Goal: Task Accomplishment & Management: Manage account settings

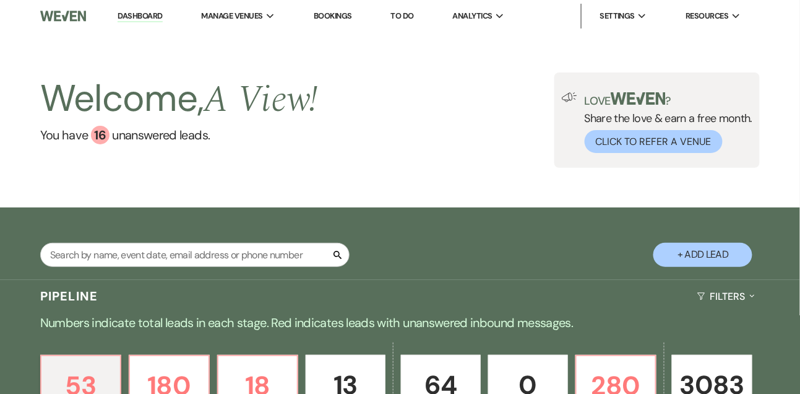
click at [409, 14] on link "To Do" at bounding box center [402, 16] width 23 height 11
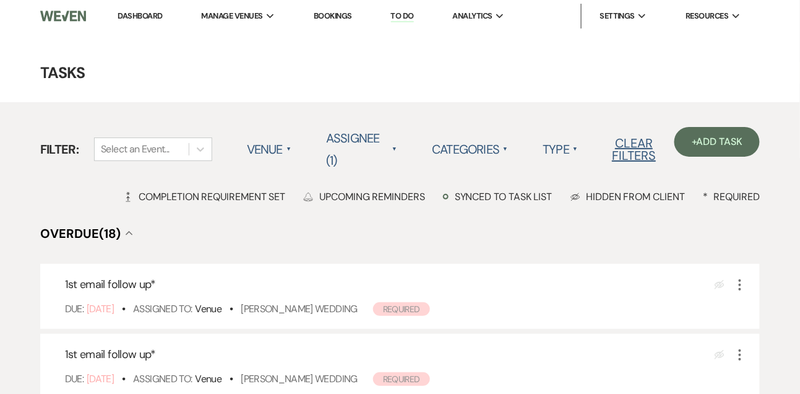
click at [153, 15] on link "Dashboard" at bounding box center [140, 16] width 45 height 11
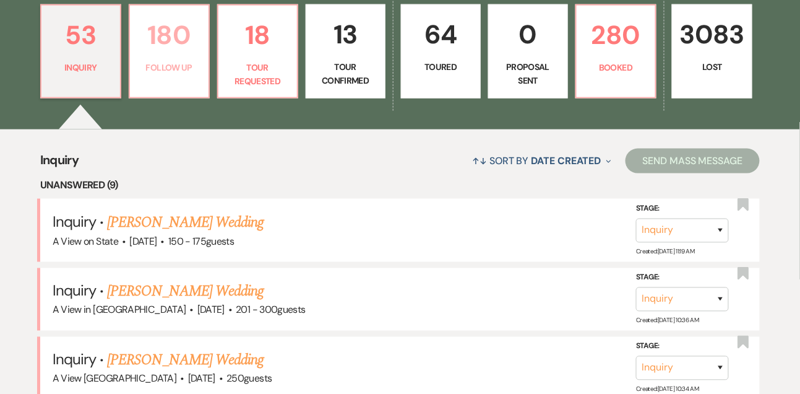
click at [172, 90] on link "180 Follow Up" at bounding box center [169, 51] width 81 height 94
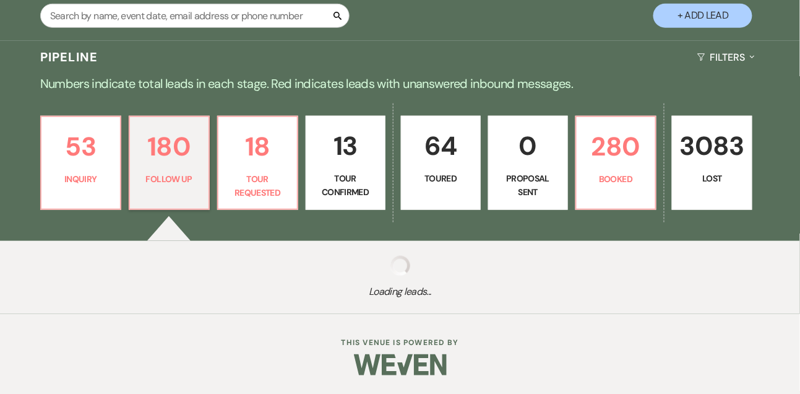
select select "9"
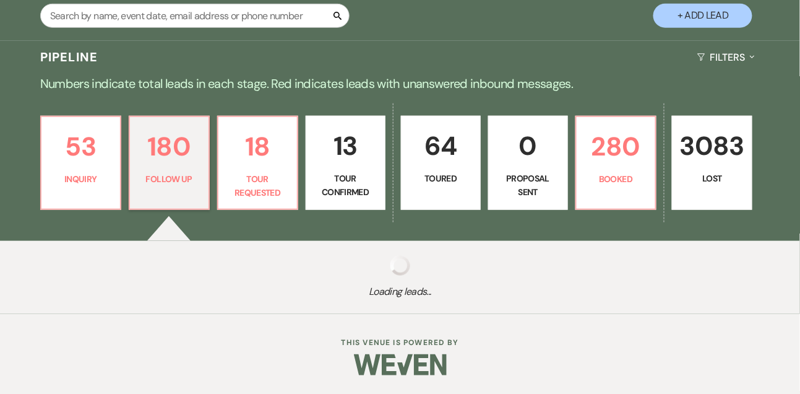
select select "9"
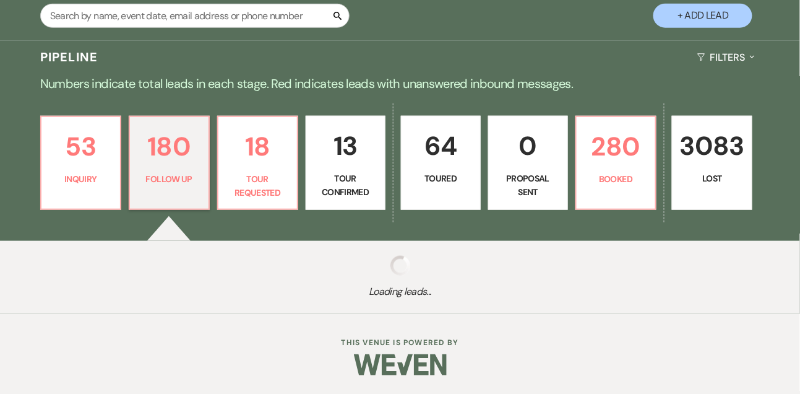
select select "9"
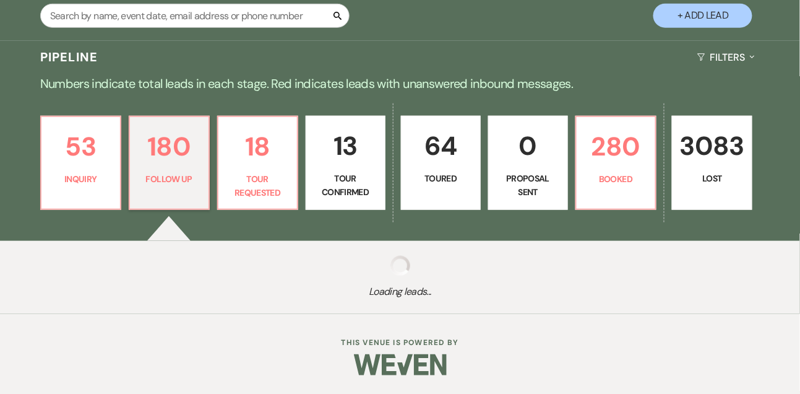
select select "9"
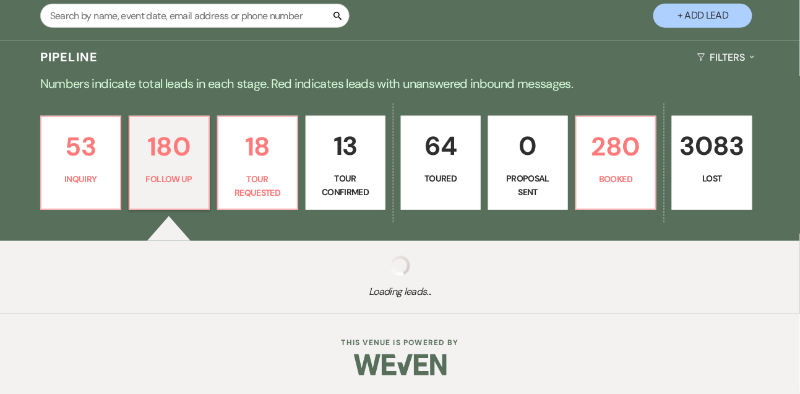
select select "9"
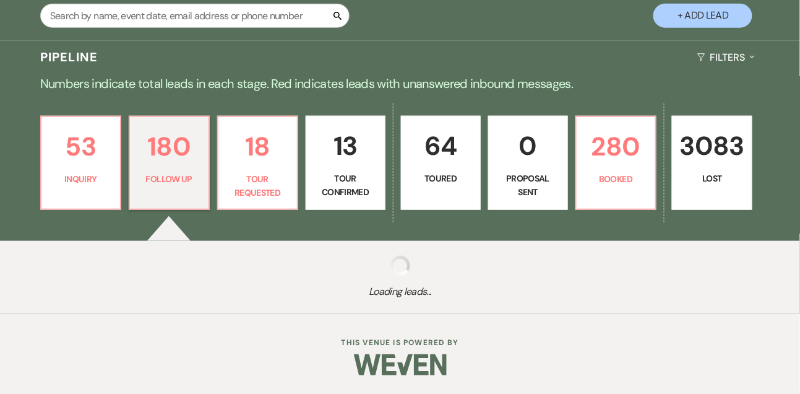
select select "9"
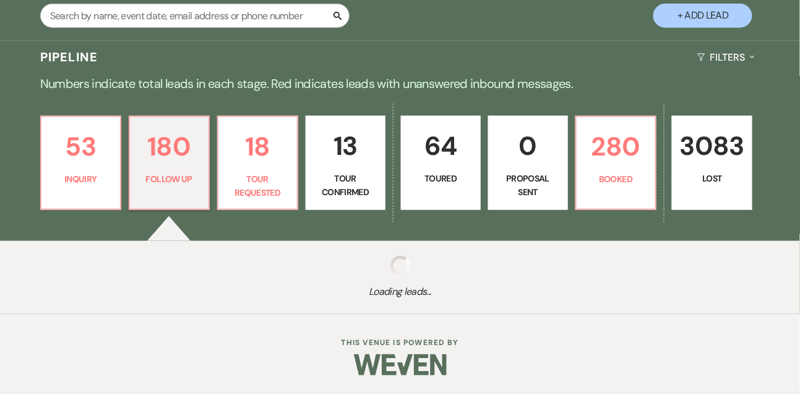
select select "9"
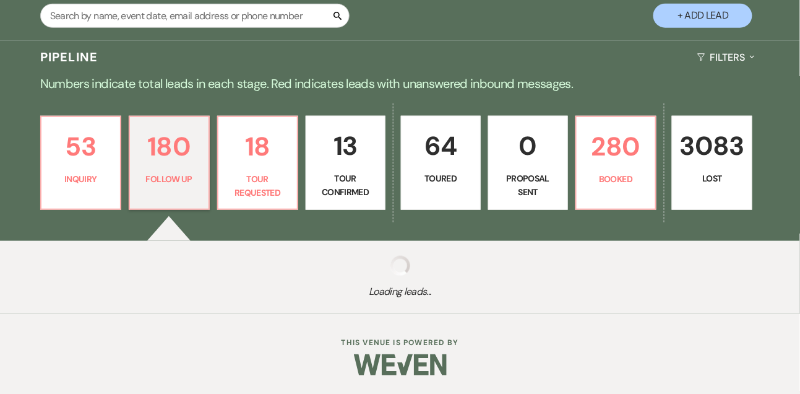
select select "9"
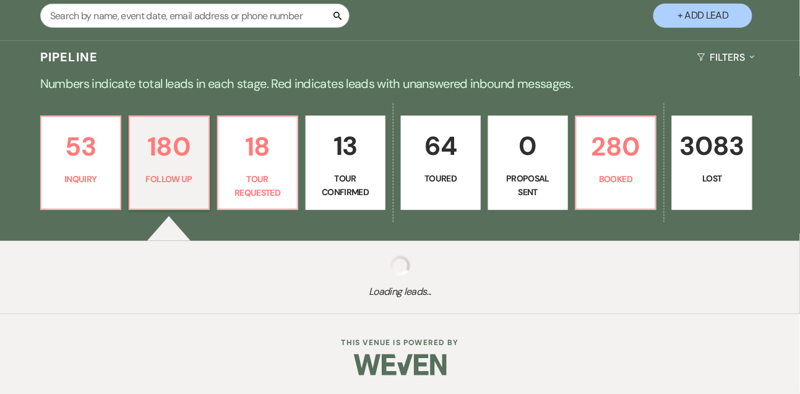
select select "9"
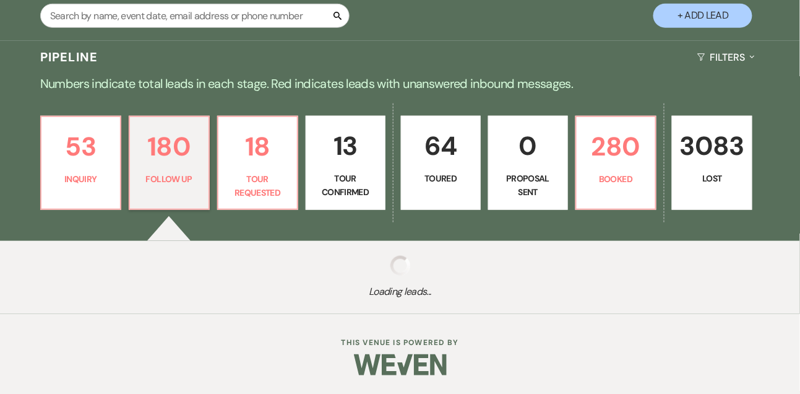
select select "9"
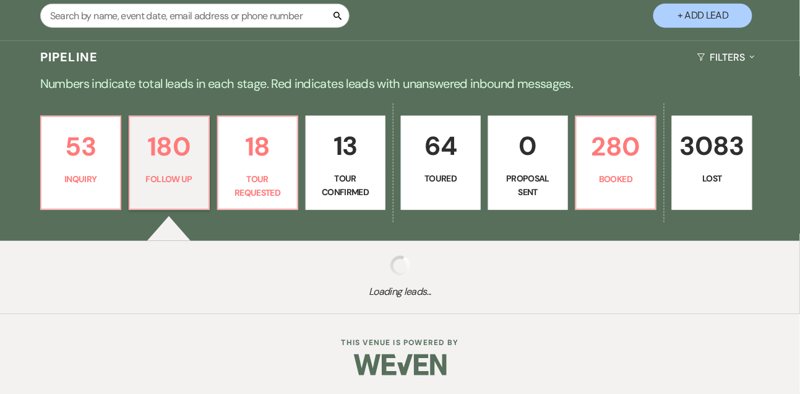
select select "9"
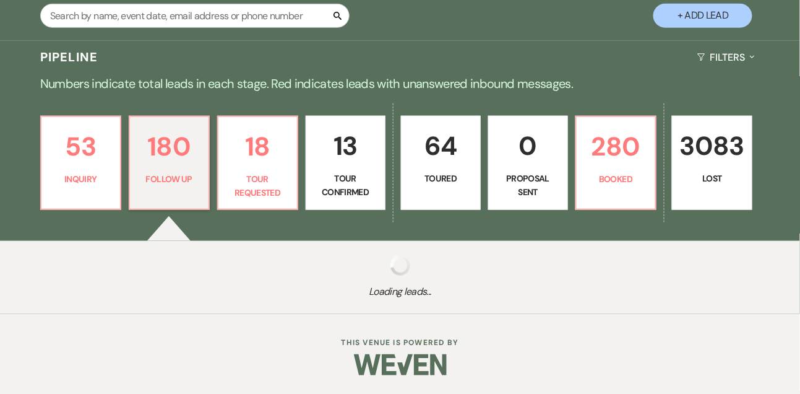
select select "9"
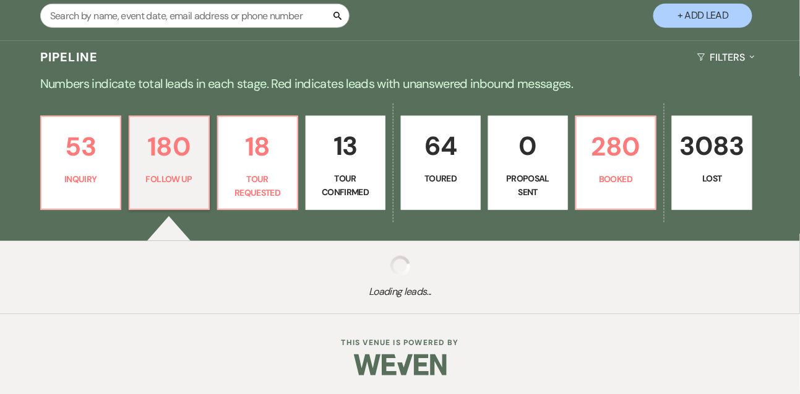
select select "9"
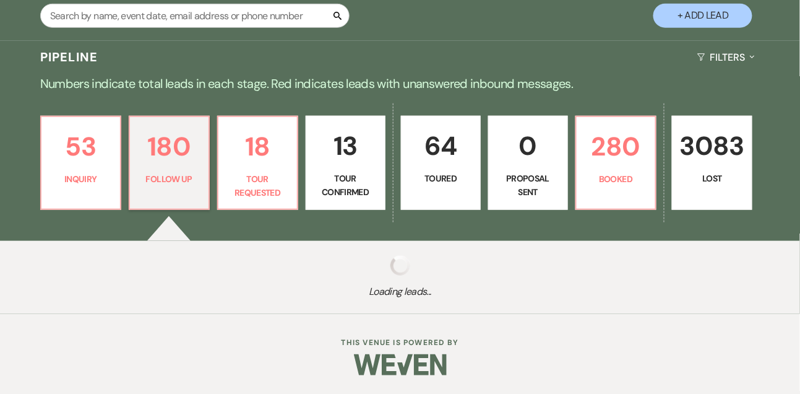
select select "9"
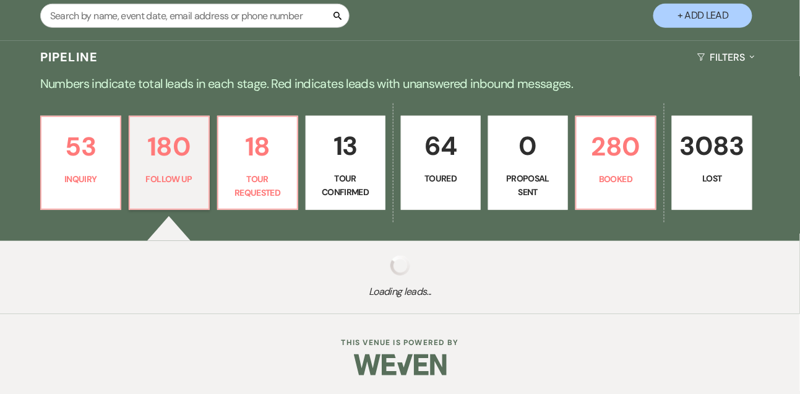
select select "9"
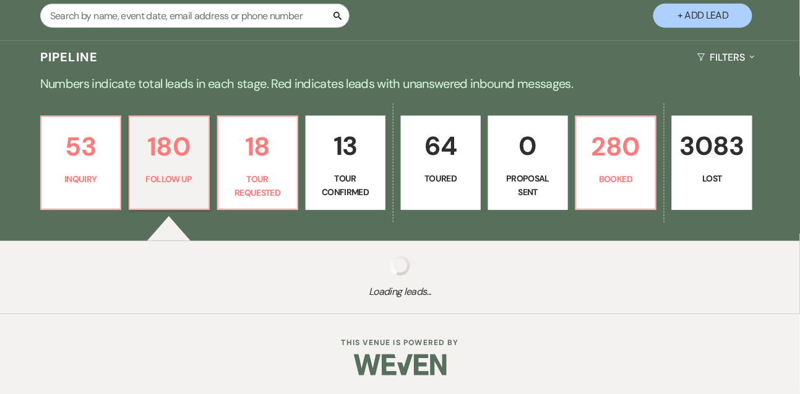
select select "9"
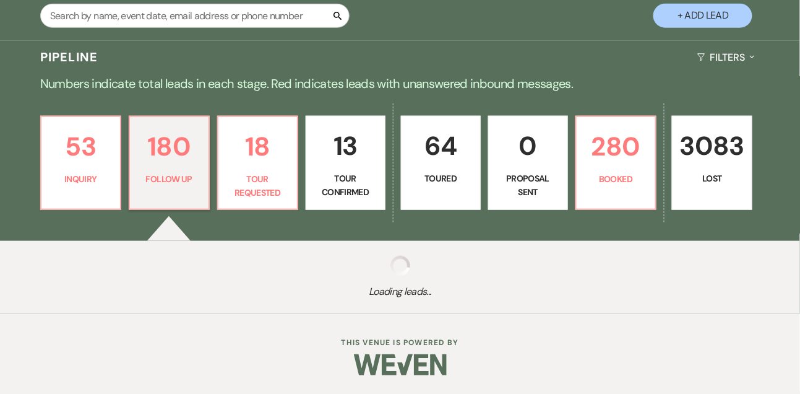
select select "9"
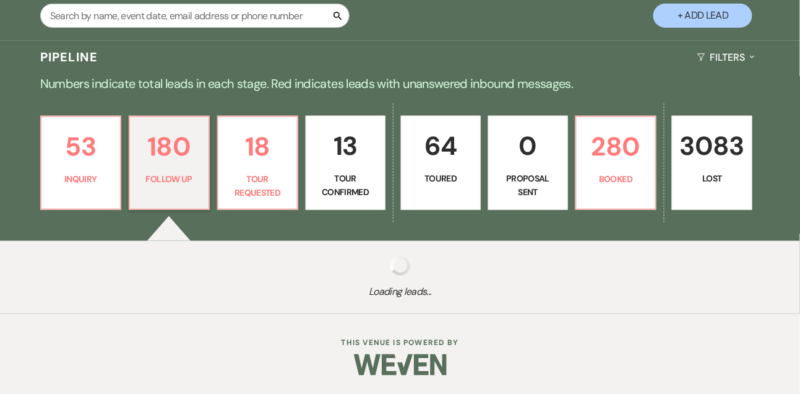
select select "9"
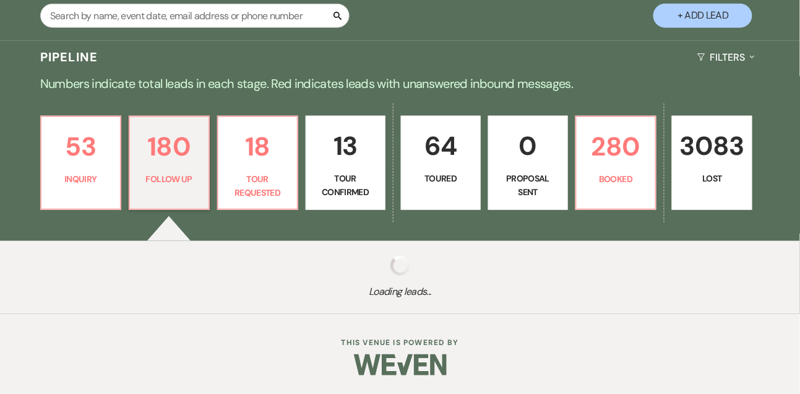
select select "9"
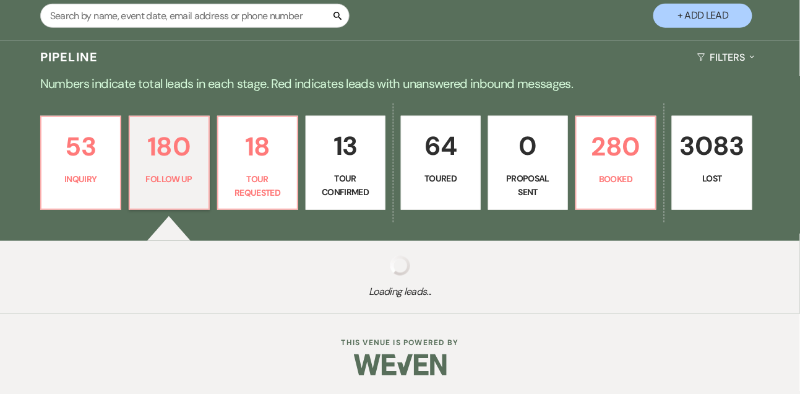
select select "9"
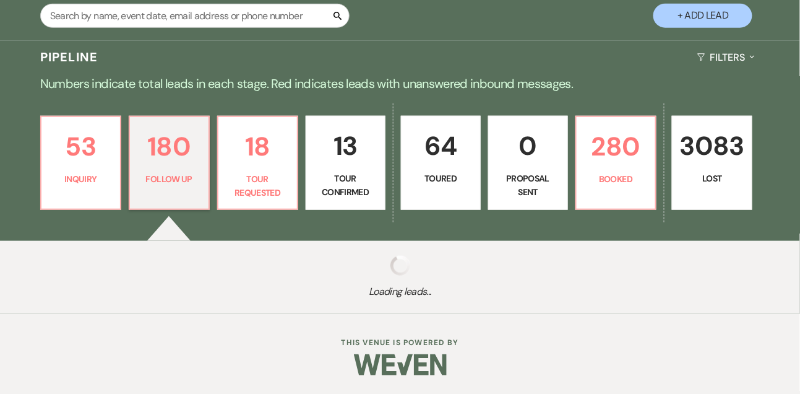
select select "9"
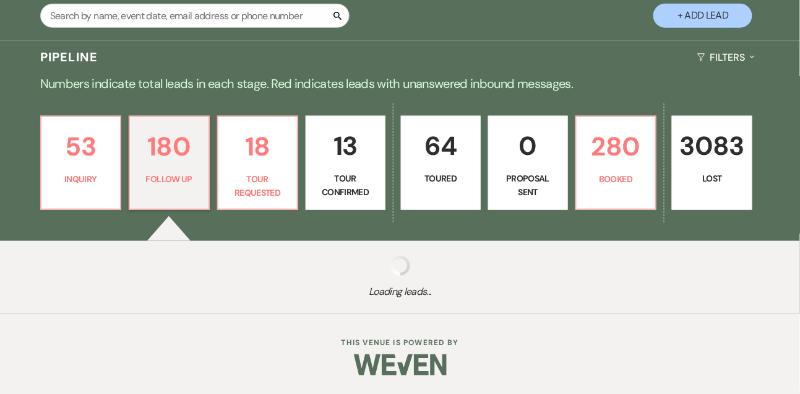
select select "9"
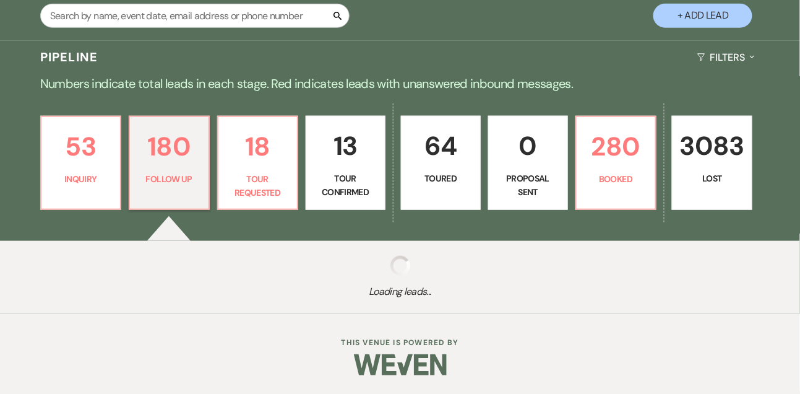
select select "9"
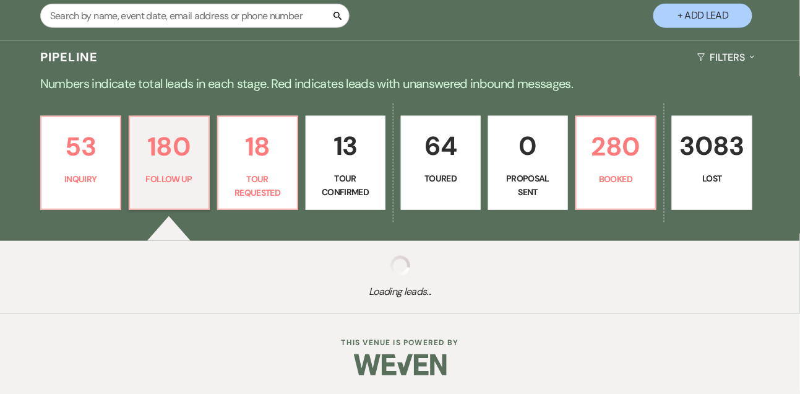
select select "9"
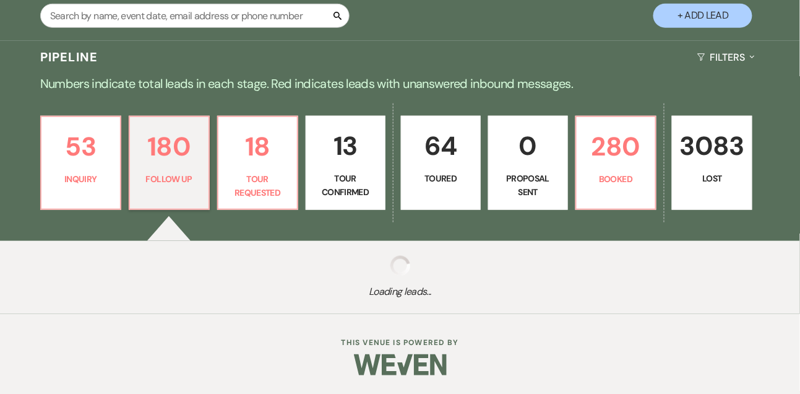
select select "9"
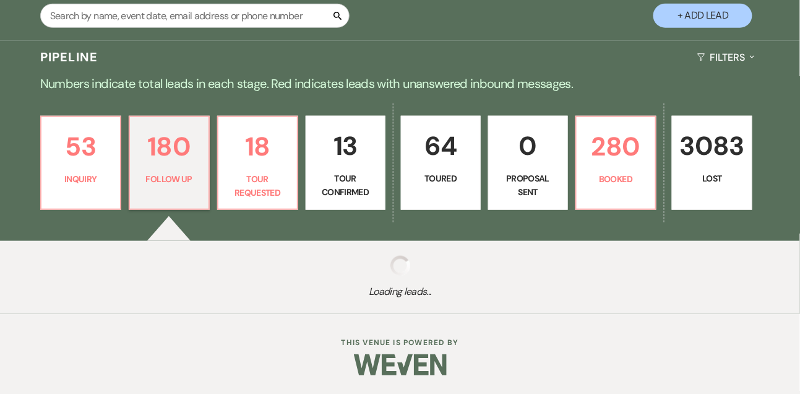
select select "9"
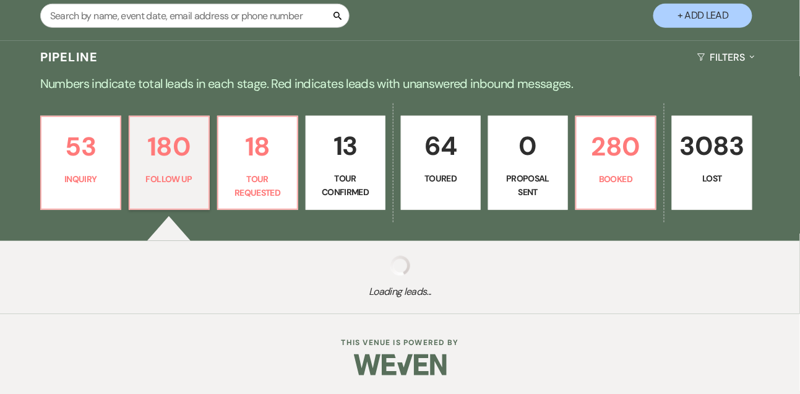
select select "9"
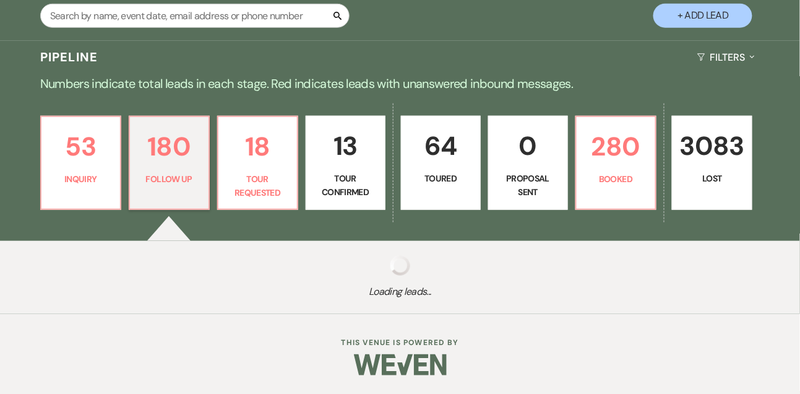
select select "9"
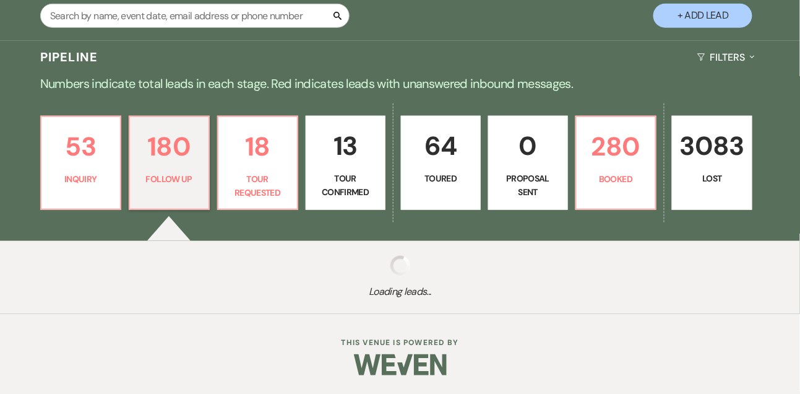
select select "9"
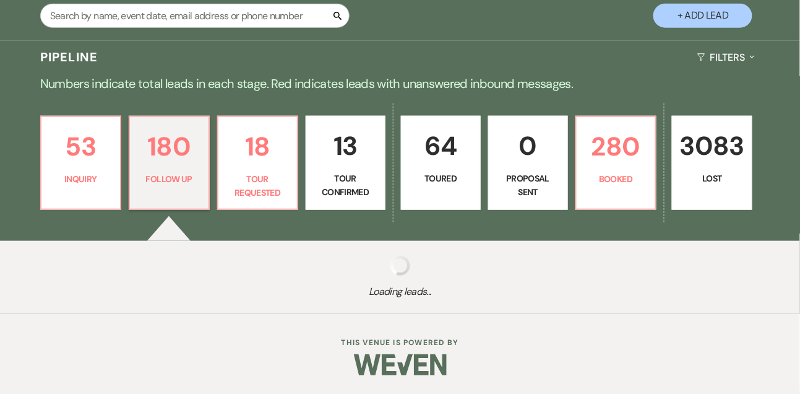
select select "9"
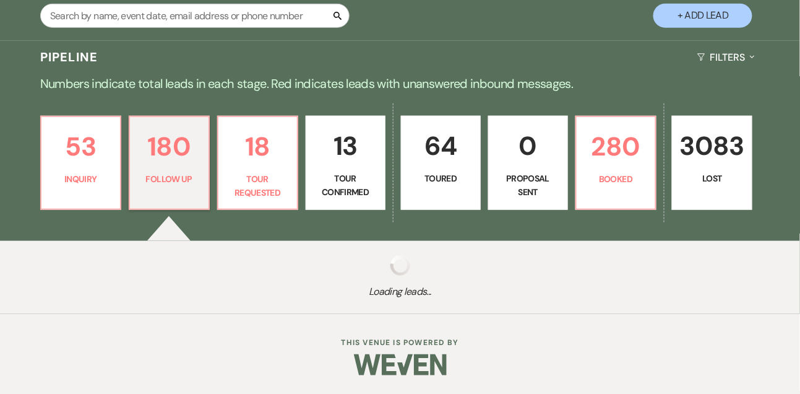
select select "9"
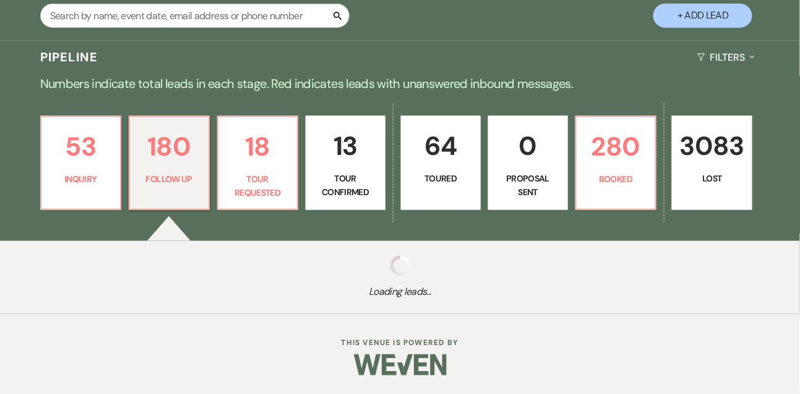
select select "9"
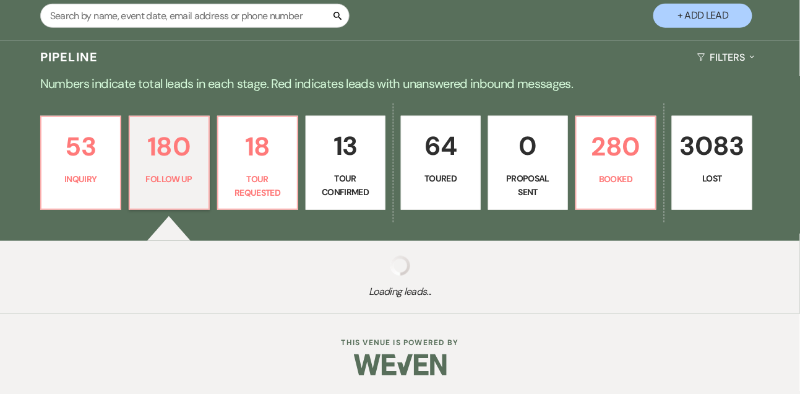
select select "9"
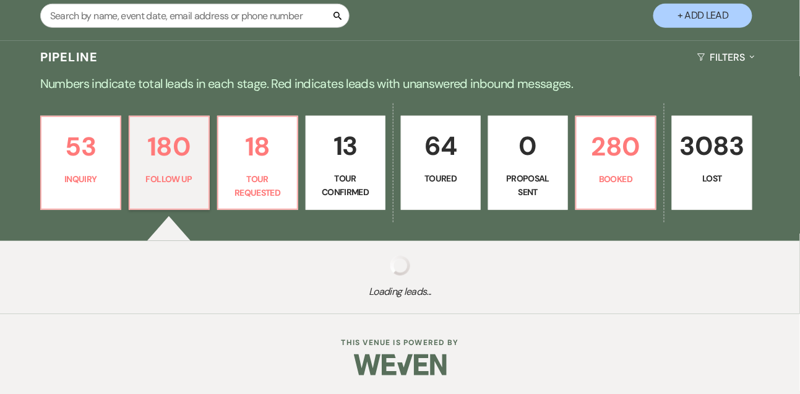
select select "9"
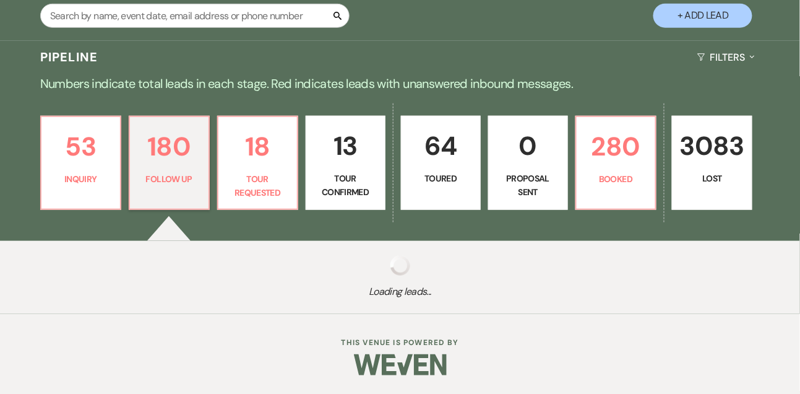
select select "9"
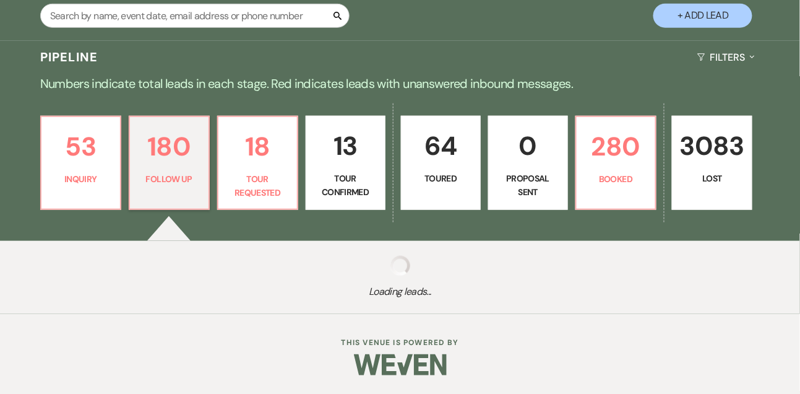
select select "9"
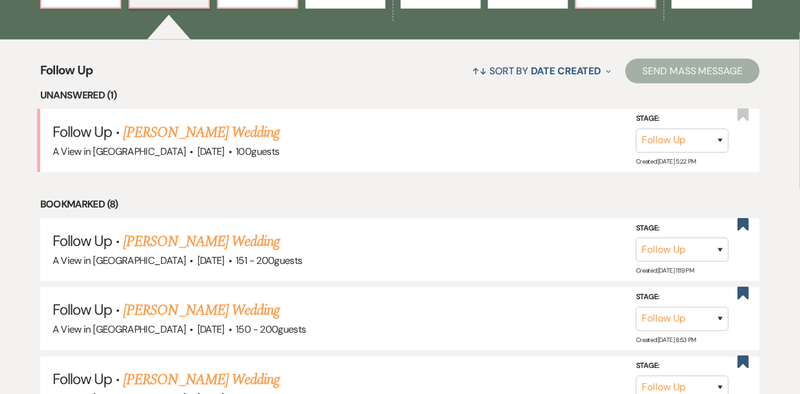
scroll to position [442, 0]
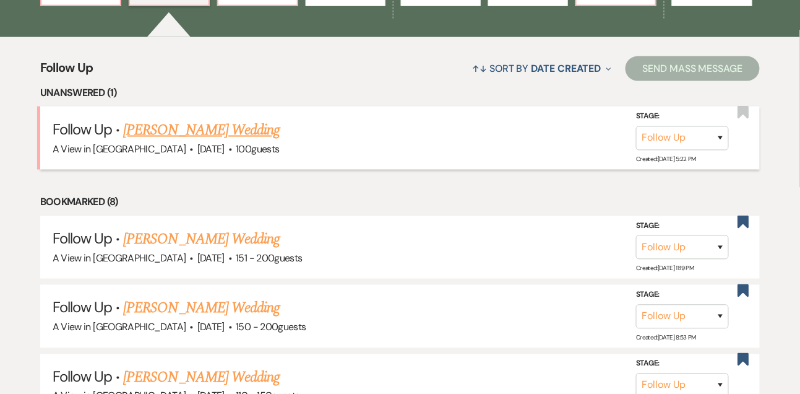
click at [166, 133] on link "Leena Hartung's Wedding" at bounding box center [201, 130] width 157 height 22
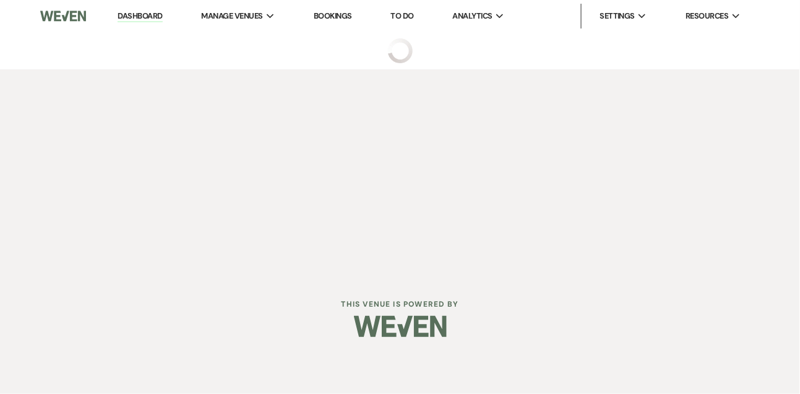
select select "9"
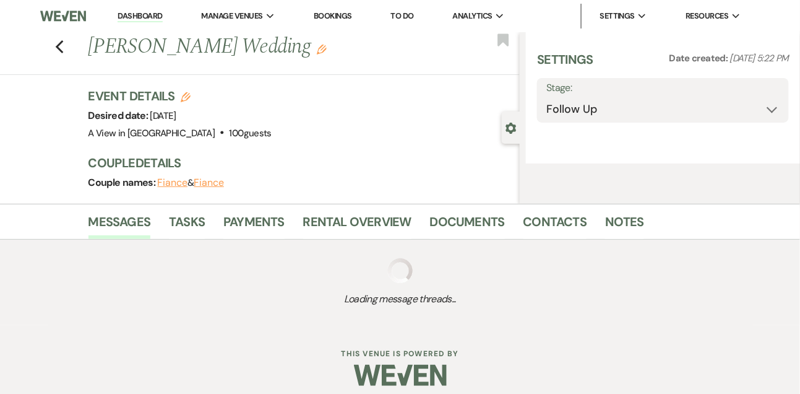
select select "5"
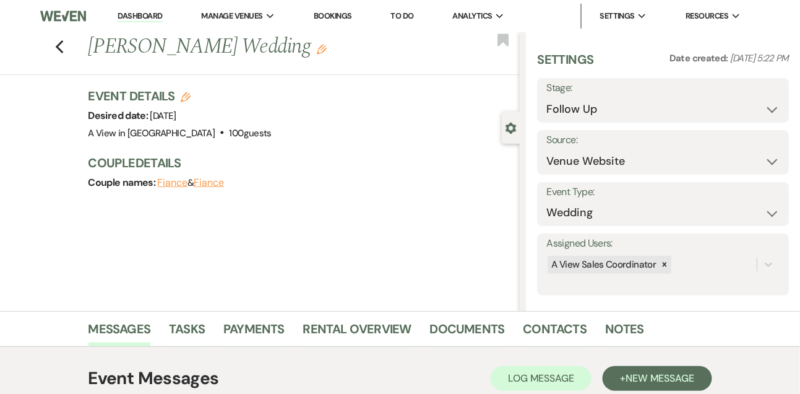
click at [132, 12] on link "Dashboard" at bounding box center [140, 17] width 45 height 12
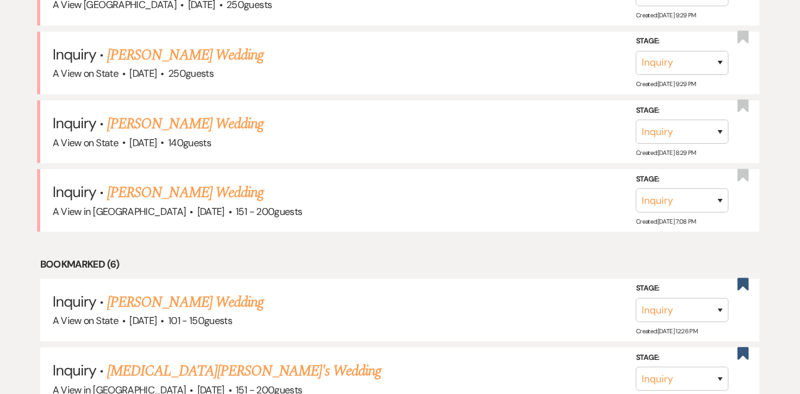
scroll to position [1011, 0]
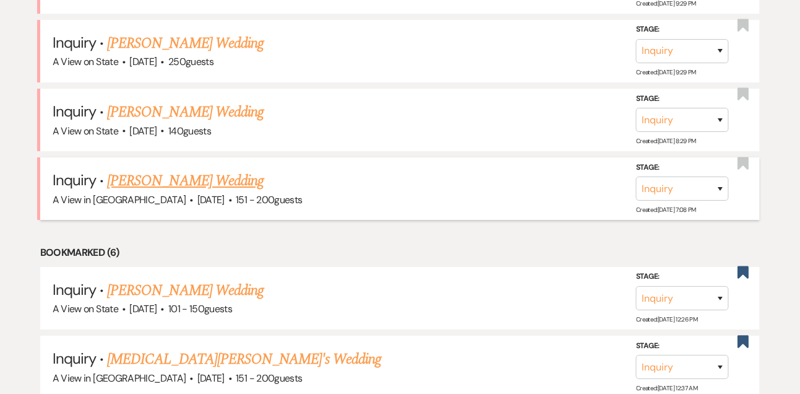
click at [163, 178] on link "Andrew Hockel's Wedding" at bounding box center [185, 181] width 157 height 22
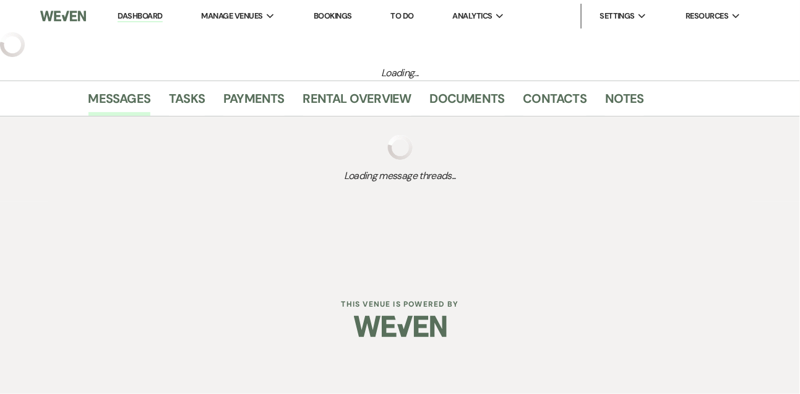
select select "2"
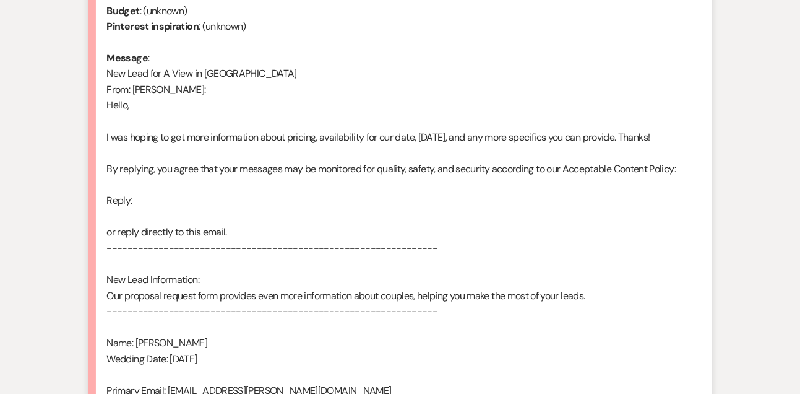
scroll to position [854, 0]
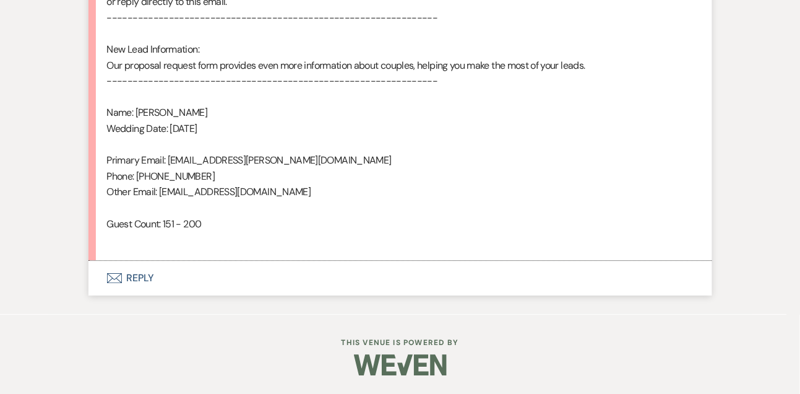
click at [150, 277] on button "Envelope Reply" at bounding box center [400, 278] width 624 height 35
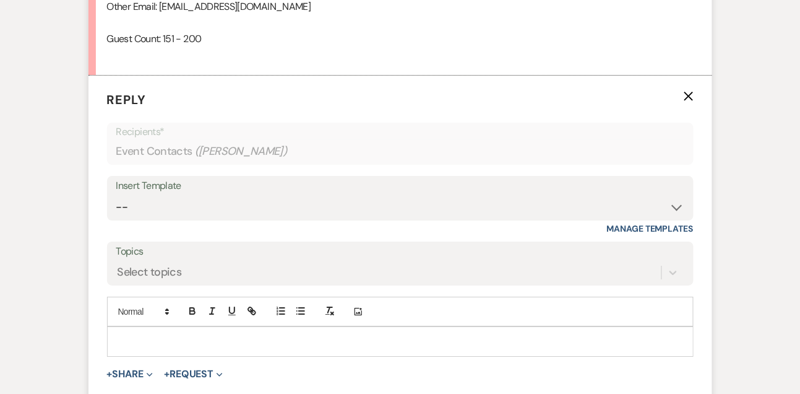
scroll to position [1046, 0]
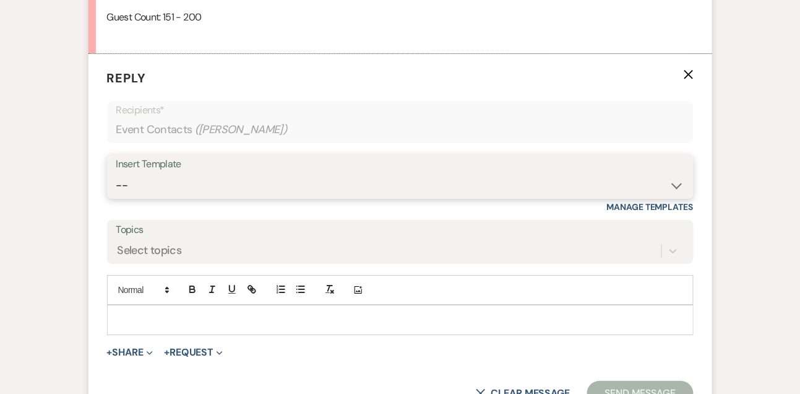
click at [150, 197] on select "-- Tour Confirmation Contract (Pre-Booked Leads) Out of office Inquiry Email Al…" at bounding box center [400, 185] width 568 height 24
select select "3299"
click at [116, 189] on select "-- Tour Confirmation Contract (Pre-Booked Leads) Out of office Inquiry Email Al…" at bounding box center [400, 185] width 568 height 24
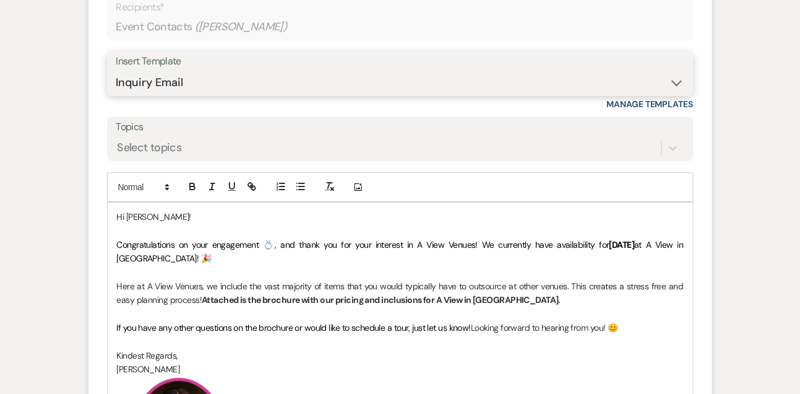
scroll to position [1294, 0]
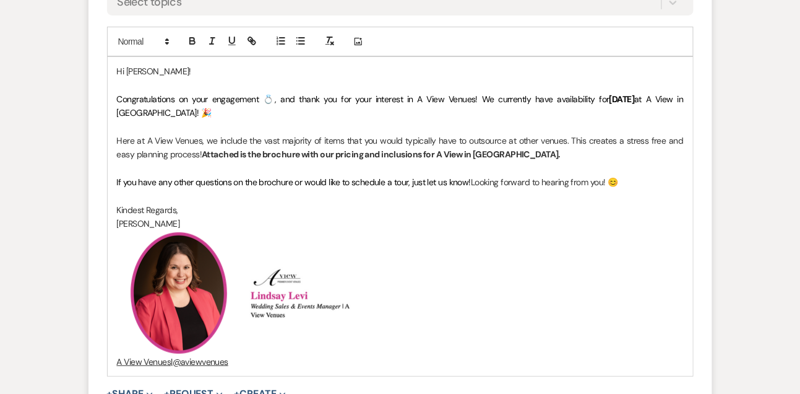
click at [471, 186] on div "Hi Andrew! Congratulations on your engagement 💍, and thank you for your interes…" at bounding box center [400, 216] width 585 height 319
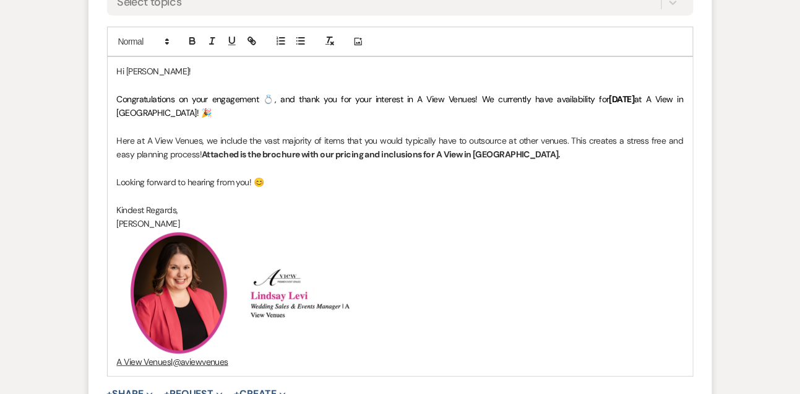
click at [468, 105] on span "Congratulations on your engagement 💍, and thank you for your interest in A View…" at bounding box center [363, 98] width 493 height 11
drag, startPoint x: 465, startPoint y: 113, endPoint x: 645, endPoint y: 114, distance: 180.1
click at [645, 114] on p "Congratulations on your engagement 💍, and thank you for your interest in A View…" at bounding box center [400, 106] width 567 height 28
click at [517, 120] on p "Congratulations on your engagement 💍, and thank you for your interest in A View…" at bounding box center [400, 106] width 567 height 28
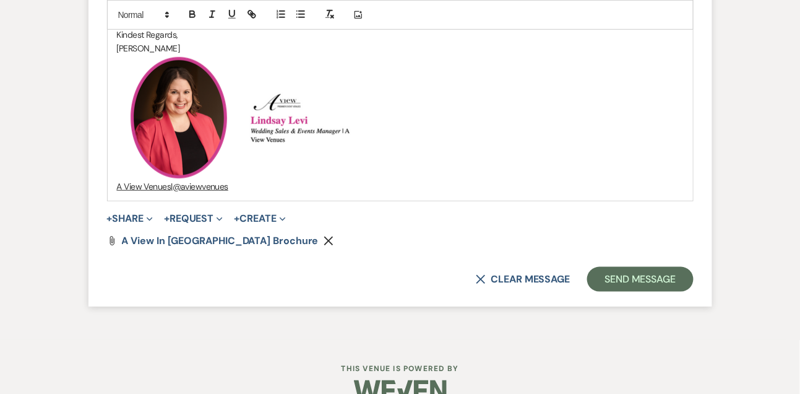
scroll to position [1472, 0]
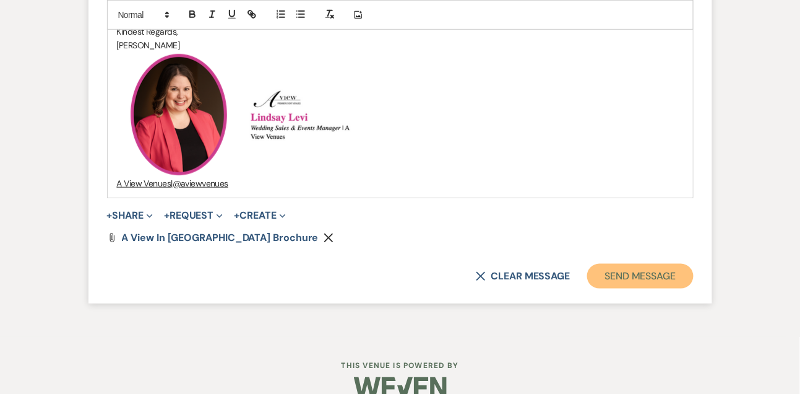
click at [661, 282] on button "Send Message" at bounding box center [640, 276] width 106 height 25
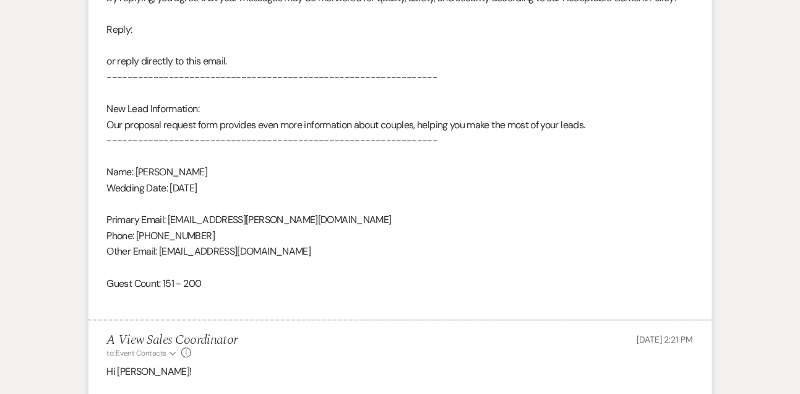
scroll to position [425, 0]
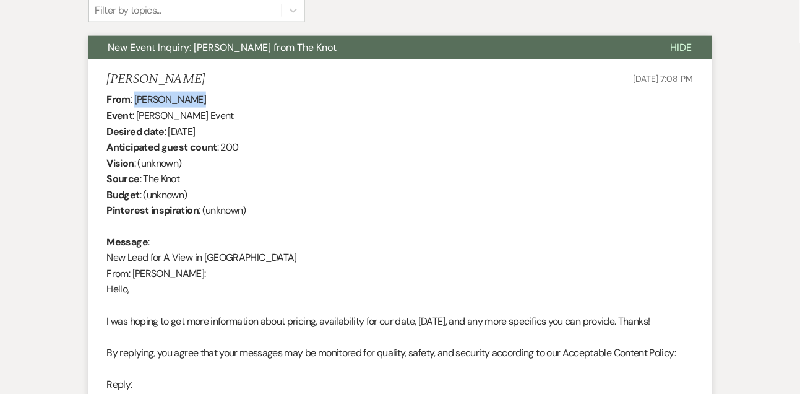
drag, startPoint x: 136, startPoint y: 95, endPoint x: 212, endPoint y: 96, distance: 76.1
click at [212, 96] on div "From : Andrew Hockel Event : Andrew Hockel's Event Desired date : September 19t…" at bounding box center [400, 377] width 587 height 570
copy div "Andrew Hockel"
drag, startPoint x: 168, startPoint y: 131, endPoint x: 275, endPoint y: 125, distance: 107.2
click at [275, 125] on div "From : Andrew Hockel Event : Andrew Hockel's Event Desired date : September 19t…" at bounding box center [400, 377] width 587 height 570
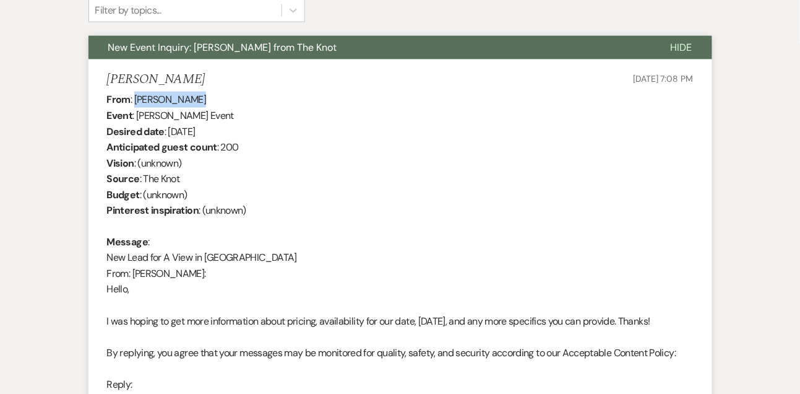
copy div "September 19th 2026"
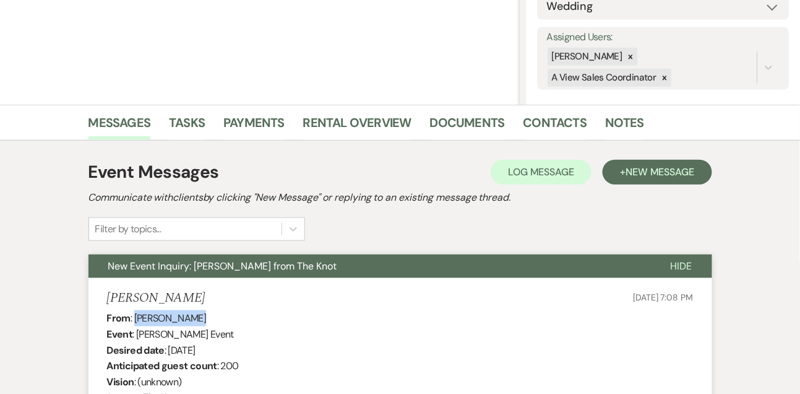
scroll to position [5, 0]
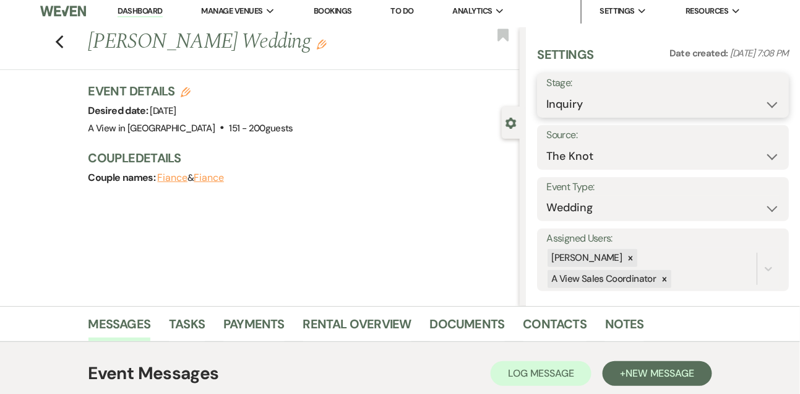
click at [568, 106] on select "Inquiry Follow Up Tour Requested Tour Confirmed Toured Proposal Sent Booked Lost" at bounding box center [662, 104] width 233 height 24
select select "8"
click at [546, 92] on select "Inquiry Follow Up Tour Requested Tour Confirmed Toured Proposal Sent Booked Lost" at bounding box center [662, 104] width 233 height 24
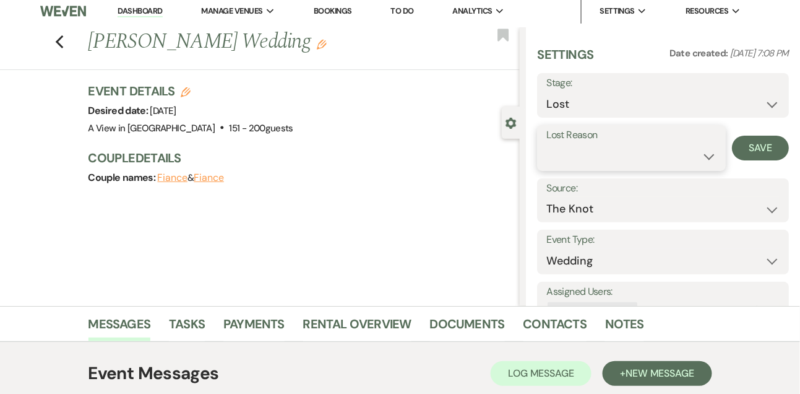
click at [567, 156] on select "Booked Elsewhere Budget Date Unavailable No Response Not a Good Match Capacity …" at bounding box center [631, 156] width 170 height 24
select select "8"
click at [546, 144] on select "Booked Elsewhere Budget Date Unavailable No Response Not a Good Match Capacity …" at bounding box center [631, 156] width 170 height 24
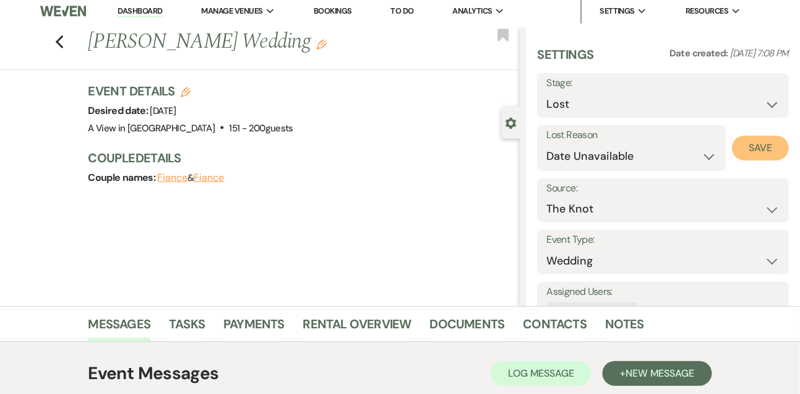
click at [756, 147] on button "Save" at bounding box center [760, 148] width 57 height 25
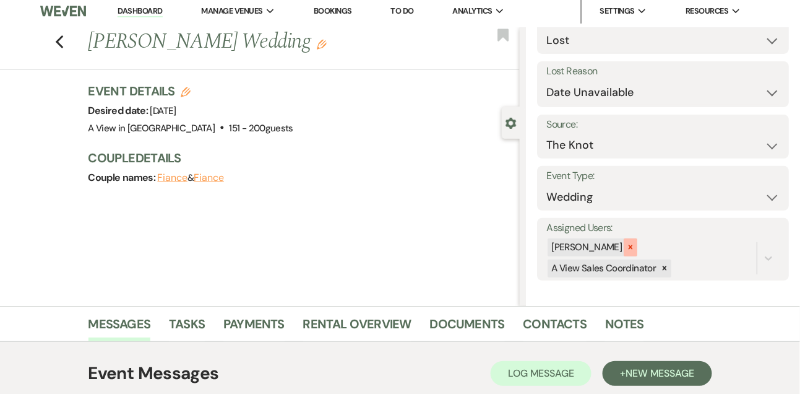
click at [633, 247] on icon at bounding box center [631, 247] width 4 height 4
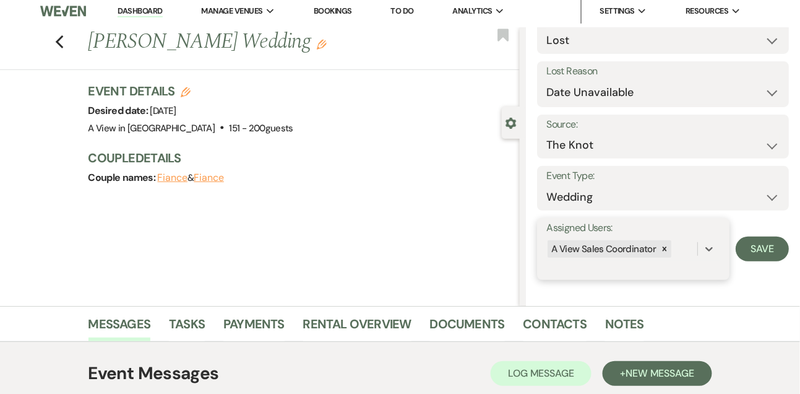
scroll to position [63, 0]
click at [740, 251] on button "Save" at bounding box center [762, 249] width 53 height 25
click at [139, 11] on link "Dashboard" at bounding box center [140, 12] width 45 height 12
select select "8"
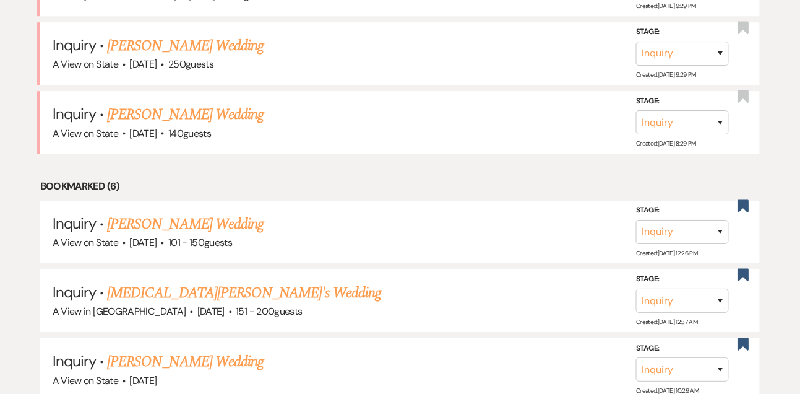
scroll to position [919, 0]
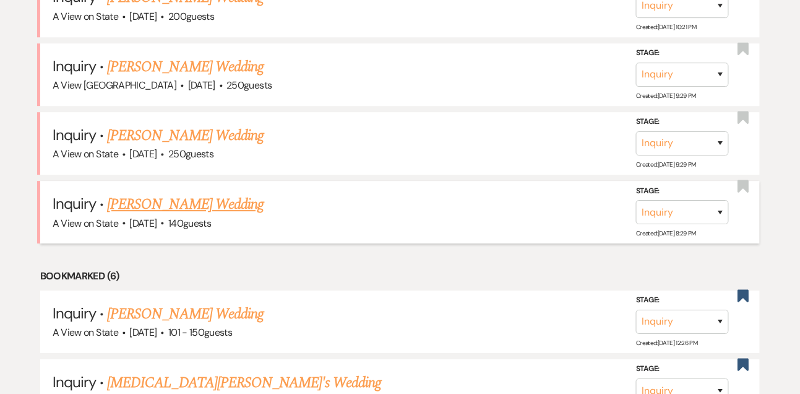
click at [124, 210] on link "Carly Priest's Wedding" at bounding box center [185, 204] width 157 height 22
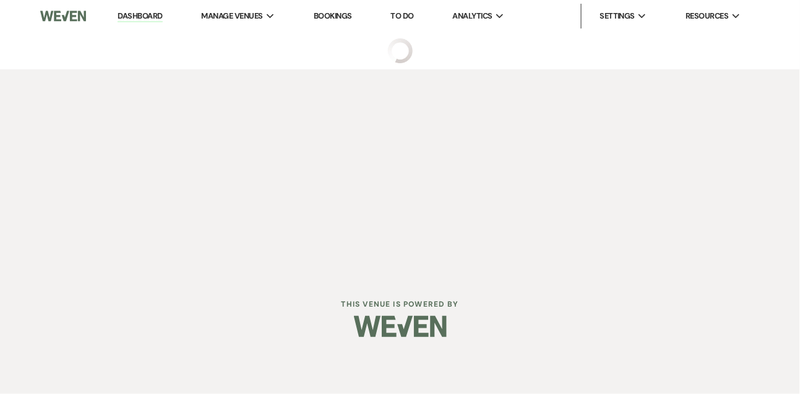
select select "5"
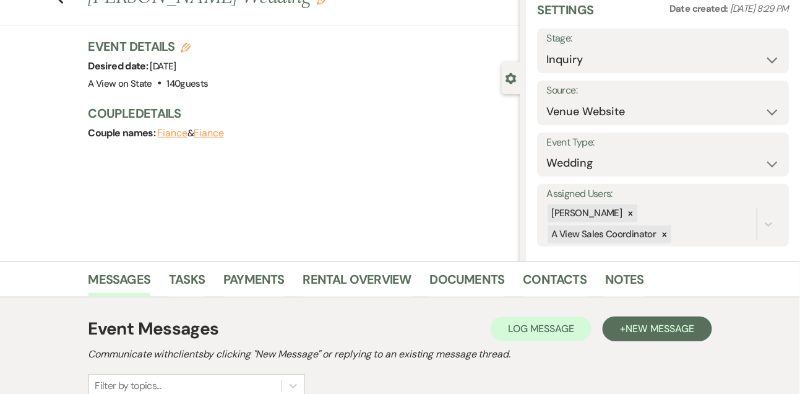
scroll to position [115, 0]
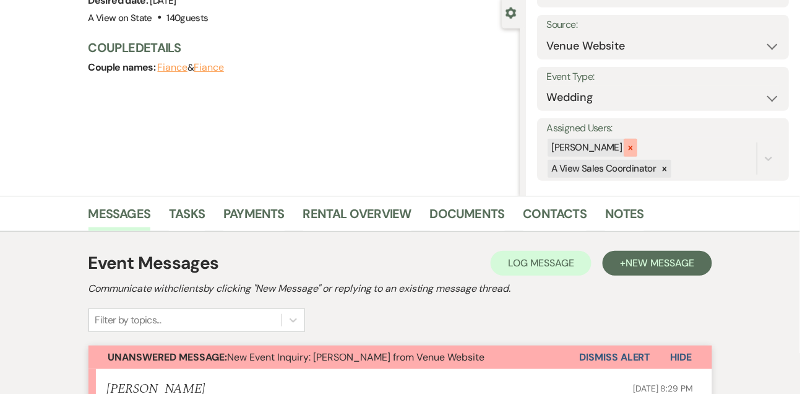
click at [635, 145] on icon at bounding box center [630, 148] width 9 height 9
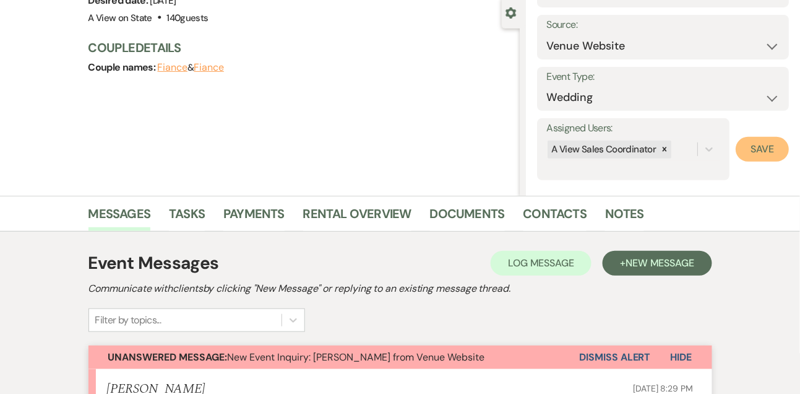
click at [746, 158] on button "Save" at bounding box center [762, 149] width 53 height 25
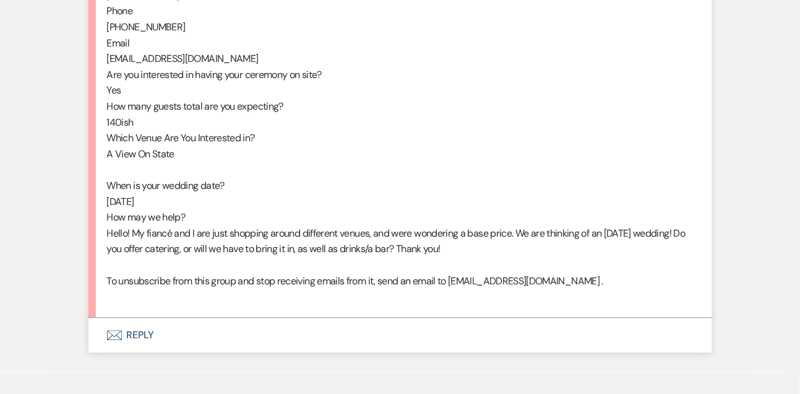
scroll to position [775, 0]
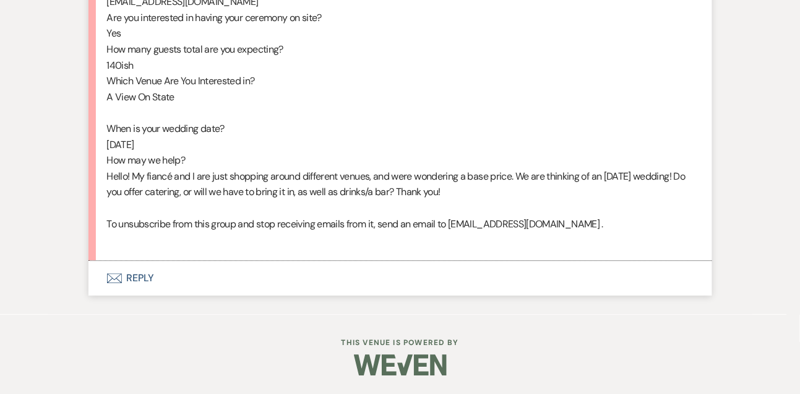
click at [152, 275] on button "Envelope Reply" at bounding box center [400, 278] width 624 height 35
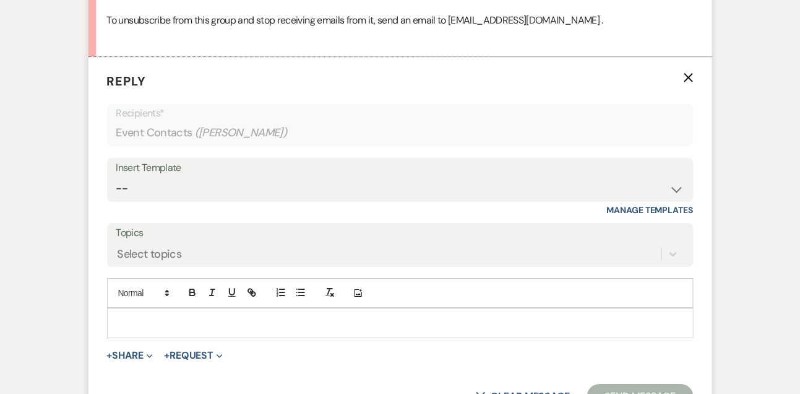
scroll to position [989, 0]
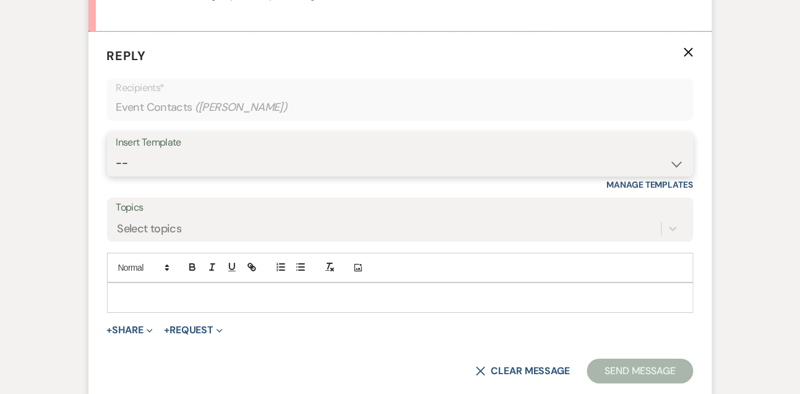
click at [153, 175] on select "-- Tour Confirmation Contract (Pre-Booked Leads) Out of office Inquiry Email Al…" at bounding box center [400, 163] width 568 height 24
select select "3303"
click at [116, 166] on select "-- Tour Confirmation Contract (Pre-Booked Leads) Out of office Inquiry Email Al…" at bounding box center [400, 163] width 568 height 24
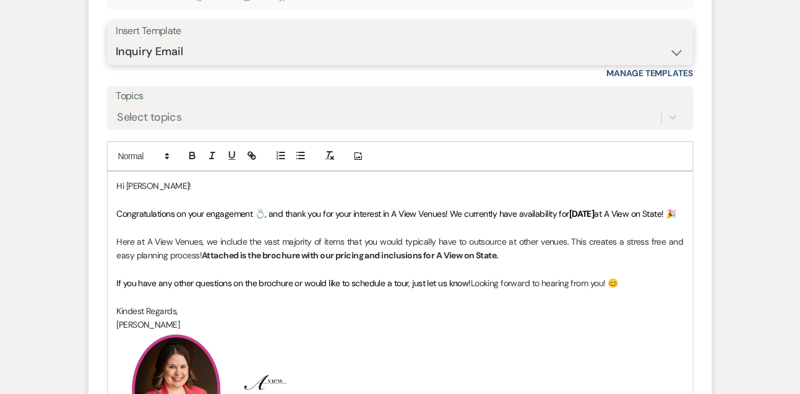
scroll to position [1126, 0]
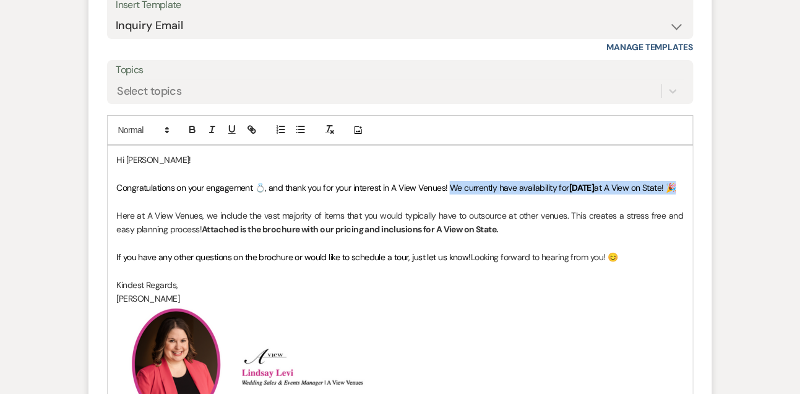
drag, startPoint x: 454, startPoint y: 200, endPoint x: 455, endPoint y: 213, distance: 13.1
click at [455, 194] on p "Congratulations on your engagement 💍, and thank you for your interest in A View…" at bounding box center [400, 188] width 567 height 14
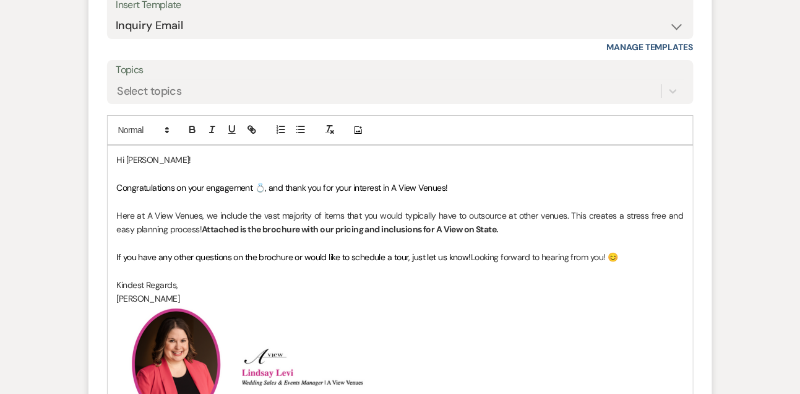
click at [433, 250] on p at bounding box center [400, 243] width 567 height 14
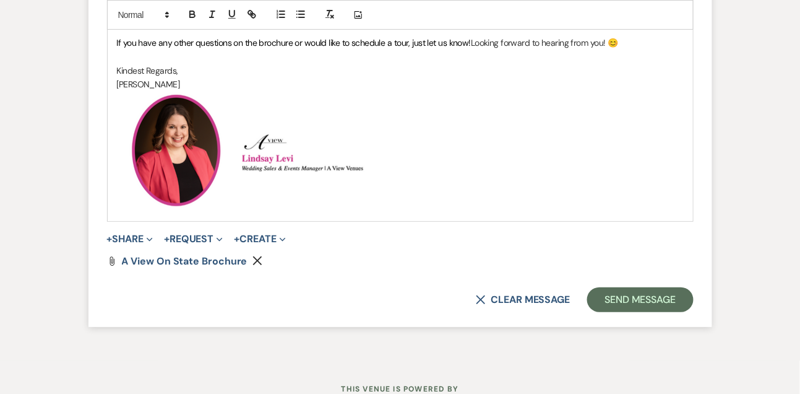
scroll to position [1384, 0]
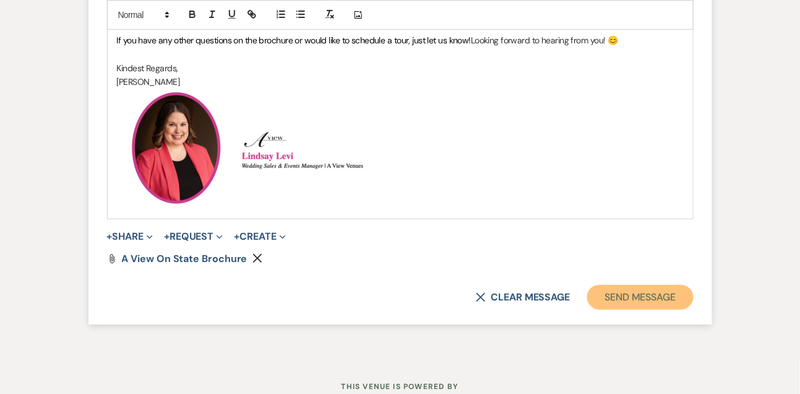
click at [683, 308] on button "Send Message" at bounding box center [640, 297] width 106 height 25
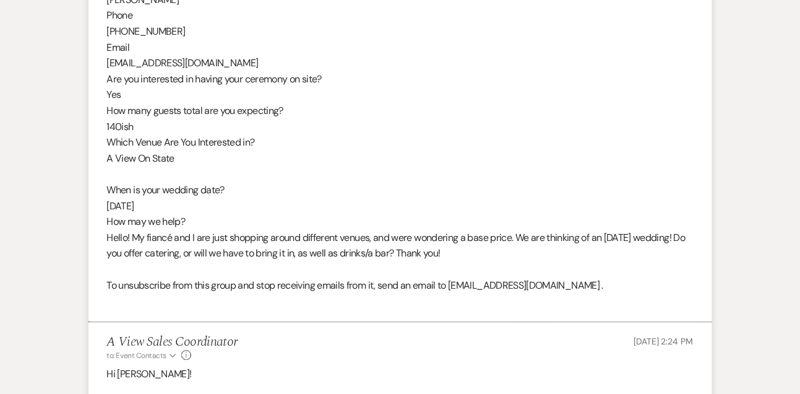
scroll to position [637, 0]
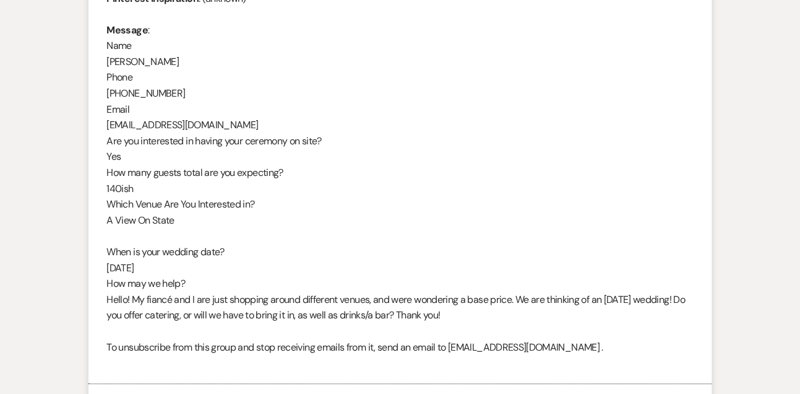
click at [142, 58] on div "From : Carly Priest Event : Carly Priest's Event Desired date : October 17th 20…" at bounding box center [400, 124] width 587 height 491
copy div "Carly Priest"
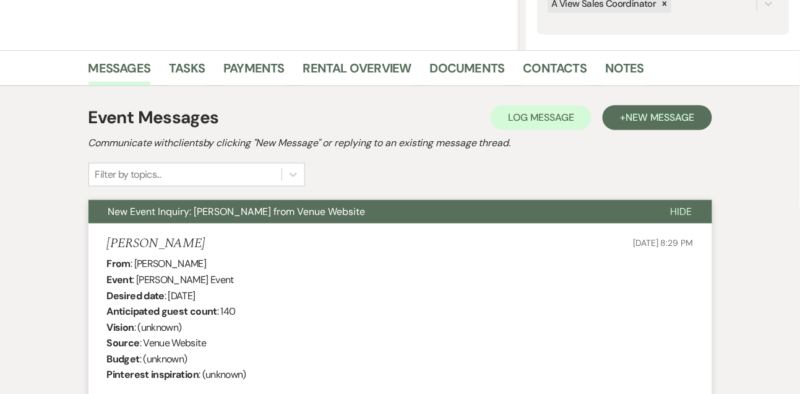
scroll to position [0, 0]
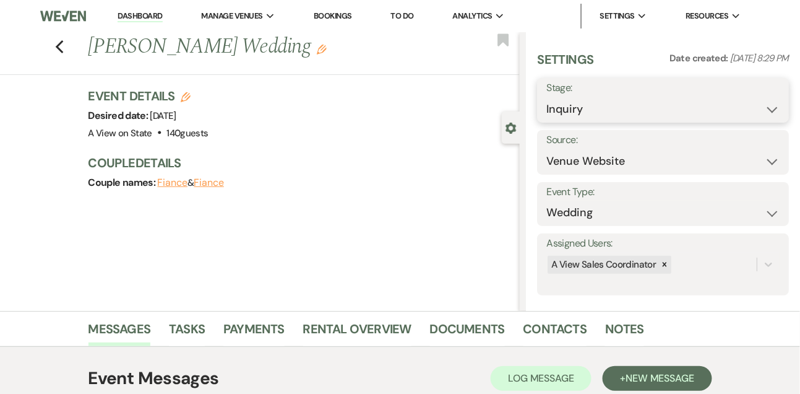
click at [576, 106] on select "Inquiry Follow Up Tour Requested Tour Confirmed Toured Proposal Sent Booked Lost" at bounding box center [662, 109] width 233 height 24
select select "9"
click at [546, 97] on select "Inquiry Follow Up Tour Requested Tour Confirmed Toured Proposal Sent Booked Lost" at bounding box center [662, 109] width 233 height 24
click at [760, 99] on button "Save" at bounding box center [763, 100] width 52 height 25
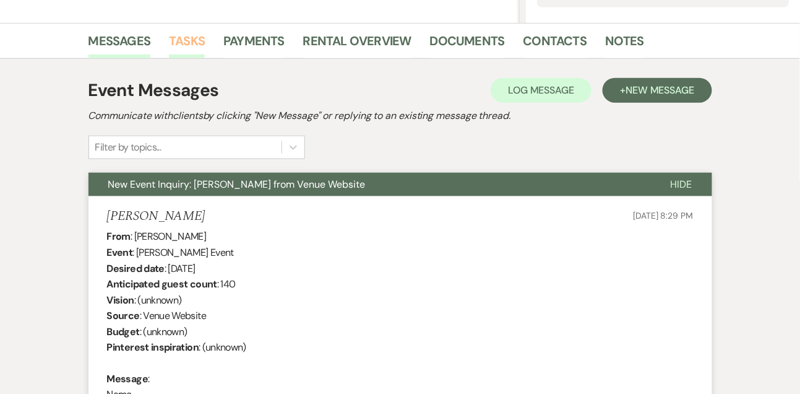
click at [192, 35] on link "Tasks" at bounding box center [187, 44] width 36 height 27
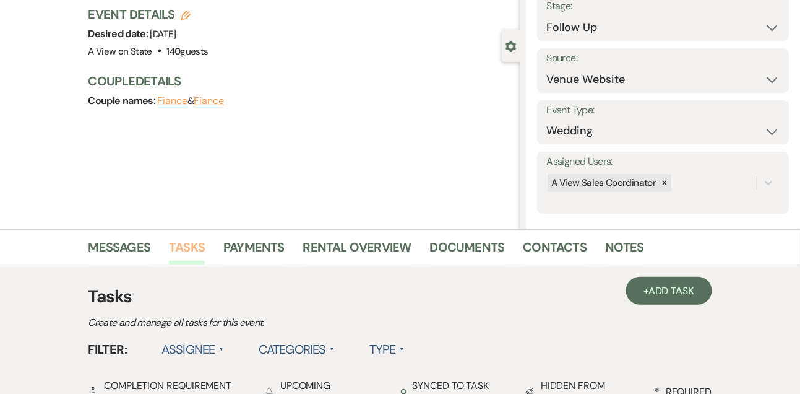
scroll to position [288, 0]
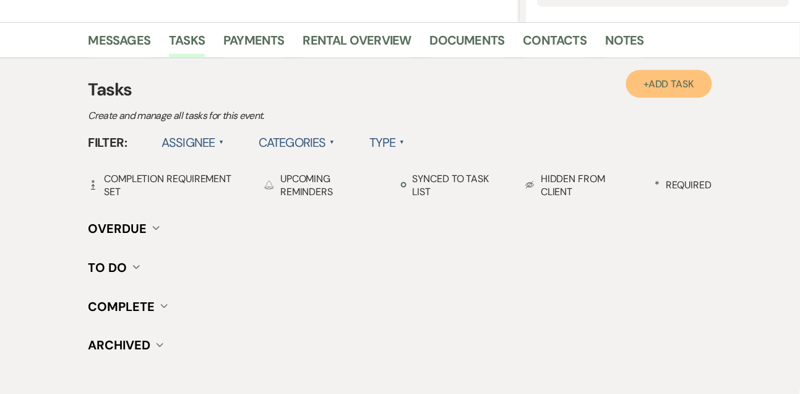
click at [666, 93] on link "+ Add Task" at bounding box center [668, 84] width 85 height 28
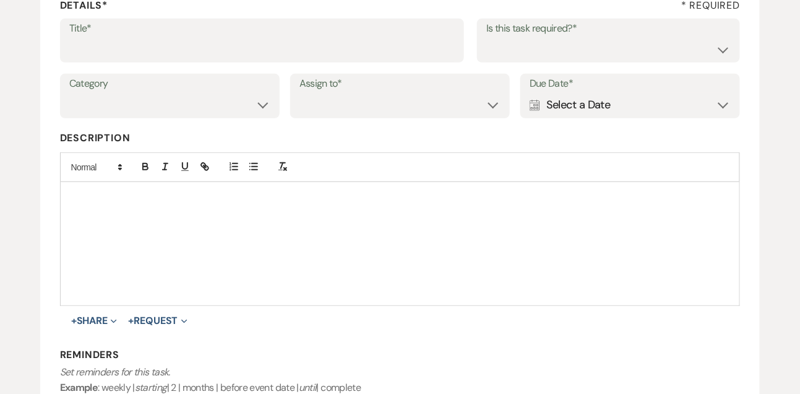
scroll to position [82, 0]
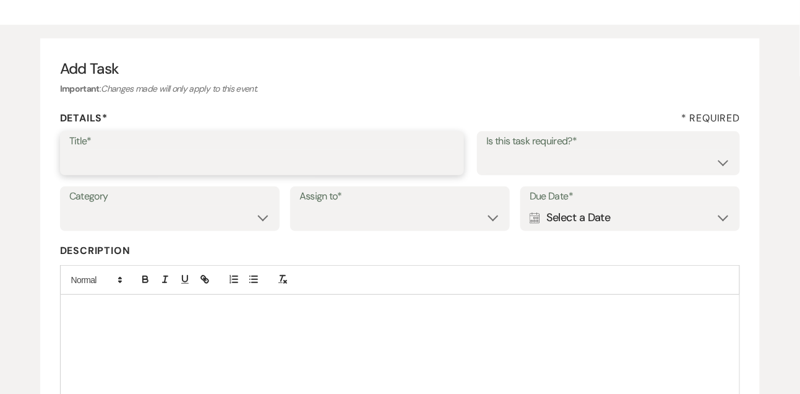
click at [287, 161] on input "Title*" at bounding box center [262, 162] width 386 height 24
type input "1st email follow up"
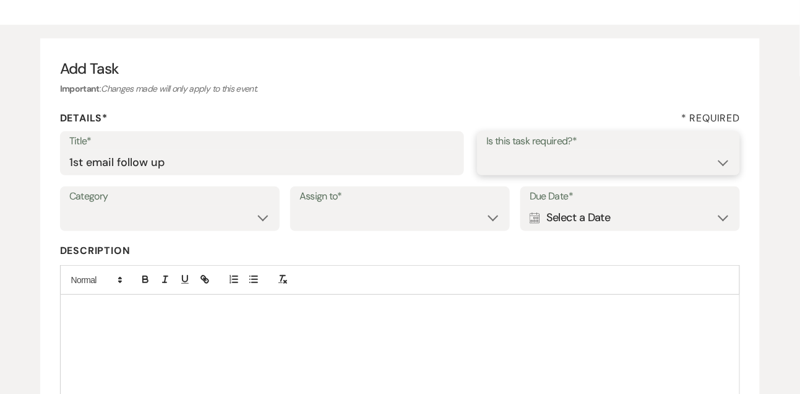
click at [503, 171] on select "Yes No" at bounding box center [608, 162] width 244 height 24
select select "true"
click at [486, 150] on select "Yes No" at bounding box center [608, 162] width 244 height 24
click at [201, 226] on select "Venue Vendors Guests Details Finalize & Share" at bounding box center [169, 217] width 201 height 24
select select "31"
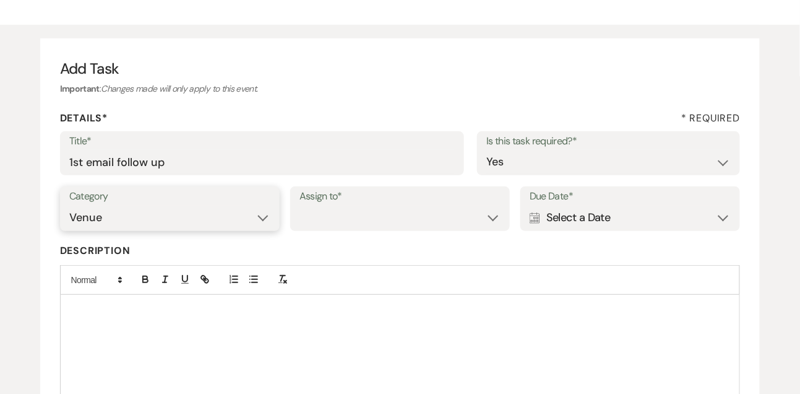
click at [69, 205] on select "Venue Vendors Guests Details Finalize & Share" at bounding box center [169, 217] width 201 height 24
click at [333, 223] on select "Venue Client" at bounding box center [400, 217] width 201 height 24
select select "venueHost"
click at [300, 205] on select "Venue Client" at bounding box center [400, 217] width 201 height 24
click at [568, 230] on div "Due Date* Calendar Select a Date Expand" at bounding box center [630, 208] width 220 height 45
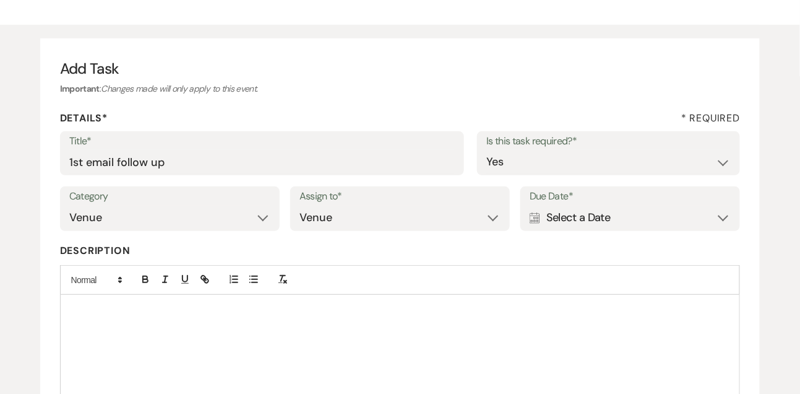
click at [568, 214] on div "Calendar Select a Date Expand" at bounding box center [630, 217] width 201 height 24
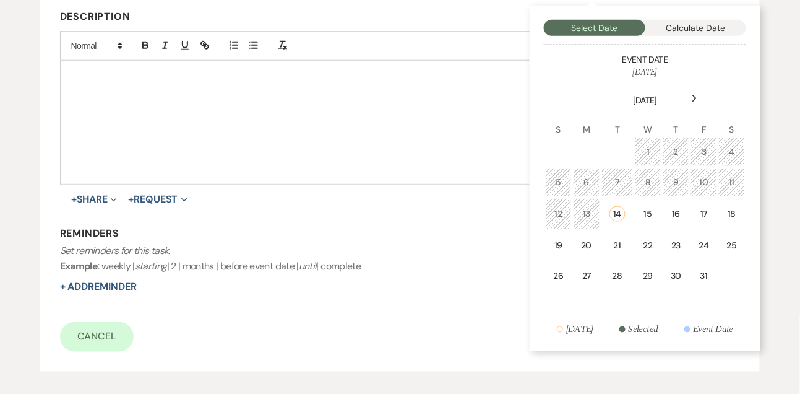
scroll to position [322, 0]
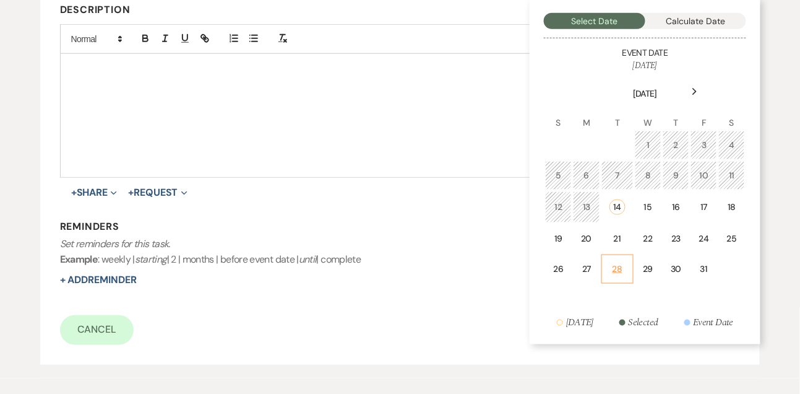
click at [610, 259] on td "28" at bounding box center [618, 268] width 32 height 29
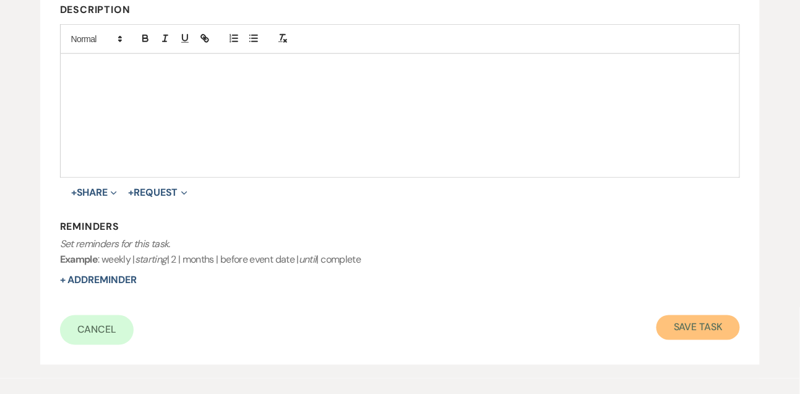
click at [693, 329] on button "Save Task" at bounding box center [699, 327] width 84 height 25
select select "9"
select select "5"
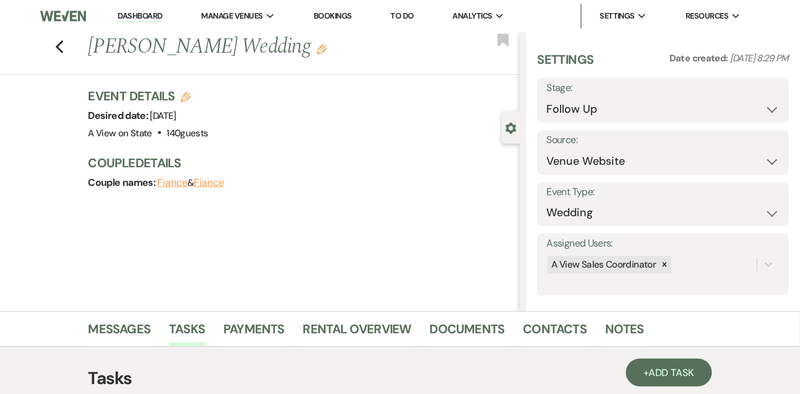
click at [142, 16] on link "Dashboard" at bounding box center [140, 17] width 45 height 12
select select "9"
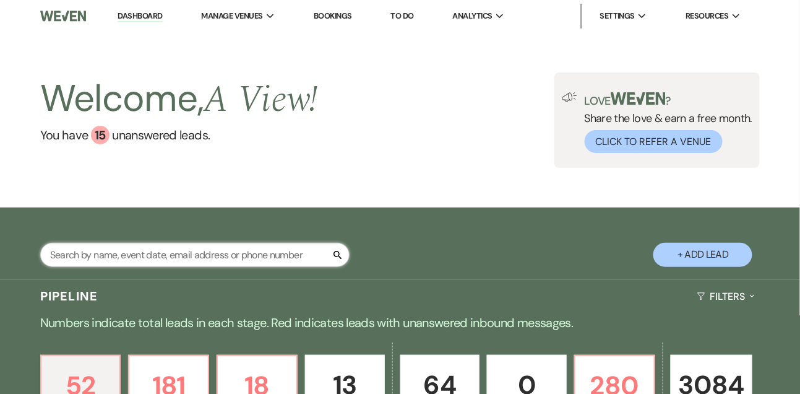
click at [239, 267] on input "text" at bounding box center [194, 255] width 309 height 24
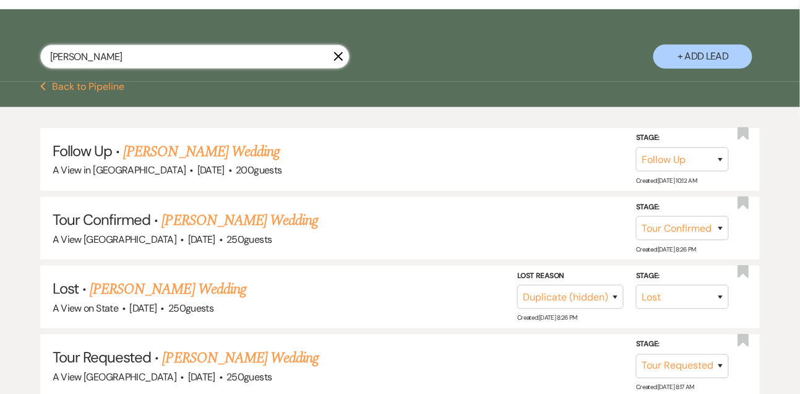
scroll to position [303, 0]
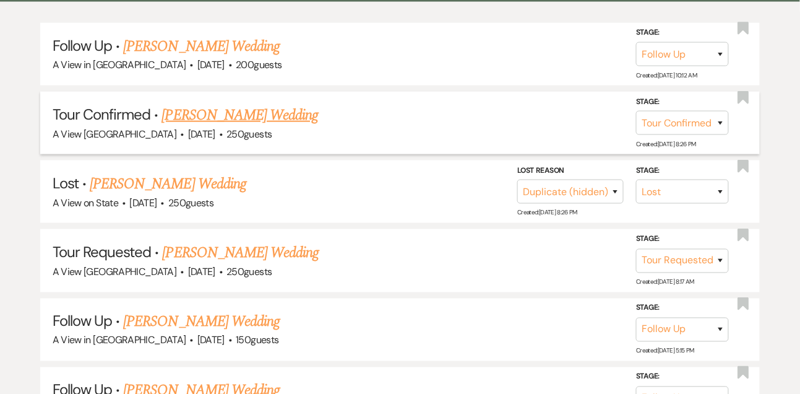
click at [266, 124] on link "Rachel Klatt's Wedding" at bounding box center [240, 115] width 157 height 22
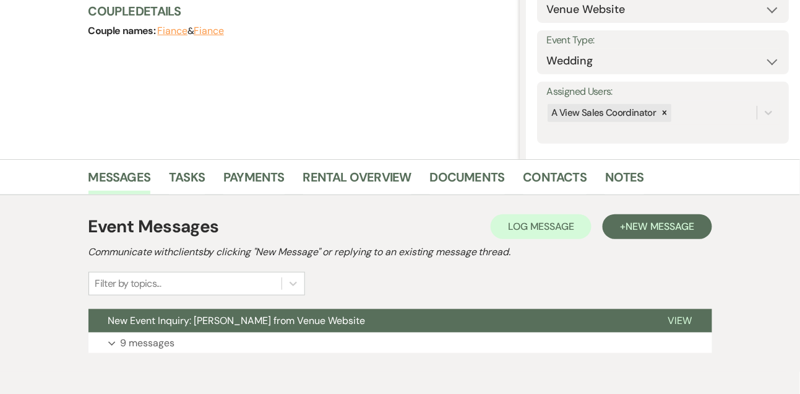
scroll to position [160, 0]
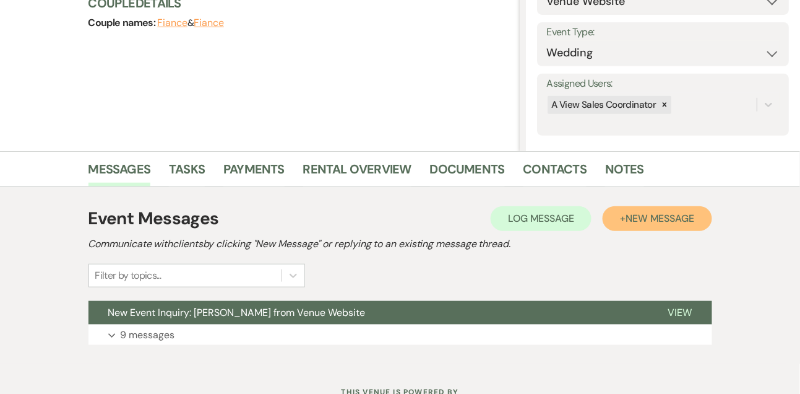
drag, startPoint x: 634, startPoint y: 211, endPoint x: 622, endPoint y: 219, distance: 14.2
click at [632, 212] on span "New Message" at bounding box center [660, 218] width 69 height 13
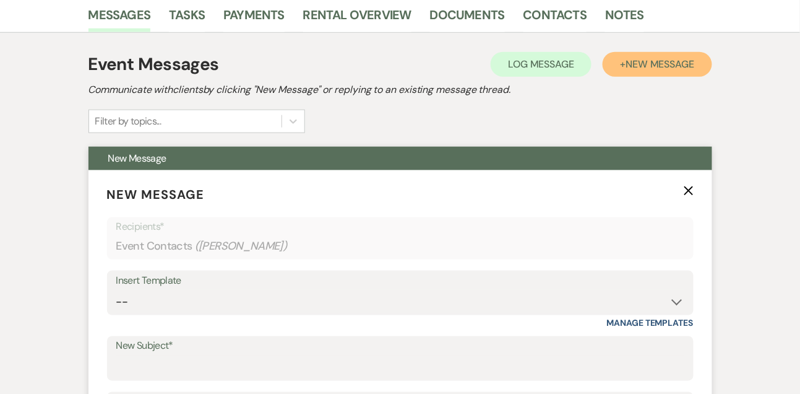
scroll to position [321, 0]
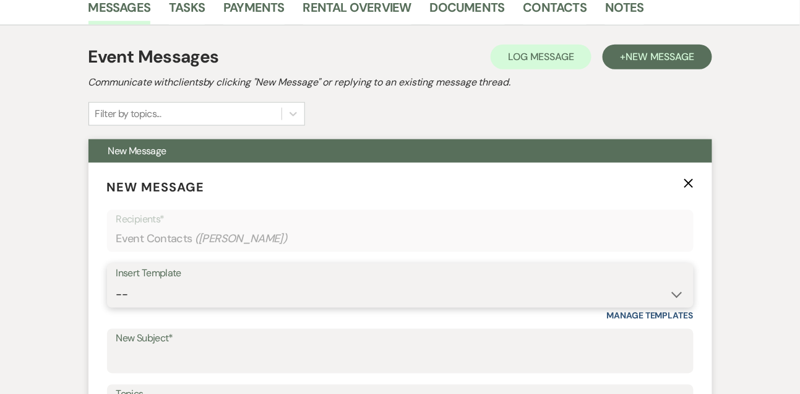
click at [143, 295] on select "-- Tour Confirmation Contract (Pre-Booked Leads) Out of office Inquiry Email Al…" at bounding box center [400, 294] width 568 height 24
click at [116, 282] on select "-- Tour Confirmation Contract (Pre-Booked Leads) Out of office Inquiry Email Al…" at bounding box center [400, 294] width 568 height 24
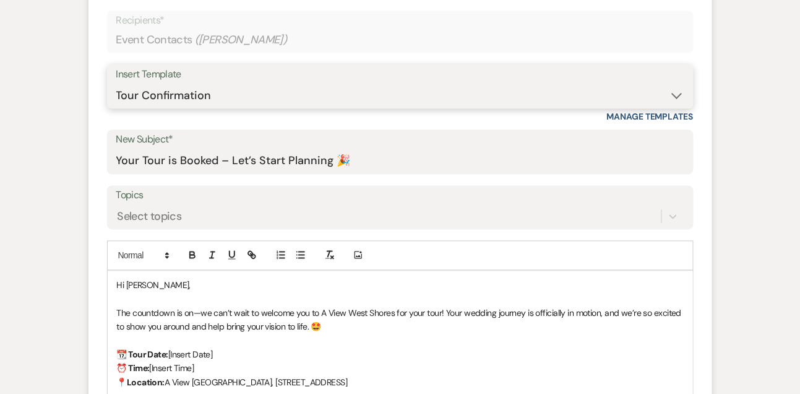
scroll to position [545, 0]
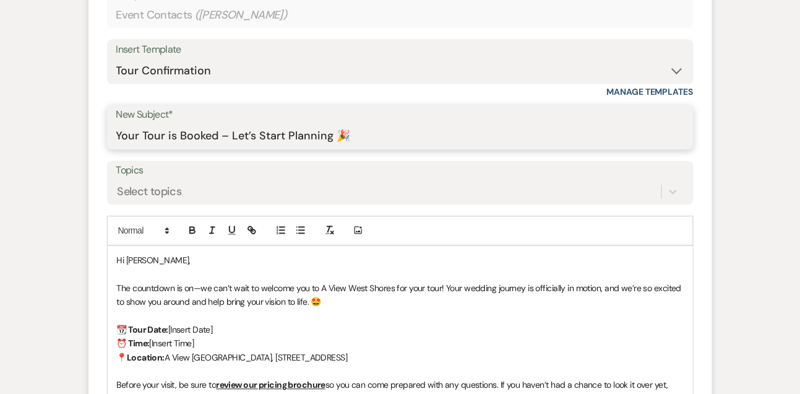
drag, startPoint x: 235, startPoint y: 135, endPoint x: 423, endPoint y: 126, distance: 188.3
click at [423, 126] on input "Your Tour is Booked – Let’s Start Planning 🎉" at bounding box center [400, 136] width 568 height 24
drag, startPoint x: 231, startPoint y: 135, endPoint x: 401, endPoint y: 132, distance: 170.2
click at [401, 133] on input "Your Tour is Booked – Let’s Start Planning 🎉" at bounding box center [400, 136] width 568 height 24
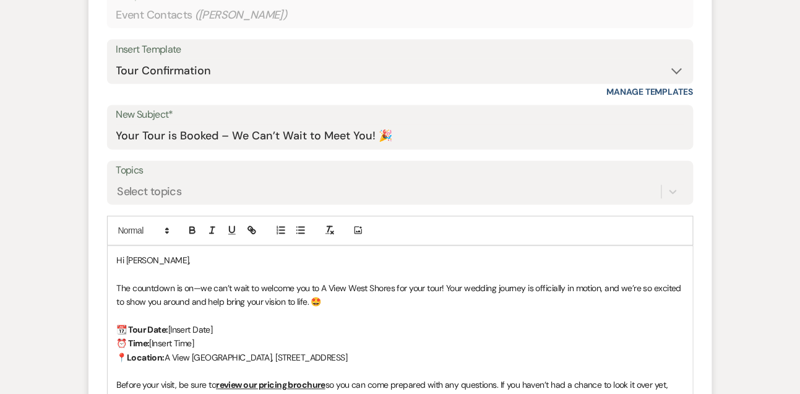
click at [188, 262] on p "Hi Rachel," at bounding box center [400, 261] width 567 height 14
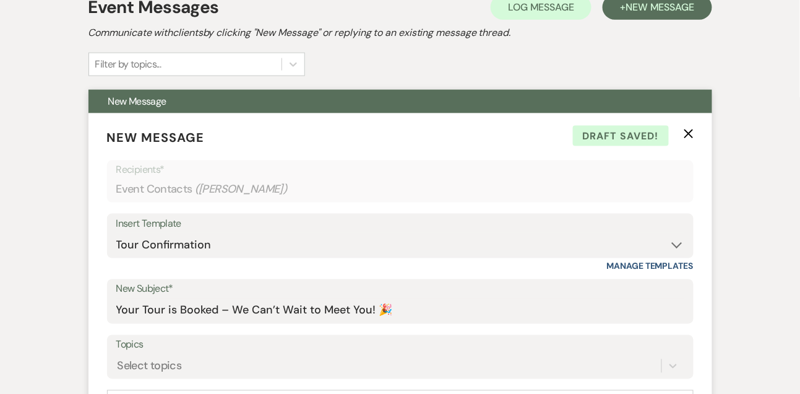
scroll to position [321, 0]
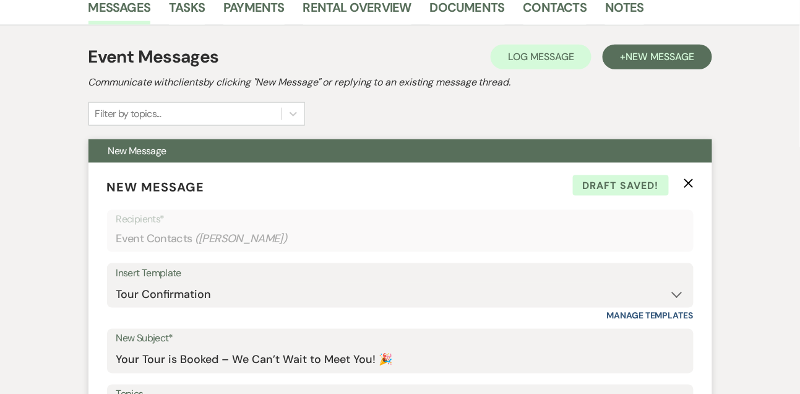
click at [688, 187] on icon "X" at bounding box center [689, 183] width 10 height 10
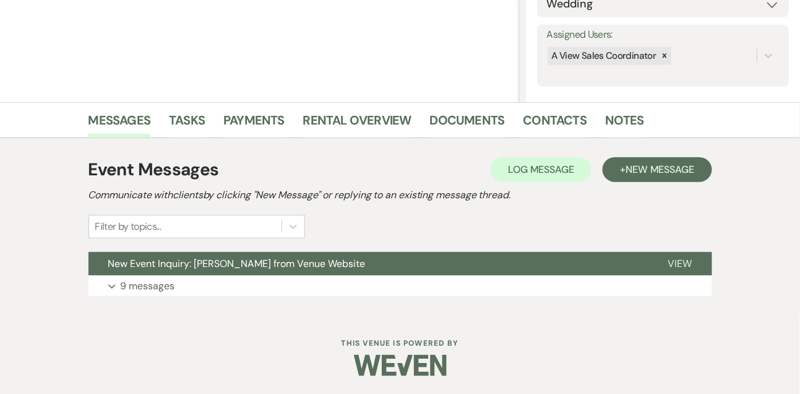
scroll to position [0, 0]
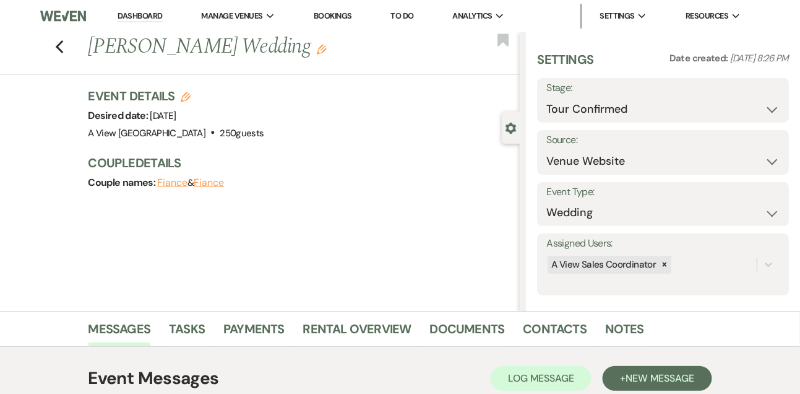
click at [182, 99] on use "button" at bounding box center [186, 97] width 10 height 10
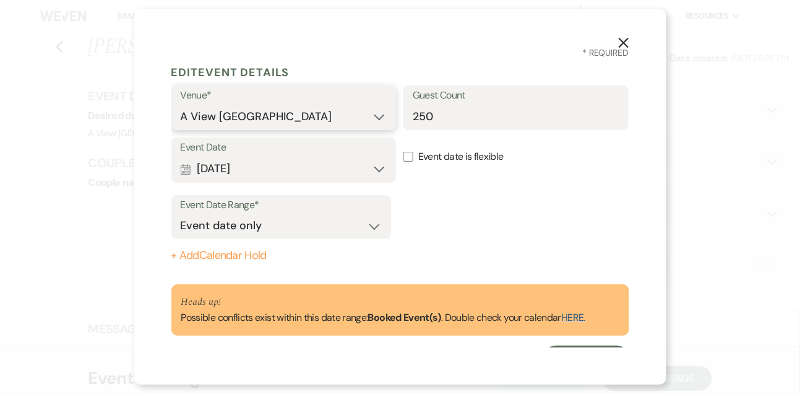
click at [233, 118] on select "A View in Fontenelle Hills A View West Shores A View on State" at bounding box center [284, 117] width 207 height 24
click at [181, 105] on select "A View in Fontenelle Hills A View West Shores A View on State" at bounding box center [284, 117] width 207 height 24
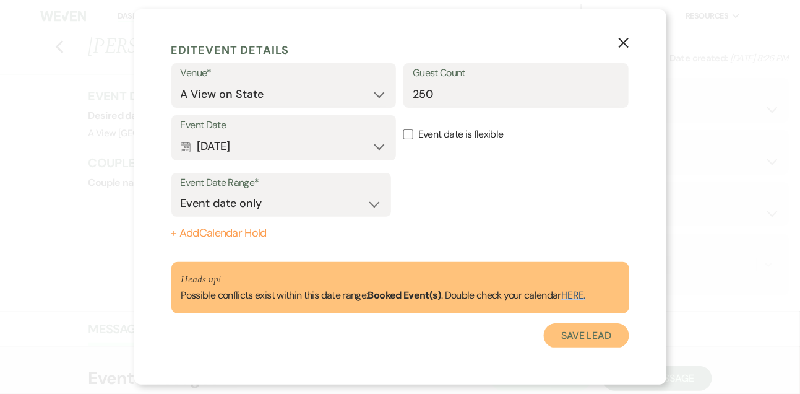
click at [610, 324] on button "Save Lead" at bounding box center [586, 335] width 85 height 25
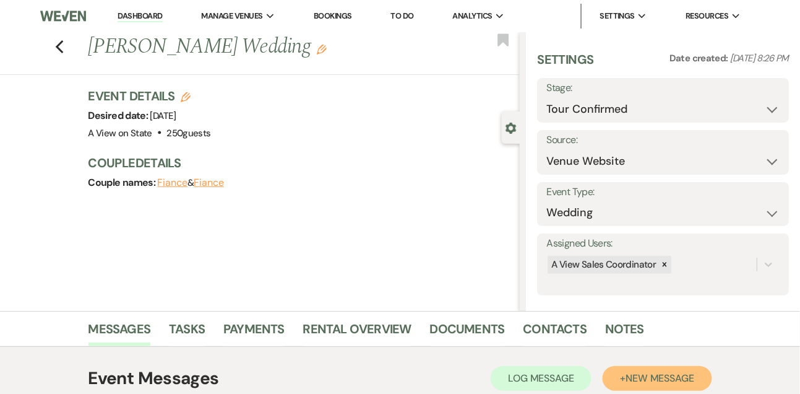
click at [643, 381] on span "New Message" at bounding box center [660, 377] width 69 height 13
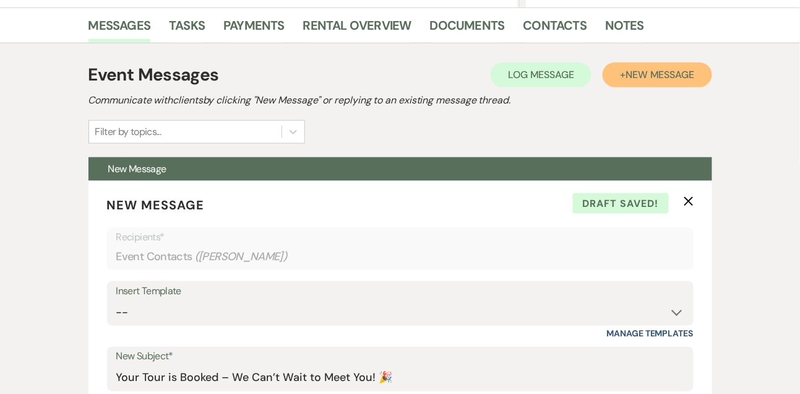
scroll to position [342, 0]
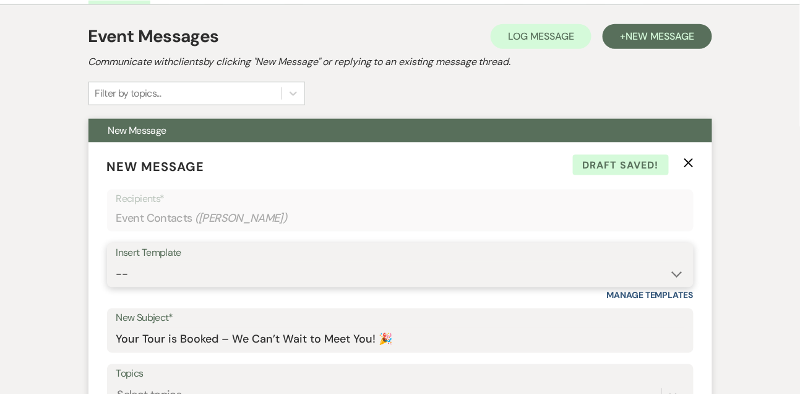
click at [157, 275] on select "-- Tour Confirmation Contract (Pre-Booked Leads) Out of office Inquiry Email Al…" at bounding box center [400, 274] width 568 height 24
select select "3202"
click at [116, 262] on select "-- Tour Confirmation Contract (Pre-Booked Leads) Out of office Inquiry Email Al…" at bounding box center [400, 274] width 568 height 24
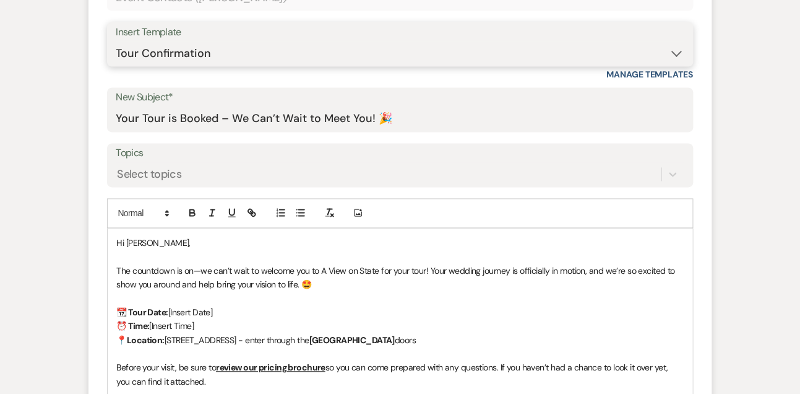
scroll to position [572, 0]
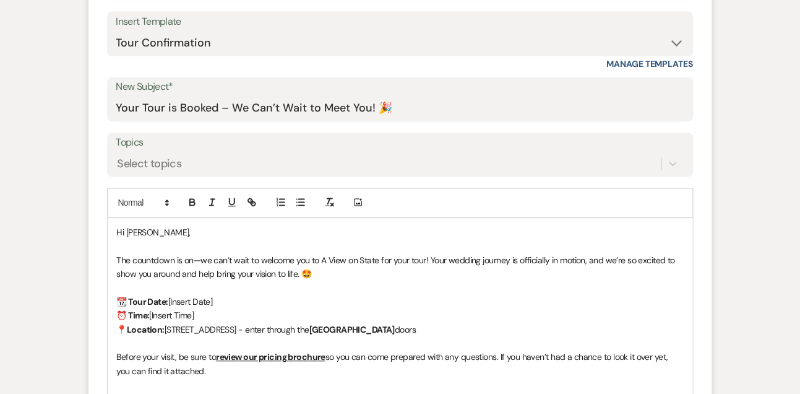
click at [194, 226] on p "Hi Rachel," at bounding box center [400, 233] width 567 height 14
drag, startPoint x: 222, startPoint y: 304, endPoint x: 170, endPoint y: 298, distance: 51.7
click at [170, 298] on p "📆 Tour Date: [Insert Date]" at bounding box center [400, 302] width 567 height 14
drag, startPoint x: 197, startPoint y: 314, endPoint x: 152, endPoint y: 313, distance: 45.8
click at [152, 313] on p "⏰ Time: [Insert Time]" at bounding box center [400, 316] width 567 height 14
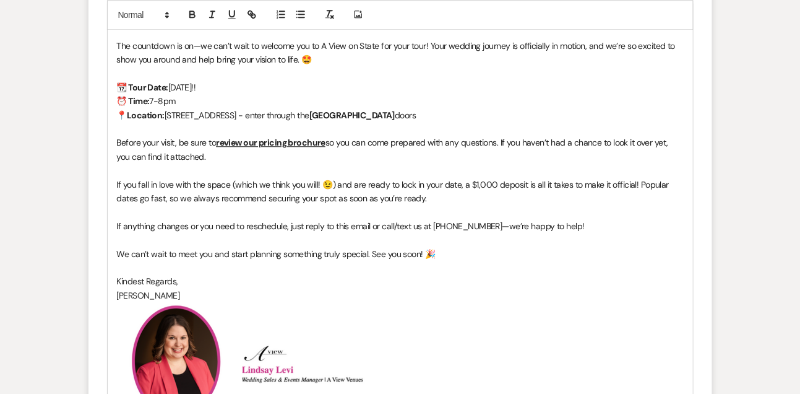
scroll to position [790, 0]
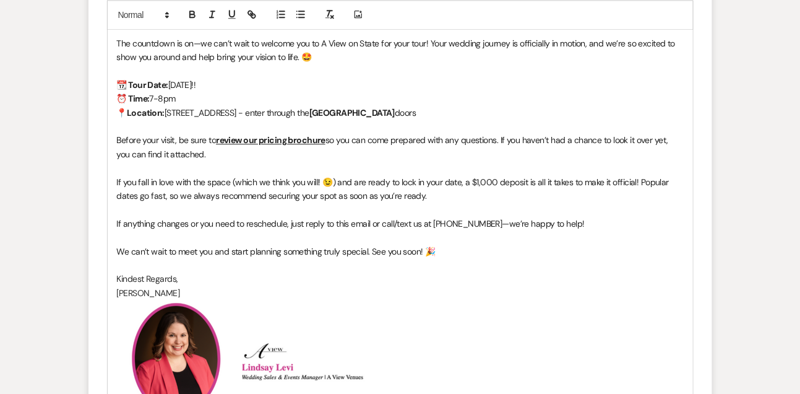
click at [202, 189] on span "If you fall in love with the space (which we think you will! 😉) and are ready t…" at bounding box center [394, 188] width 555 height 25
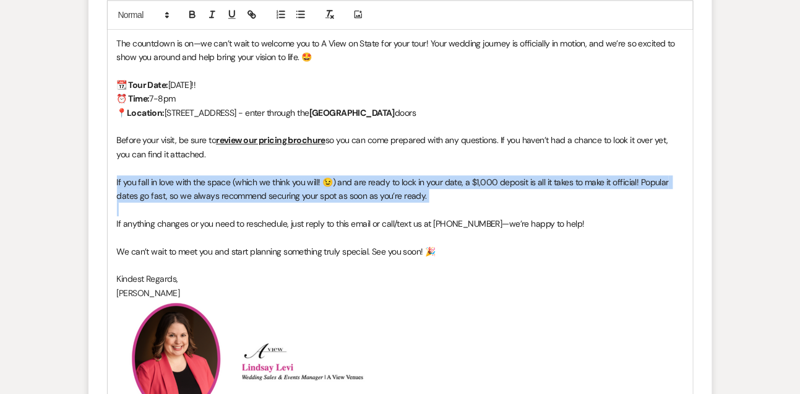
click at [202, 189] on span "If you fall in love with the space (which we think you will! 😉) and are ready t…" at bounding box center [394, 188] width 555 height 25
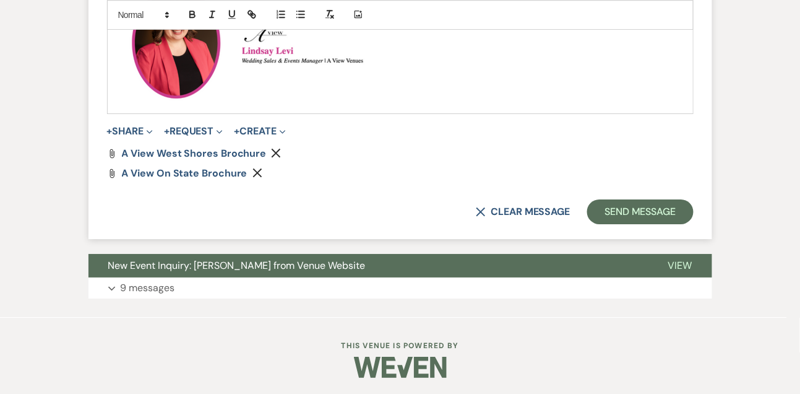
scroll to position [1066, 0]
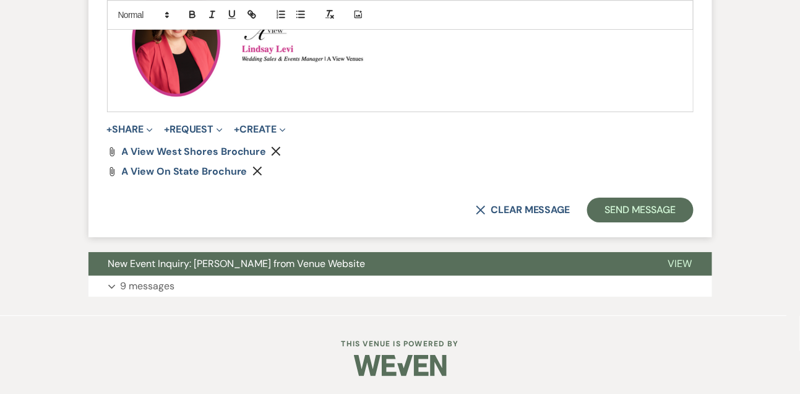
click at [280, 149] on button "Remove" at bounding box center [278, 150] width 15 height 11
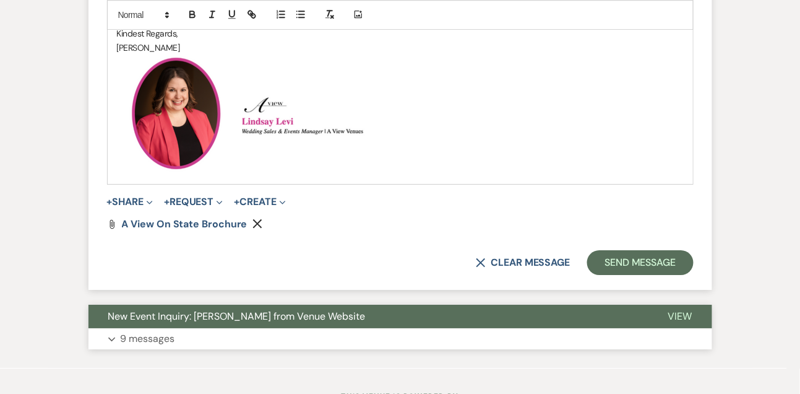
scroll to position [1046, 0]
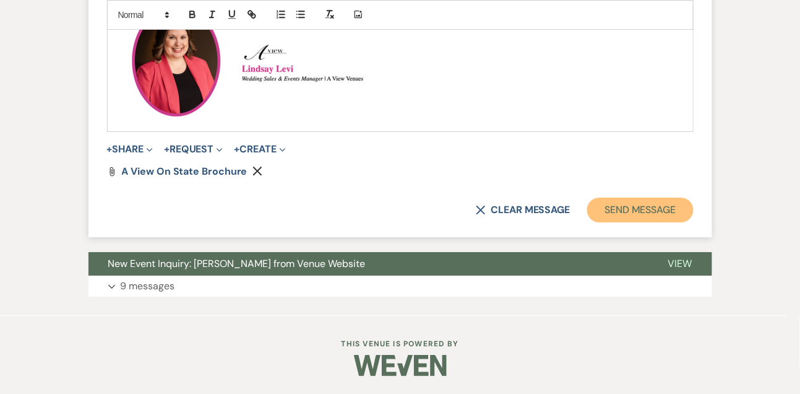
click at [613, 217] on button "Send Message" at bounding box center [640, 209] width 106 height 25
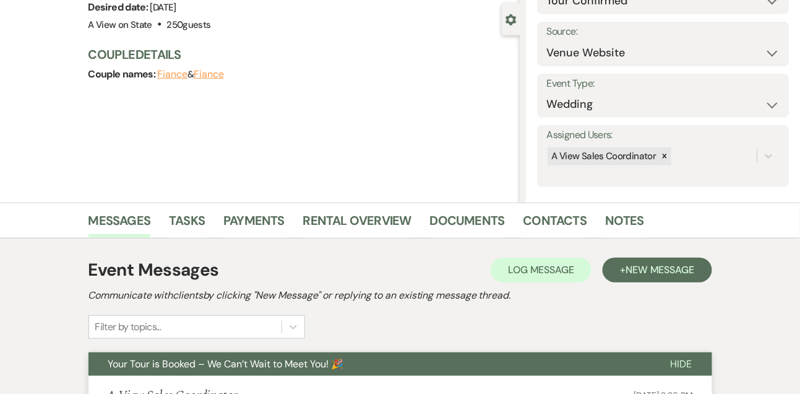
scroll to position [0, 0]
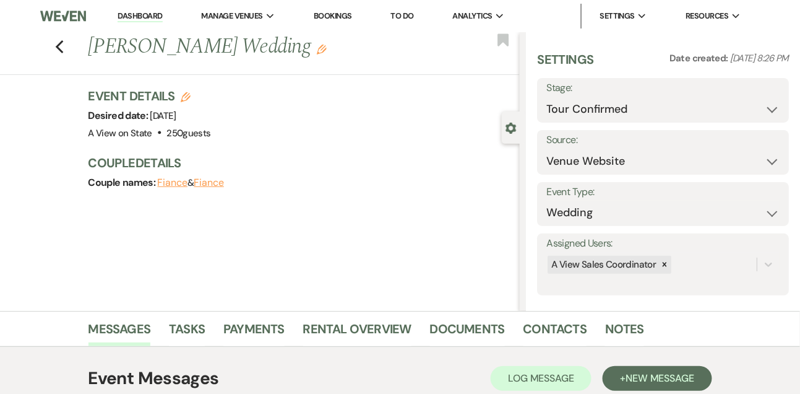
click at [142, 19] on link "Dashboard" at bounding box center [140, 17] width 45 height 12
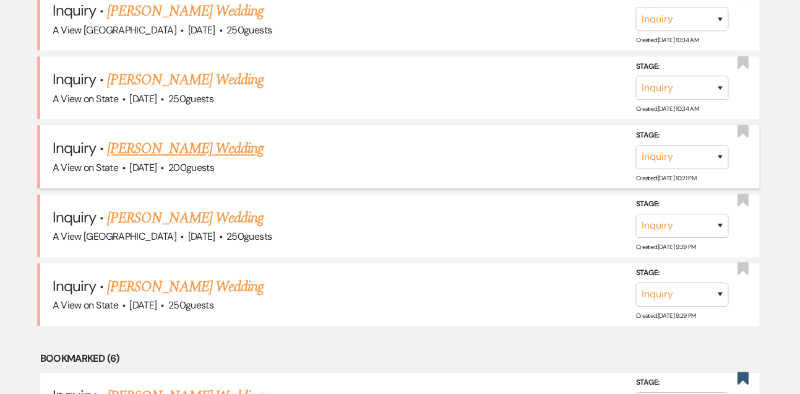
scroll to position [770, 0]
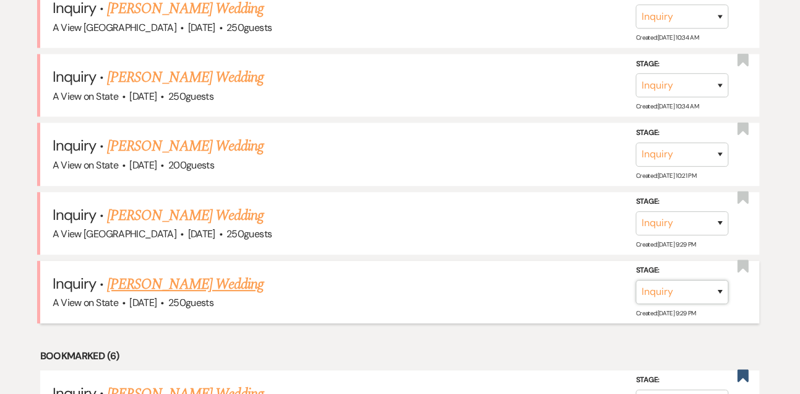
click at [647, 302] on select "Inquiry Follow Up Tour Requested Tour Confirmed Toured Proposal Sent Booked Lost" at bounding box center [682, 292] width 93 height 24
select select "8"
click at [636, 285] on select "Inquiry Follow Up Tour Requested Tour Confirmed Toured Proposal Sent Booked Lost" at bounding box center [682, 292] width 93 height 24
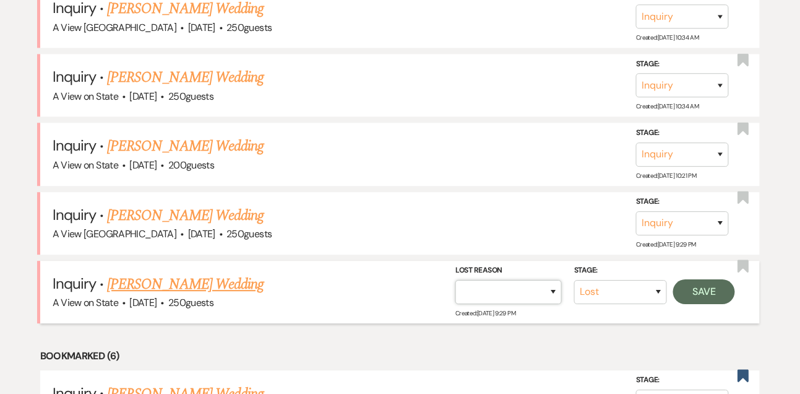
click at [506, 301] on select "Booked Elsewhere Budget Date Unavailable No Response Not a Good Match Capacity …" at bounding box center [508, 292] width 106 height 24
select select "4"
click at [455, 285] on select "Booked Elsewhere Budget Date Unavailable No Response Not a Good Match Capacity …" at bounding box center [508, 292] width 106 height 24
click at [710, 301] on button "Save" at bounding box center [704, 291] width 62 height 25
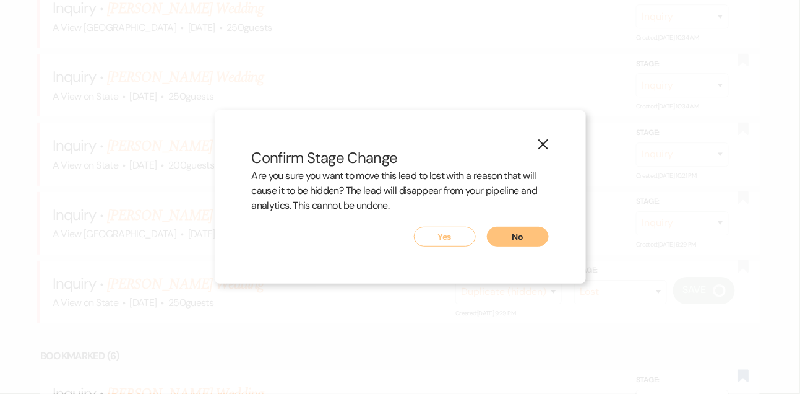
click at [465, 235] on button "Yes" at bounding box center [445, 237] width 62 height 20
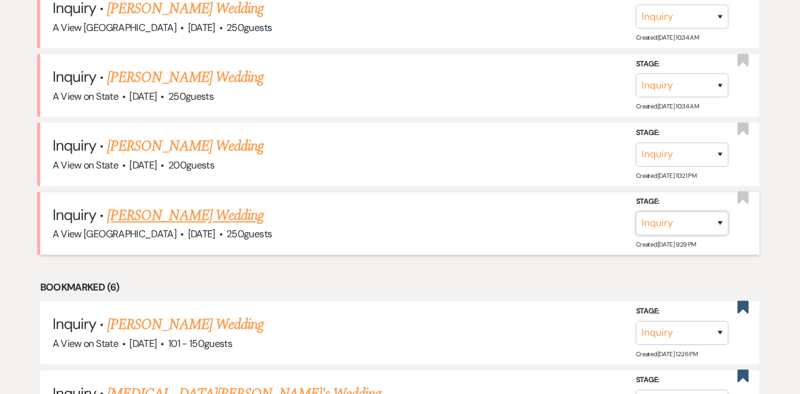
click at [654, 223] on select "Inquiry Follow Up Tour Requested Tour Confirmed Toured Proposal Sent Booked Lost" at bounding box center [682, 223] width 93 height 24
select select "8"
click at [636, 217] on select "Inquiry Follow Up Tour Requested Tour Confirmed Toured Proposal Sent Booked Lost" at bounding box center [682, 223] width 93 height 24
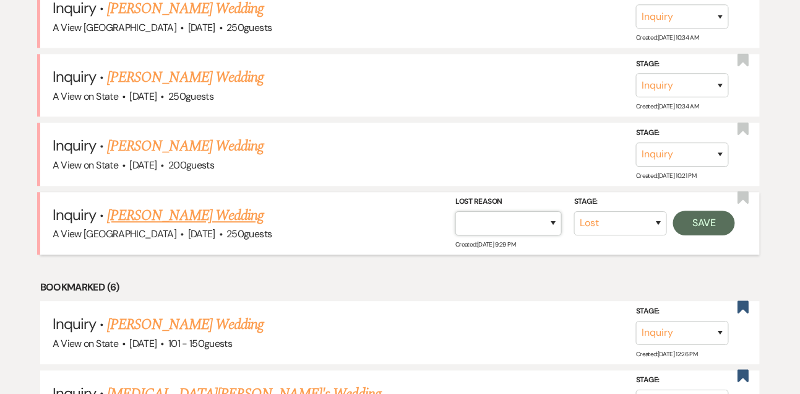
click at [493, 231] on select "Booked Elsewhere Budget Date Unavailable No Response Not a Good Match Capacity …" at bounding box center [508, 223] width 106 height 24
select select "4"
click at [455, 217] on select "Booked Elsewhere Budget Date Unavailable No Response Not a Good Match Capacity …" at bounding box center [508, 223] width 106 height 24
click at [707, 224] on button "Save" at bounding box center [704, 222] width 62 height 25
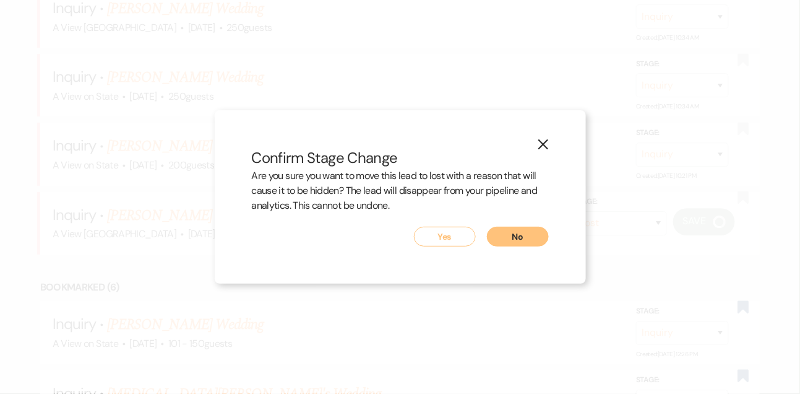
click at [452, 236] on button "Yes" at bounding box center [445, 237] width 62 height 20
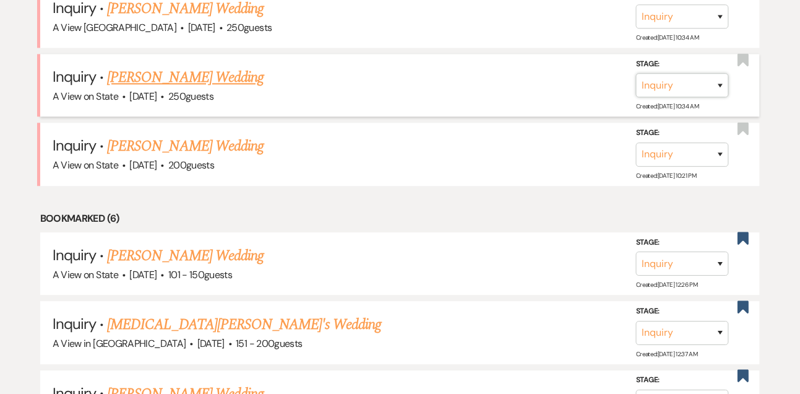
click at [690, 95] on select "Inquiry Follow Up Tour Requested Tour Confirmed Toured Proposal Sent Booked Lost" at bounding box center [682, 85] width 93 height 24
select select "8"
click at [636, 80] on select "Inquiry Follow Up Tour Requested Tour Confirmed Toured Proposal Sent Booked Lost" at bounding box center [682, 85] width 93 height 24
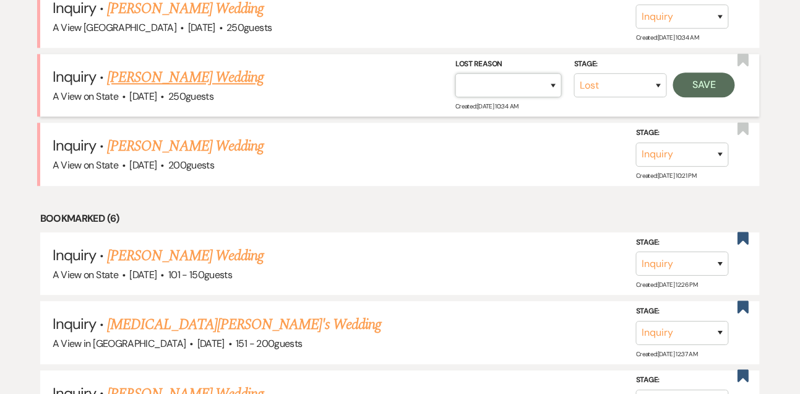
click at [526, 87] on select "Booked Elsewhere Budget Date Unavailable No Response Not a Good Match Capacity …" at bounding box center [508, 85] width 106 height 24
select select "4"
click at [455, 80] on select "Booked Elsewhere Budget Date Unavailable No Response Not a Good Match Capacity …" at bounding box center [508, 85] width 106 height 24
click at [692, 87] on button "Save" at bounding box center [704, 84] width 62 height 25
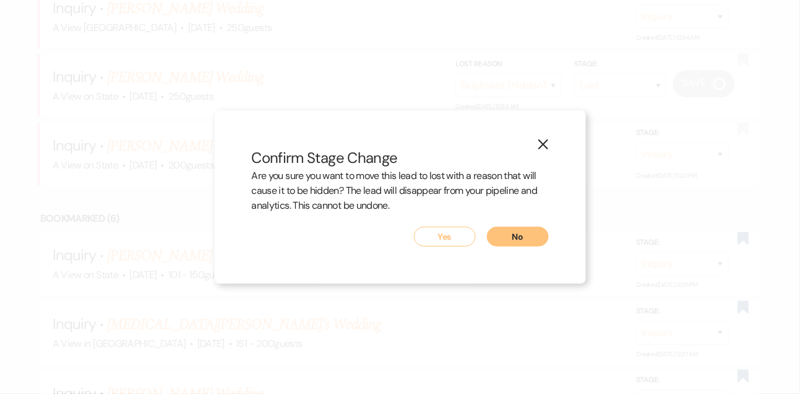
click at [453, 235] on button "Yes" at bounding box center [445, 237] width 62 height 20
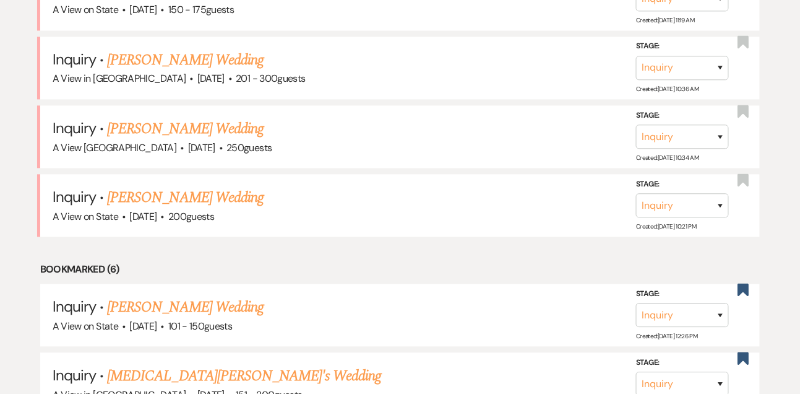
scroll to position [650, 0]
click at [216, 140] on link "Bergen Jones's Wedding" at bounding box center [185, 129] width 157 height 22
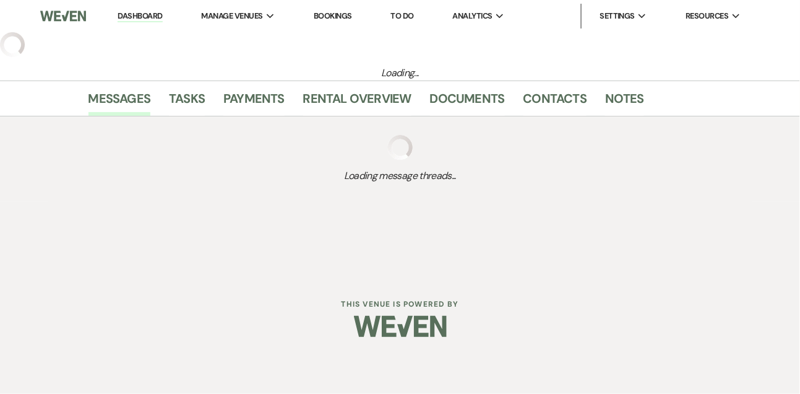
select select "5"
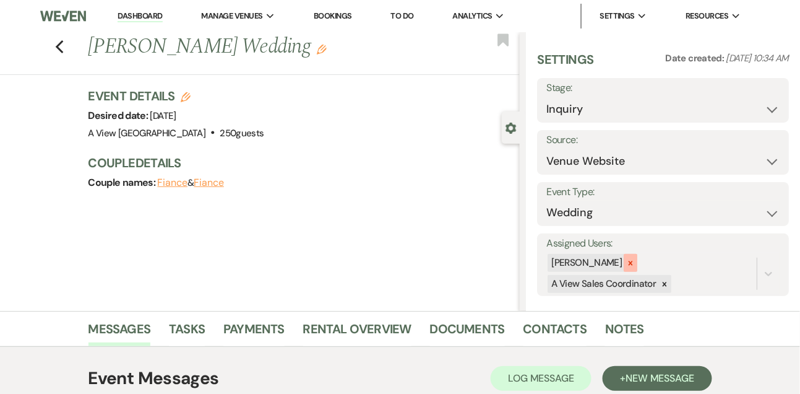
click at [635, 264] on icon at bounding box center [630, 263] width 9 height 9
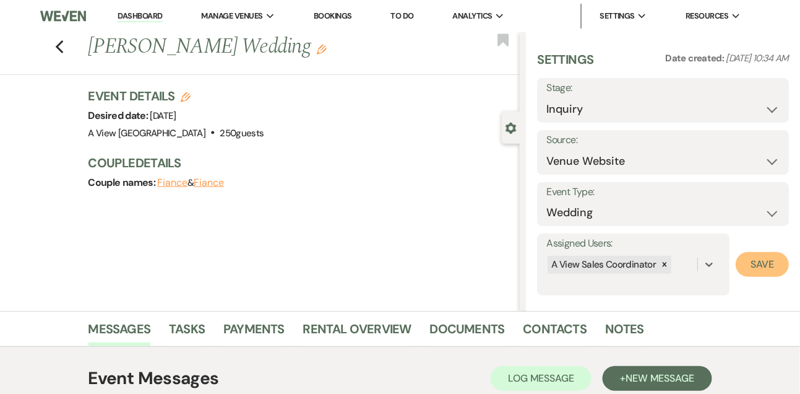
click at [770, 257] on button "Save" at bounding box center [762, 264] width 53 height 25
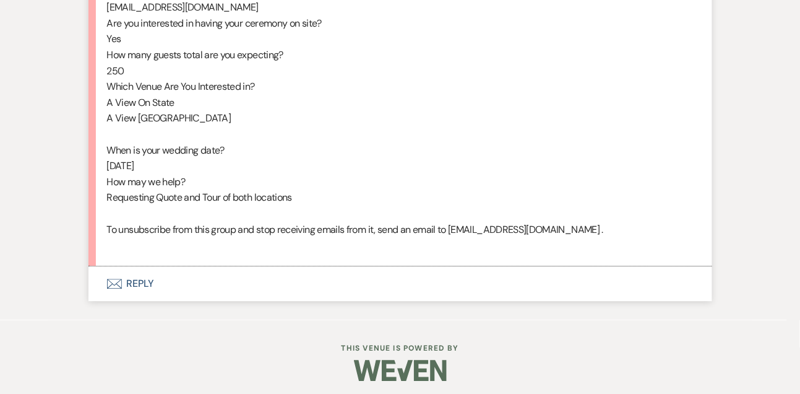
scroll to position [757, 0]
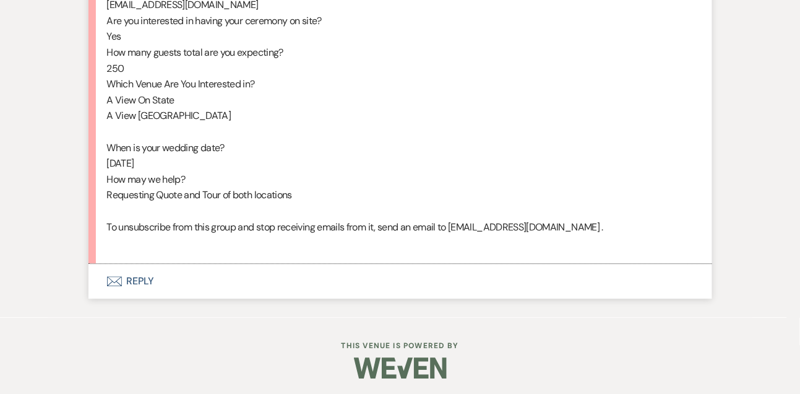
click at [134, 293] on button "Envelope Reply" at bounding box center [400, 281] width 624 height 35
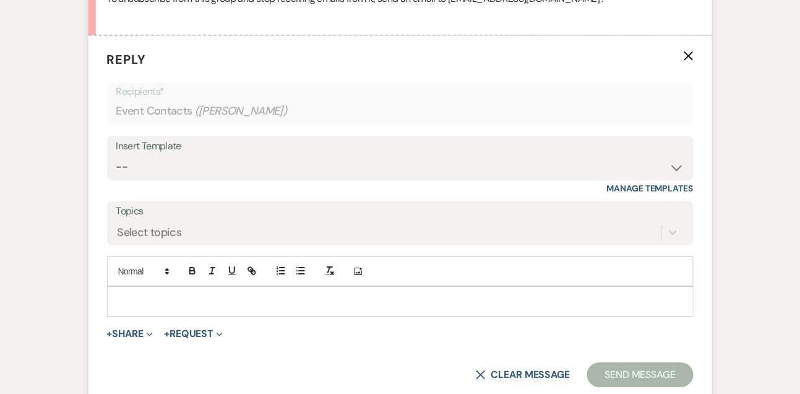
scroll to position [989, 0]
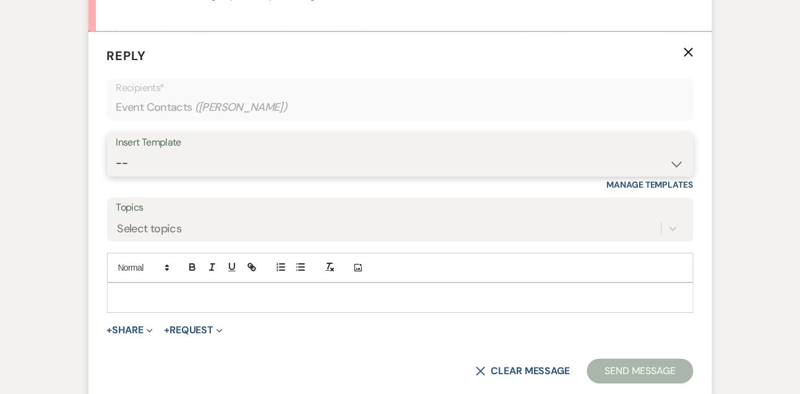
click at [143, 175] on select "-- Tour Confirmation Contract (Pre-Booked Leads) Out of office Inquiry Email Al…" at bounding box center [400, 163] width 568 height 24
select select "3302"
click at [116, 166] on select "-- Tour Confirmation Contract (Pre-Booked Leads) Out of office Inquiry Email Al…" at bounding box center [400, 163] width 568 height 24
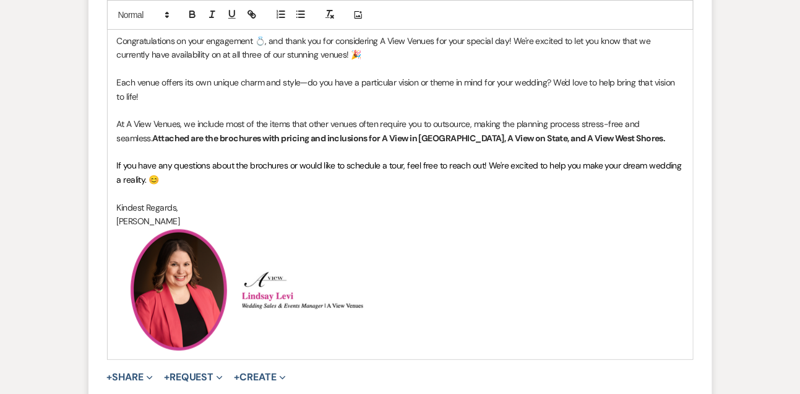
scroll to position [1274, 0]
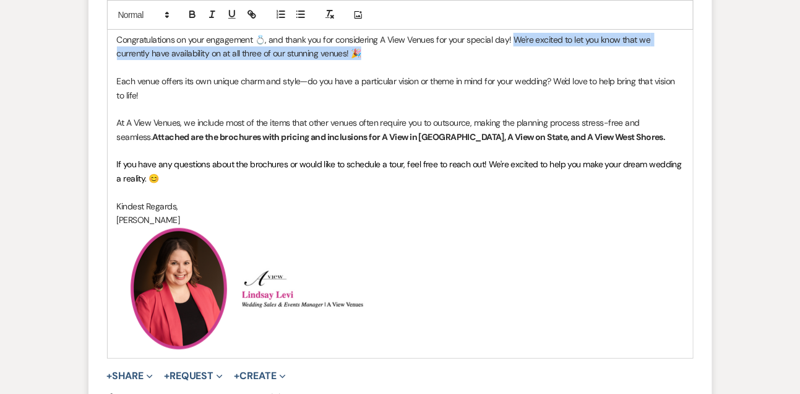
drag, startPoint x: 511, startPoint y: 52, endPoint x: 514, endPoint y: 66, distance: 14.0
click at [514, 61] on p "Congratulations on your engagement 💍, and thank you for considering A View Venu…" at bounding box center [400, 47] width 567 height 28
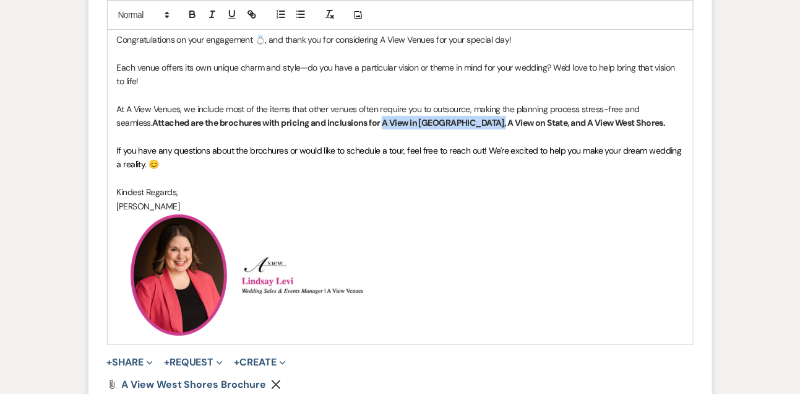
drag, startPoint x: 346, startPoint y: 137, endPoint x: 446, endPoint y: 137, distance: 99.6
click at [446, 128] on strong "Attached are the brochures with pricing and inclusions for A View in Fontenelle…" at bounding box center [408, 122] width 513 height 11
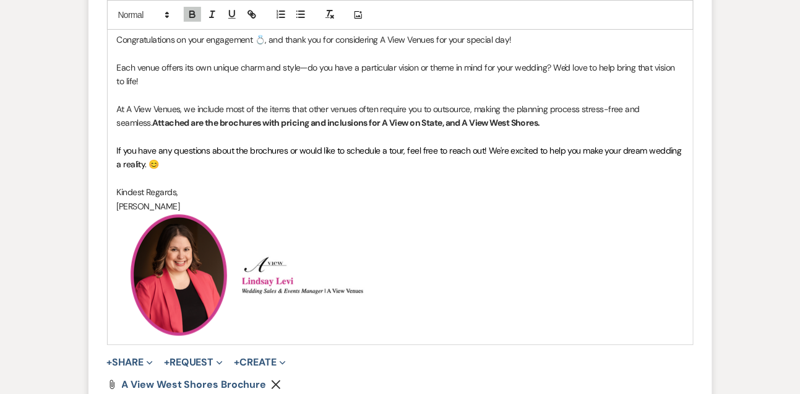
click at [408, 128] on strong "Attached are the brochures with pricing and inclusions for A View on State, and…" at bounding box center [346, 122] width 388 height 11
click at [459, 162] on span "If you have any questions about the brochures or would like to schedule a tour,…" at bounding box center [401, 157] width 568 height 25
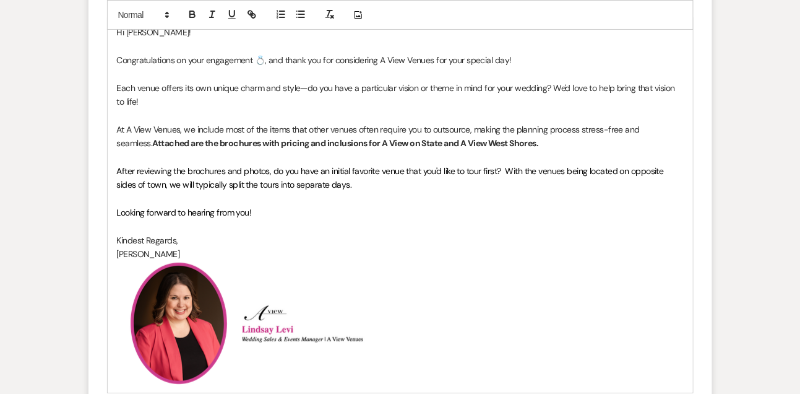
scroll to position [1242, 0]
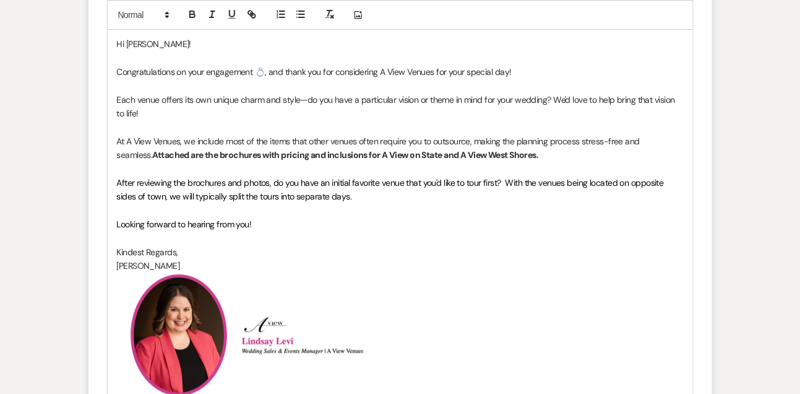
click at [248, 117] on p "Each venue offers its own unique charm and style—do you have a particular visio…" at bounding box center [400, 107] width 567 height 28
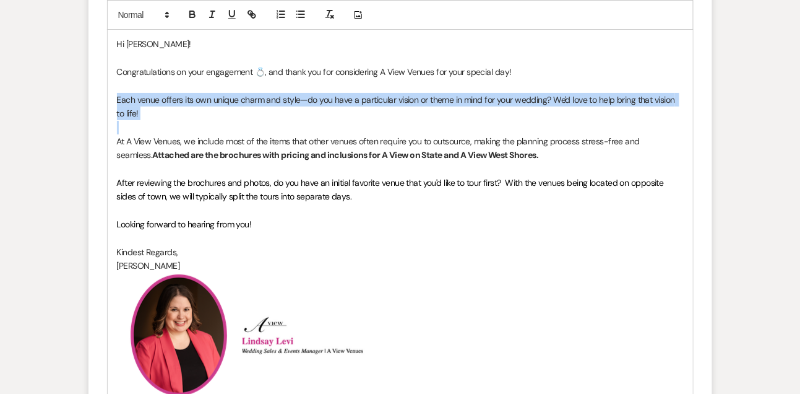
click at [248, 117] on p "Each venue offers its own unique charm and style—do you have a particular visio…" at bounding box center [400, 107] width 567 height 28
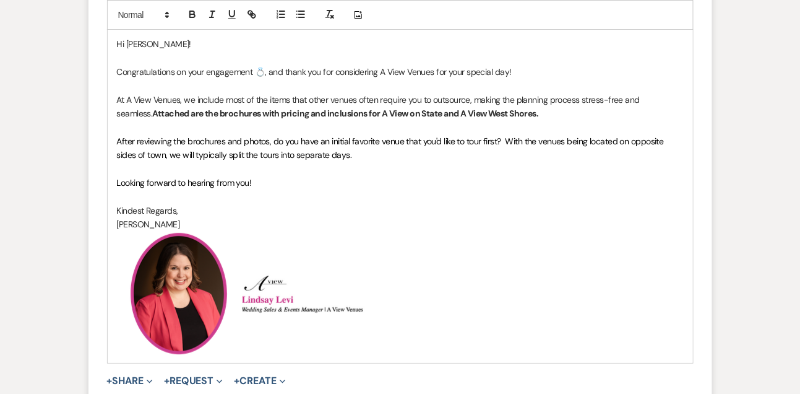
click at [363, 162] on p "After reviewing the brochures and photos, do you have an initial favorite venue…" at bounding box center [400, 148] width 567 height 28
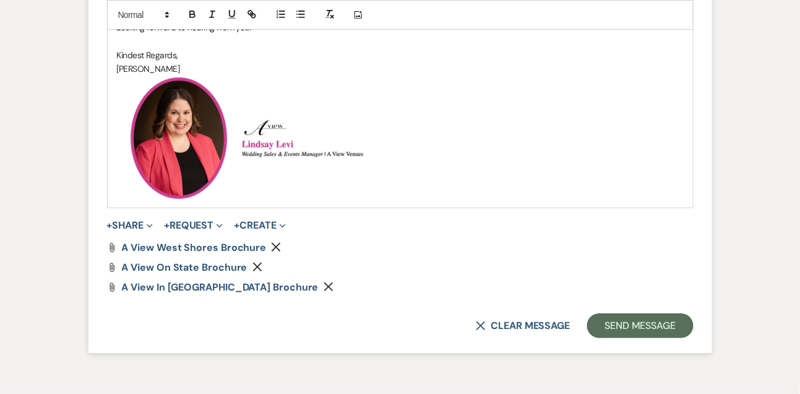
scroll to position [1417, 0]
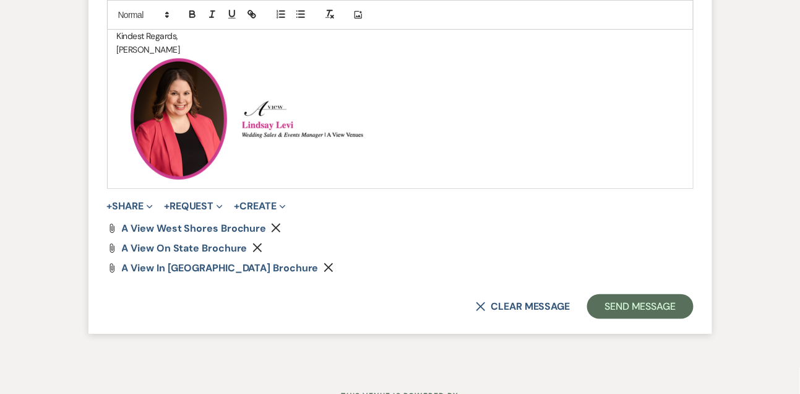
click at [324, 272] on icon "Remove" at bounding box center [329, 267] width 10 height 10
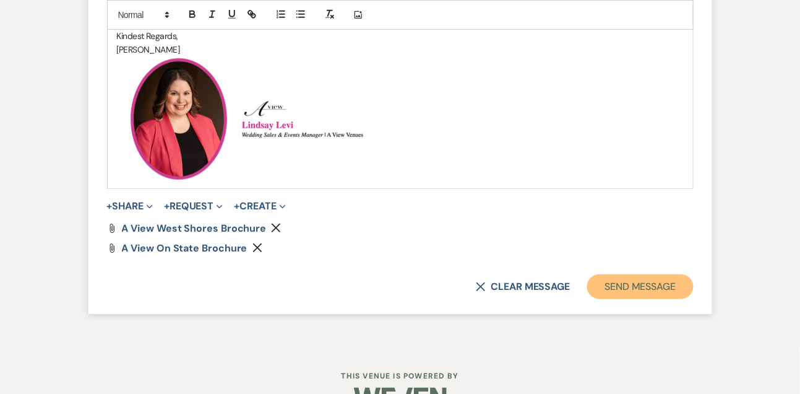
click at [627, 299] on button "Send Message" at bounding box center [640, 286] width 106 height 25
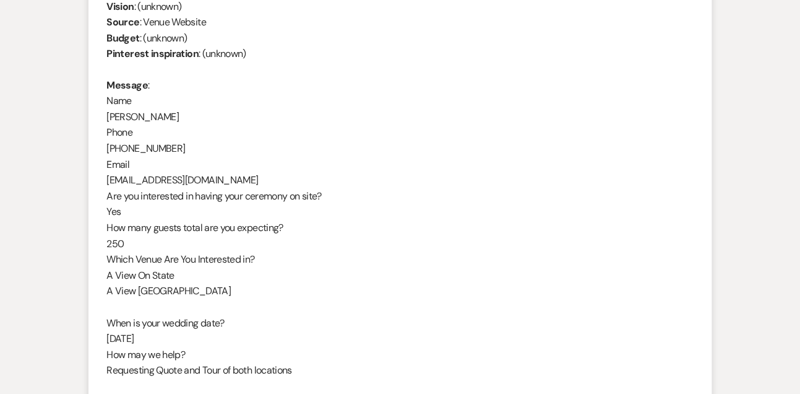
scroll to position [579, 0]
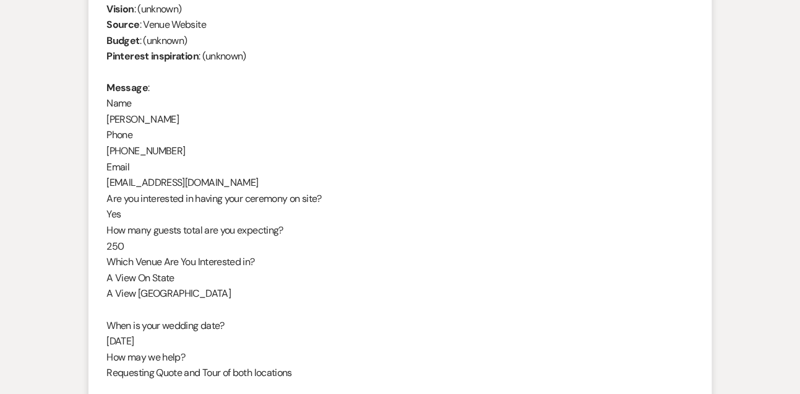
click at [137, 120] on div "From : Bergen Jones Event : Bergen Jones's Event Desired date : June 5th 2027 A…" at bounding box center [400, 182] width 587 height 491
copy div "Bergen Jones"
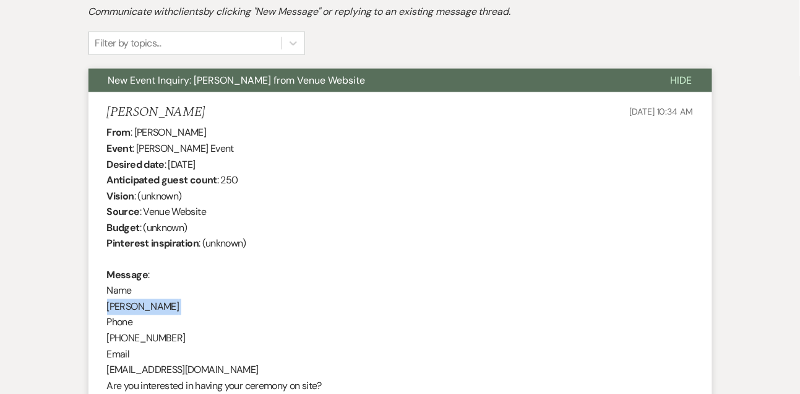
scroll to position [348, 0]
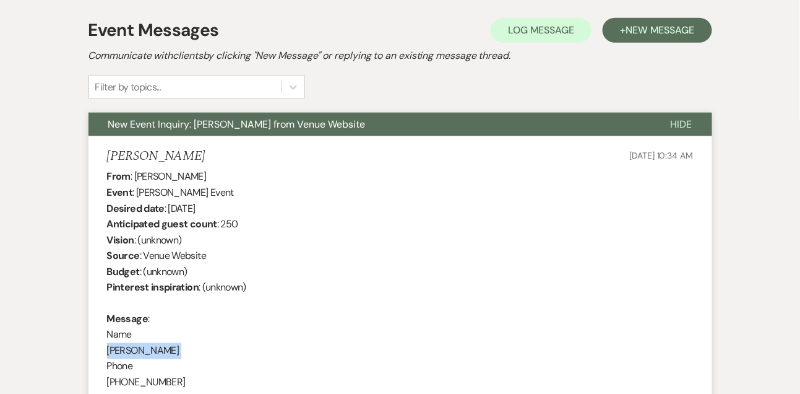
drag, startPoint x: 168, startPoint y: 208, endPoint x: 263, endPoint y: 208, distance: 95.3
copy div "June 5th 2027"
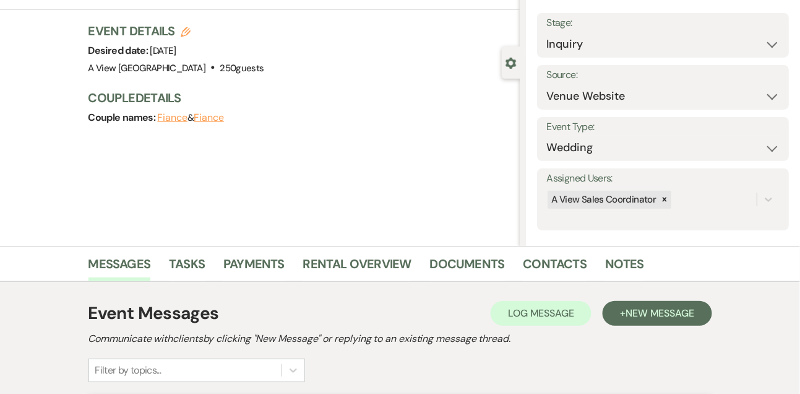
scroll to position [0, 0]
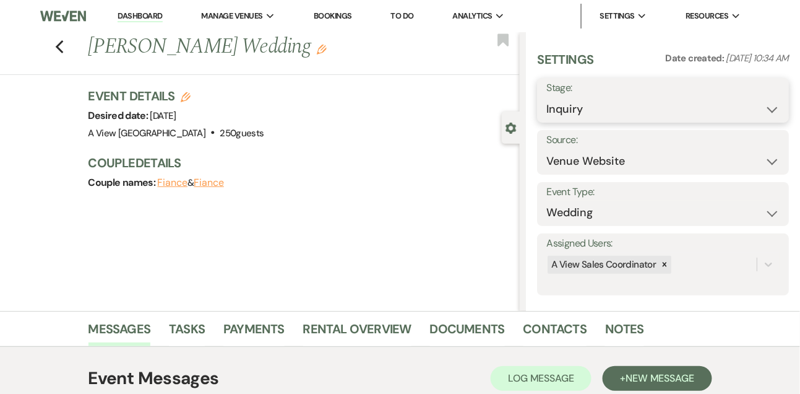
click at [570, 108] on select "Inquiry Follow Up Tour Requested Tour Confirmed Toured Proposal Sent Booked Lost" at bounding box center [662, 109] width 233 height 24
click at [546, 97] on select "Inquiry Follow Up Tour Requested Tour Confirmed Toured Proposal Sent Booked Lost" at bounding box center [662, 109] width 233 height 24
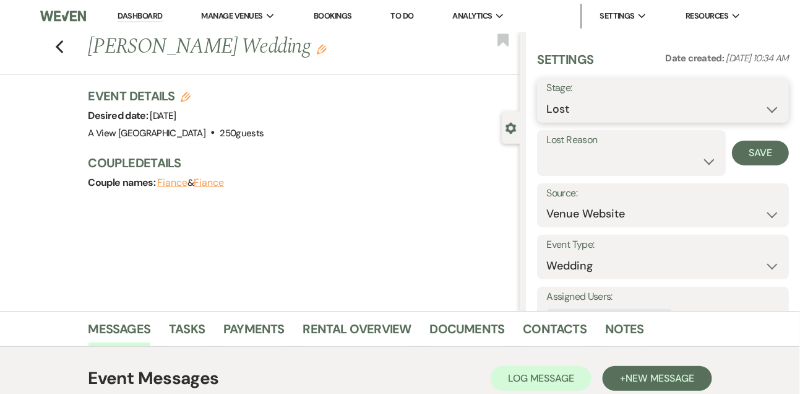
click at [560, 116] on select "Inquiry Follow Up Tour Requested Tour Confirmed Toured Proposal Sent Booked Lost" at bounding box center [662, 109] width 233 height 24
select select "2"
click at [546, 97] on select "Inquiry Follow Up Tour Requested Tour Confirmed Toured Proposal Sent Booked Lost" at bounding box center [662, 109] width 233 height 24
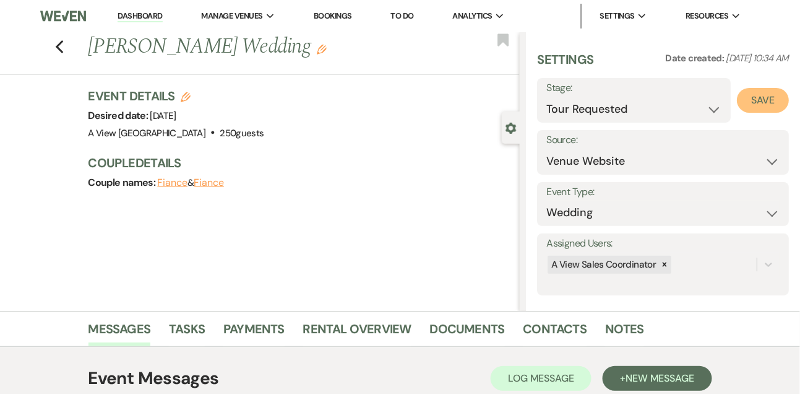
click at [754, 104] on button "Save" at bounding box center [763, 100] width 52 height 25
click at [135, 17] on link "Dashboard" at bounding box center [140, 17] width 45 height 12
select select "2"
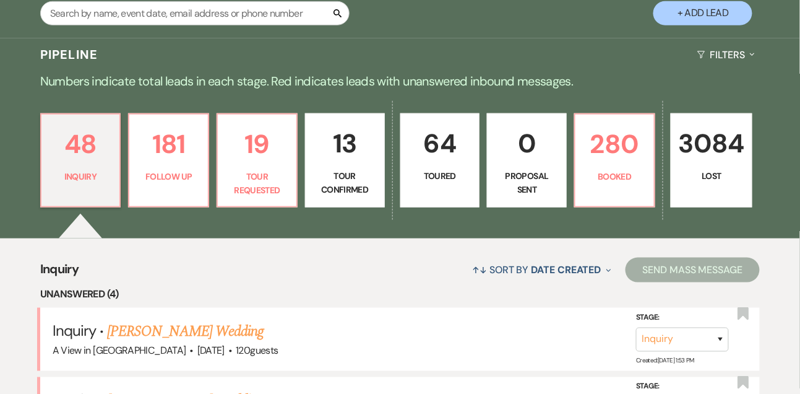
scroll to position [237, 0]
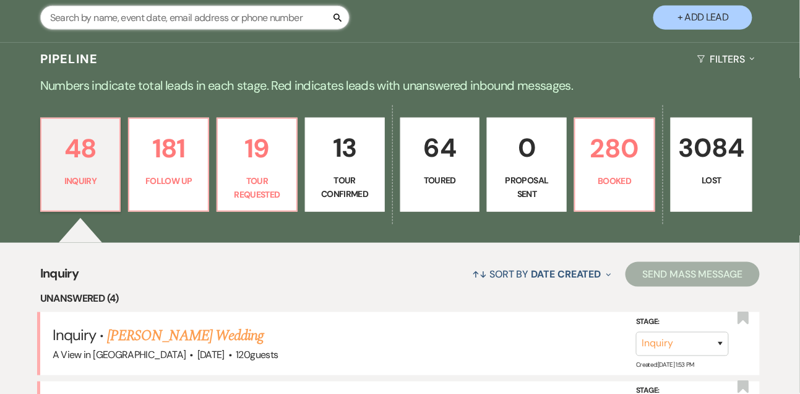
click at [223, 30] on input "text" at bounding box center [194, 18] width 309 height 24
type input "micah mc"
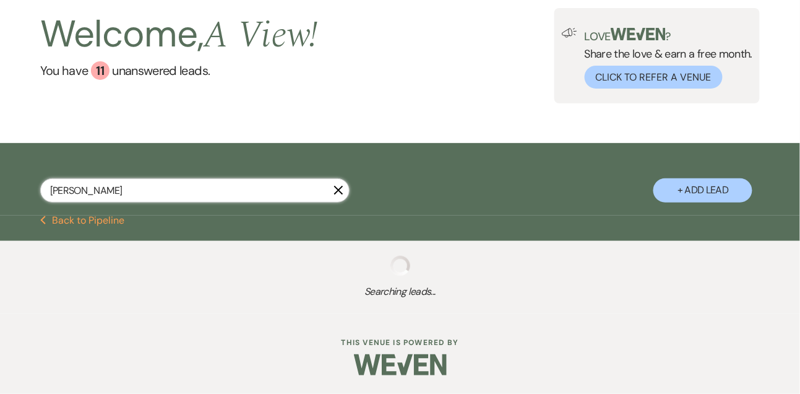
select select "9"
select select "8"
select select "4"
select select "9"
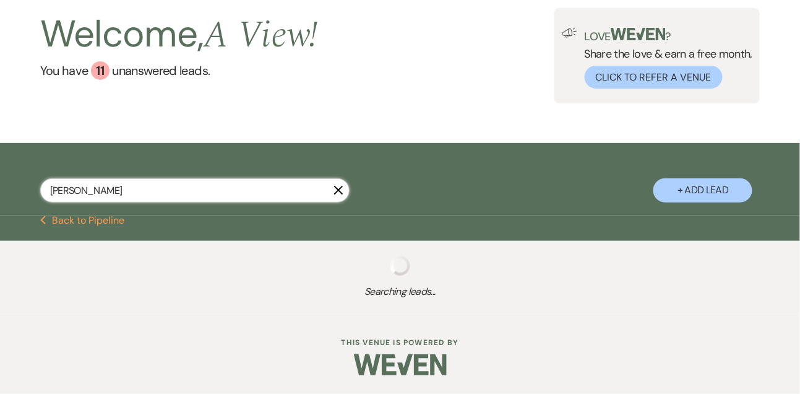
select select "8"
select select "6"
select select "8"
select select "5"
select select "8"
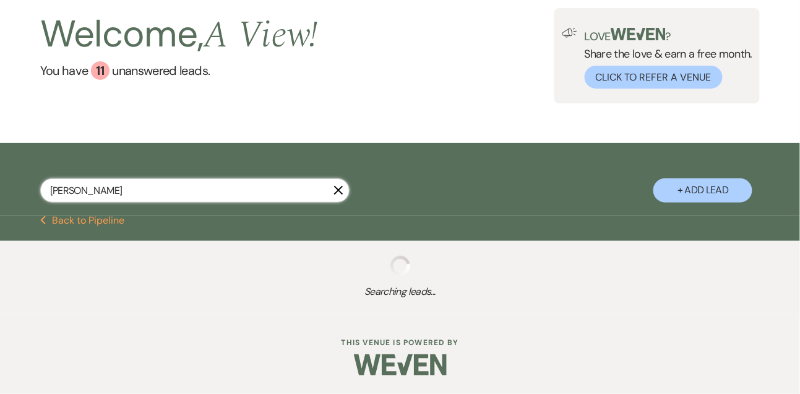
select select "5"
select select "8"
select select "5"
select select "8"
select select "5"
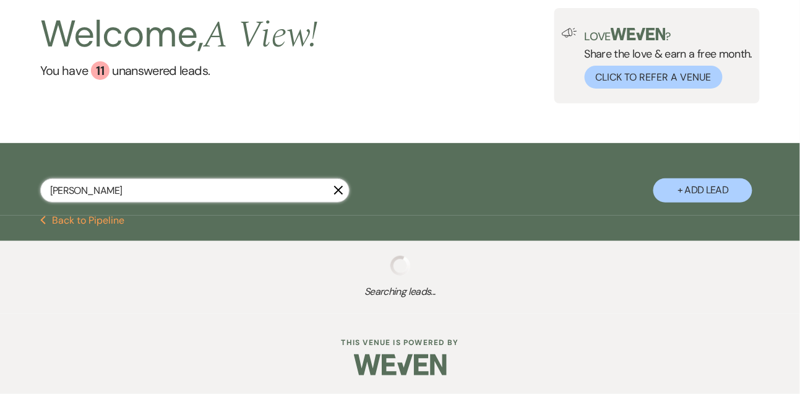
select select "8"
select select "4"
select select "8"
select select "5"
select select "8"
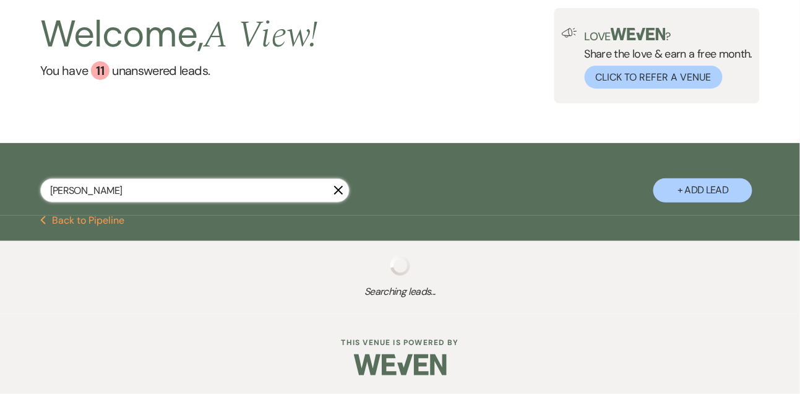
select select "4"
select select "8"
select select "4"
select select "8"
select select "5"
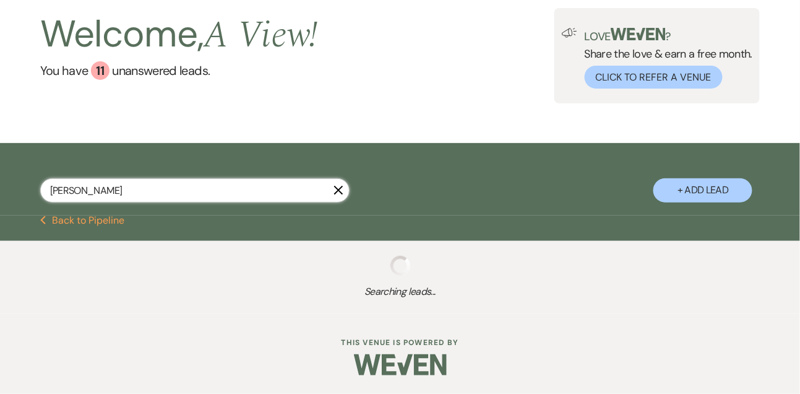
select select "8"
select select "4"
select select "8"
select select "2"
select select "8"
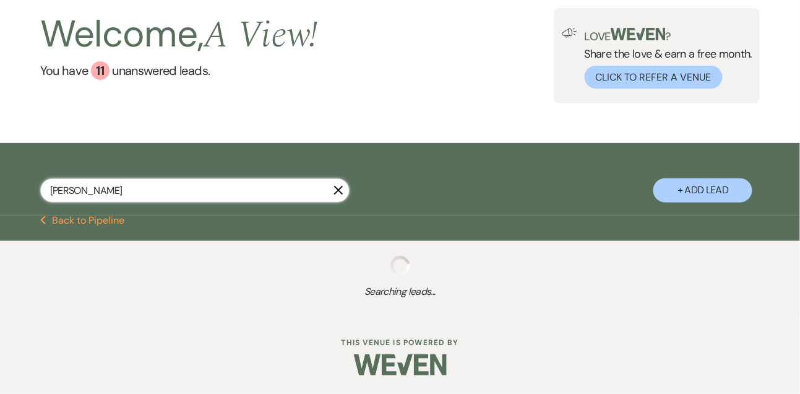
select select "4"
select select "8"
select select "6"
select select "5"
select select "8"
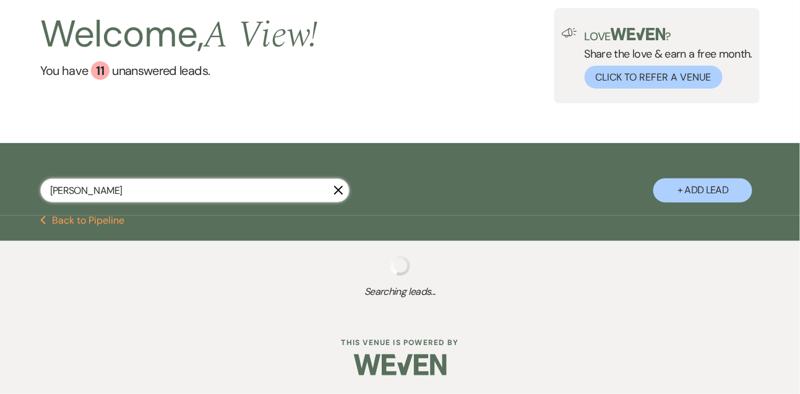
select select "8"
select select "4"
select select "8"
select select "4"
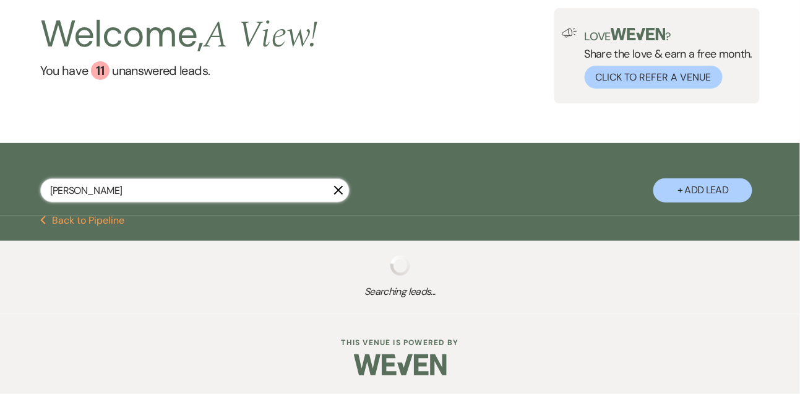
select select "8"
select select "4"
select select "8"
select select "4"
select select "8"
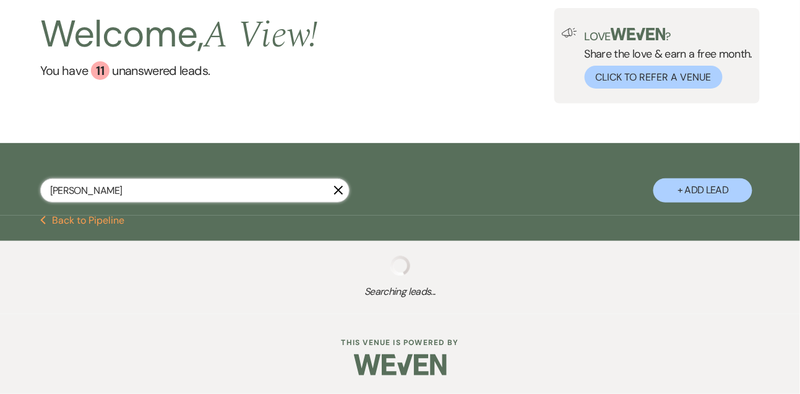
select select "10"
select select "8"
select select "4"
select select "8"
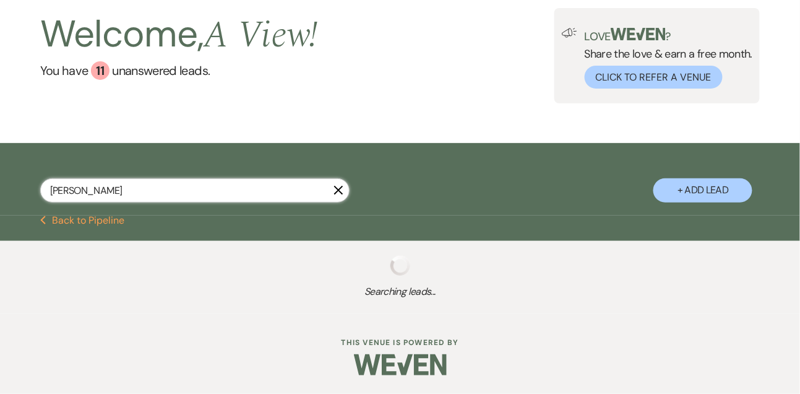
select select "8"
select select "4"
select select "8"
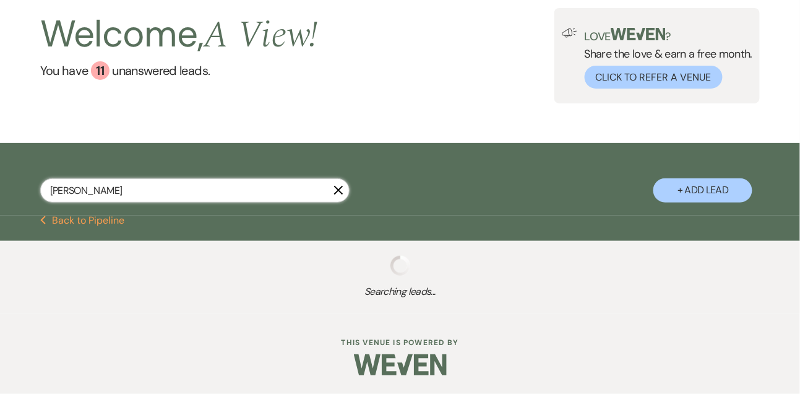
select select "8"
select select "5"
select select "8"
select select "5"
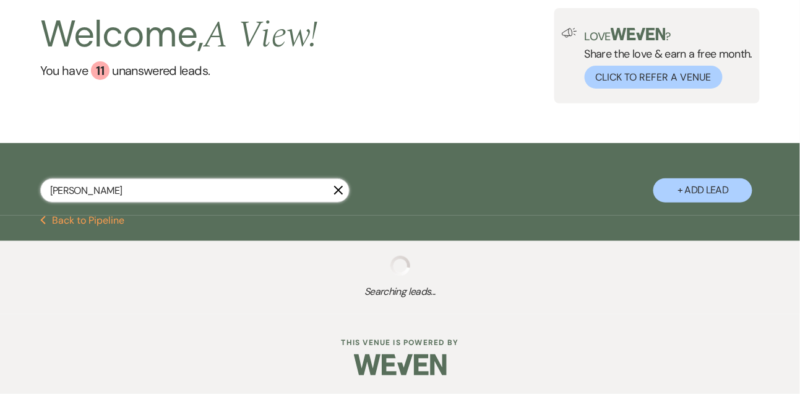
select select "8"
select select "5"
select select "8"
select select "4"
select select "8"
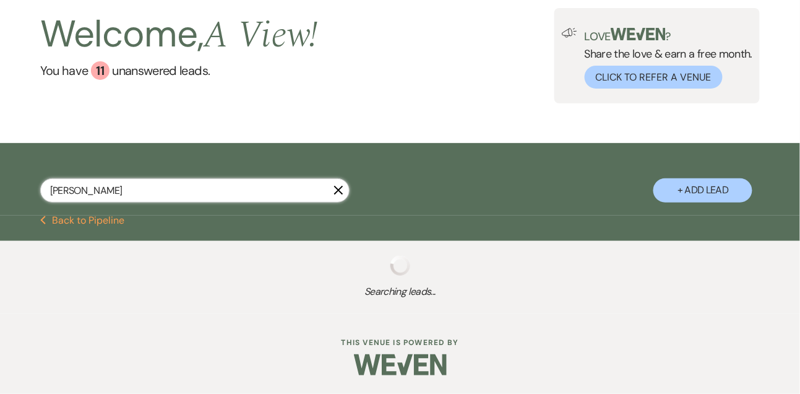
select select "4"
select select "8"
select select "5"
select select "8"
select select "5"
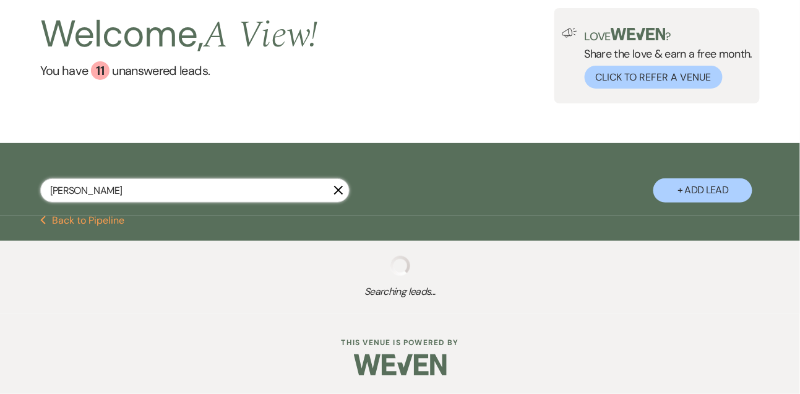
select select "8"
select select "5"
select select "8"
select select "5"
select select "8"
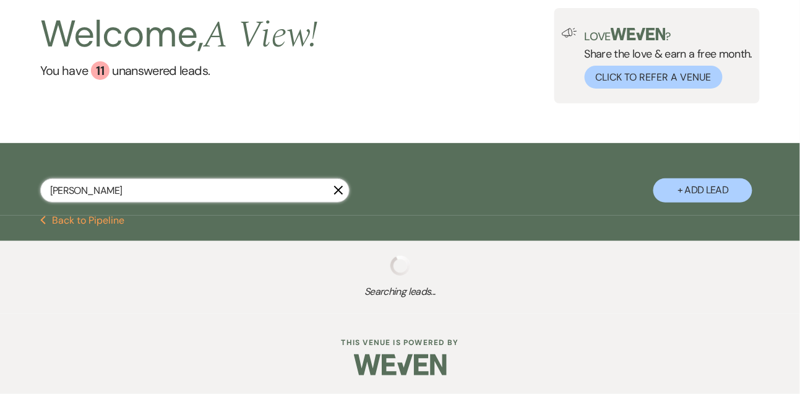
select select "5"
select select "8"
select select "6"
select select "8"
select select "4"
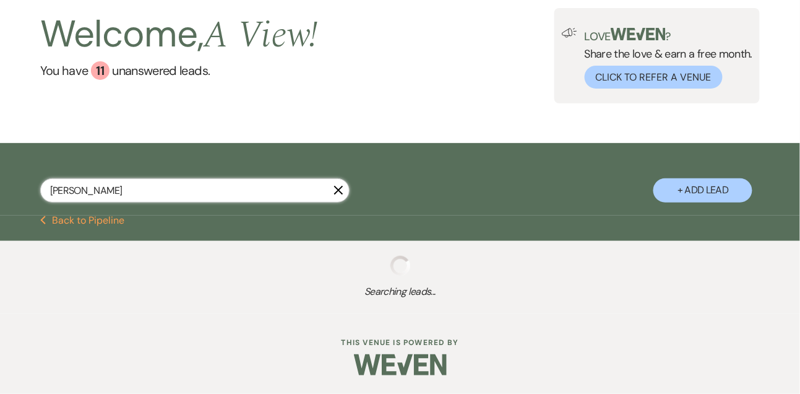
select select "8"
select select "4"
select select "8"
select select "4"
select select "8"
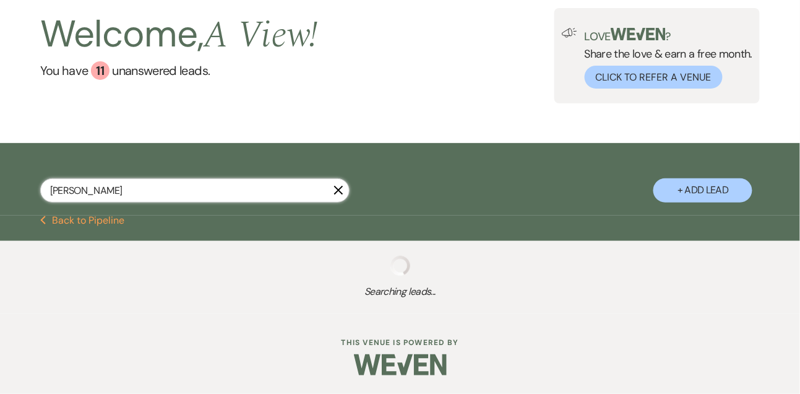
select select "4"
select select "8"
select select "4"
select select "8"
select select "11"
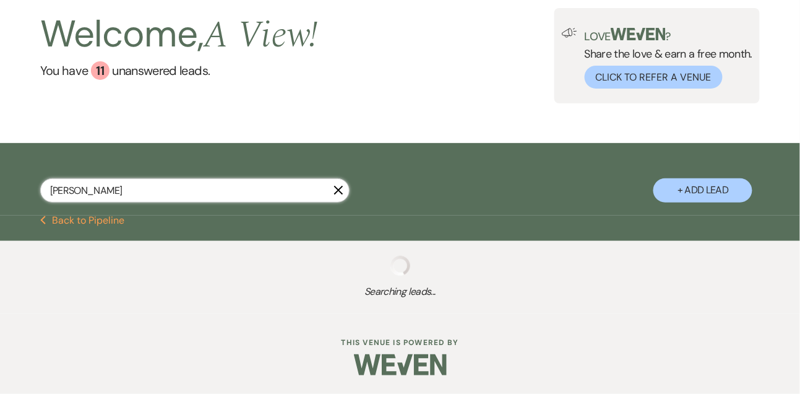
select select "8"
select select "6"
select select "8"
select select "4"
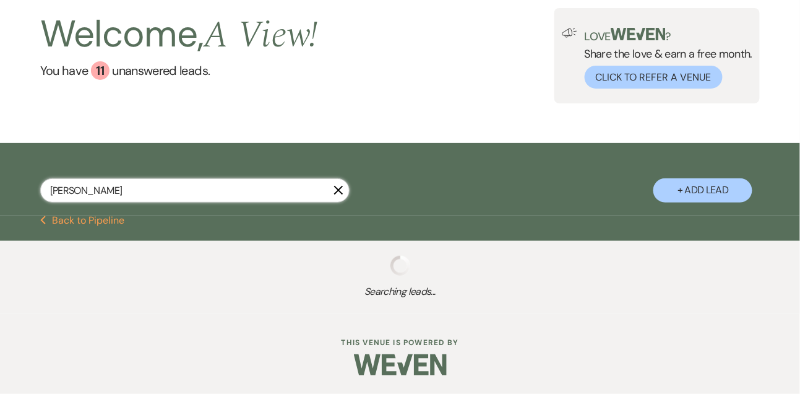
select select "8"
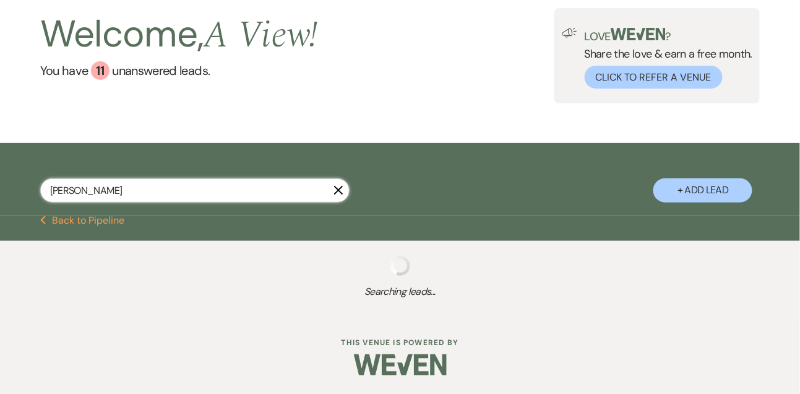
select select "8"
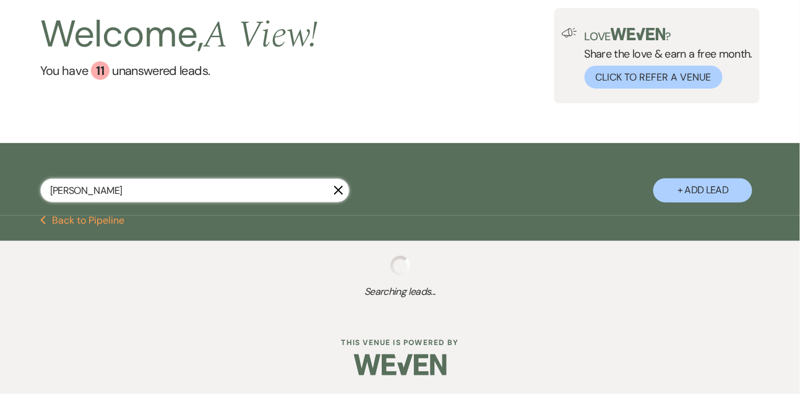
select select "8"
select select "4"
select select "8"
select select "4"
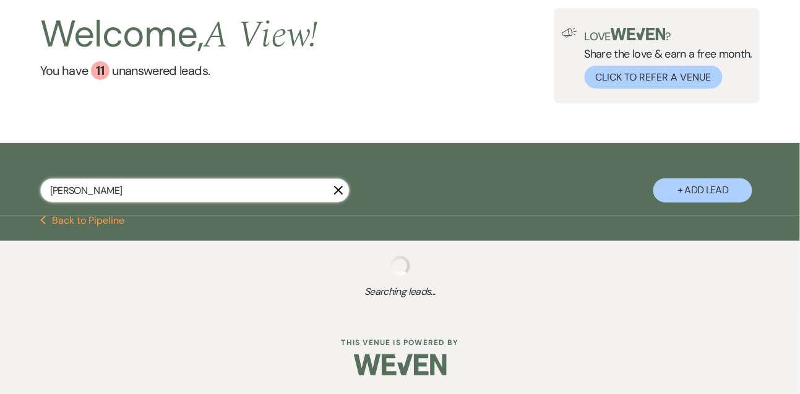
select select "8"
select select "4"
select select "8"
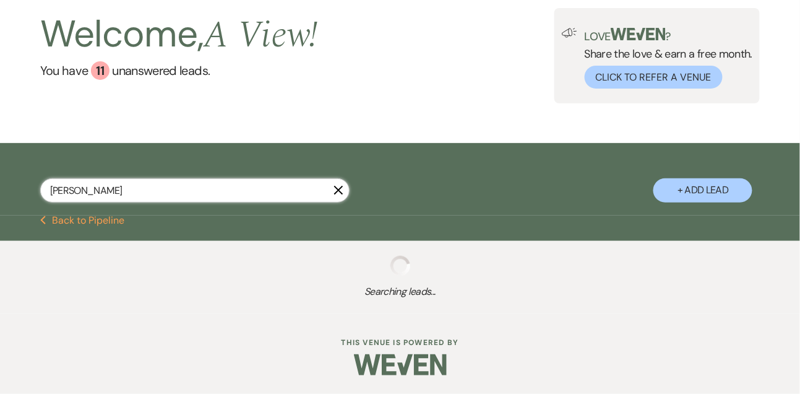
select select "4"
select select "8"
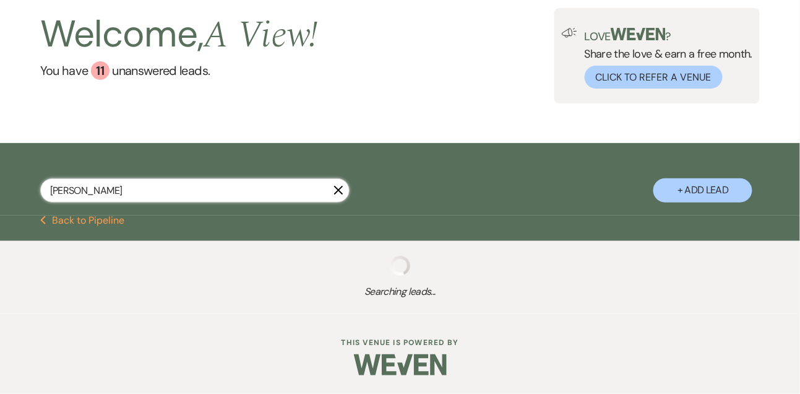
select select "8"
select select "4"
select select "8"
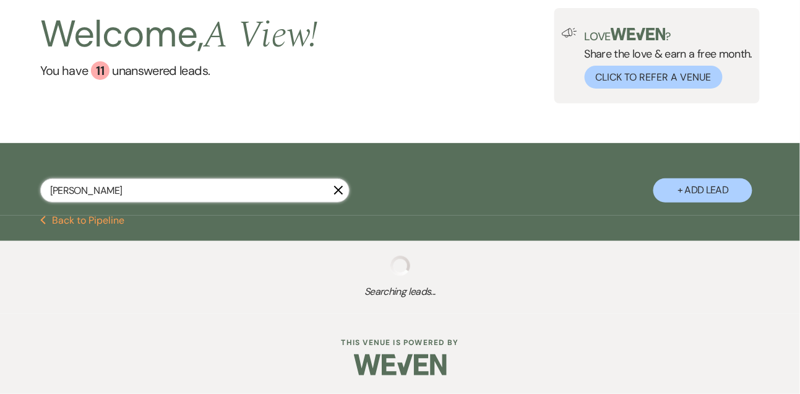
select select "8"
select select "4"
select select "8"
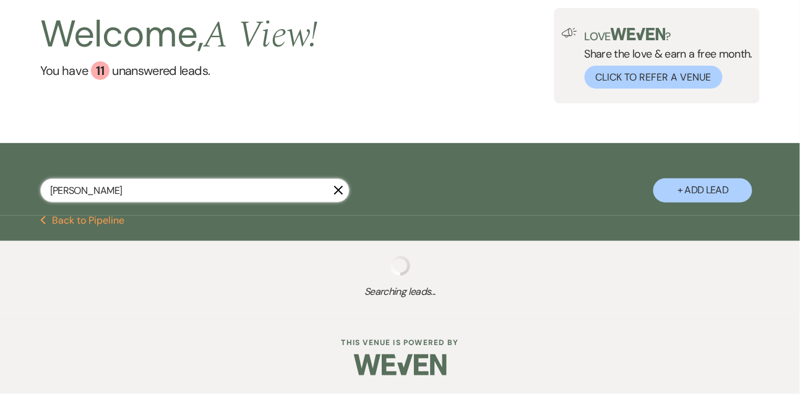
select select "8"
select select "4"
select select "8"
select select "4"
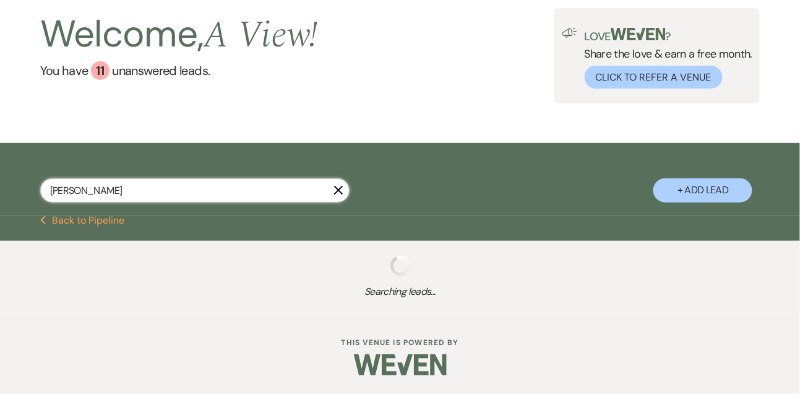
select select "8"
select select "4"
select select "8"
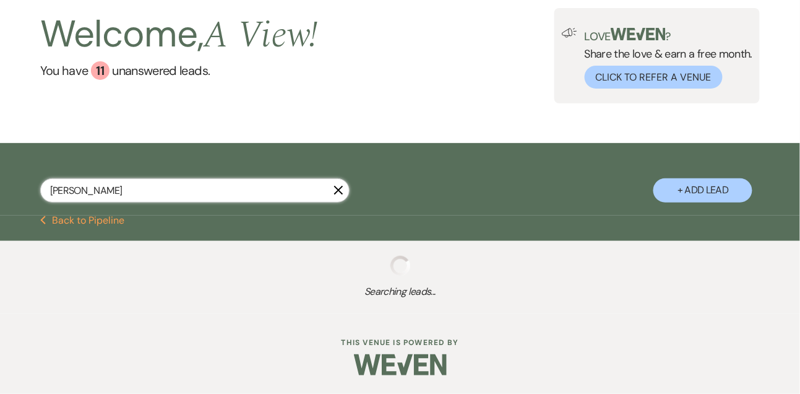
select select "8"
select select "4"
select select "8"
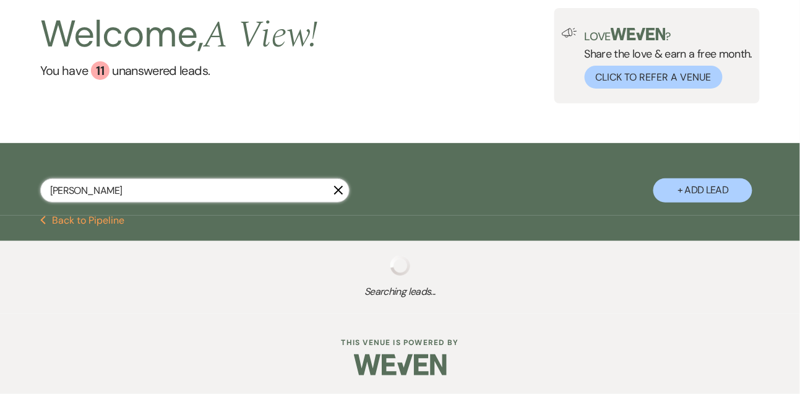
select select "8"
select select "6"
select select "8"
select select "4"
select select "8"
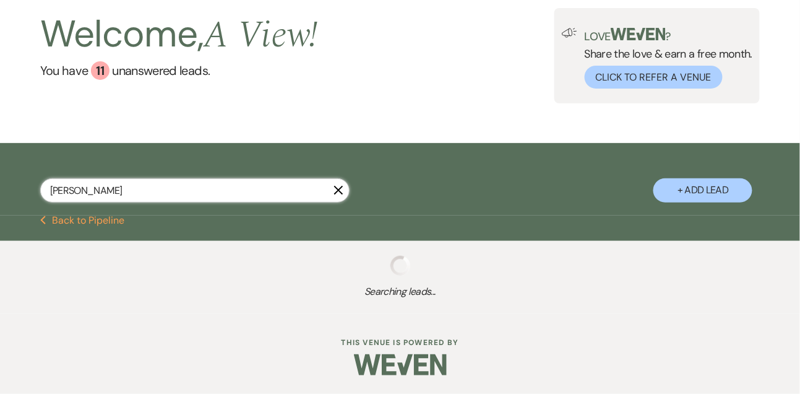
select select "8"
select select "4"
select select "8"
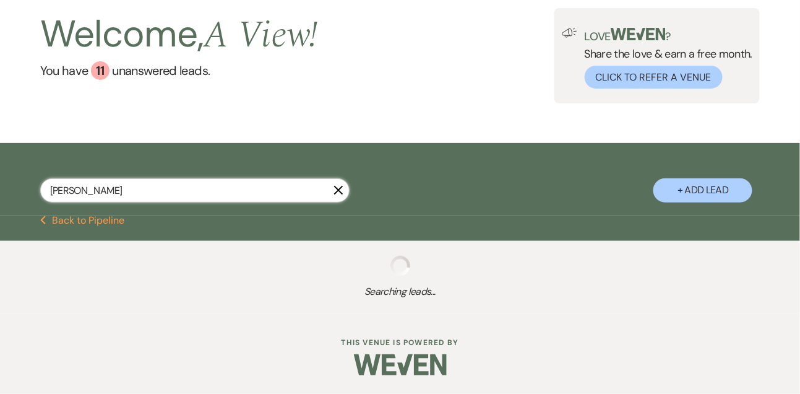
select select "6"
select select "8"
select select "2"
select select "8"
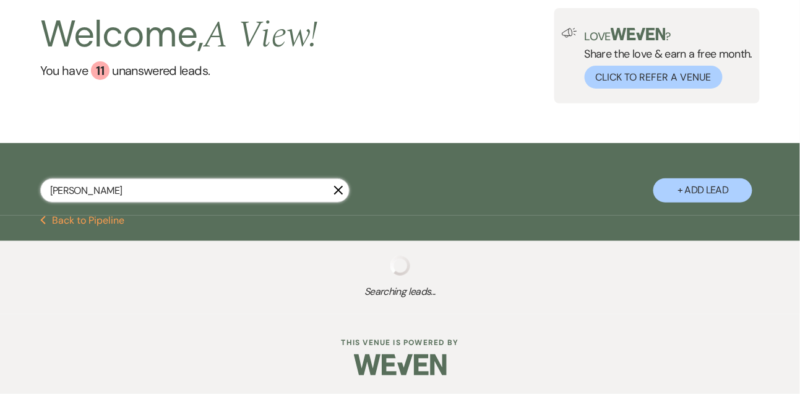
select select "2"
select select "8"
select select "10"
select select "8"
select select "2"
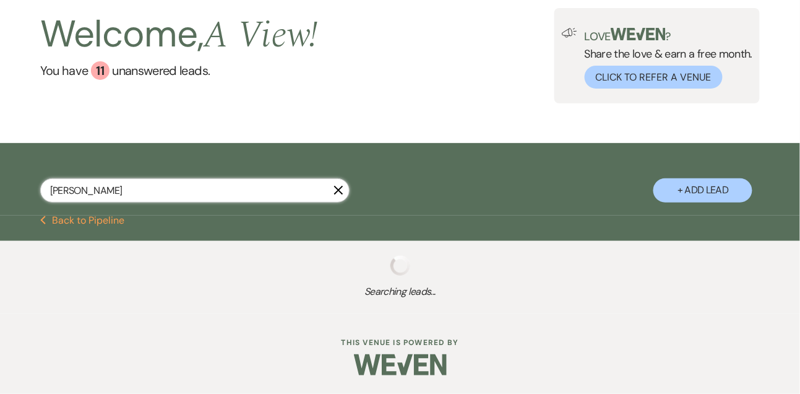
select select "8"
select select "2"
select select "8"
select select "2"
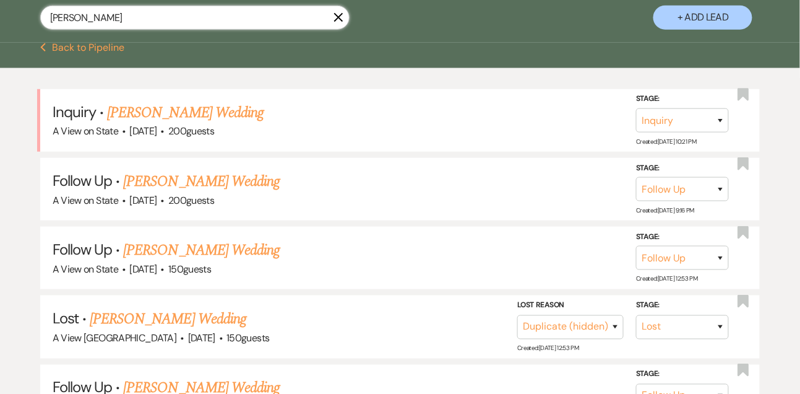
scroll to position [248, 0]
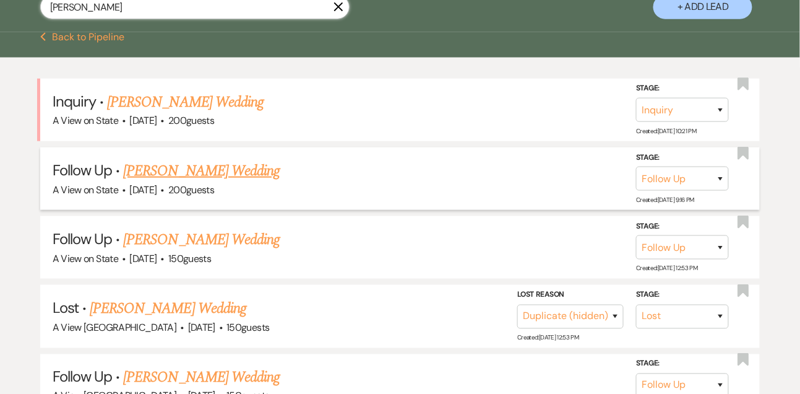
type input "micah mc"
click at [202, 182] on link "Micah Mcgillivray's Wedding" at bounding box center [201, 171] width 157 height 22
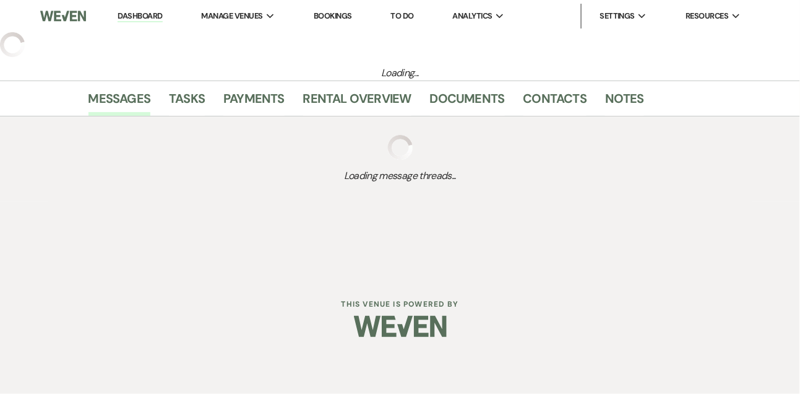
select select "9"
select select "5"
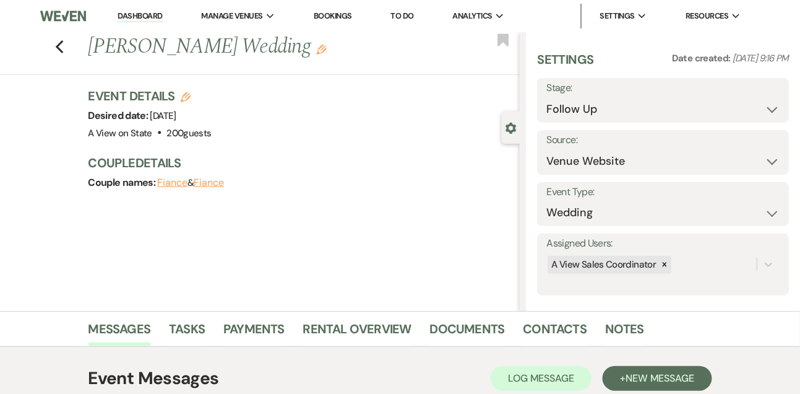
scroll to position [209, 0]
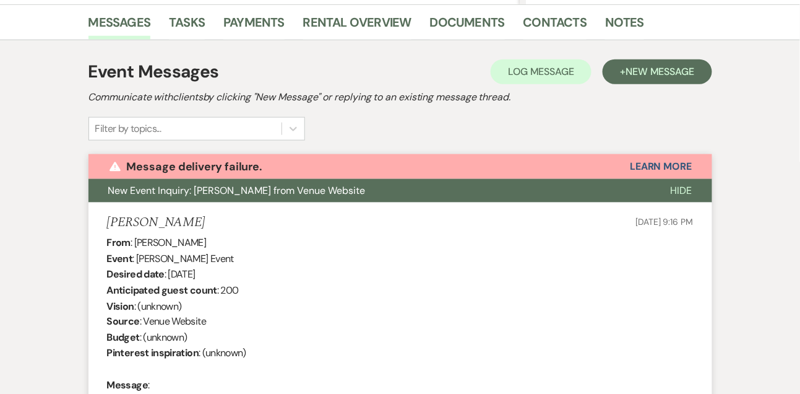
scroll to position [217, 0]
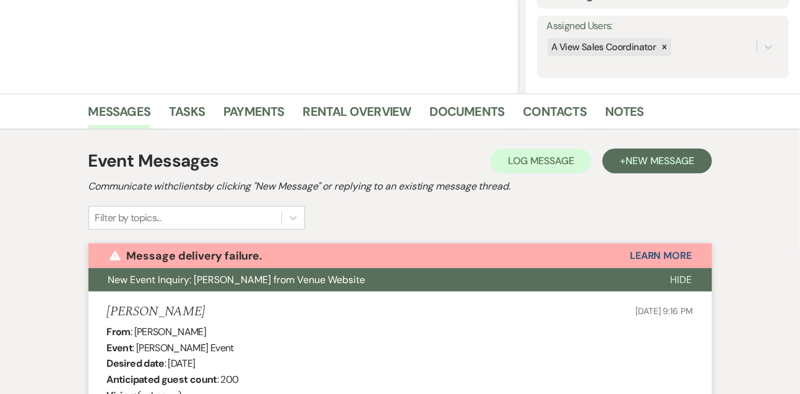
select select "9"
select select "8"
select select "4"
select select "9"
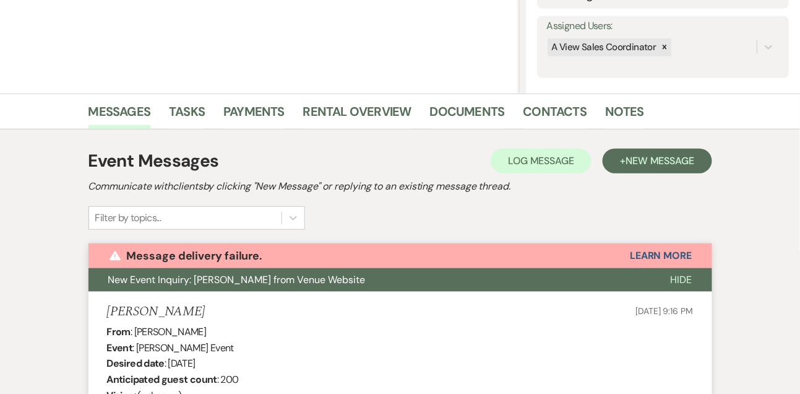
select select "8"
select select "6"
select select "8"
select select "5"
select select "8"
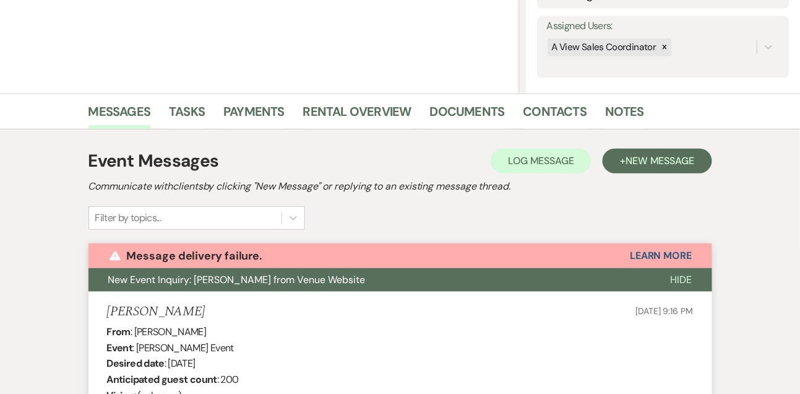
select select "5"
select select "8"
select select "5"
select select "8"
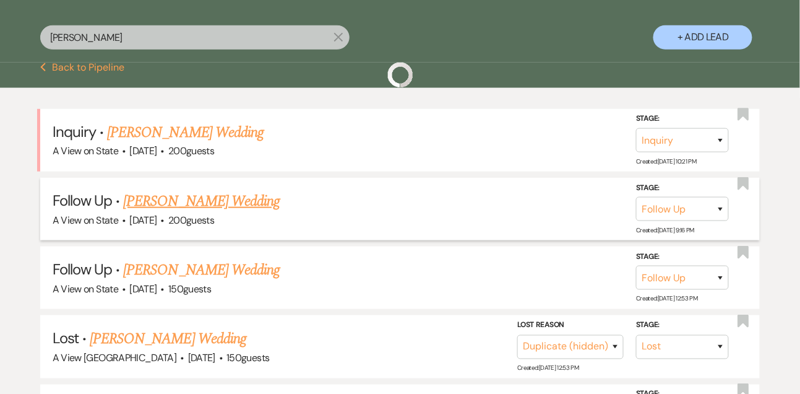
scroll to position [248, 0]
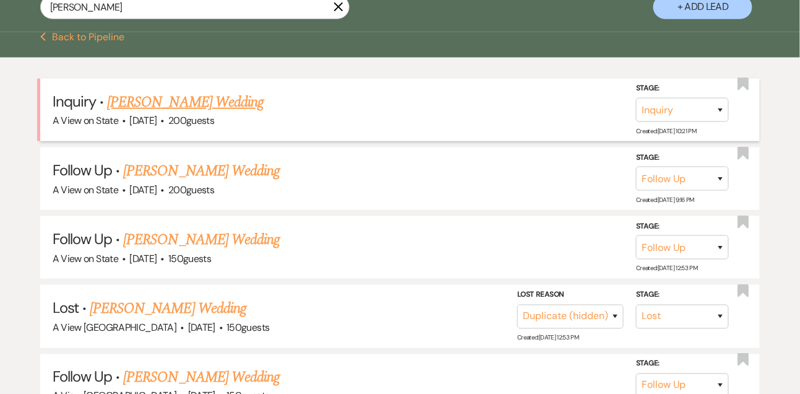
click at [225, 113] on link "Micah Mcgillivray's Wedding" at bounding box center [185, 102] width 157 height 22
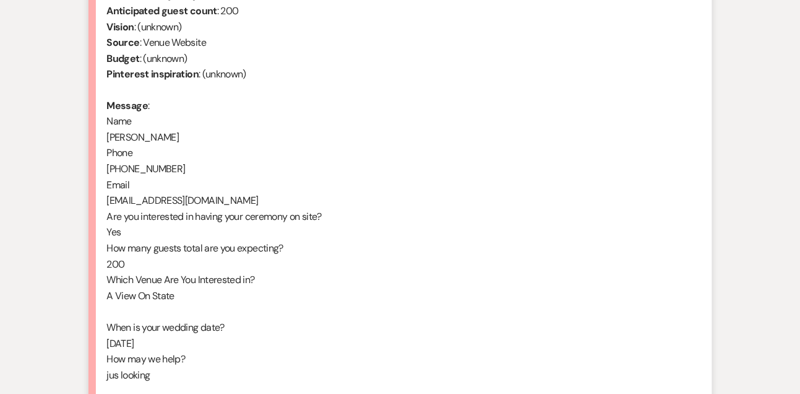
scroll to position [759, 0]
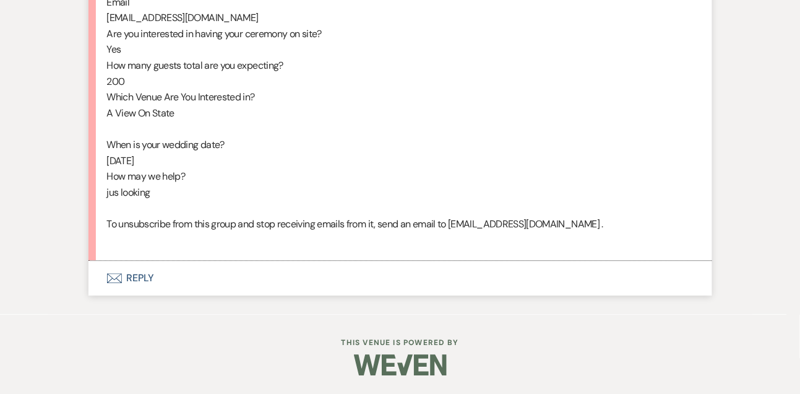
click at [147, 277] on button "Envelope Reply" at bounding box center [400, 278] width 624 height 35
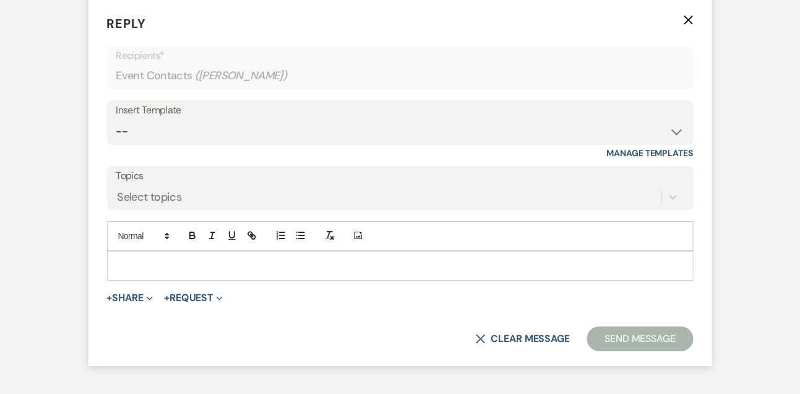
scroll to position [1006, 0]
click at [688, 24] on use "button" at bounding box center [688, 18] width 9 height 9
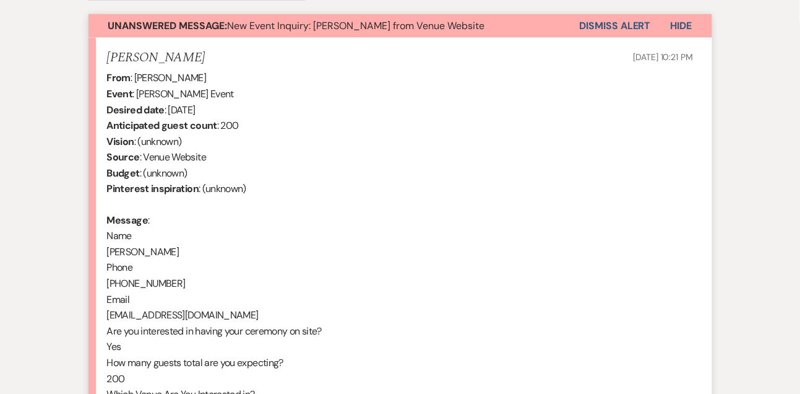
scroll to position [0, 0]
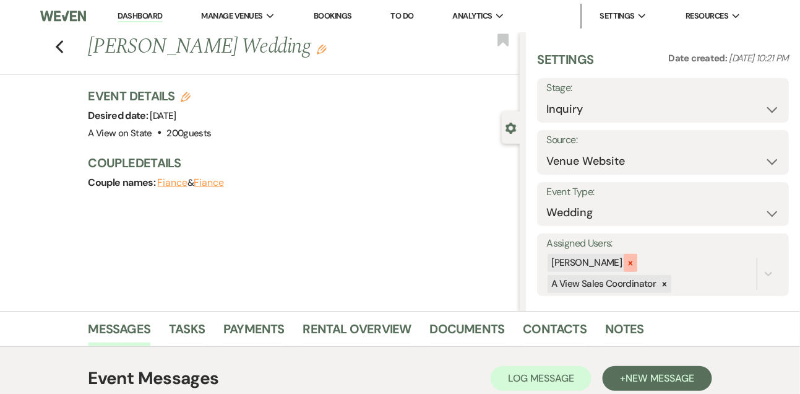
click at [635, 259] on icon at bounding box center [630, 263] width 9 height 9
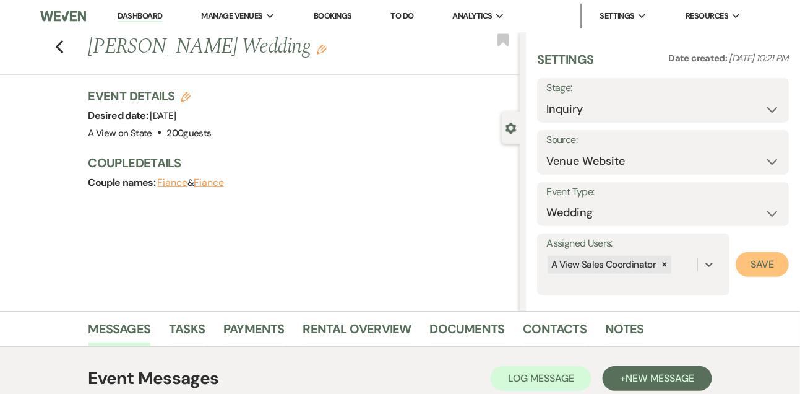
click at [762, 265] on button "Save" at bounding box center [762, 264] width 53 height 25
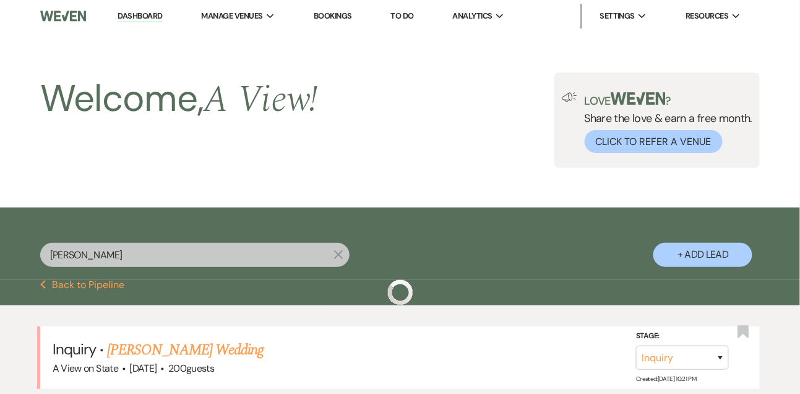
scroll to position [248, 0]
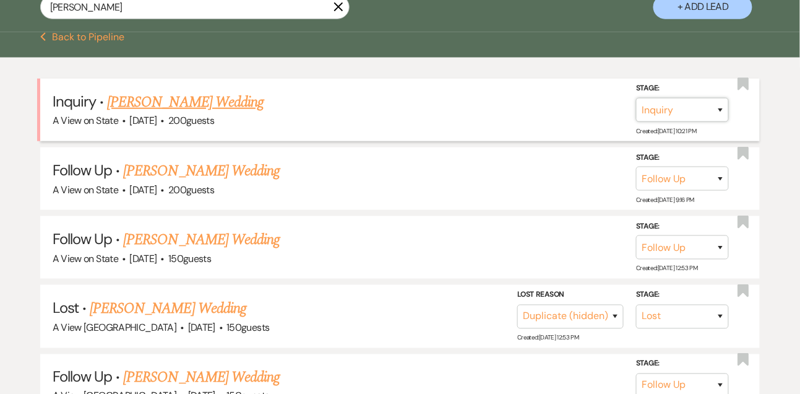
click at [661, 122] on select "Inquiry Follow Up Tour Requested Tour Confirmed Toured Proposal Sent Booked Lost" at bounding box center [682, 110] width 93 height 24
click at [636, 108] on select "Inquiry Follow Up Tour Requested Tour Confirmed Toured Proposal Sent Booked Lost" at bounding box center [682, 110] width 93 height 24
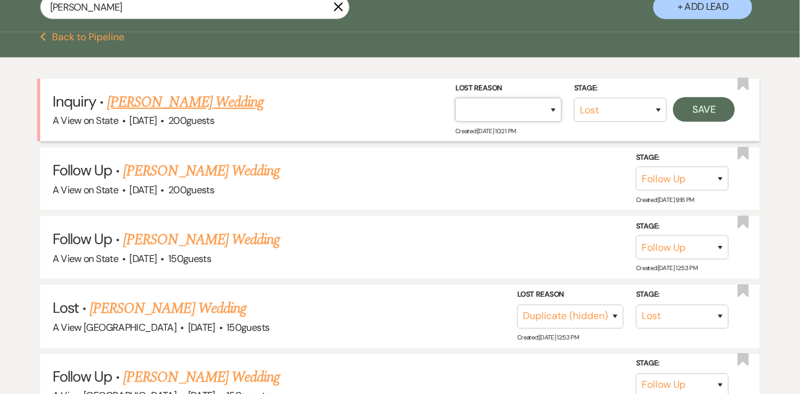
click at [480, 117] on select "Booked Elsewhere Budget Date Unavailable No Response Not a Good Match Capacity …" at bounding box center [508, 110] width 106 height 24
click at [455, 108] on select "Booked Elsewhere Budget Date Unavailable No Response Not a Good Match Capacity …" at bounding box center [508, 110] width 106 height 24
click at [707, 119] on button "Save" at bounding box center [704, 109] width 62 height 25
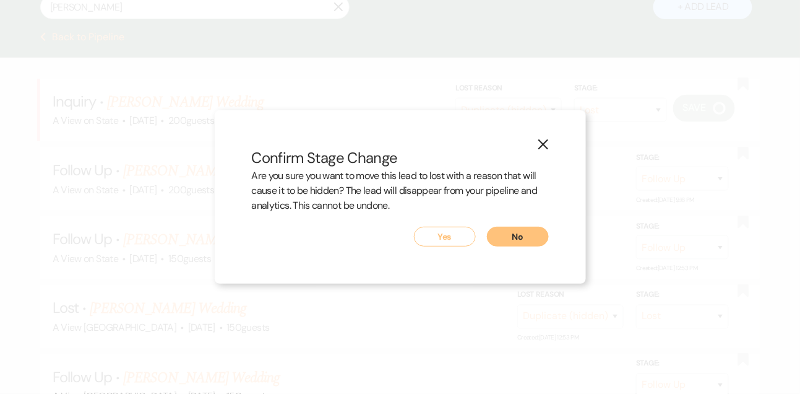
click at [447, 238] on button "Yes" at bounding box center [445, 237] width 62 height 20
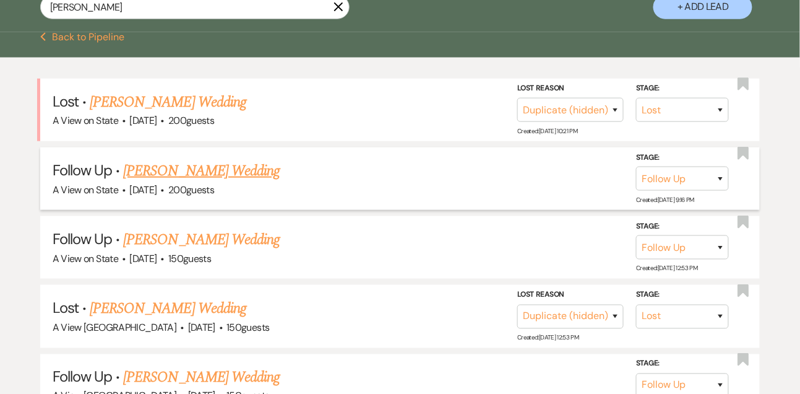
click at [269, 182] on link "Micah Mcgillivray's Wedding" at bounding box center [201, 171] width 157 height 22
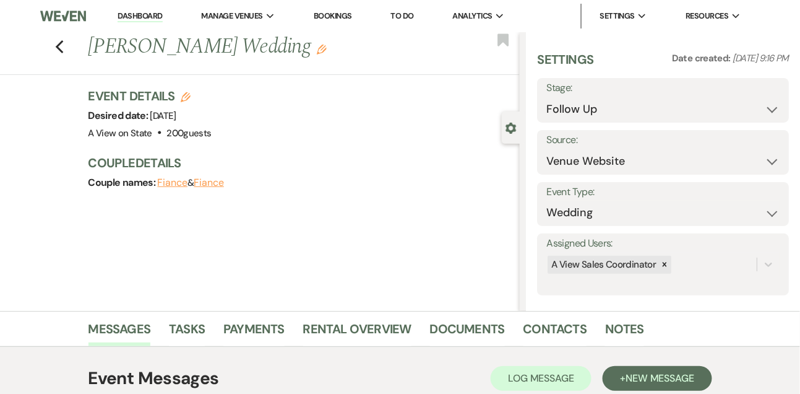
click at [158, 13] on link "Dashboard" at bounding box center [140, 17] width 45 height 12
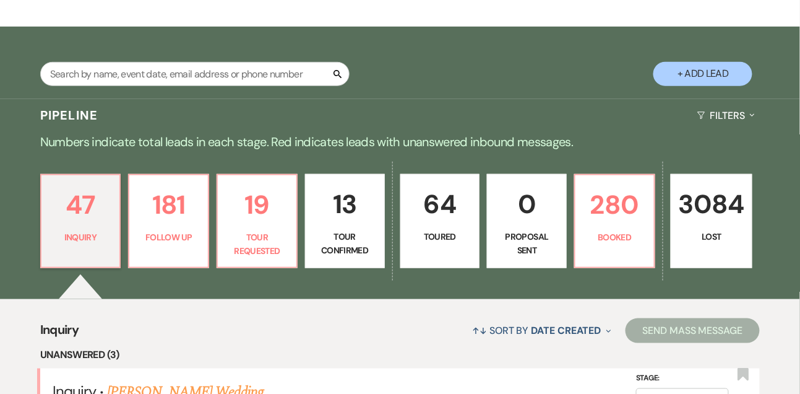
scroll to position [138, 0]
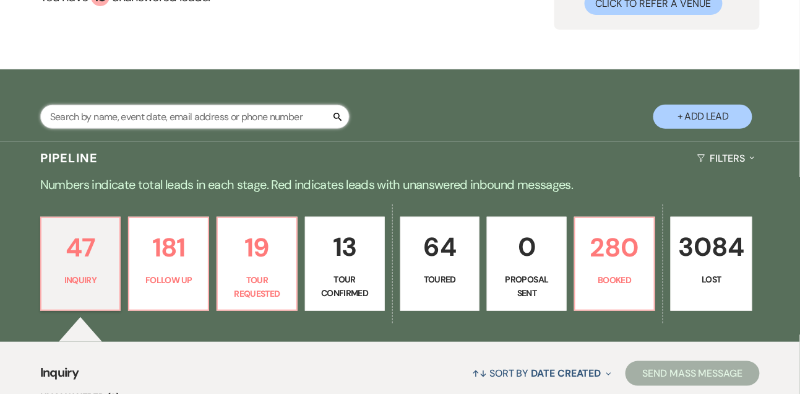
click at [163, 126] on input "text" at bounding box center [194, 117] width 309 height 24
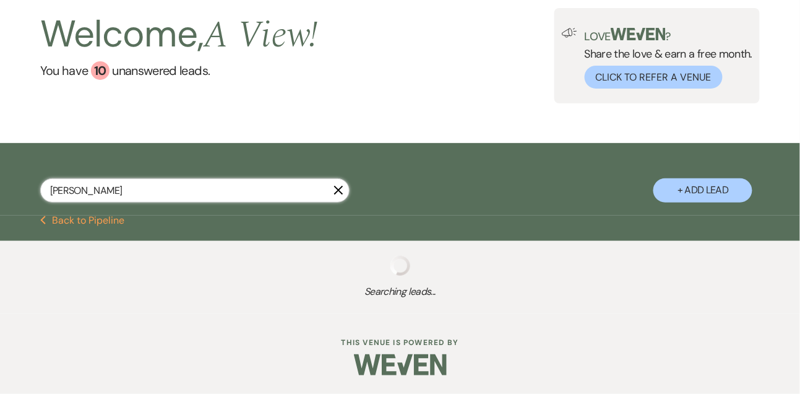
scroll to position [138, 0]
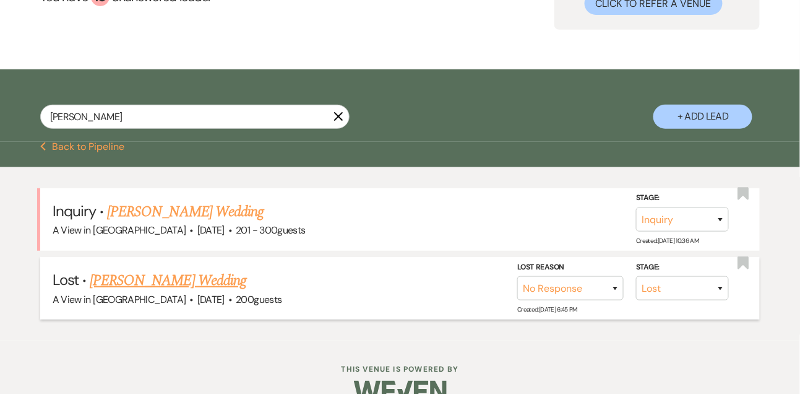
click at [128, 291] on link "Sadey Allgood's Wedding" at bounding box center [168, 280] width 157 height 22
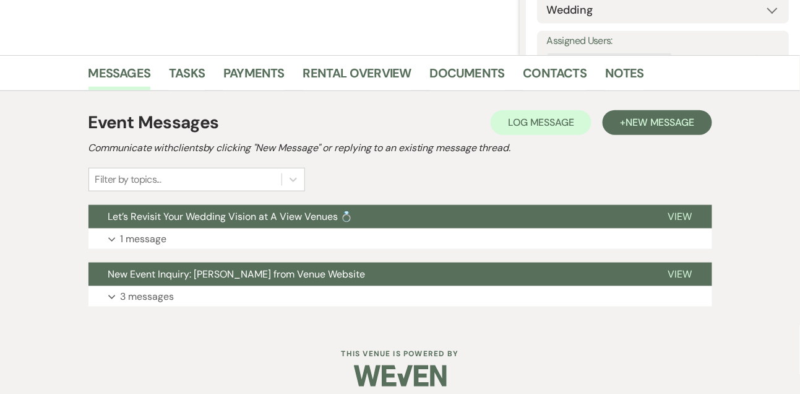
scroll to position [254, 0]
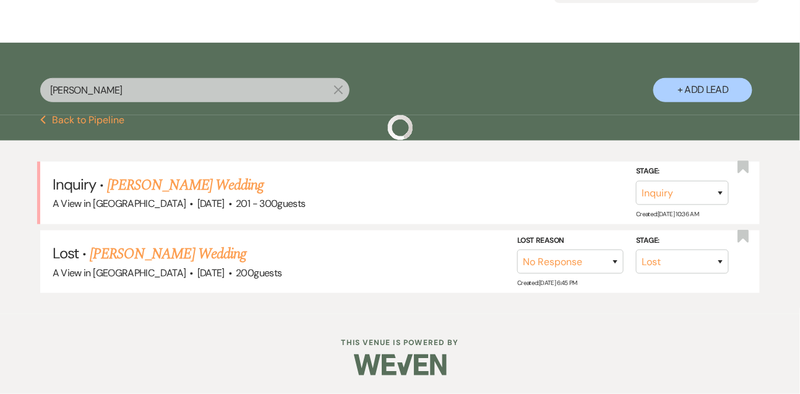
scroll to position [138, 0]
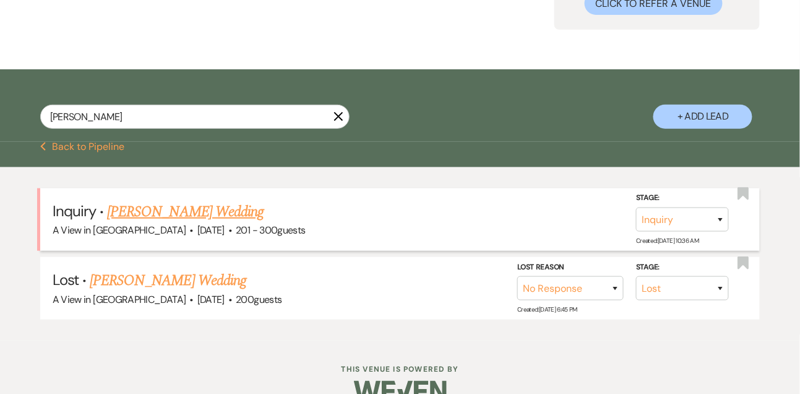
click at [150, 219] on link "Sadey Allgood's Wedding" at bounding box center [185, 212] width 157 height 22
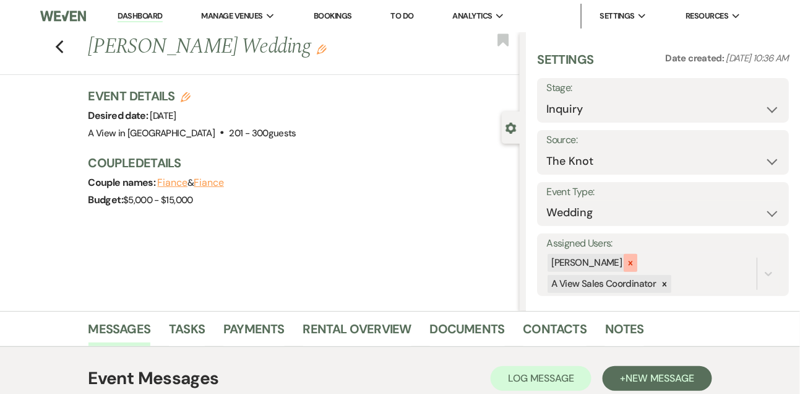
click at [637, 267] on div at bounding box center [631, 263] width 14 height 18
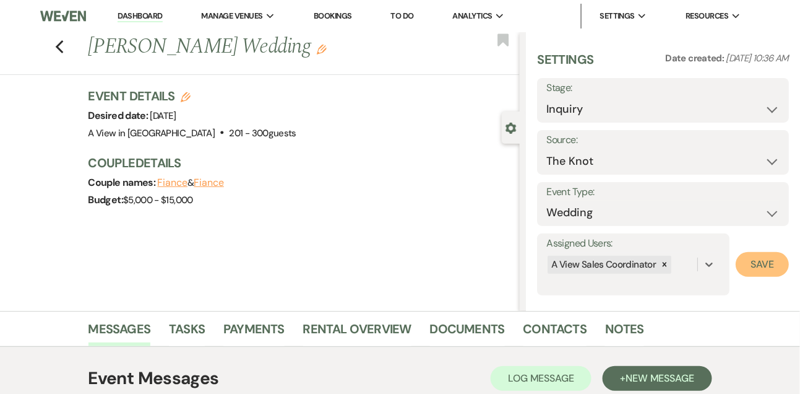
click at [758, 262] on button "Save" at bounding box center [762, 264] width 53 height 25
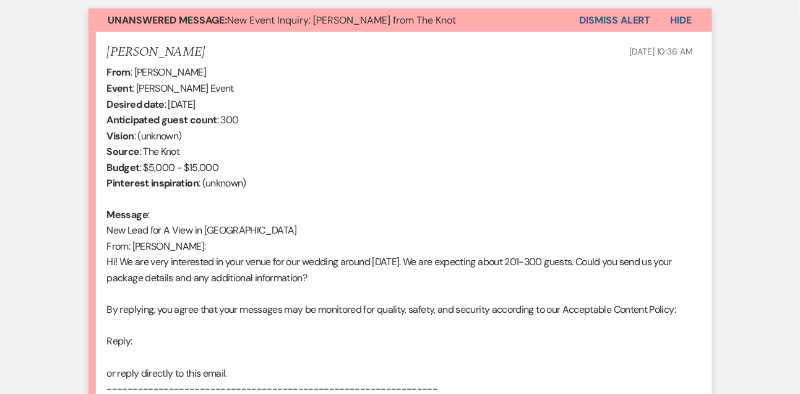
scroll to position [454, 0]
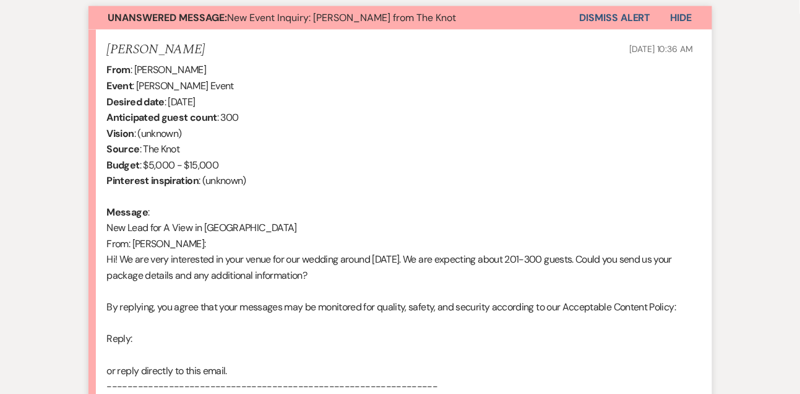
scroll to position [138, 0]
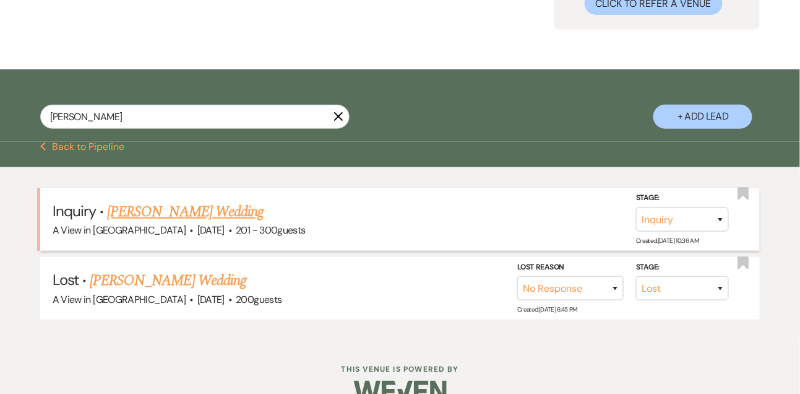
click at [209, 214] on link "Sadey Allgood's Wedding" at bounding box center [185, 212] width 157 height 22
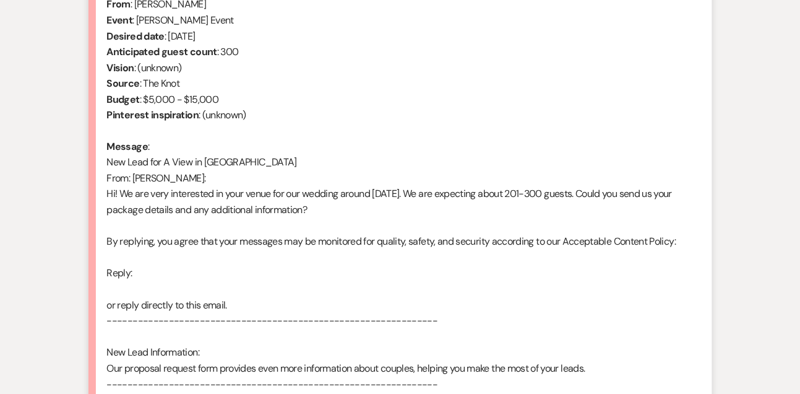
scroll to position [870, 0]
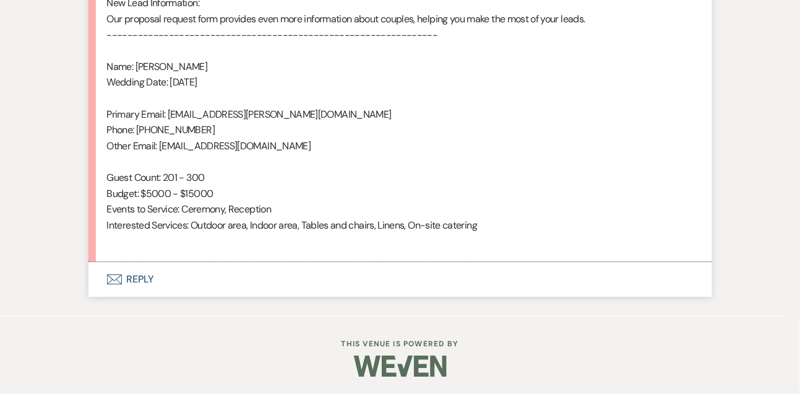
click at [144, 275] on button "Envelope Reply" at bounding box center [400, 279] width 624 height 35
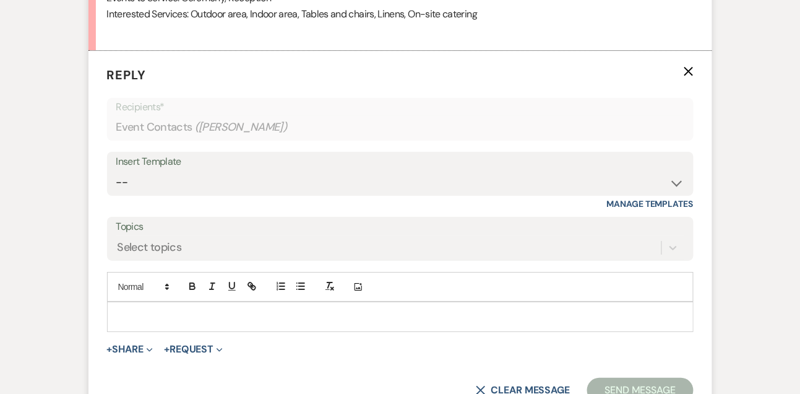
scroll to position [1084, 0]
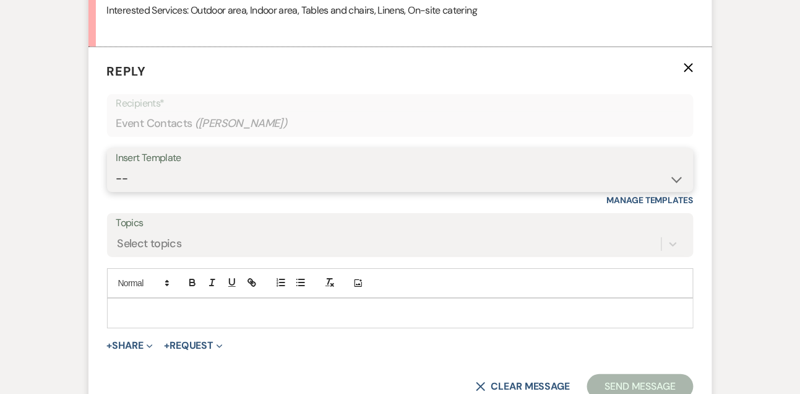
click at [133, 185] on select "-- Tour Confirmation Contract (Pre-Booked Leads) Out of office Inquiry Email Al…" at bounding box center [400, 178] width 568 height 24
click at [116, 166] on select "-- Tour Confirmation Contract (Pre-Booked Leads) Out of office Inquiry Email Al…" at bounding box center [400, 178] width 568 height 24
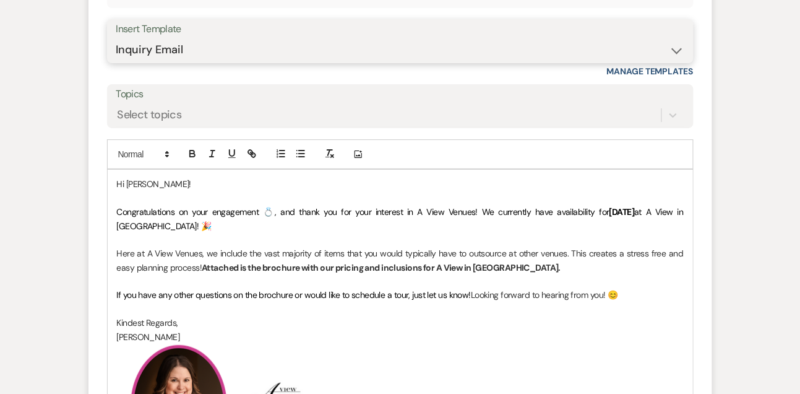
scroll to position [1227, 0]
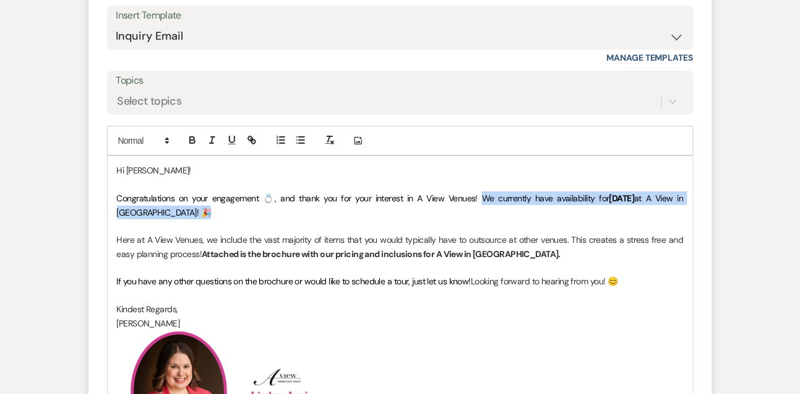
drag, startPoint x: 464, startPoint y: 196, endPoint x: 467, endPoint y: 206, distance: 10.8
click at [467, 206] on p "Congratulations on your engagement 💍, and thank you for your interest in A View…" at bounding box center [400, 205] width 567 height 28
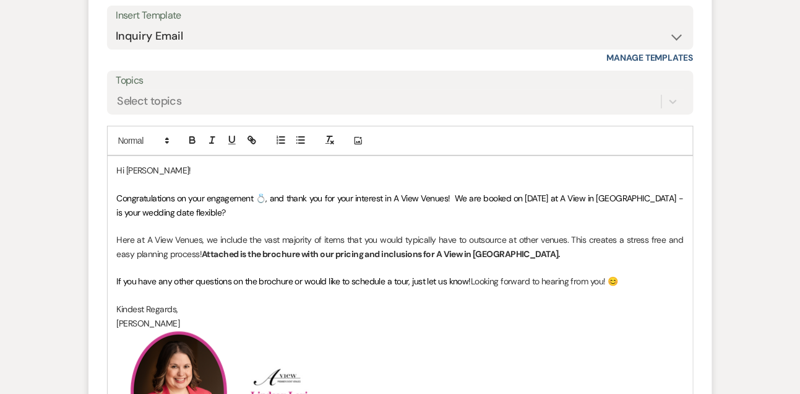
click at [162, 258] on span "Here at A View Venues, we include the vast majority of items that you would typ…" at bounding box center [401, 246] width 569 height 25
click at [136, 263] on p at bounding box center [400, 268] width 567 height 14
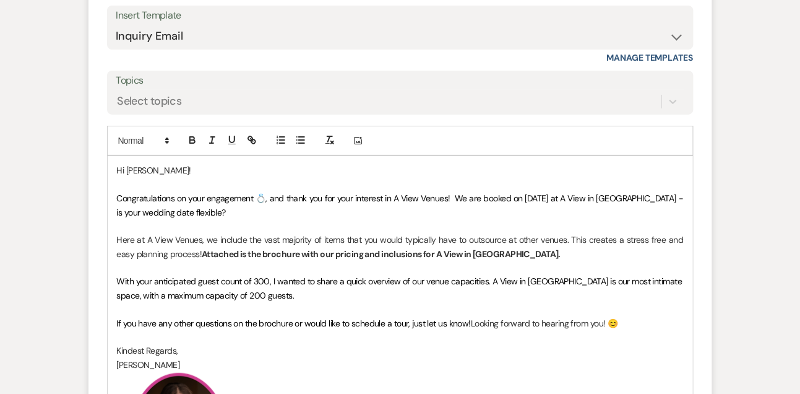
click at [254, 280] on span "With your anticipated guest count of 300, I wanted to share a quick overview of…" at bounding box center [401, 287] width 568 height 25
drag, startPoint x: 472, startPoint y: 307, endPoint x: 472, endPoint y: 319, distance: 12.4
click at [472, 319] on div "Hi Sadey! Congratulations on your engagement 💍, and thank you for your interest…" at bounding box center [400, 336] width 585 height 360
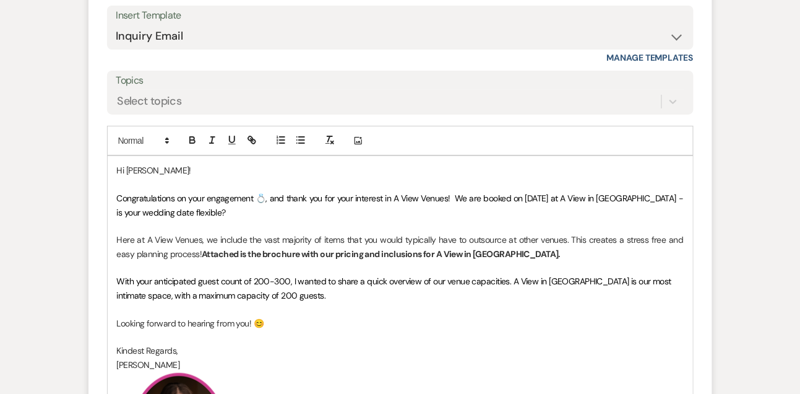
click at [352, 192] on span "Congratulations on your engagement 💍, and thank you for your interest in A View…" at bounding box center [401, 204] width 569 height 25
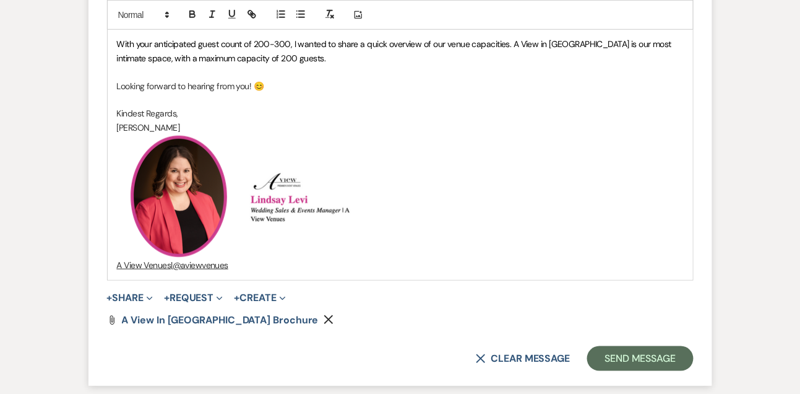
scroll to position [1464, 0]
click at [606, 350] on button "Send Message" at bounding box center [640, 358] width 106 height 25
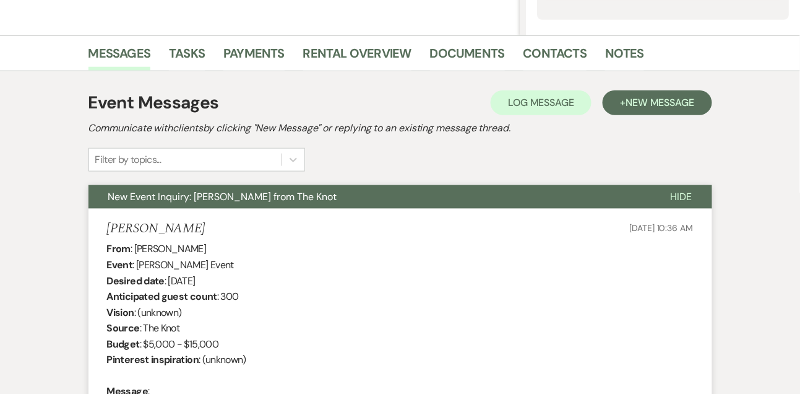
scroll to position [0, 0]
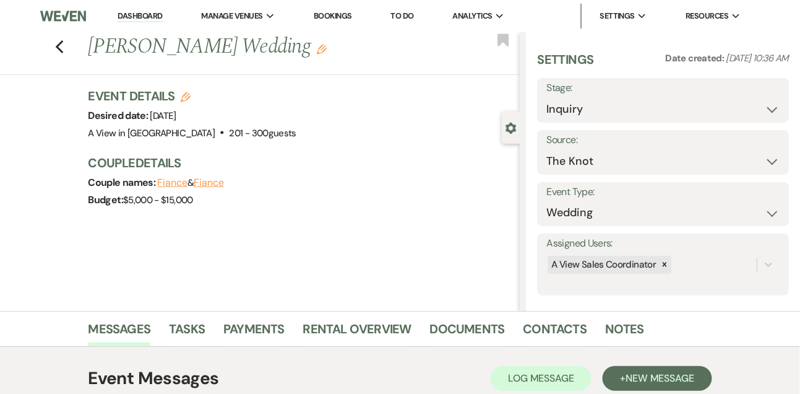
click at [132, 17] on link "Dashboard" at bounding box center [140, 17] width 45 height 12
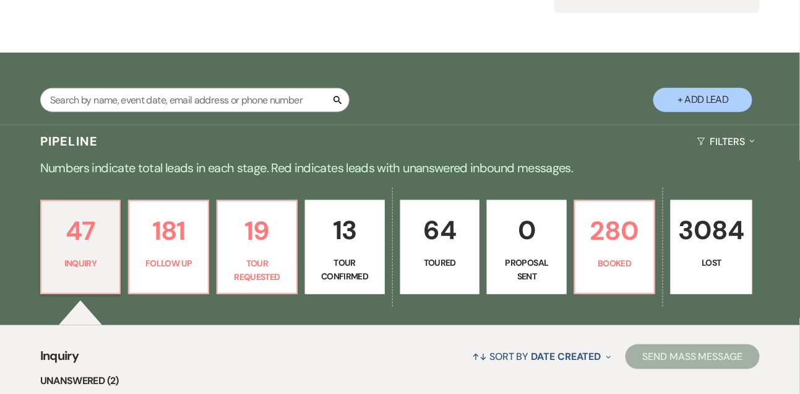
scroll to position [208, 0]
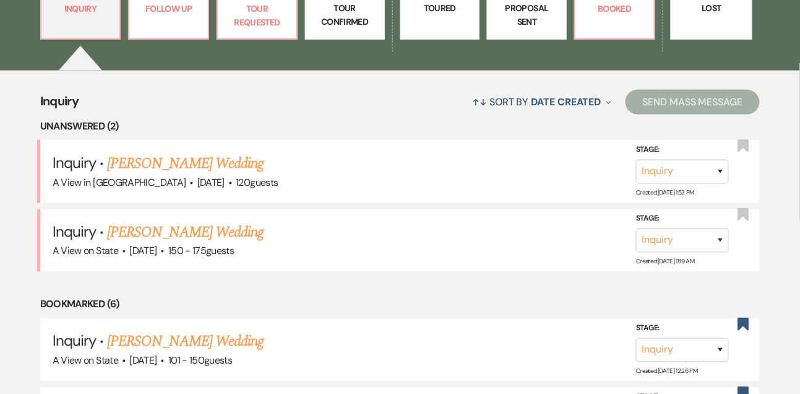
scroll to position [410, 0]
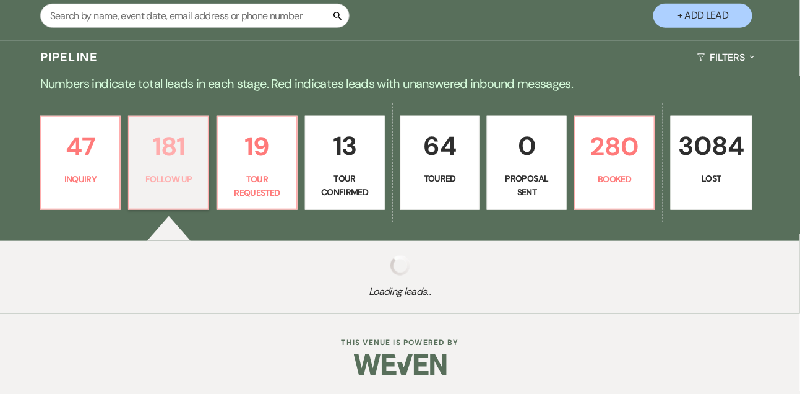
select select "9"
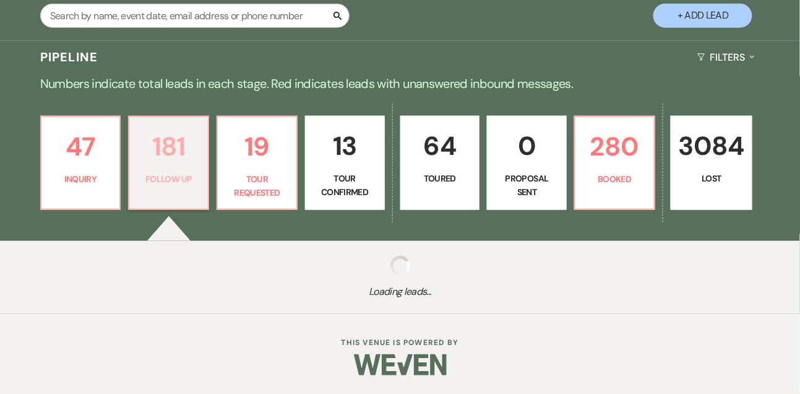
select select "9"
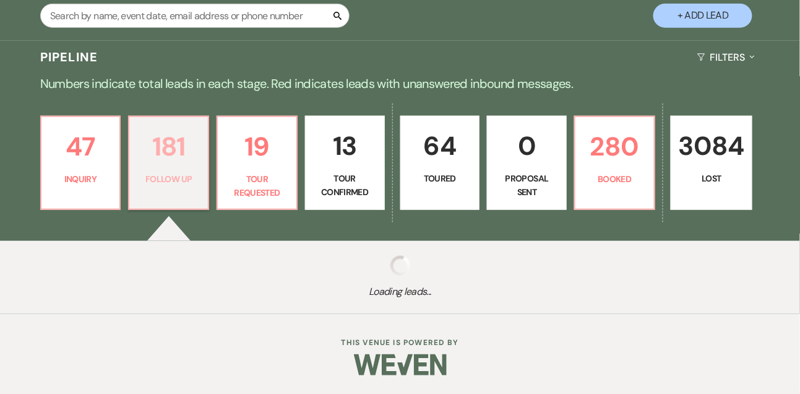
select select "9"
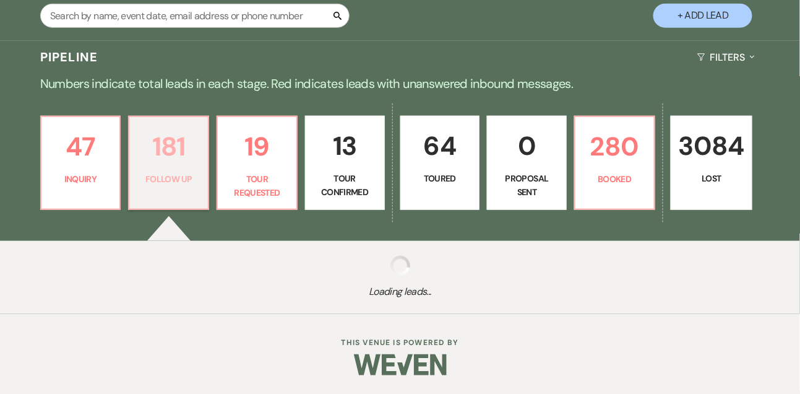
select select "9"
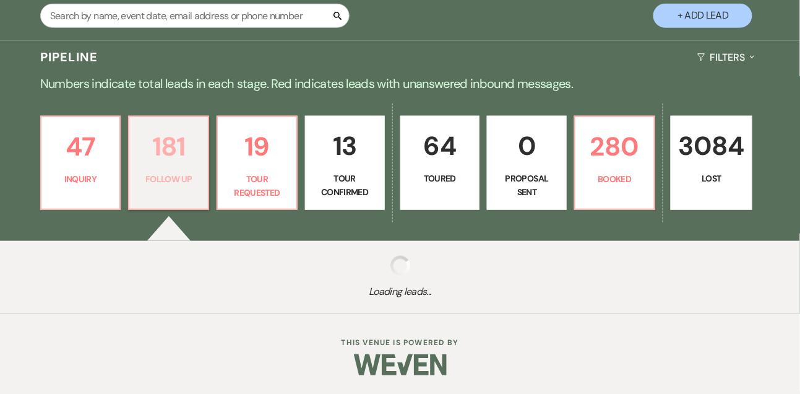
select select "9"
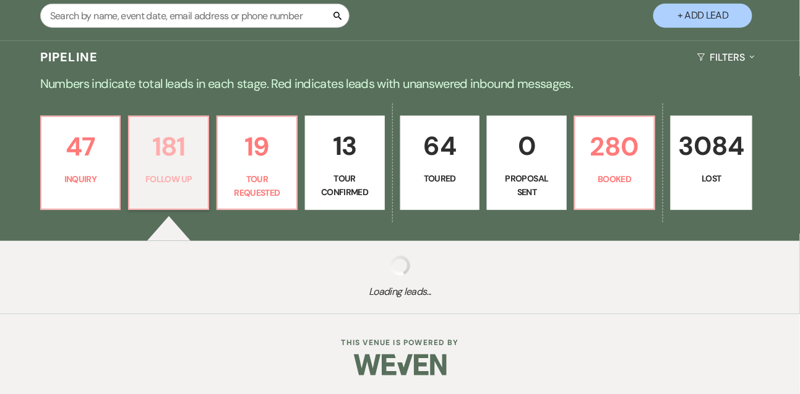
select select "9"
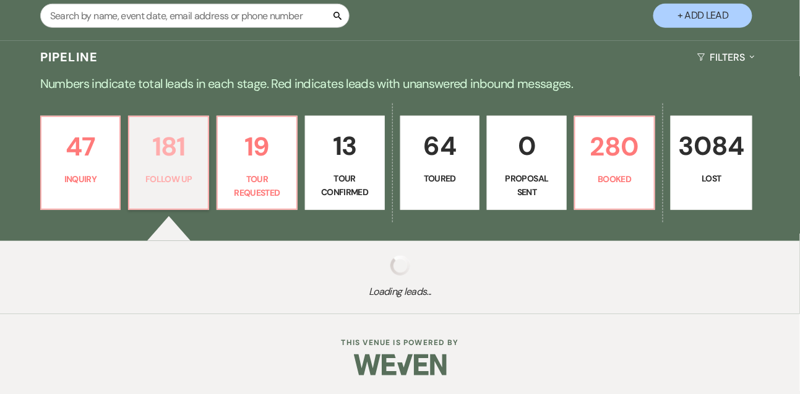
select select "9"
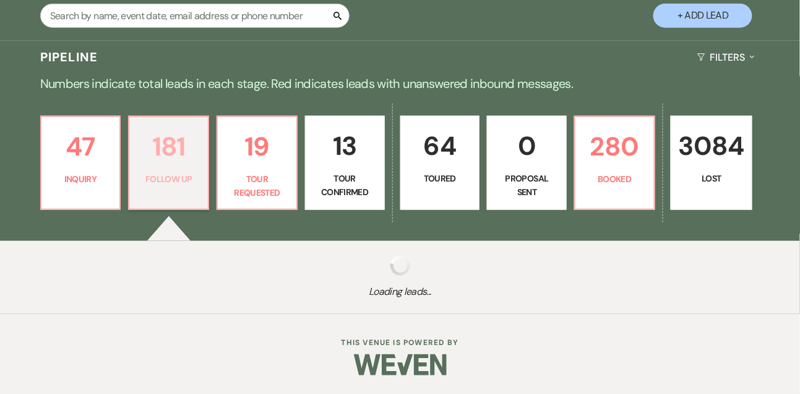
select select "9"
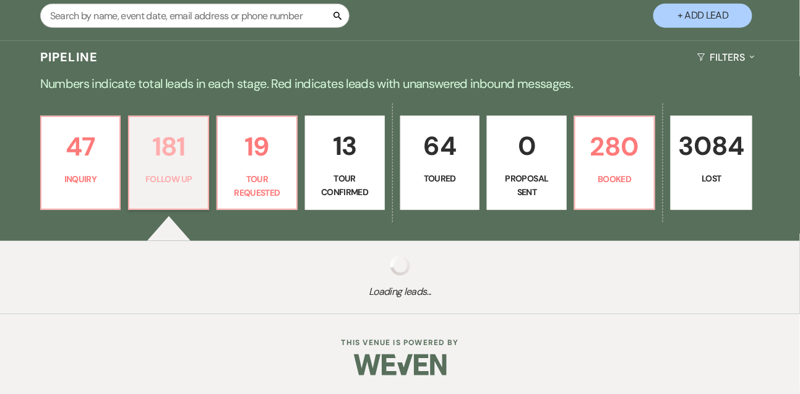
select select "9"
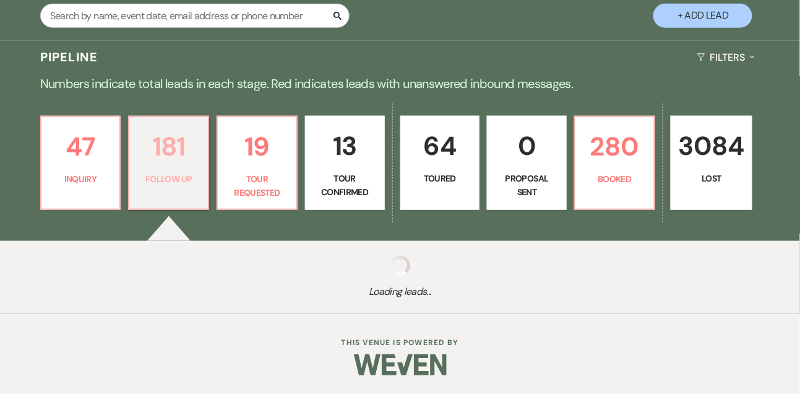
select select "9"
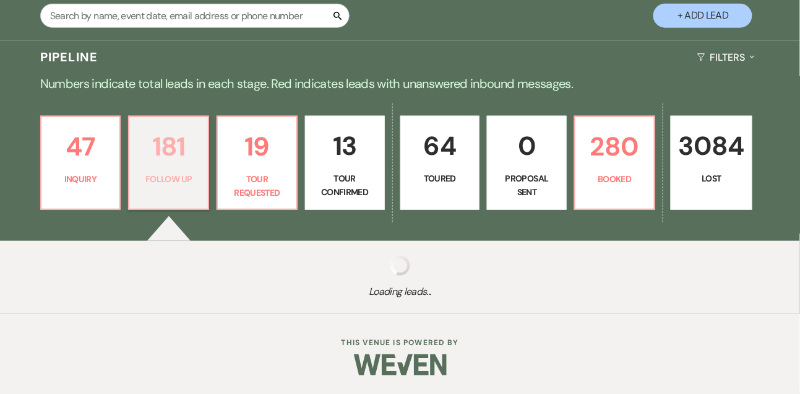
select select "9"
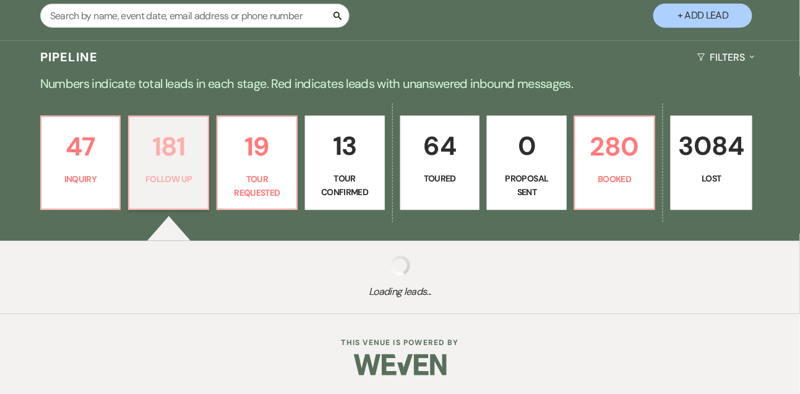
select select "9"
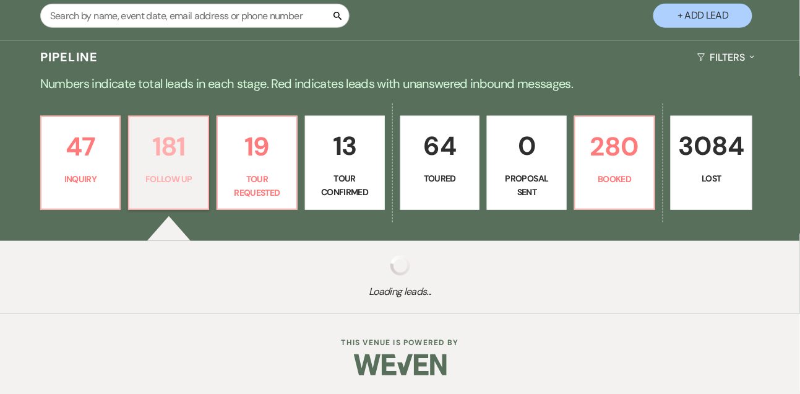
select select "9"
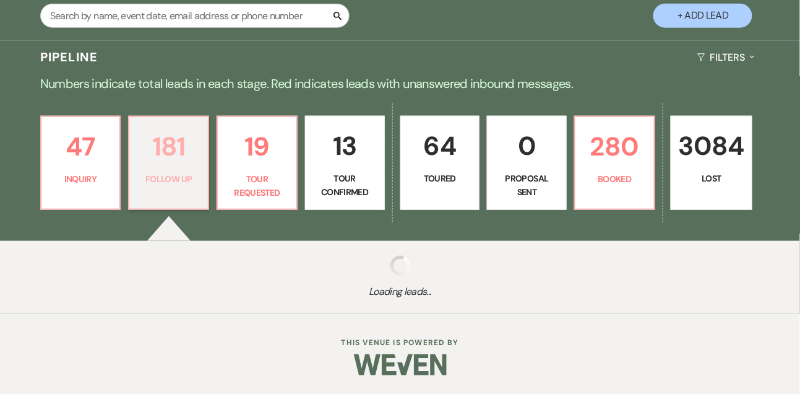
select select "9"
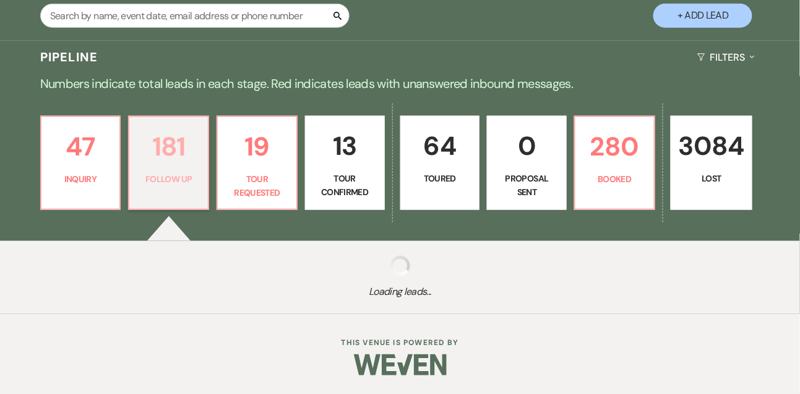
select select "9"
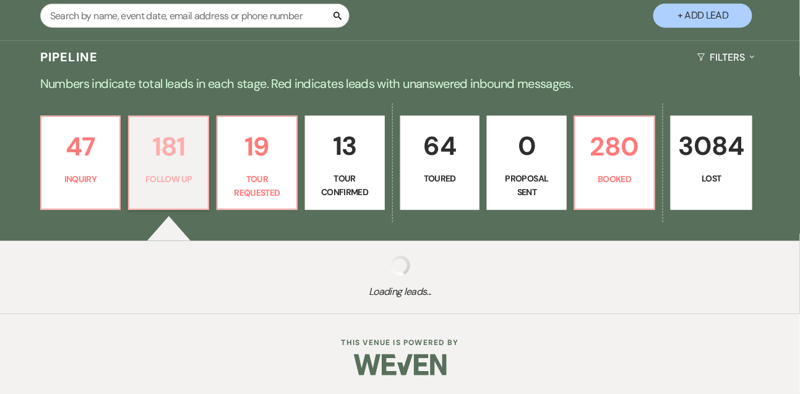
select select "9"
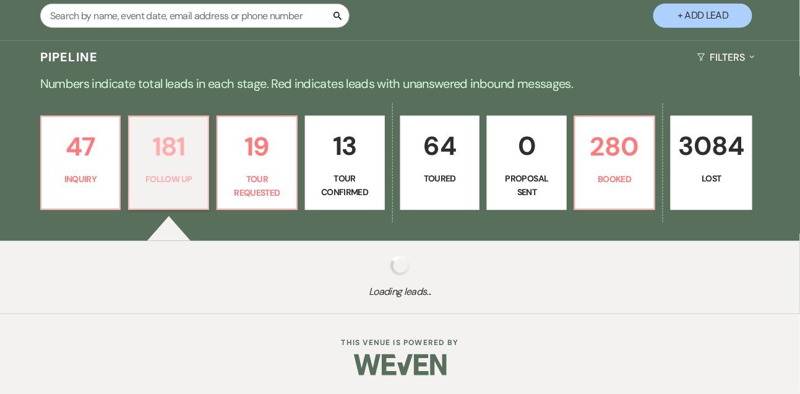
select select "9"
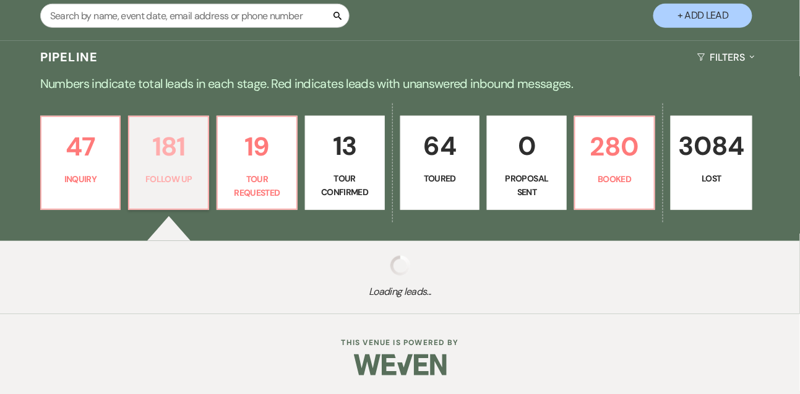
select select "9"
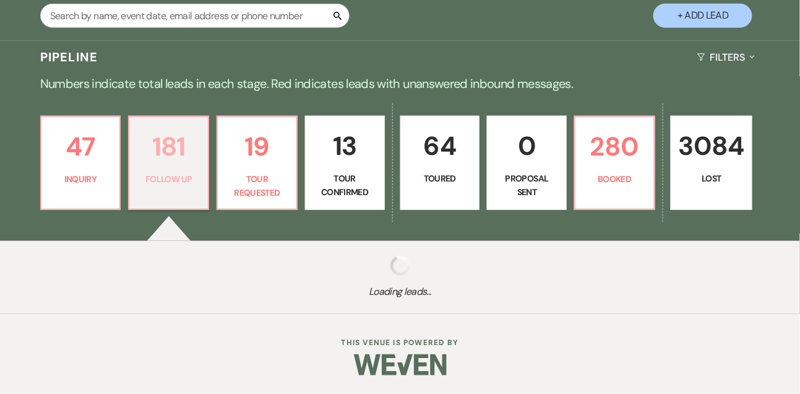
select select "9"
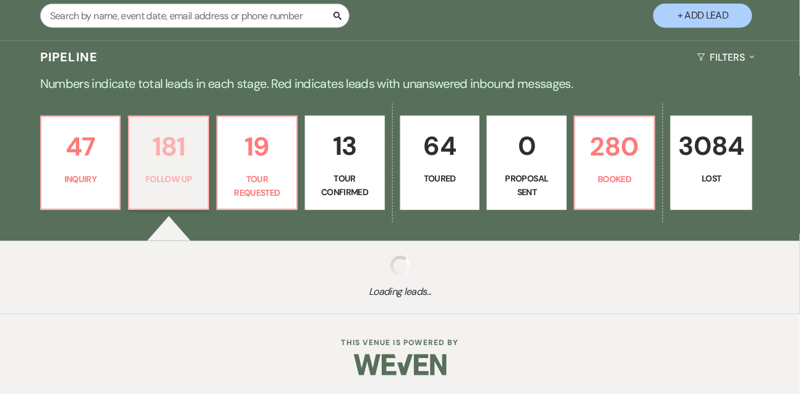
select select "9"
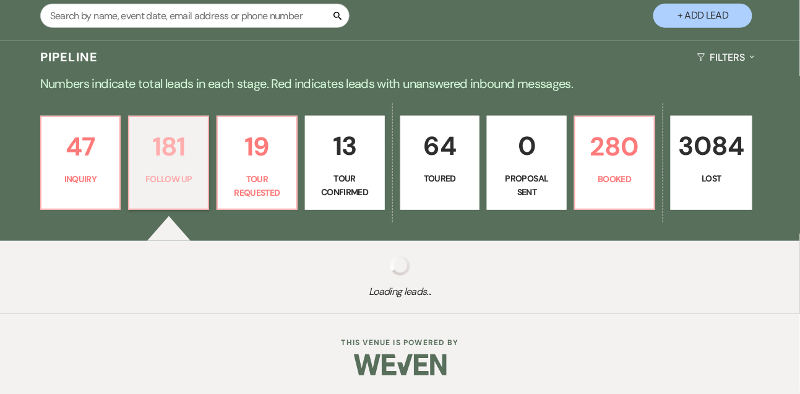
select select "9"
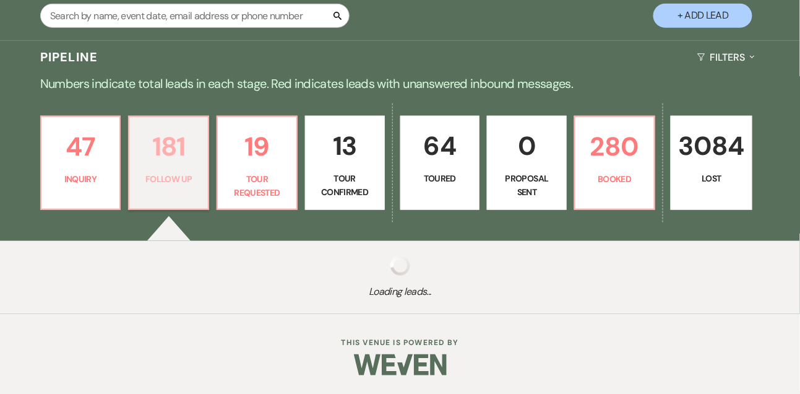
select select "9"
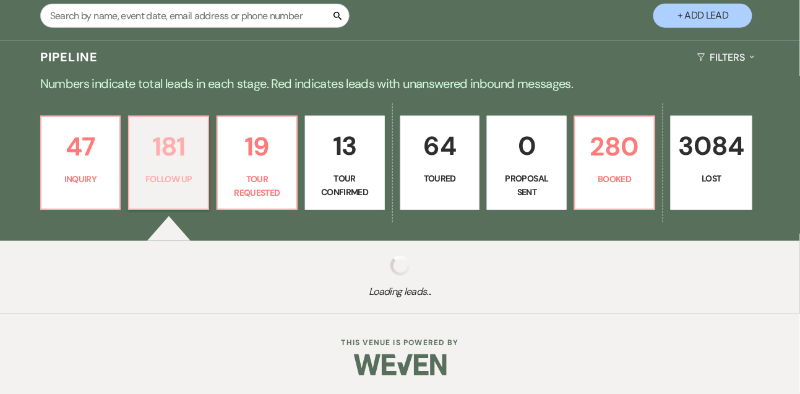
select select "9"
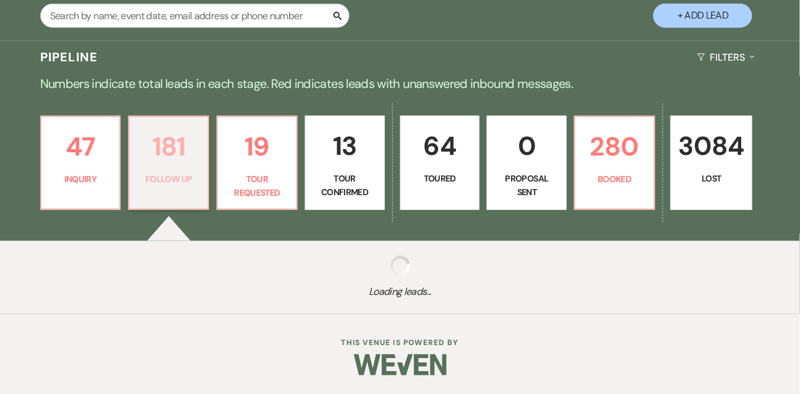
select select "9"
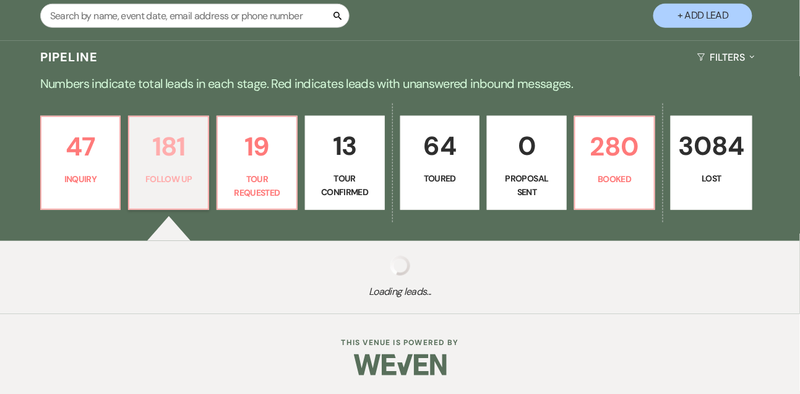
select select "9"
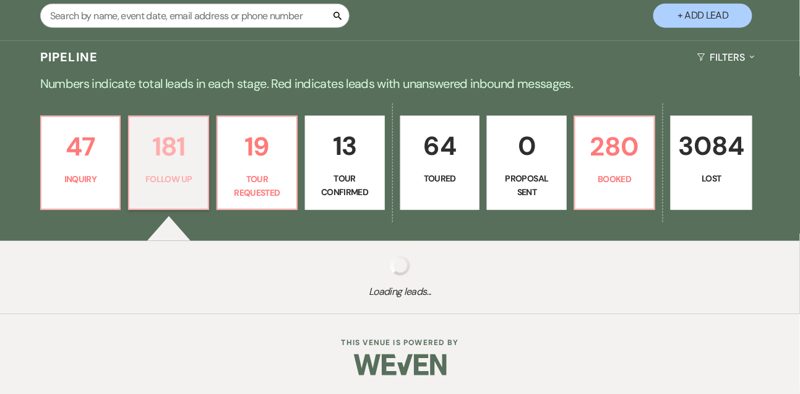
select select "9"
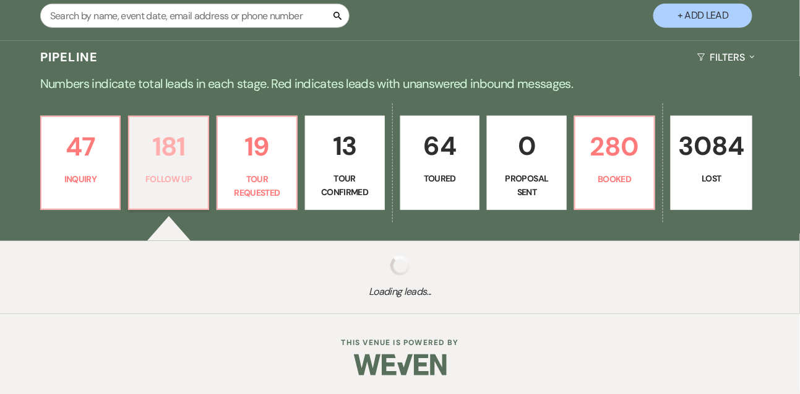
select select "9"
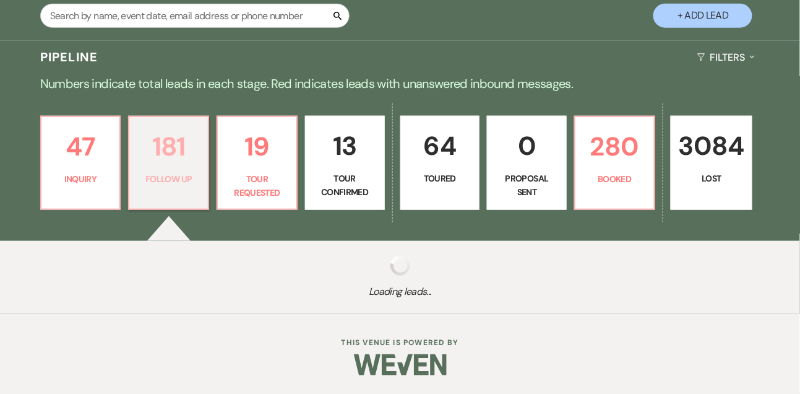
select select "9"
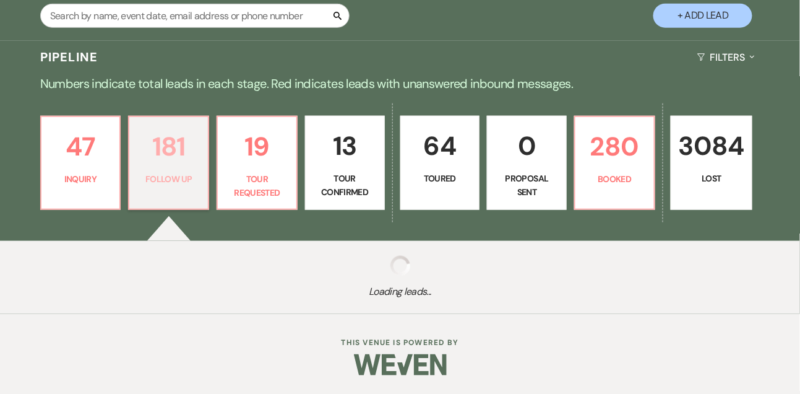
select select "9"
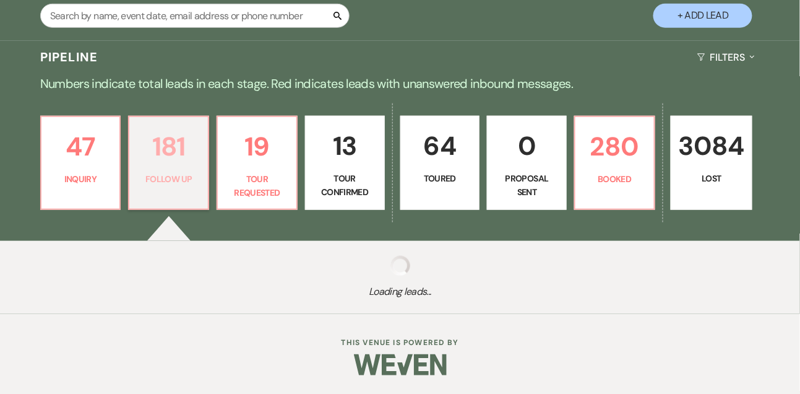
select select "9"
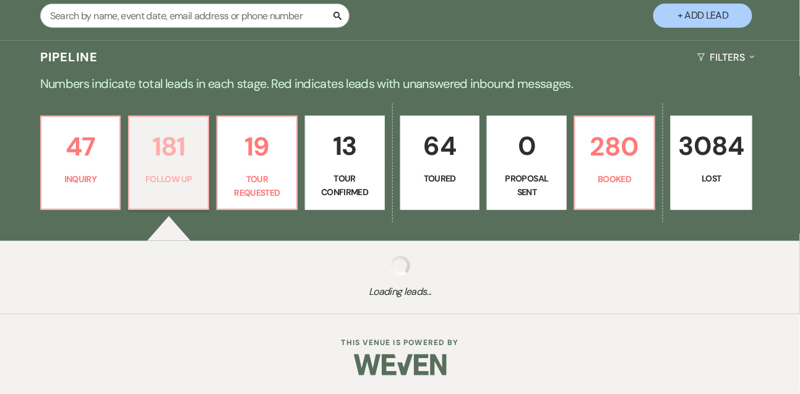
select select "9"
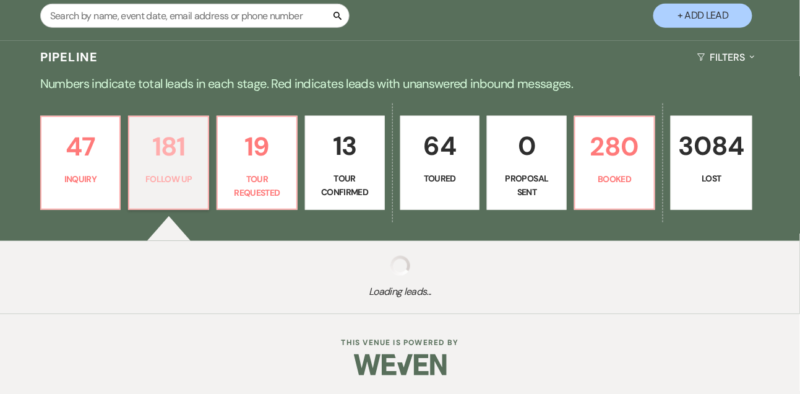
select select "9"
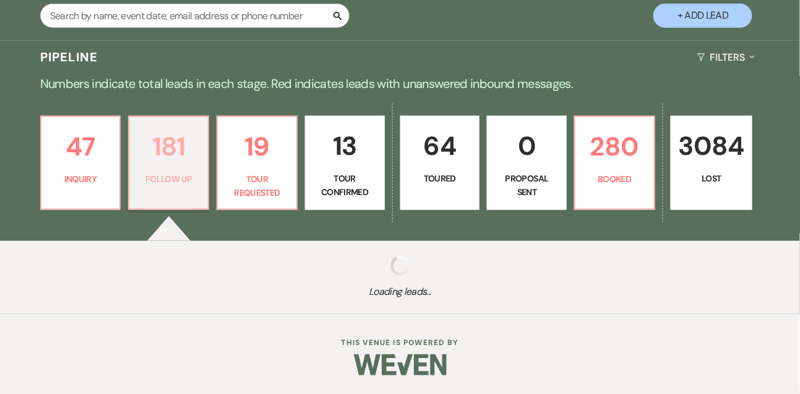
select select "9"
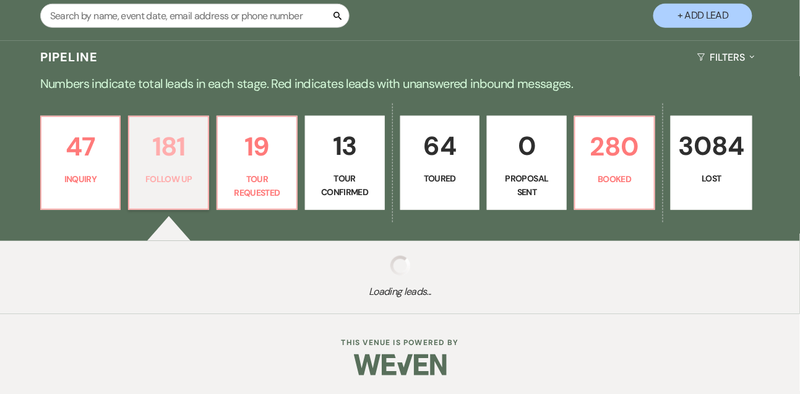
select select "9"
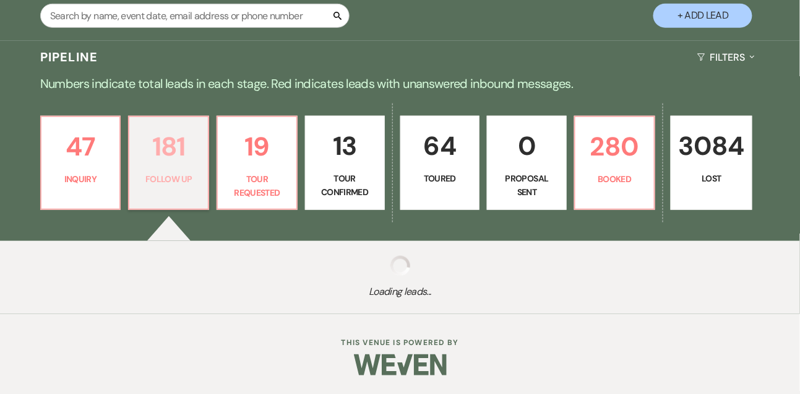
select select "9"
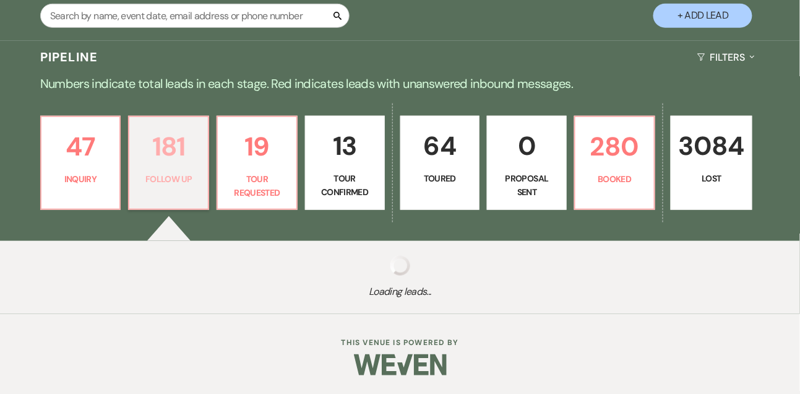
select select "9"
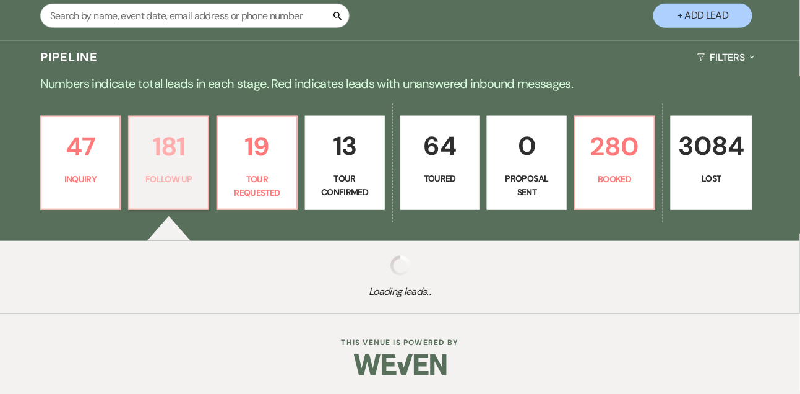
select select "9"
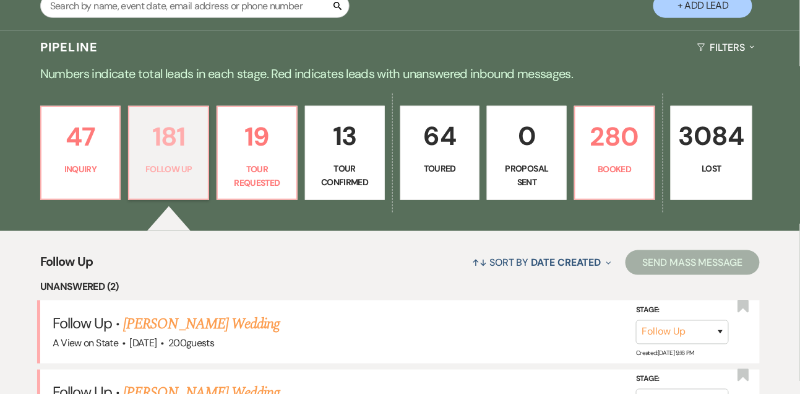
scroll to position [410, 0]
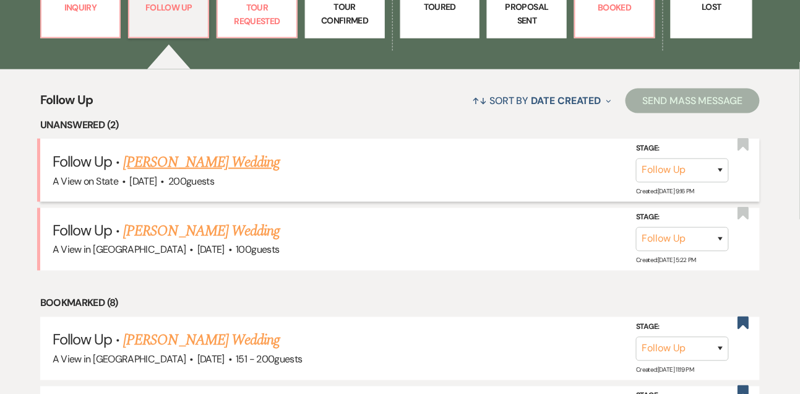
click at [176, 173] on link "Micah Mcgillivray's Wedding" at bounding box center [201, 162] width 157 height 22
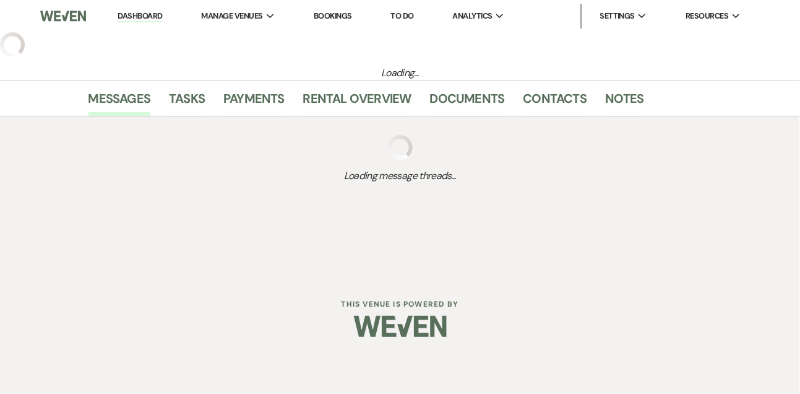
select select "9"
select select "5"
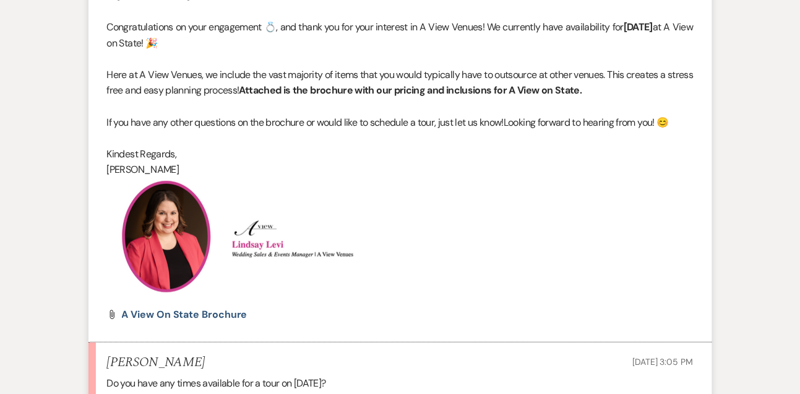
scroll to position [1526, 0]
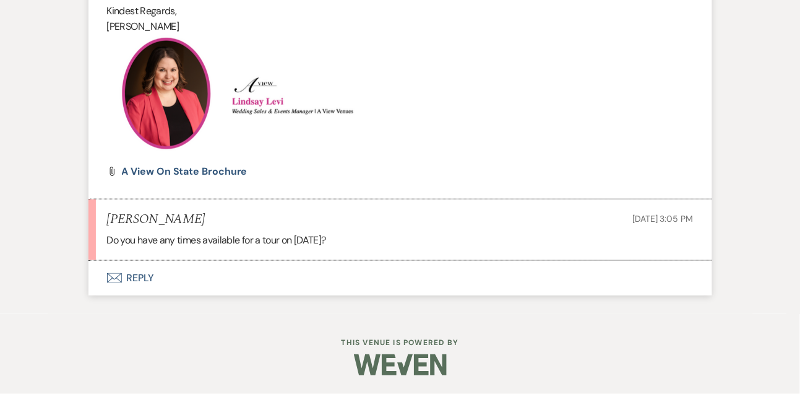
click at [146, 280] on button "Envelope Reply" at bounding box center [400, 278] width 624 height 35
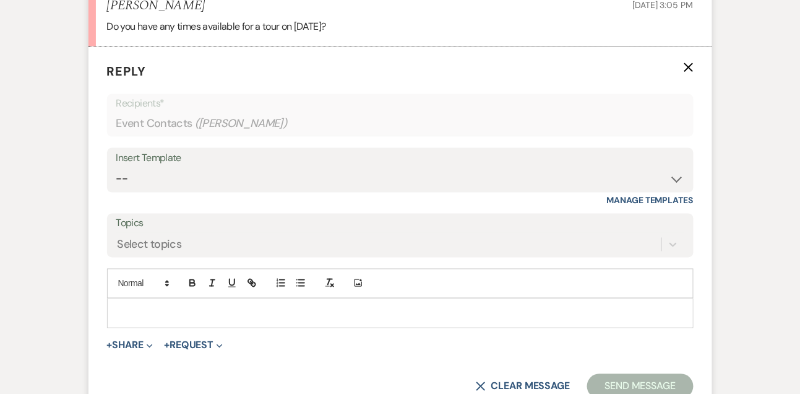
scroll to position [1717, 0]
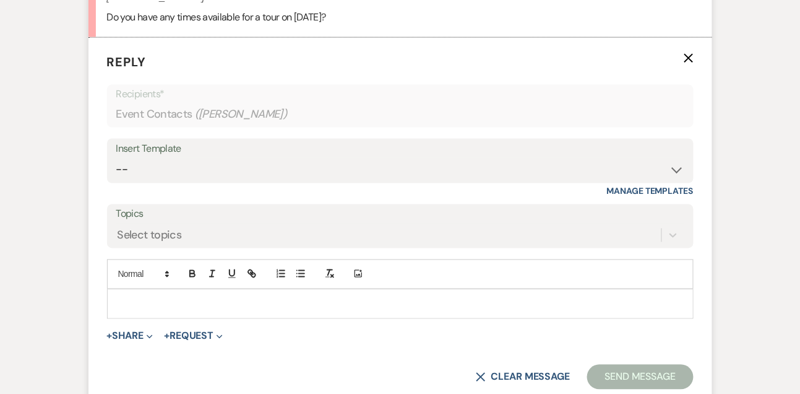
click at [139, 311] on p at bounding box center [400, 304] width 567 height 14
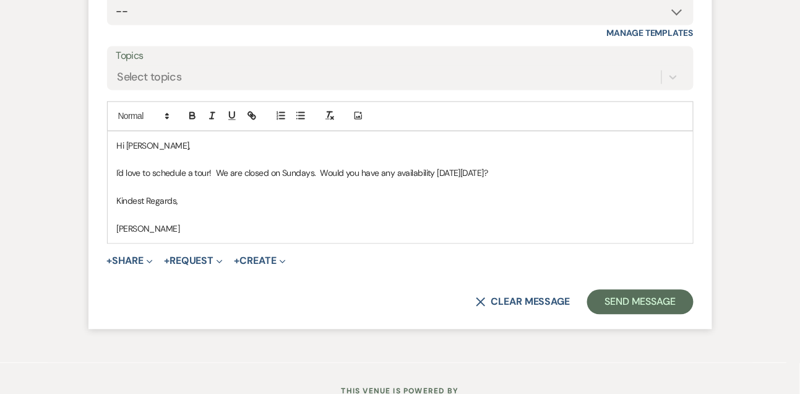
scroll to position [1899, 0]
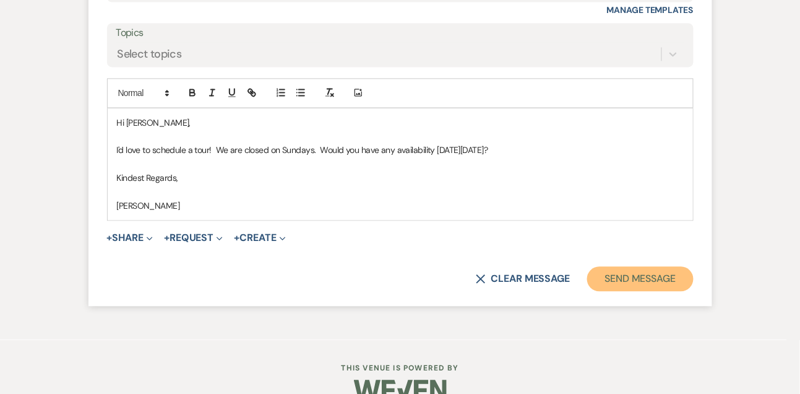
click at [671, 291] on button "Send Message" at bounding box center [640, 278] width 106 height 25
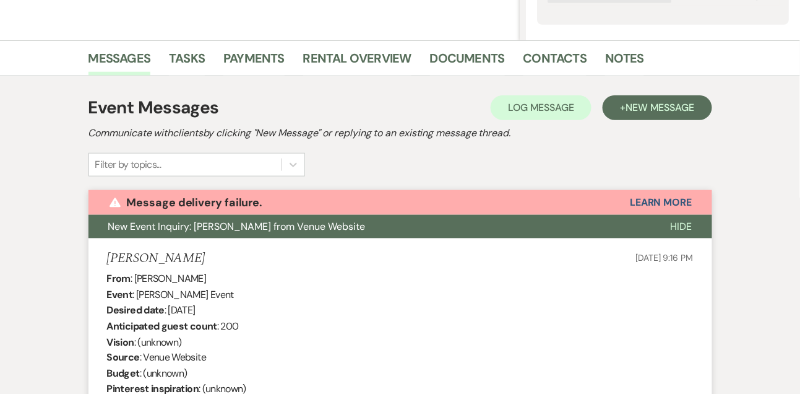
scroll to position [0, 0]
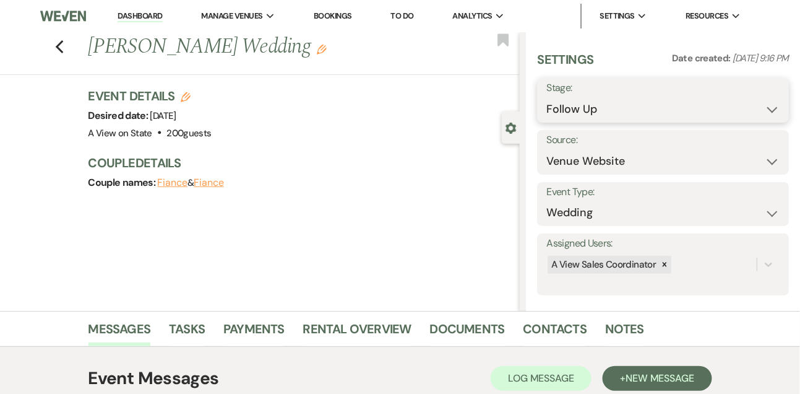
click at [616, 115] on select "Inquiry Follow Up Tour Requested Tour Confirmed Toured Proposal Sent Booked Lost" at bounding box center [662, 109] width 233 height 24
click at [546, 97] on select "Inquiry Follow Up Tour Requested Tour Confirmed Toured Proposal Sent Booked Lost" at bounding box center [662, 109] width 233 height 24
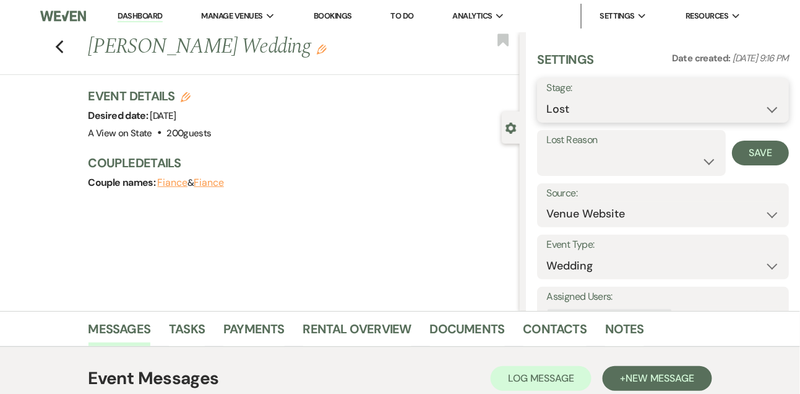
click at [582, 111] on select "Inquiry Follow Up Tour Requested Tour Confirmed Toured Proposal Sent Booked Lost" at bounding box center [662, 109] width 233 height 24
select select "2"
click at [546, 97] on select "Inquiry Follow Up Tour Requested Tour Confirmed Toured Proposal Sent Booked Lost" at bounding box center [662, 109] width 233 height 24
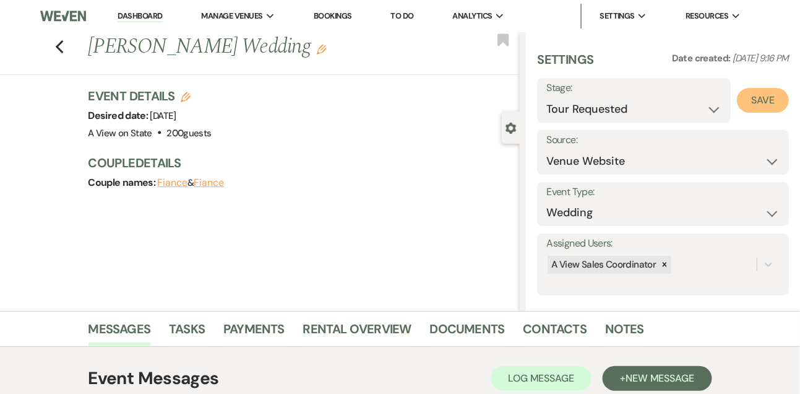
click at [763, 100] on button "Save" at bounding box center [763, 100] width 52 height 25
click at [181, 332] on link "Tasks" at bounding box center [187, 332] width 36 height 27
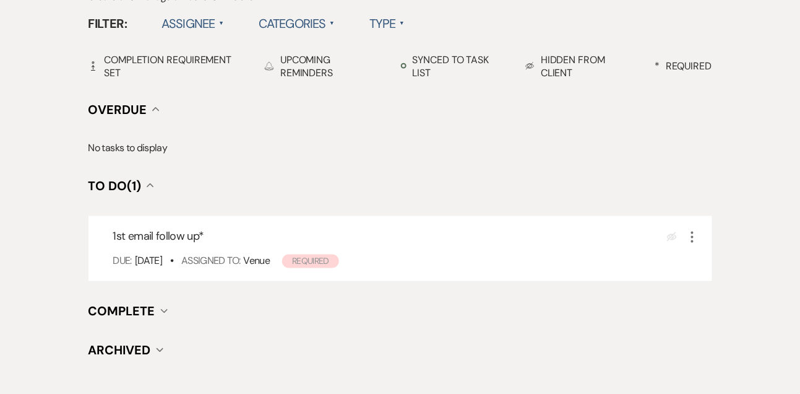
scroll to position [486, 0]
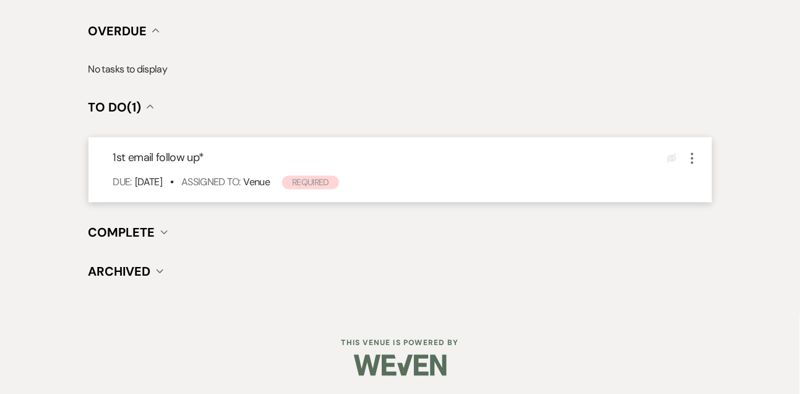
click at [694, 162] on icon "More" at bounding box center [692, 158] width 15 height 15
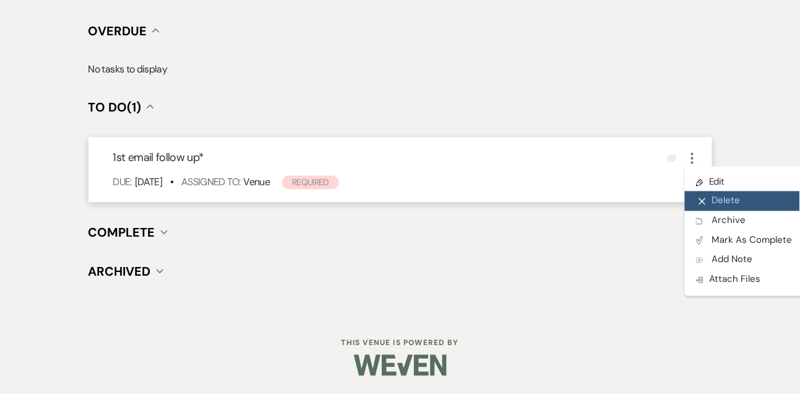
click at [715, 205] on button "X Delete" at bounding box center [744, 201] width 119 height 20
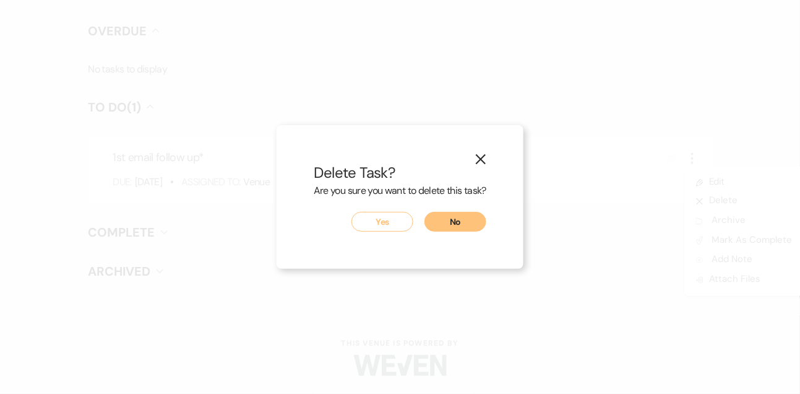
click at [400, 226] on button "Yes" at bounding box center [383, 222] width 62 height 20
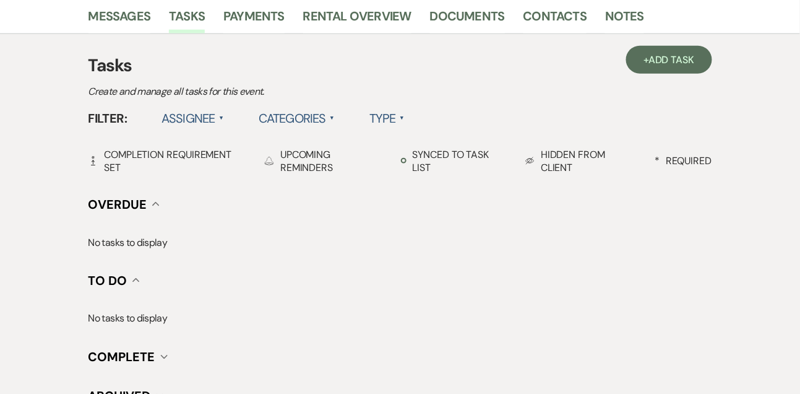
scroll to position [0, 0]
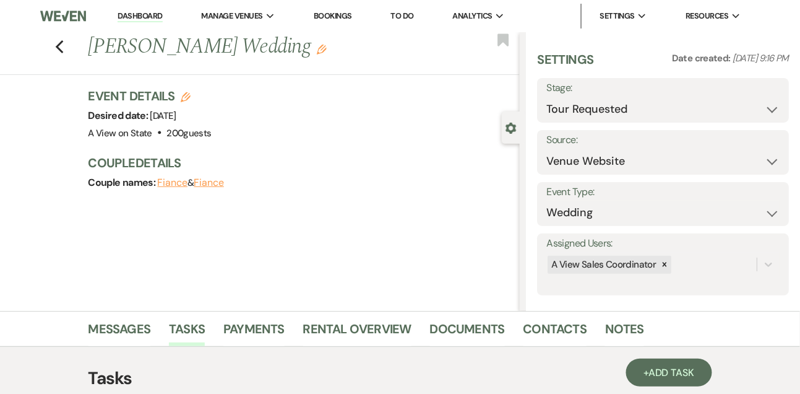
click at [148, 19] on link "Dashboard" at bounding box center [140, 17] width 45 height 12
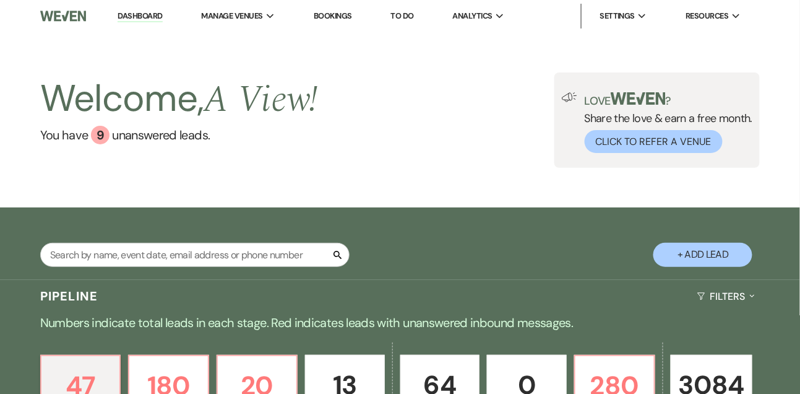
click at [414, 16] on link "To Do" at bounding box center [402, 16] width 23 height 11
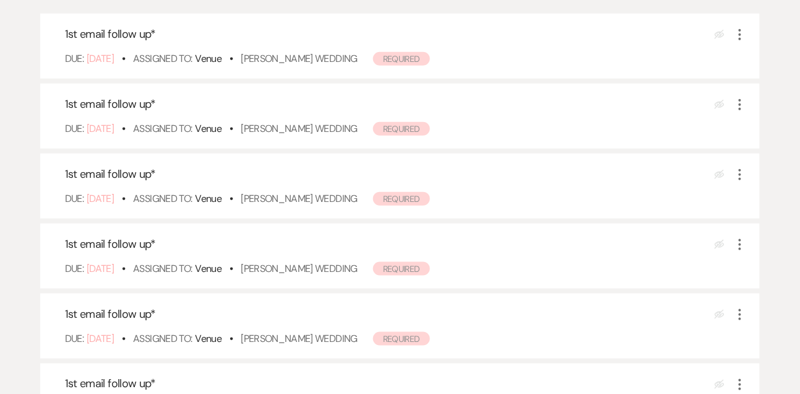
scroll to position [252, 0]
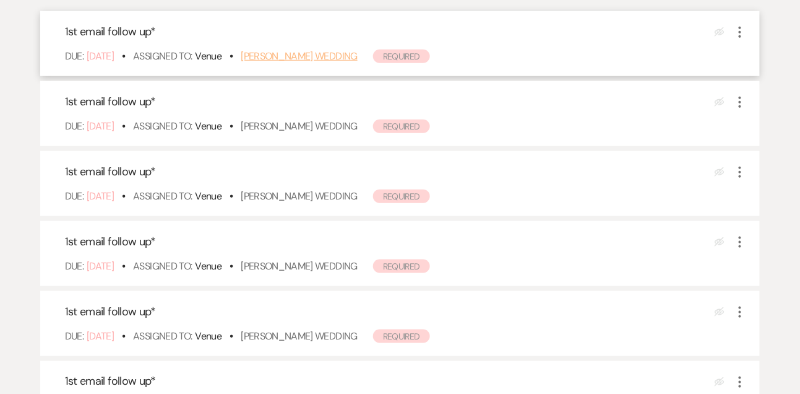
click at [358, 56] on link "[PERSON_NAME] Wedding" at bounding box center [299, 56] width 117 height 13
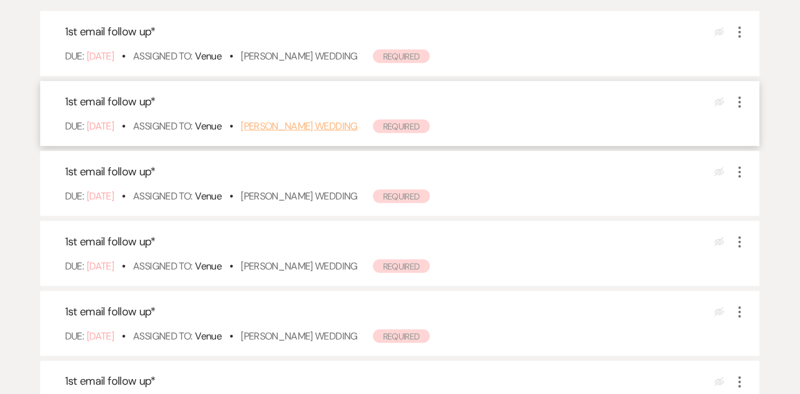
click at [325, 127] on link "Madeleine McCabe's Wedding" at bounding box center [299, 125] width 117 height 13
click at [333, 189] on div "Due: Oct 09 25 • Assigned To: Venue • Meghan Knudson's Wedding Required" at bounding box center [406, 196] width 683 height 15
click at [331, 194] on link "Meghan Knudson's Wedding" at bounding box center [299, 195] width 117 height 13
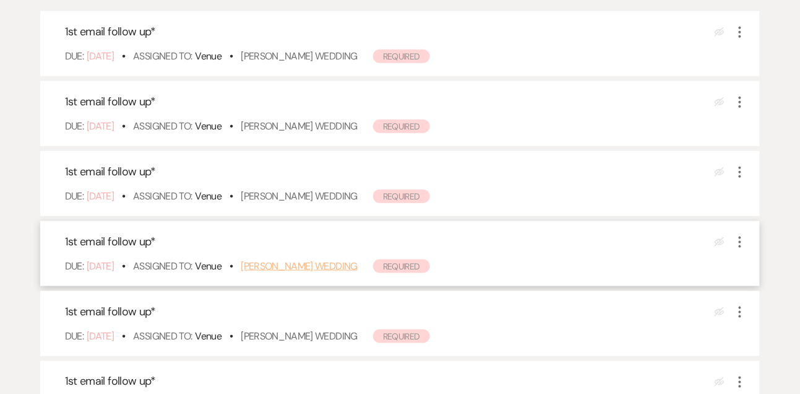
click at [285, 264] on link "Janae Hood's Wedding" at bounding box center [299, 265] width 117 height 13
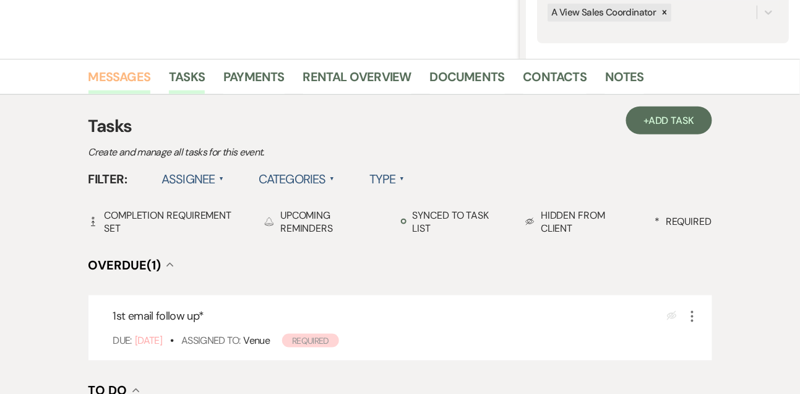
click at [105, 67] on link "Messages" at bounding box center [119, 80] width 63 height 27
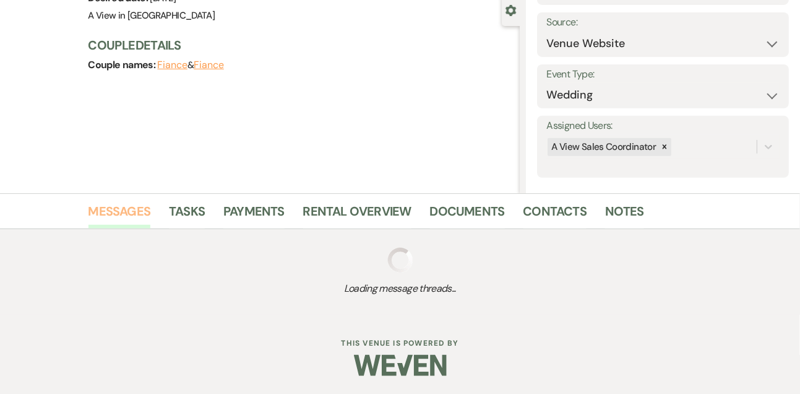
scroll to position [209, 0]
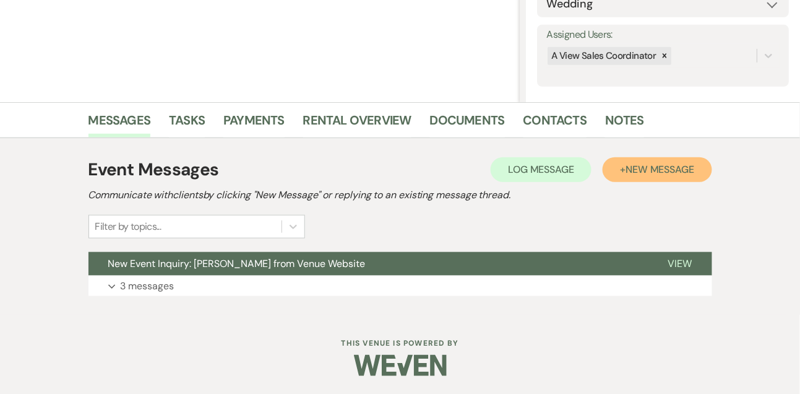
click at [654, 163] on span "New Message" at bounding box center [660, 169] width 69 height 13
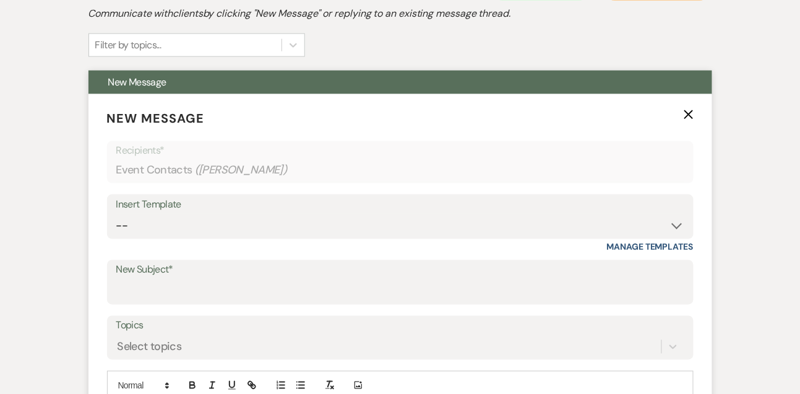
scroll to position [401, 0]
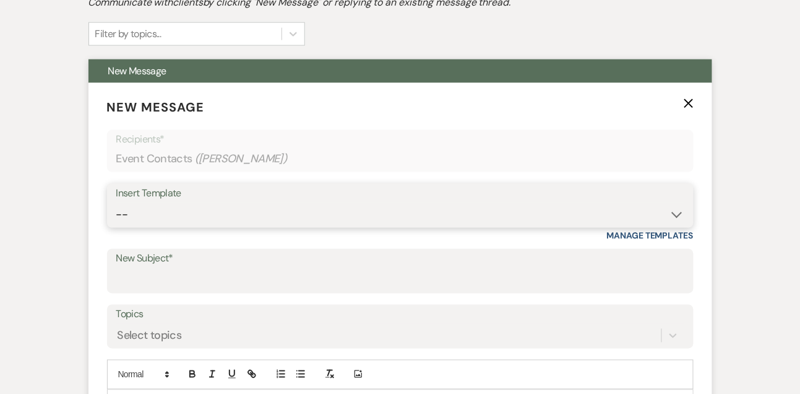
click at [172, 223] on select "-- Tour Confirmation Contract (Pre-Booked Leads) Out of office Inquiry Email Al…" at bounding box center [400, 214] width 568 height 24
select select "5550"
click at [116, 202] on select "-- Tour Confirmation Contract (Pre-Booked Leads) Out of office Inquiry Email Al…" at bounding box center [400, 214] width 568 height 24
type input "Still Thinking About A View Venues? Let’s Chat! 💬"
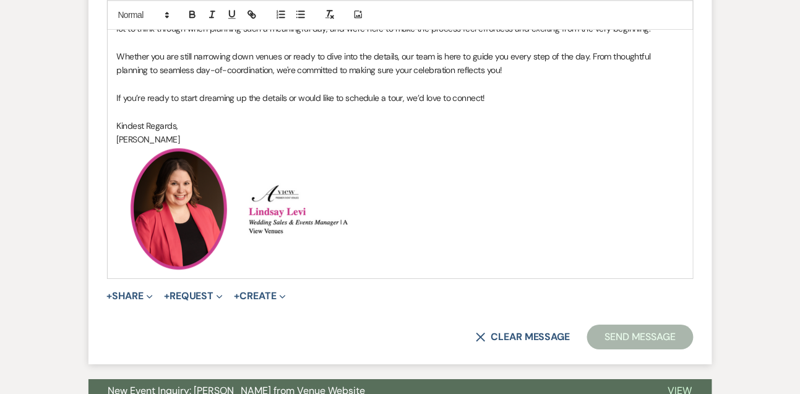
scroll to position [819, 0]
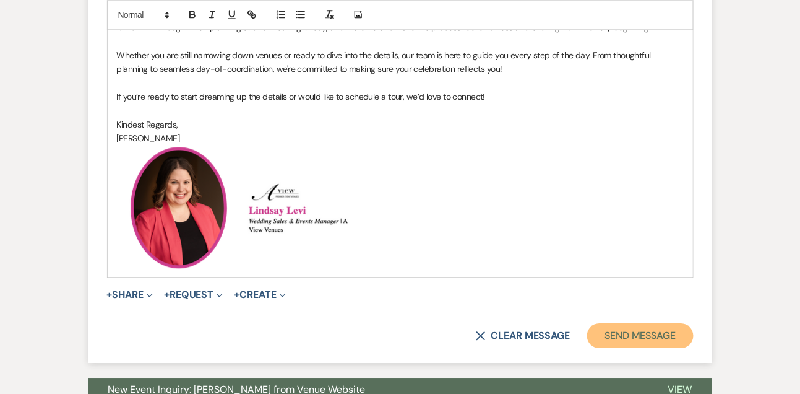
click at [679, 330] on button "Send Message" at bounding box center [640, 335] width 106 height 25
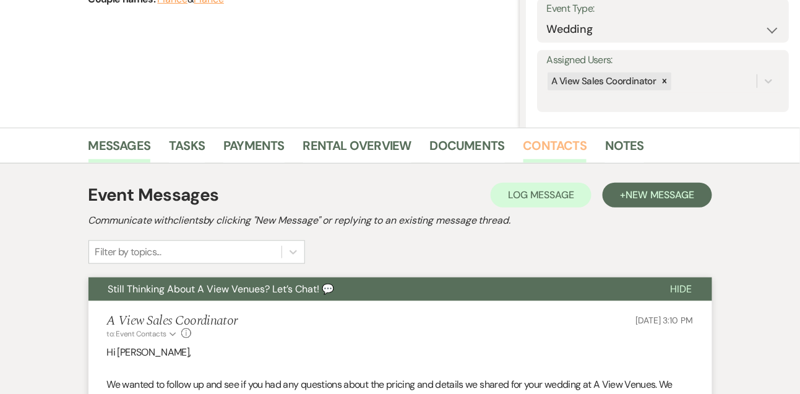
click at [557, 141] on link "Contacts" at bounding box center [556, 149] width 64 height 27
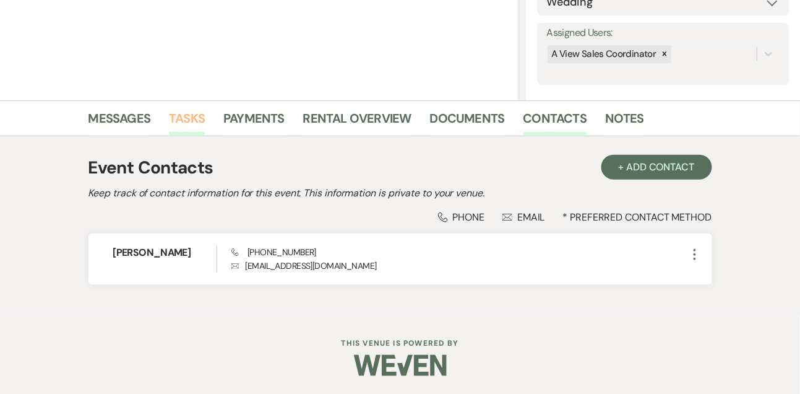
click at [179, 123] on link "Tasks" at bounding box center [187, 121] width 36 height 27
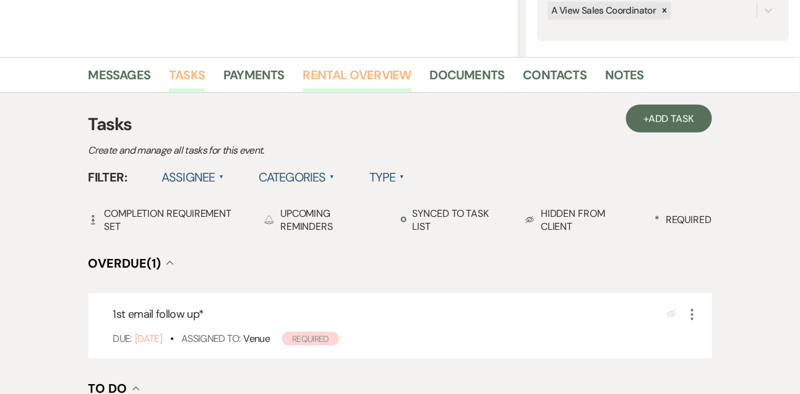
scroll to position [414, 0]
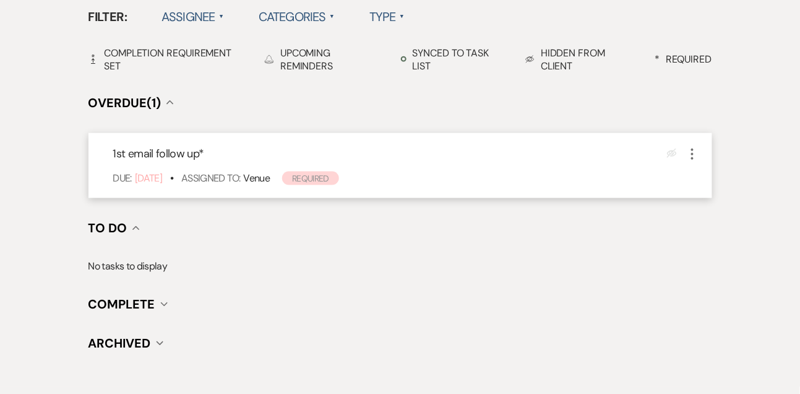
click at [694, 155] on icon "More" at bounding box center [692, 154] width 15 height 15
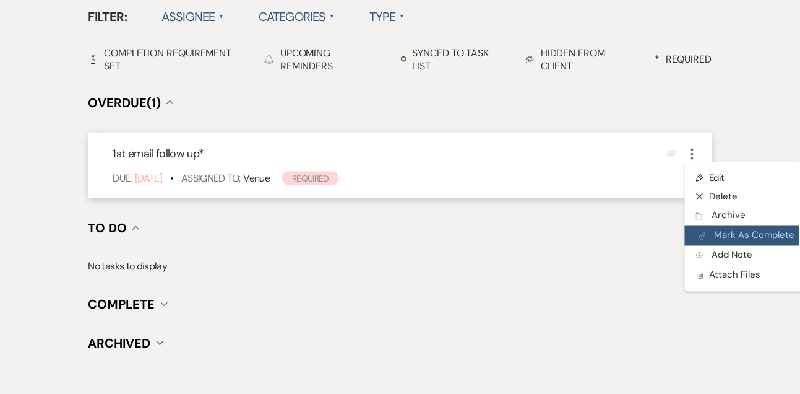
click at [709, 238] on button "Plan Portal Link Mark As Complete" at bounding box center [745, 236] width 121 height 20
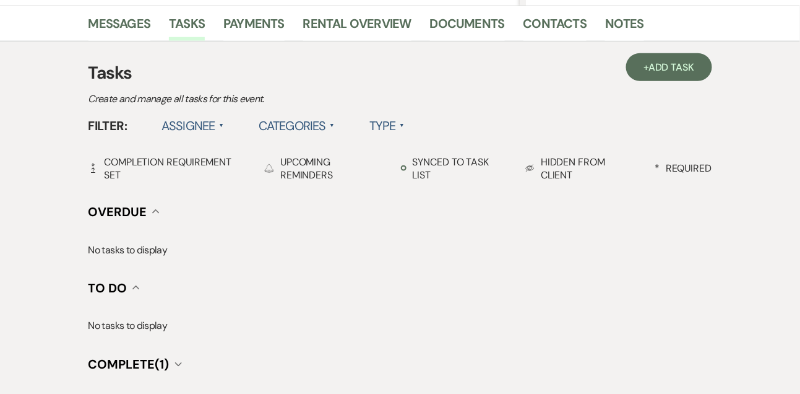
scroll to position [272, 0]
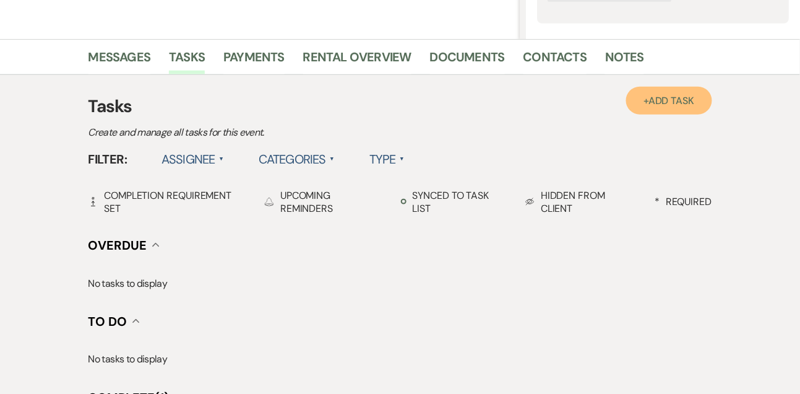
click at [662, 90] on link "+ Add Task" at bounding box center [668, 101] width 85 height 28
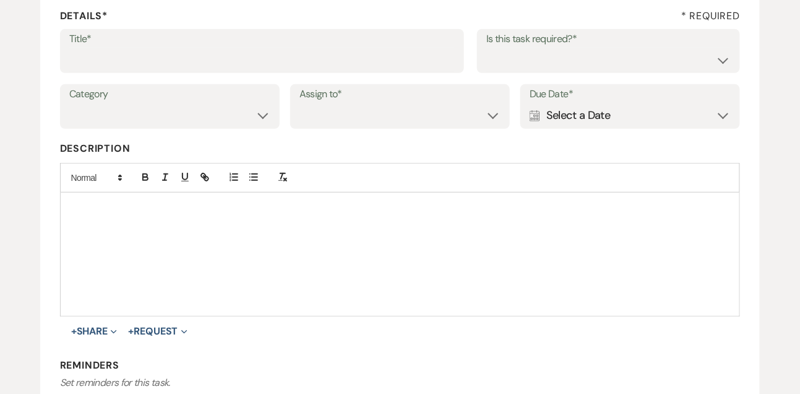
scroll to position [176, 0]
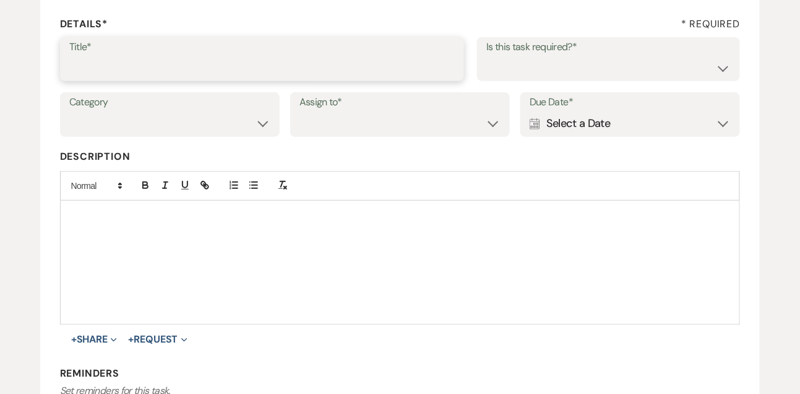
click at [386, 76] on input "Title*" at bounding box center [262, 68] width 386 height 24
type input "Text follow up"
click at [569, 60] on select "Yes No" at bounding box center [608, 68] width 244 height 24
select select "true"
click at [486, 56] on select "Yes No" at bounding box center [608, 68] width 244 height 24
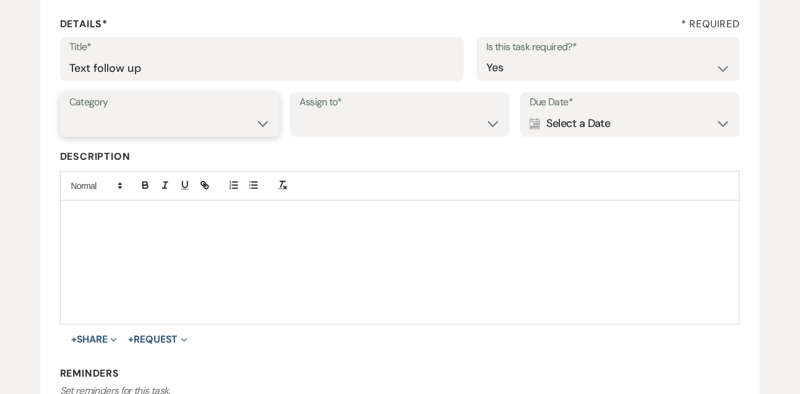
click at [108, 124] on select "Venue Vendors Guests Details Finalize & Share" at bounding box center [169, 123] width 201 height 24
click at [69, 111] on select "Venue Vendors Guests Details Finalize & Share" at bounding box center [169, 123] width 201 height 24
click at [106, 127] on select "Venue Vendors Guests Details Finalize & Share" at bounding box center [169, 123] width 201 height 24
select select "31"
click at [69, 111] on select "Venue Vendors Guests Details Finalize & Share" at bounding box center [169, 123] width 201 height 24
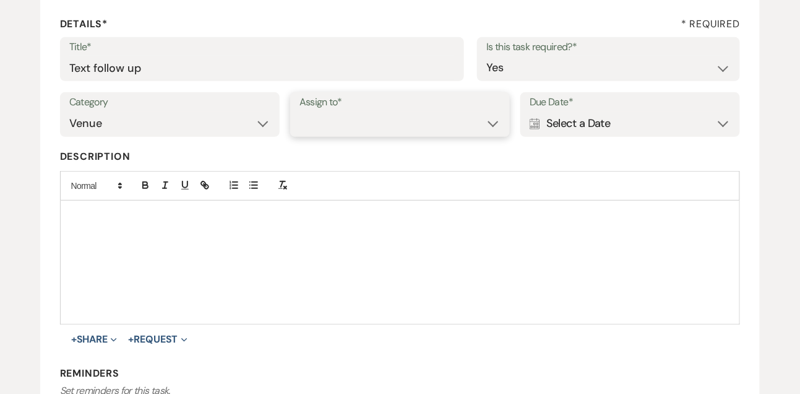
click at [304, 133] on select "Venue Client" at bounding box center [400, 123] width 201 height 24
select select "venueHost"
click at [300, 111] on select "Venue Client" at bounding box center [400, 123] width 201 height 24
click at [555, 133] on div "Calendar Select a Date Expand" at bounding box center [630, 123] width 201 height 24
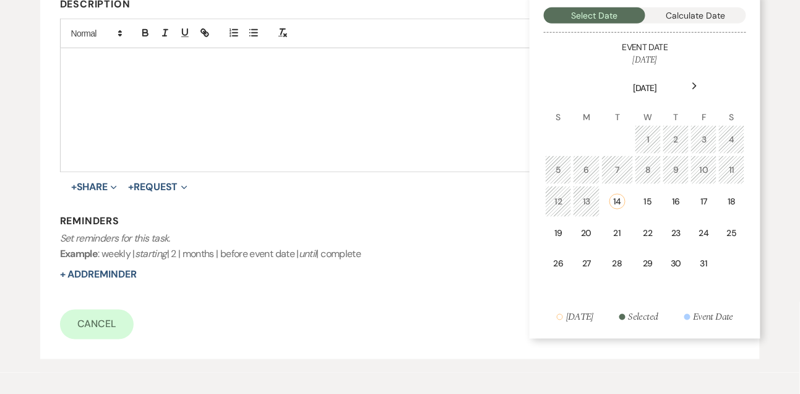
scroll to position [373, 0]
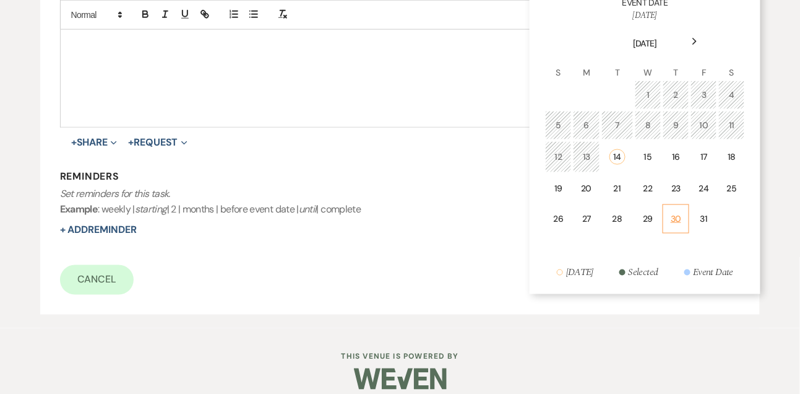
click at [676, 223] on div "30" at bounding box center [676, 218] width 11 height 13
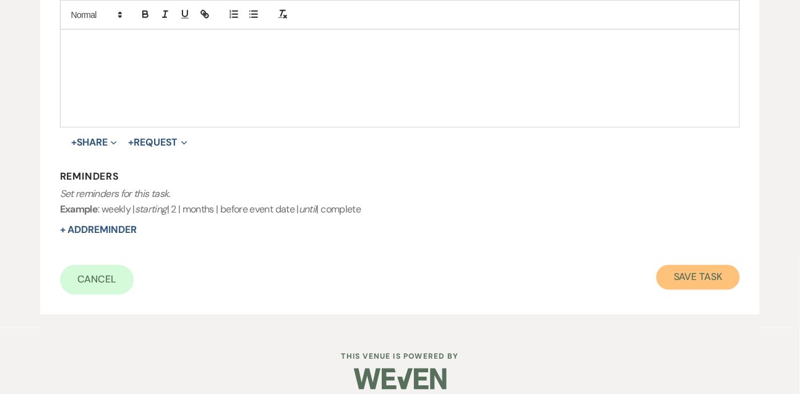
click at [678, 283] on button "Save Task" at bounding box center [699, 277] width 84 height 25
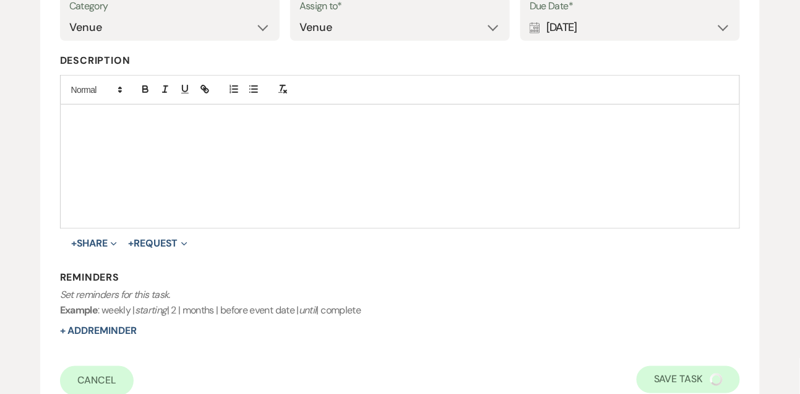
select select "9"
select select "5"
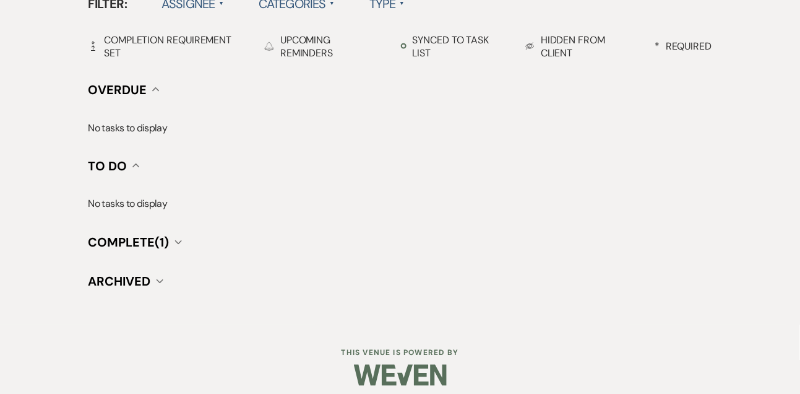
scroll to position [436, 0]
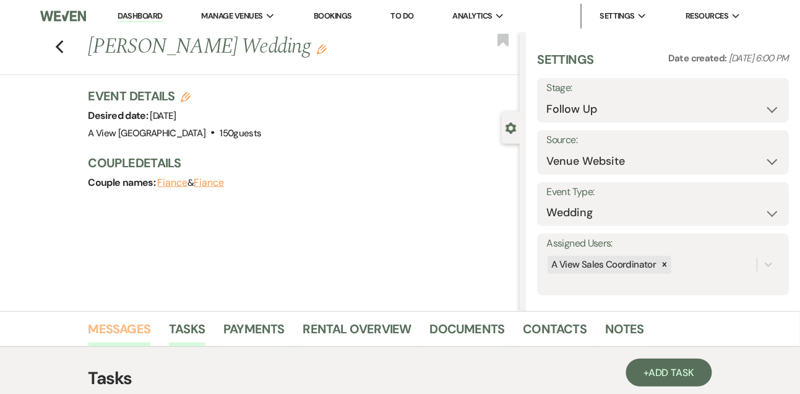
click at [110, 329] on link "Messages" at bounding box center [119, 332] width 63 height 27
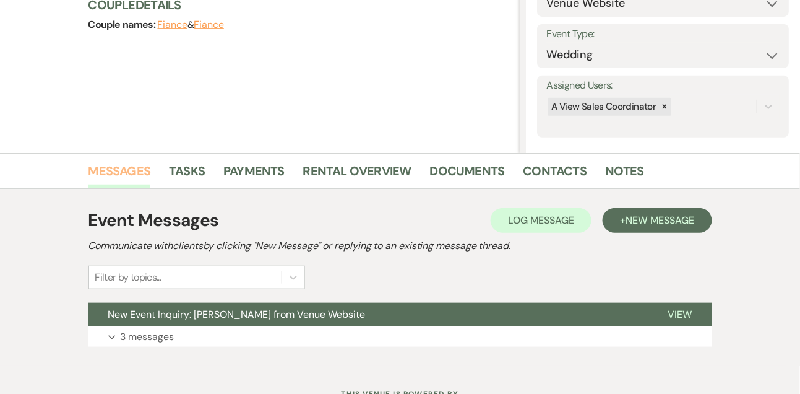
scroll to position [209, 0]
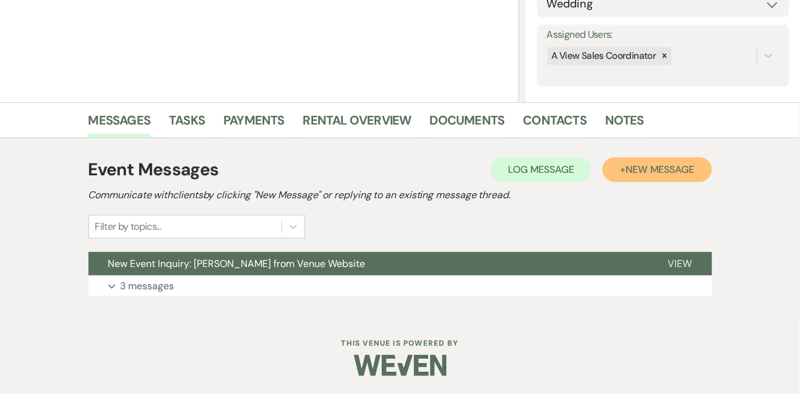
click at [675, 163] on span "New Message" at bounding box center [660, 169] width 69 height 13
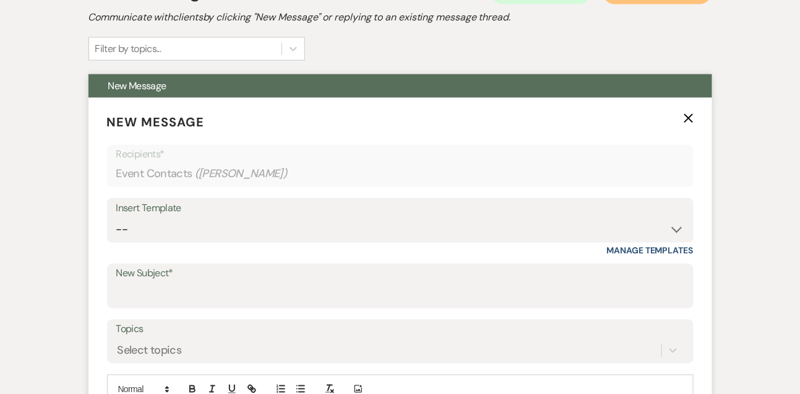
scroll to position [423, 0]
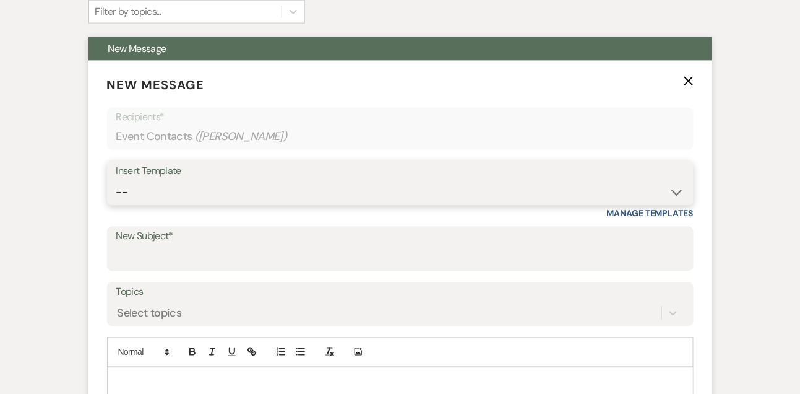
click at [143, 194] on select "-- Tour Confirmation Contract (Pre-Booked Leads) Out of office Inquiry Email Al…" at bounding box center [400, 192] width 568 height 24
select select "5551"
click at [116, 180] on select "-- Tour Confirmation Contract (Pre-Booked Leads) Out of office Inquiry Email Al…" at bounding box center [400, 192] width 568 height 24
type input "Still Thinking About A View Venues? Let’s Chat! 💬"
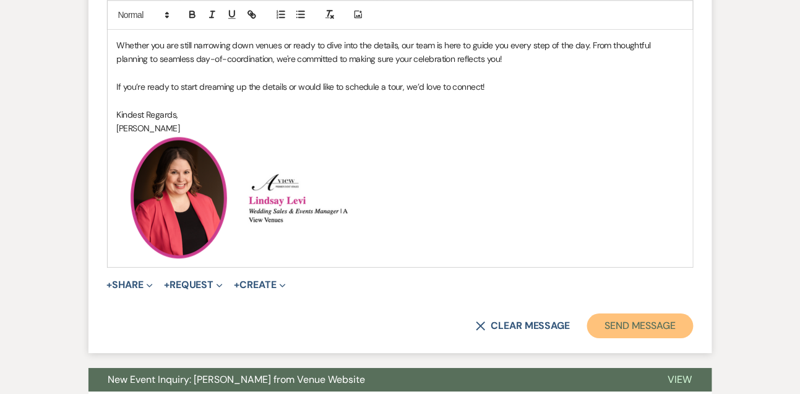
click at [611, 318] on button "Send Message" at bounding box center [640, 325] width 106 height 25
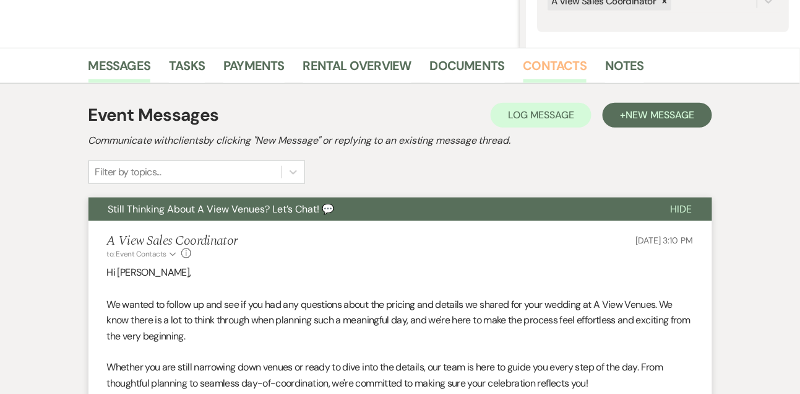
click at [561, 76] on link "Contacts" at bounding box center [556, 69] width 64 height 27
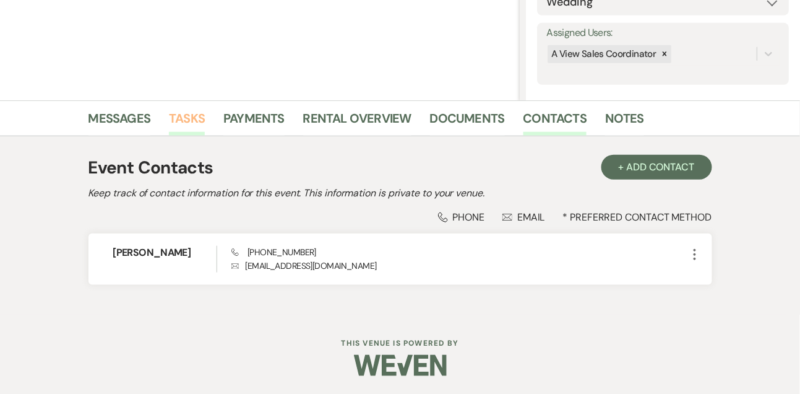
click at [188, 123] on link "Tasks" at bounding box center [187, 121] width 36 height 27
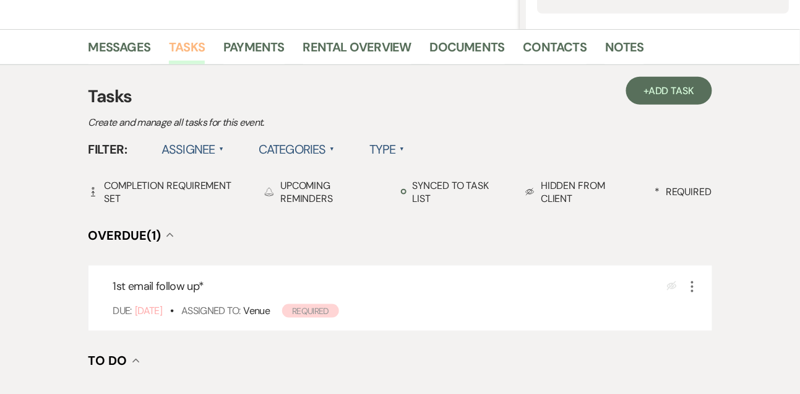
scroll to position [347, 0]
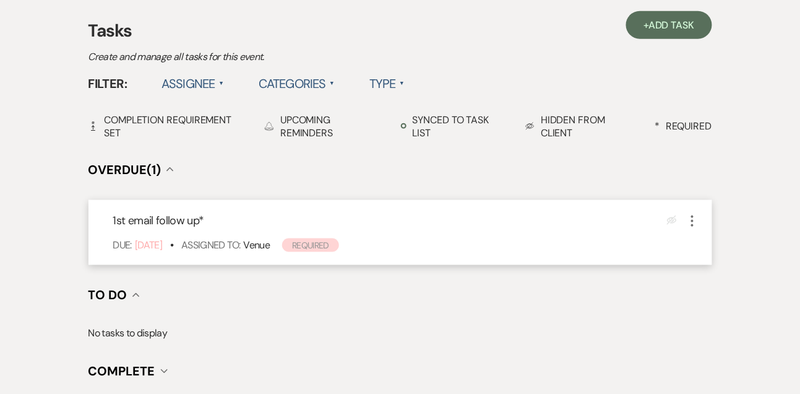
click at [694, 217] on icon "More" at bounding box center [692, 221] width 15 height 15
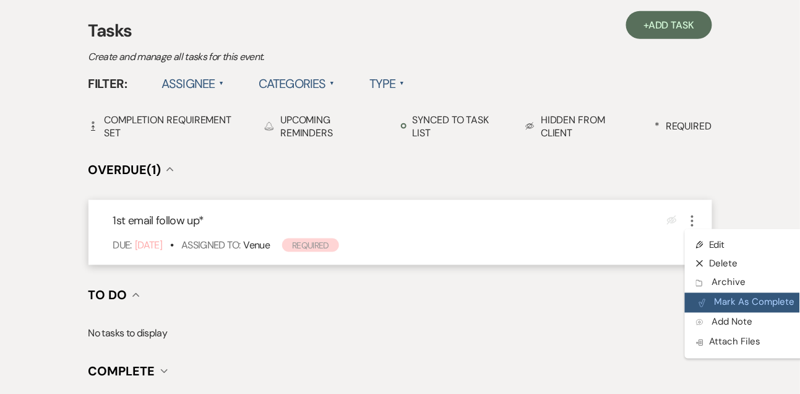
click at [708, 296] on button "Plan Portal Link Mark As Complete" at bounding box center [745, 303] width 121 height 20
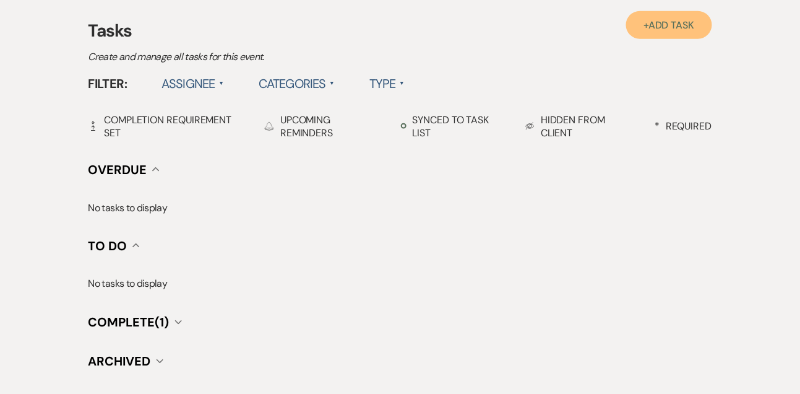
click at [693, 17] on link "+ Add Task" at bounding box center [668, 25] width 85 height 28
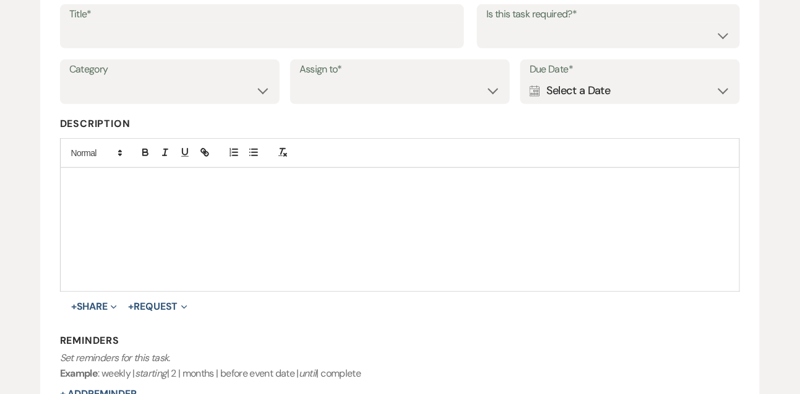
scroll to position [189, 0]
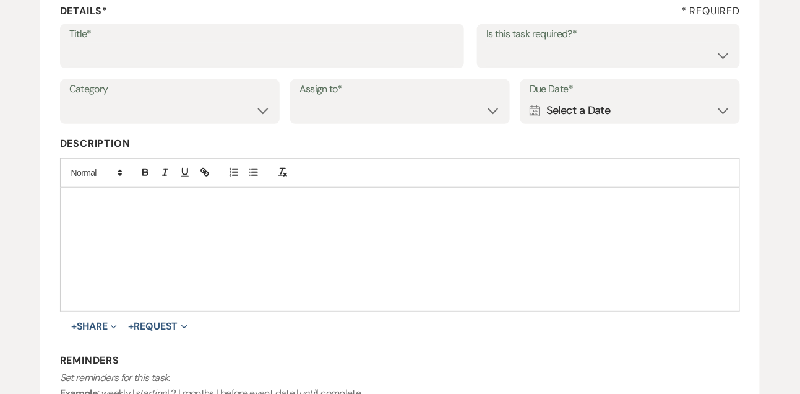
click at [330, 68] on div "Title* Is this task required?* Yes No" at bounding box center [400, 52] width 681 height 56
click at [326, 63] on input "Title*" at bounding box center [262, 55] width 386 height 24
type input "Text follow up"
click at [566, 67] on div "Is this task required?* Yes No" at bounding box center [608, 46] width 263 height 45
click at [552, 56] on select "Yes No" at bounding box center [608, 55] width 244 height 24
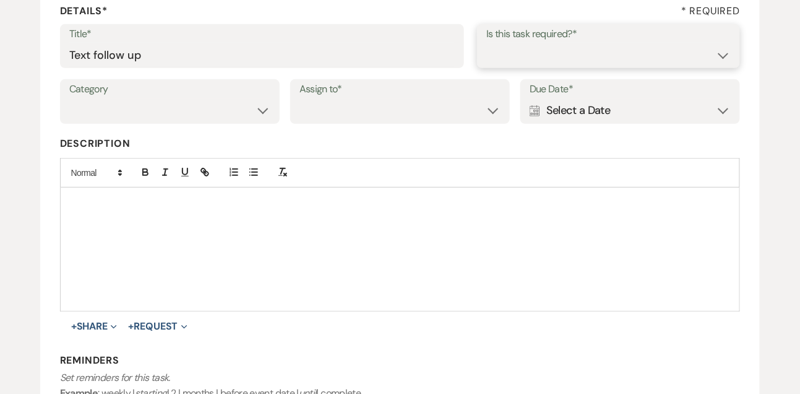
select select "true"
click at [486, 43] on select "Yes No" at bounding box center [608, 55] width 244 height 24
click at [243, 108] on select "Venue Vendors Guests Details Finalize & Share" at bounding box center [169, 110] width 201 height 24
select select "31"
click at [69, 98] on select "Venue Vendors Guests Details Finalize & Share" at bounding box center [169, 110] width 201 height 24
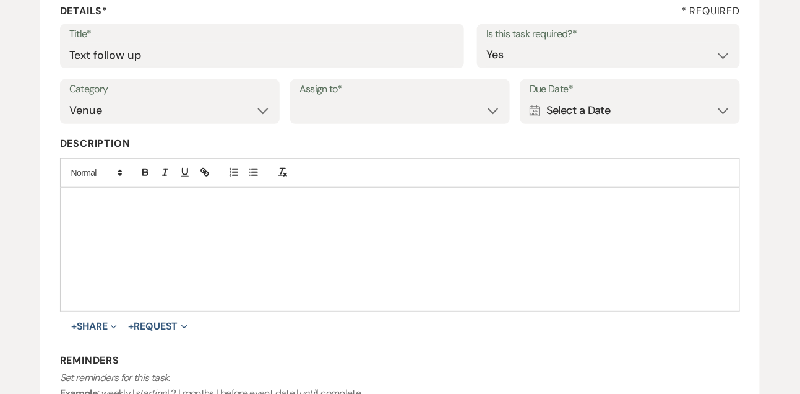
drag, startPoint x: 243, startPoint y: 108, endPoint x: 336, endPoint y: 130, distance: 95.9
click at [336, 130] on div "Category Venue Vendors Guests Details Finalize & Share Assign to* Venue Client …" at bounding box center [400, 107] width 681 height 56
click at [335, 118] on select "Venue Client" at bounding box center [400, 110] width 201 height 24
select select "venueHost"
click at [300, 98] on select "Venue Client" at bounding box center [400, 110] width 201 height 24
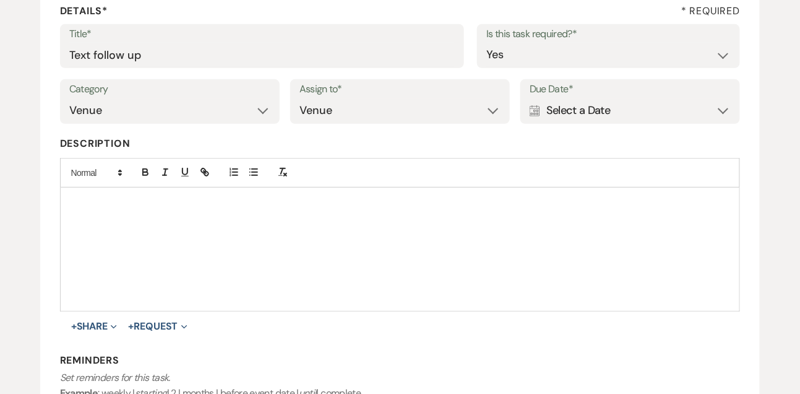
click at [631, 95] on label "Due Date*" at bounding box center [630, 89] width 201 height 18
click at [628, 107] on div "Calendar Select a Date Expand" at bounding box center [630, 110] width 201 height 24
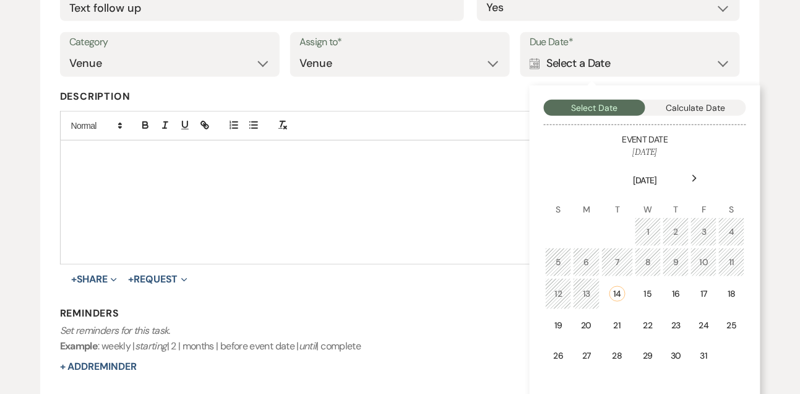
scroll to position [249, 0]
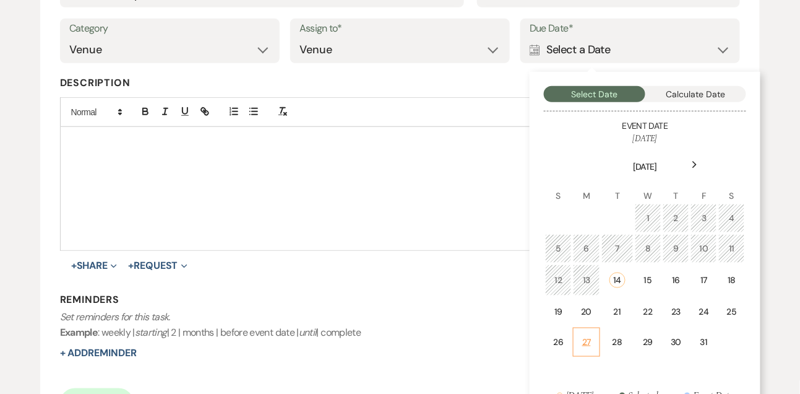
click at [583, 342] on div "27" at bounding box center [586, 341] width 11 height 13
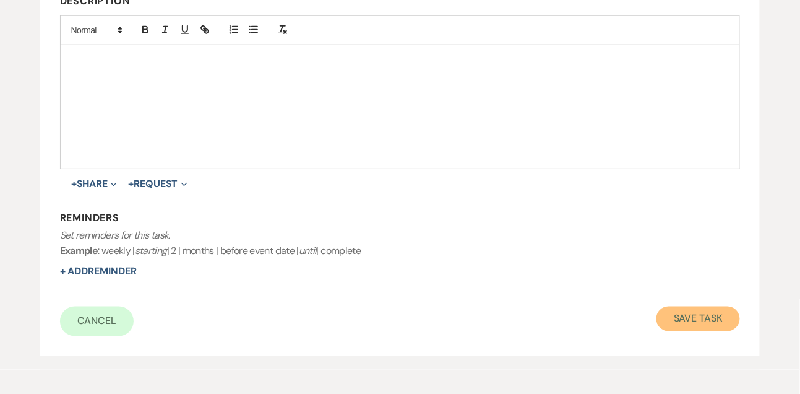
click at [666, 317] on button "Save Task" at bounding box center [699, 318] width 84 height 25
select select "9"
select select "5"
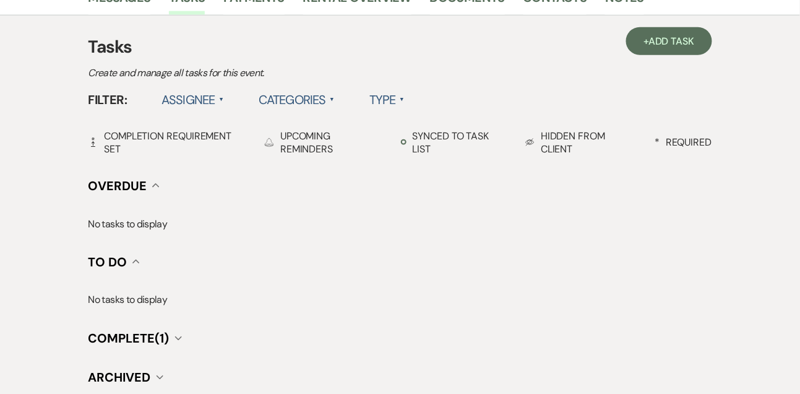
scroll to position [347, 0]
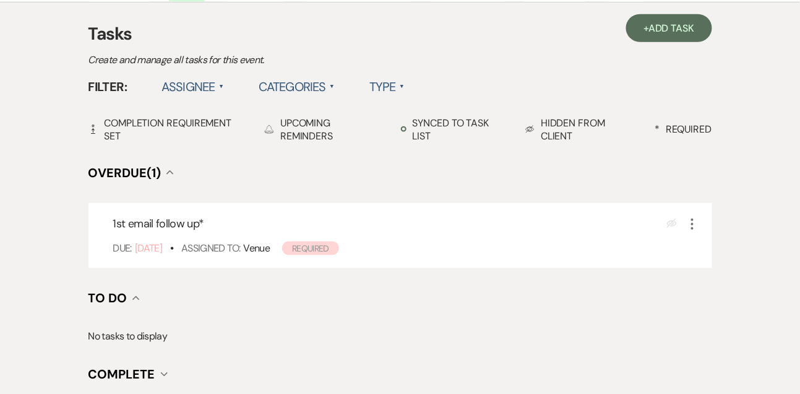
scroll to position [333, 0]
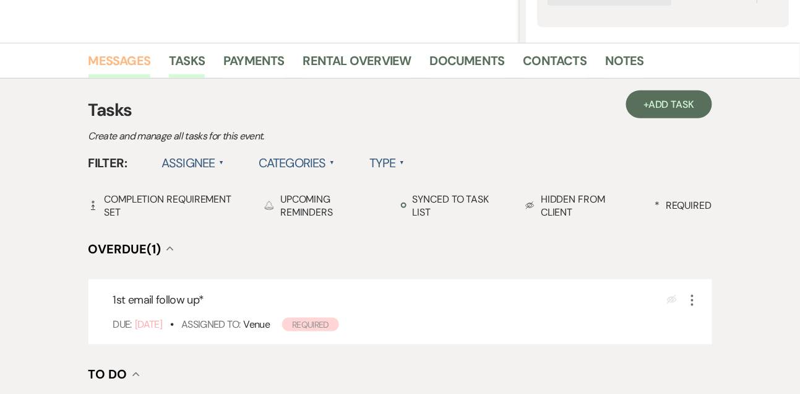
click at [114, 63] on link "Messages" at bounding box center [119, 64] width 63 height 27
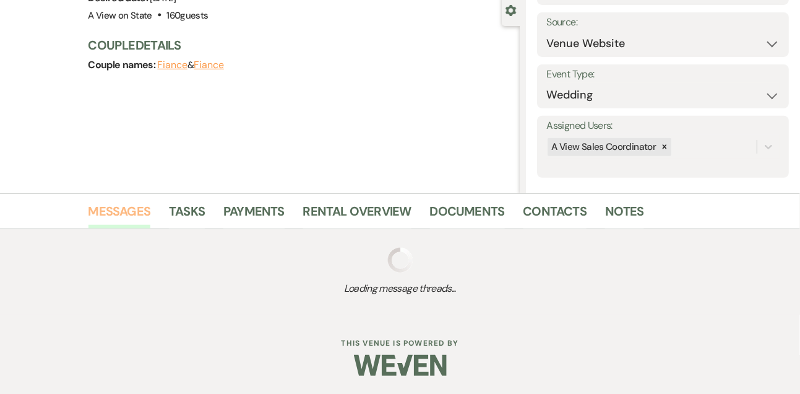
scroll to position [209, 0]
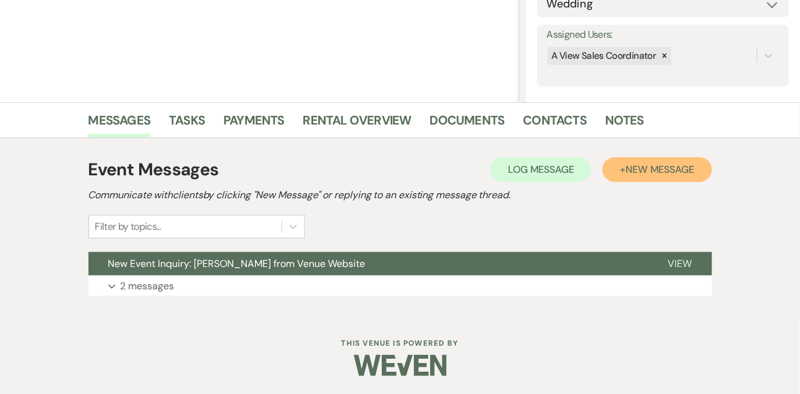
click at [628, 171] on span "New Message" at bounding box center [660, 169] width 69 height 13
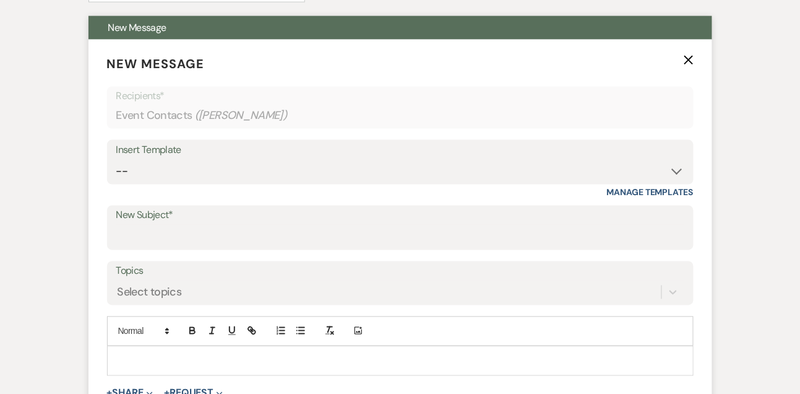
scroll to position [452, 0]
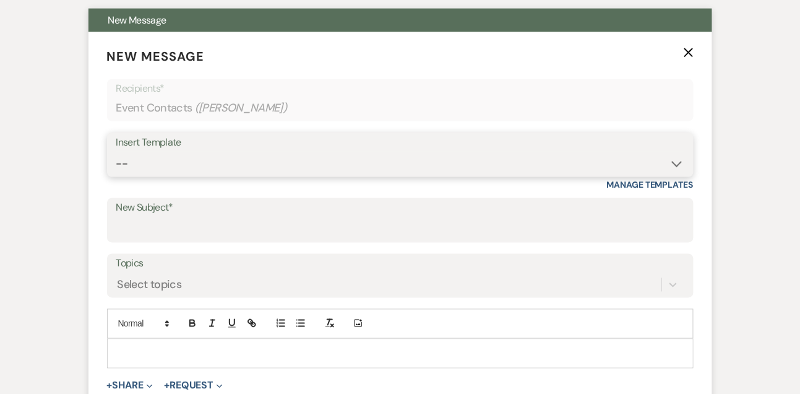
click at [186, 171] on select "-- Tour Confirmation Contract (Pre-Booked Leads) Out of office Inquiry Email Al…" at bounding box center [400, 164] width 568 height 24
select select "5552"
click at [116, 152] on select "-- Tour Confirmation Contract (Pre-Booked Leads) Out of office Inquiry Email Al…" at bounding box center [400, 164] width 568 height 24
type input "Still Thinking About A View? Let’s Chat! 💬"
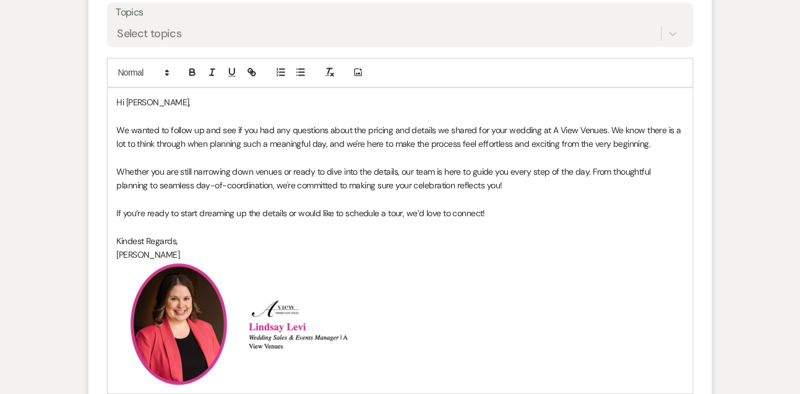
scroll to position [705, 0]
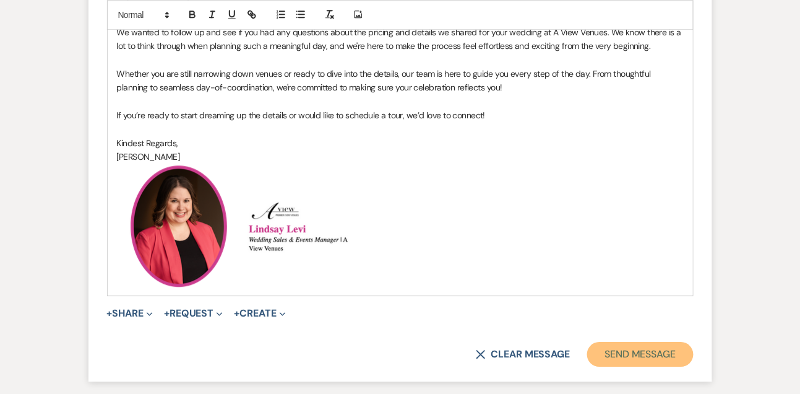
click at [638, 352] on button "Send Message" at bounding box center [640, 354] width 106 height 25
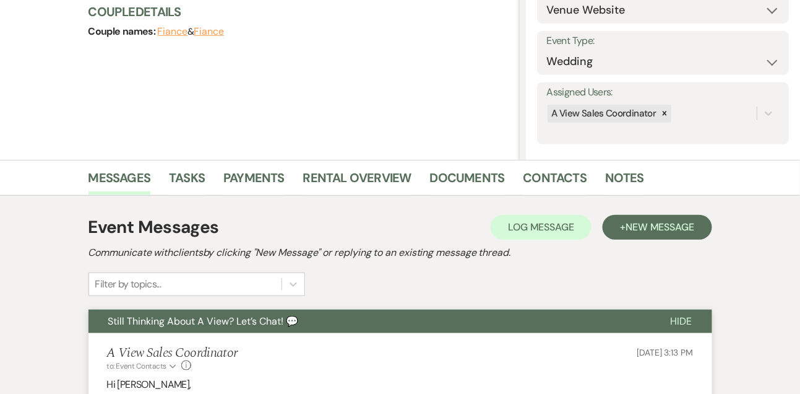
scroll to position [145, 0]
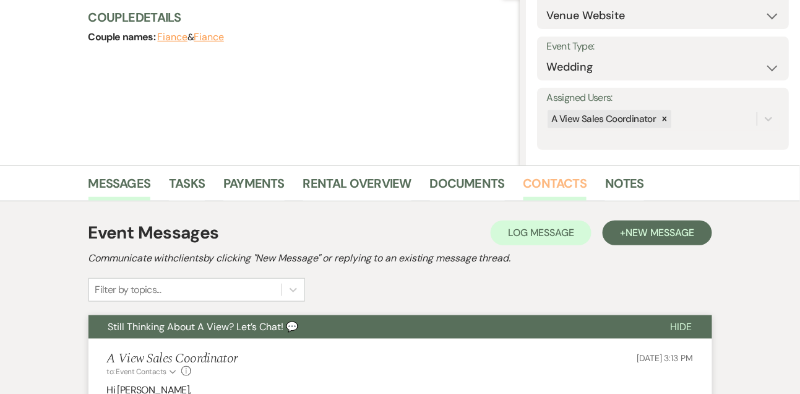
click at [568, 179] on link "Contacts" at bounding box center [556, 186] width 64 height 27
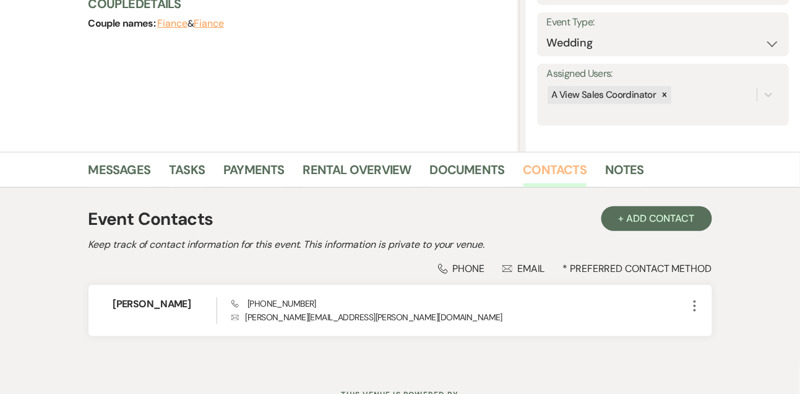
scroll to position [210, 0]
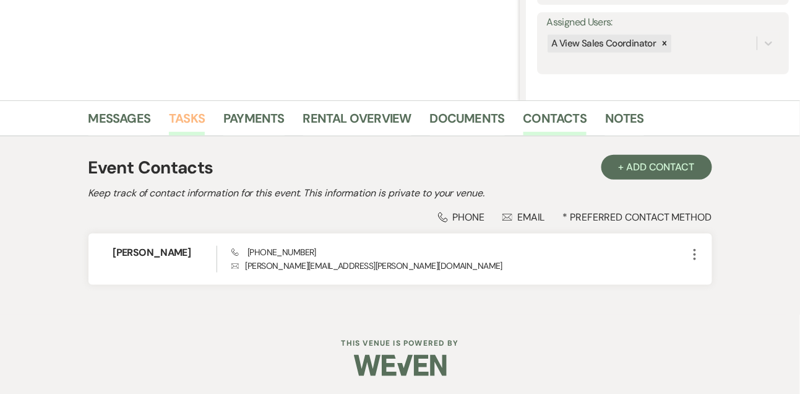
click at [181, 123] on link "Tasks" at bounding box center [187, 121] width 36 height 27
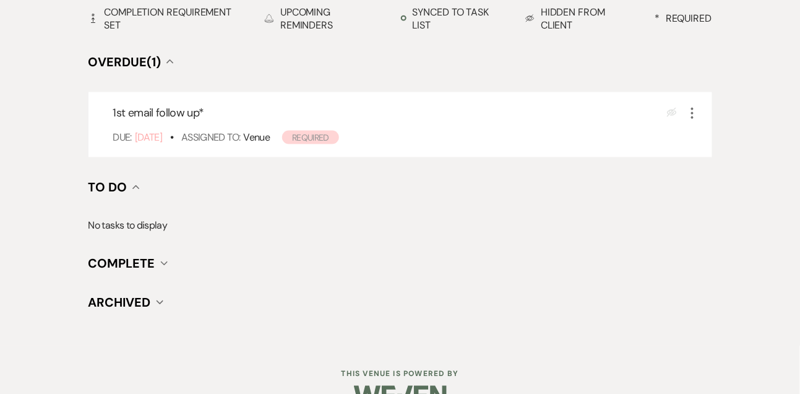
scroll to position [486, 0]
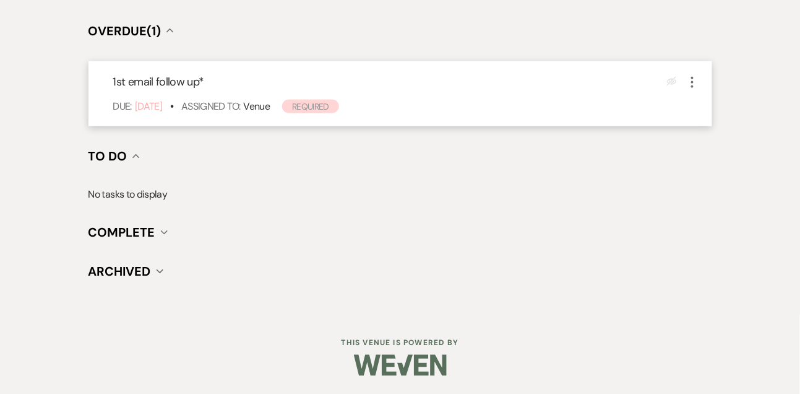
click at [696, 77] on icon "More" at bounding box center [692, 82] width 15 height 15
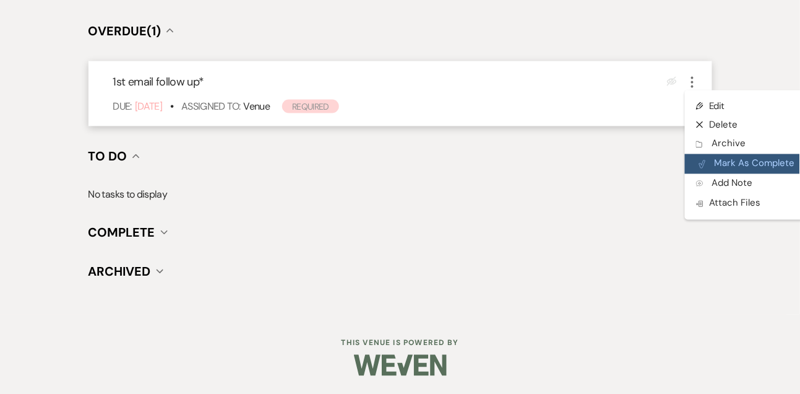
click at [705, 158] on button "Plan Portal Link Mark As Complete" at bounding box center [745, 164] width 121 height 20
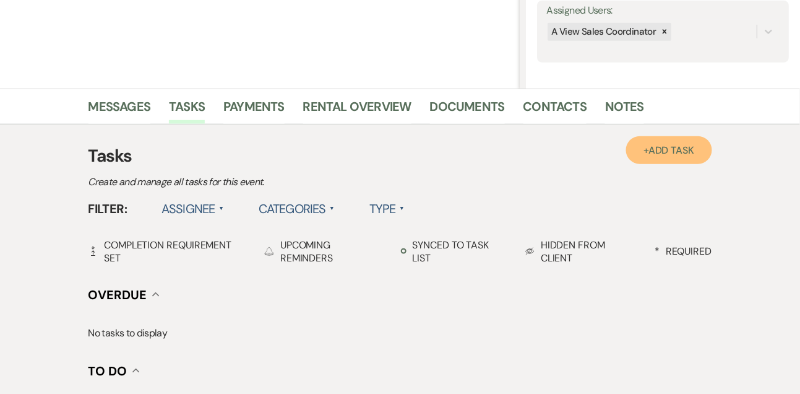
click at [691, 152] on span "Add Task" at bounding box center [672, 150] width 46 height 13
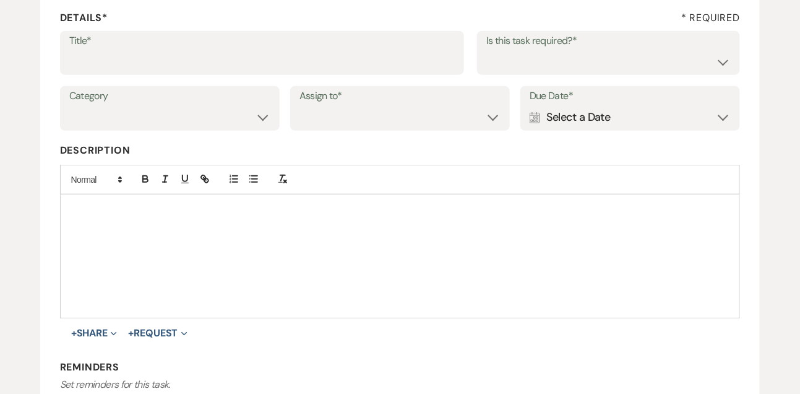
scroll to position [150, 0]
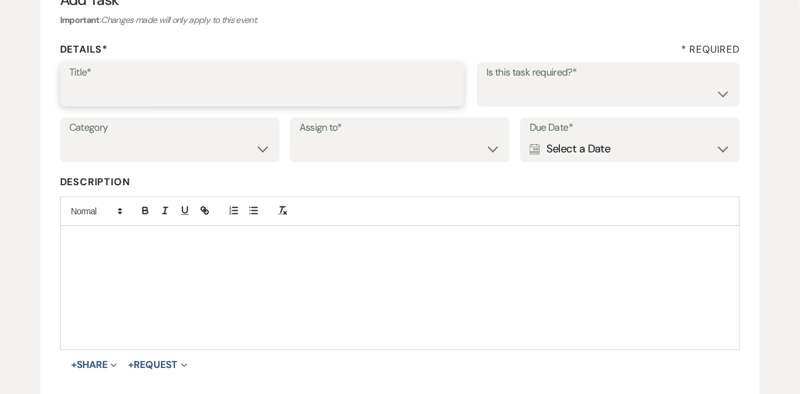
click at [283, 94] on input "Title*" at bounding box center [262, 93] width 386 height 24
type input "e"
type input "Text follow up"
click at [517, 97] on select "Yes No" at bounding box center [608, 93] width 244 height 24
select select "true"
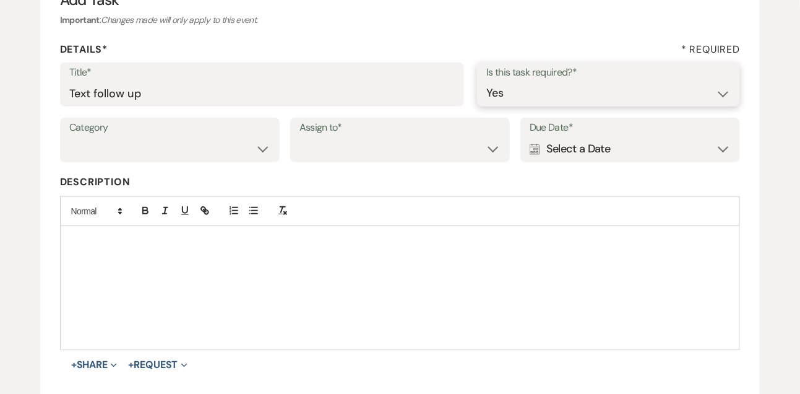
click at [486, 81] on select "Yes No" at bounding box center [608, 93] width 244 height 24
click at [249, 145] on select "Venue Vendors Guests Details Finalize & Share" at bounding box center [169, 149] width 201 height 24
select select "31"
click at [69, 137] on select "Venue Vendors Guests Details Finalize & Share" at bounding box center [169, 149] width 201 height 24
click at [310, 151] on select "Venue Client" at bounding box center [400, 149] width 201 height 24
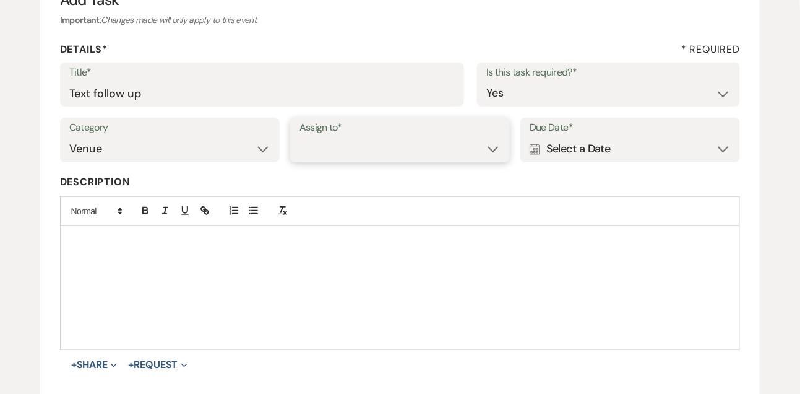
select select "venueHost"
click at [300, 137] on select "Venue Client" at bounding box center [400, 149] width 201 height 24
click at [537, 150] on icon "Calendar" at bounding box center [535, 149] width 11 height 11
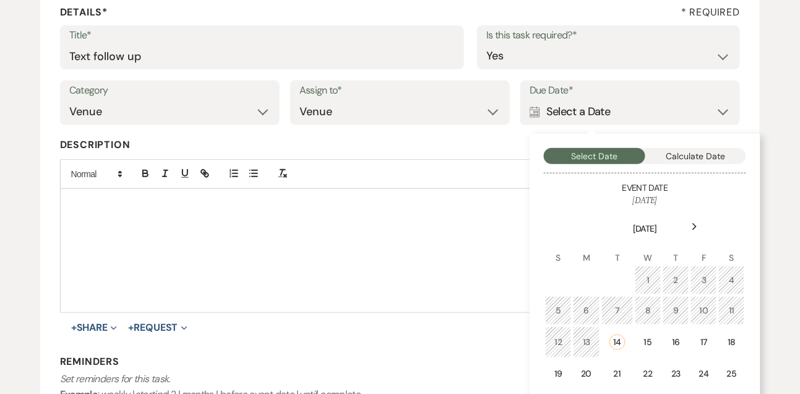
scroll to position [217, 0]
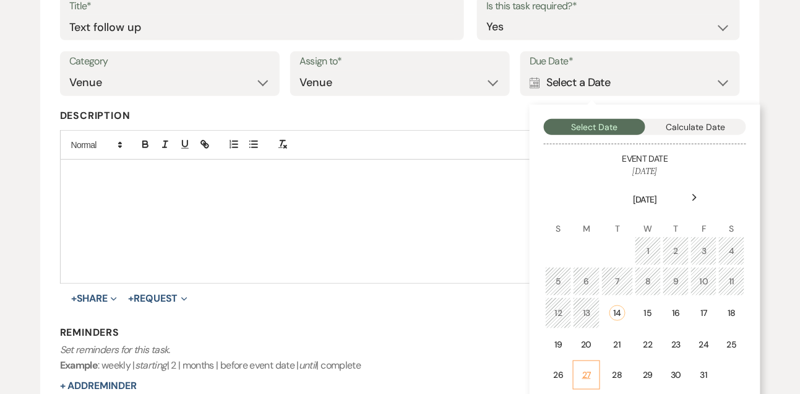
click at [593, 369] on td "27" at bounding box center [586, 374] width 27 height 29
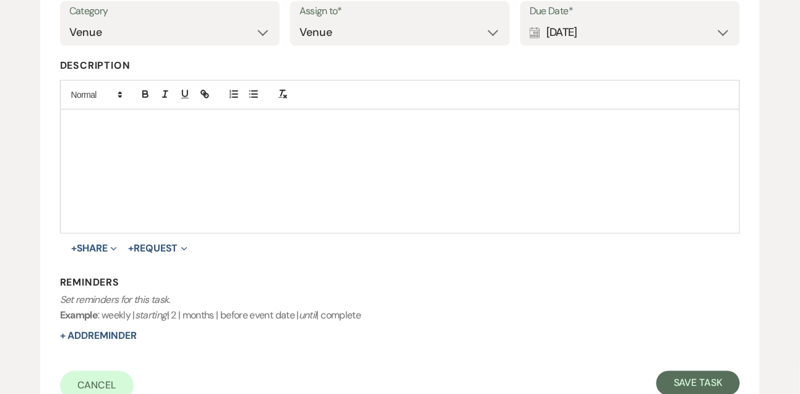
scroll to position [326, 0]
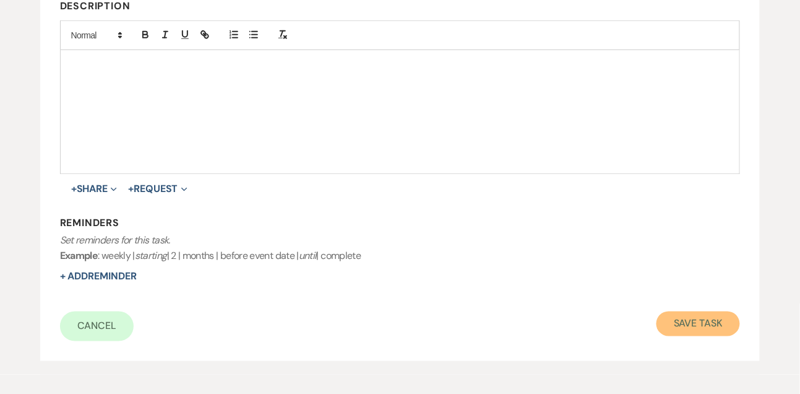
click at [697, 317] on button "Save Task" at bounding box center [699, 323] width 84 height 25
select select "9"
select select "5"
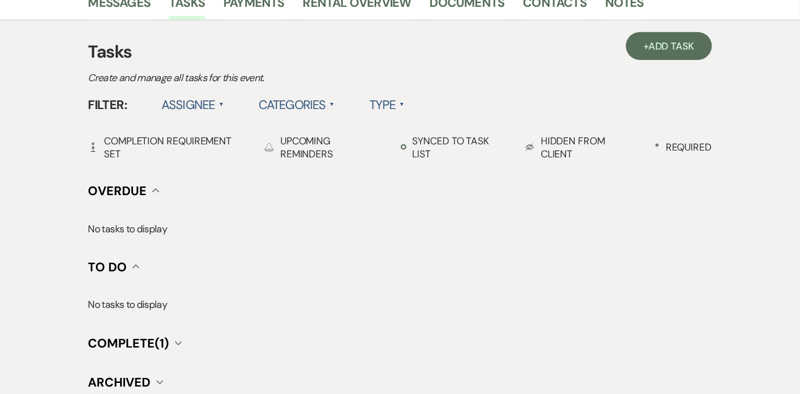
scroll to position [222, 0]
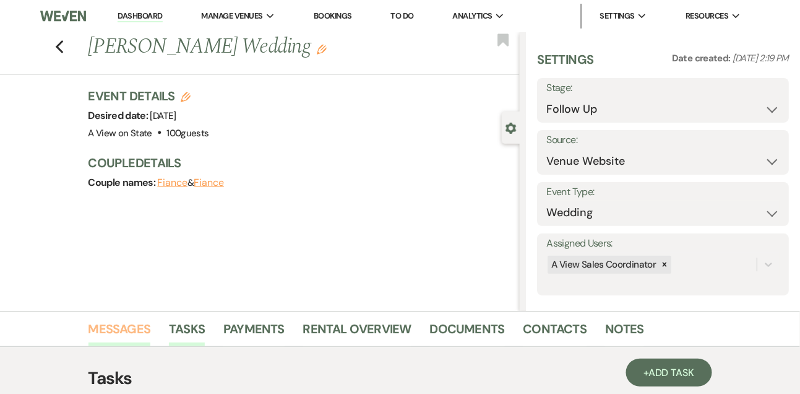
click at [135, 324] on link "Messages" at bounding box center [119, 332] width 63 height 27
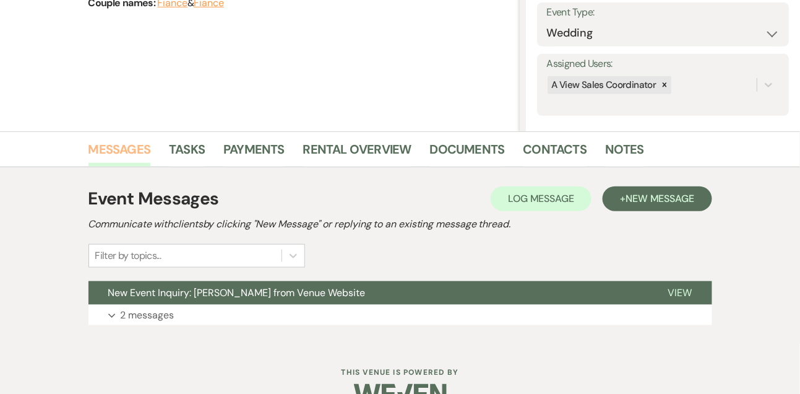
scroll to position [209, 0]
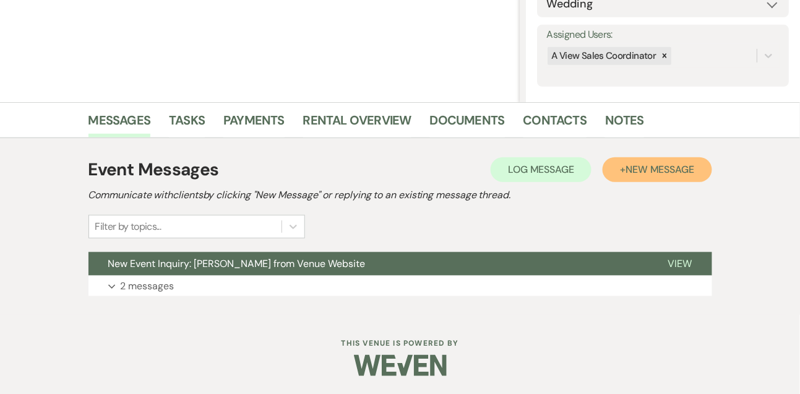
click at [674, 172] on span "New Message" at bounding box center [660, 169] width 69 height 13
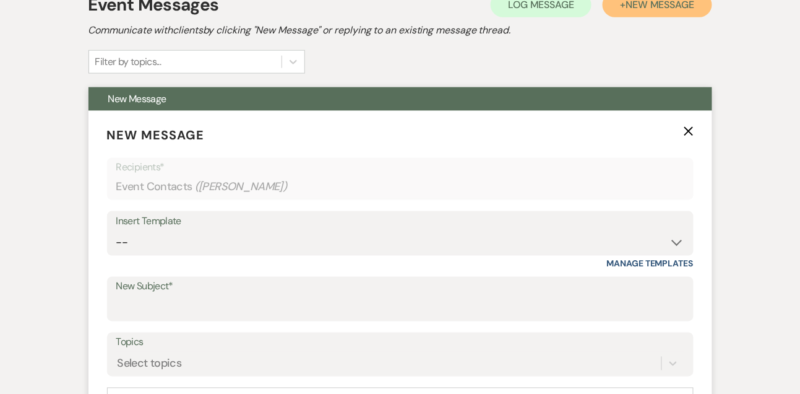
scroll to position [399, 0]
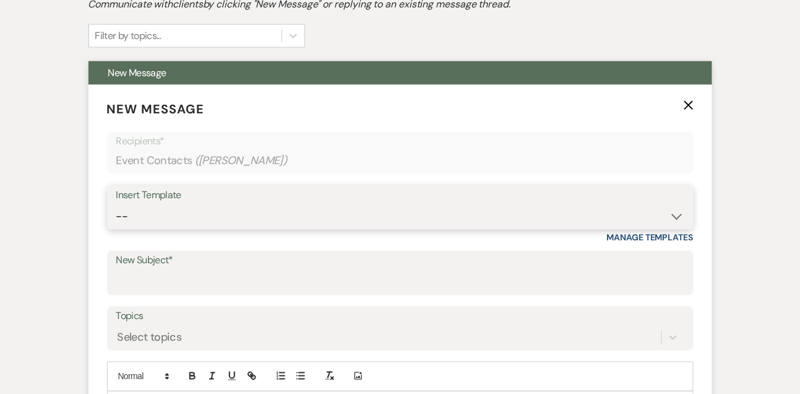
click at [140, 221] on select "-- Tour Confirmation Contract (Pre-Booked Leads) Out of office Inquiry Email Al…" at bounding box center [400, 216] width 568 height 24
select select "5552"
click at [116, 204] on select "-- Tour Confirmation Contract (Pre-Booked Leads) Out of office Inquiry Email Al…" at bounding box center [400, 216] width 568 height 24
type input "Still Thinking About A View? Let’s Chat! 💬"
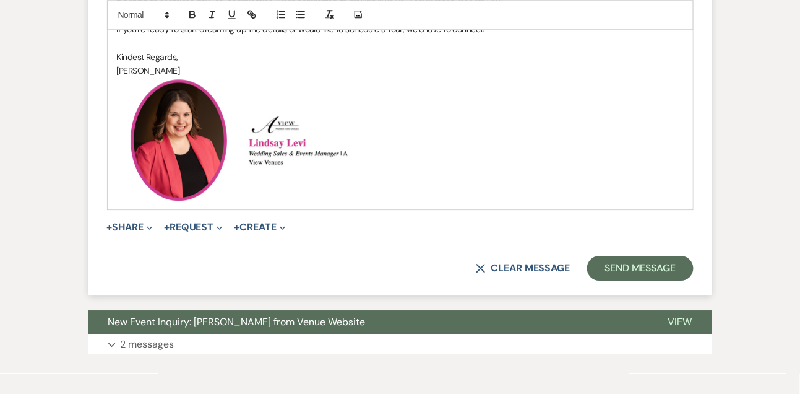
scroll to position [934, 0]
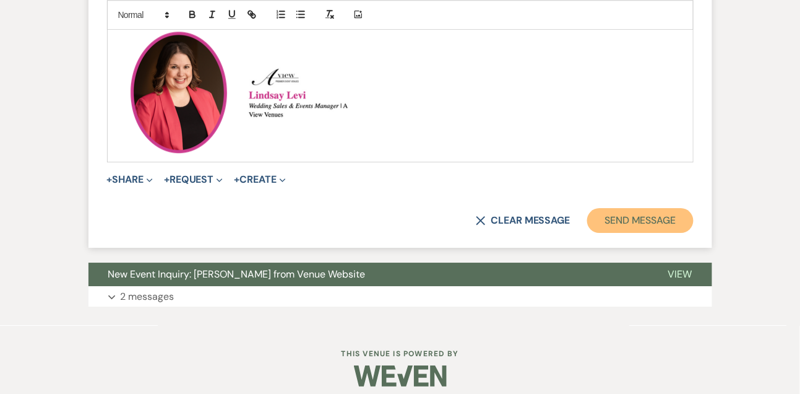
click at [642, 225] on button "Send Message" at bounding box center [640, 220] width 106 height 25
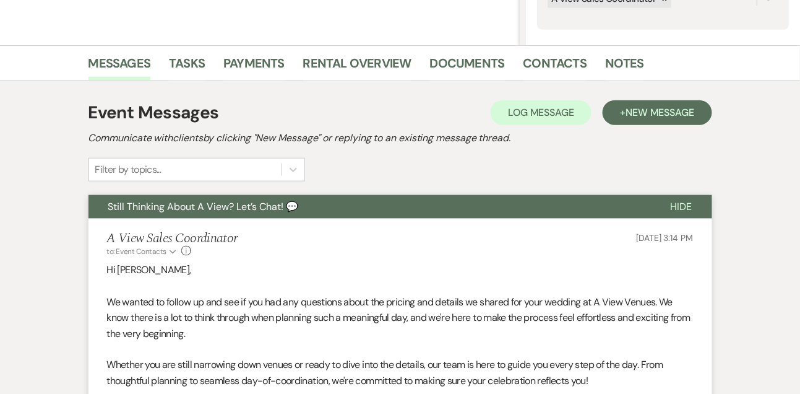
scroll to position [208, 0]
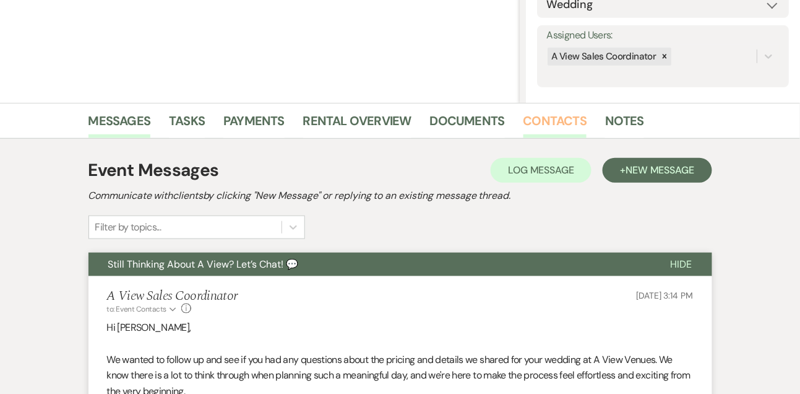
click at [557, 111] on link "Contacts" at bounding box center [556, 124] width 64 height 27
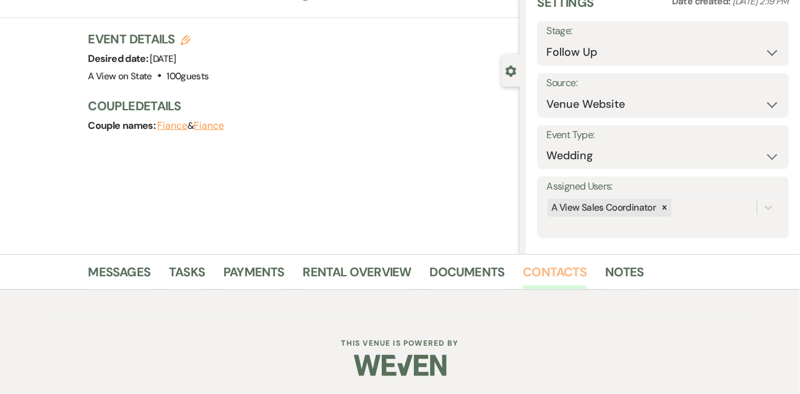
scroll to position [210, 0]
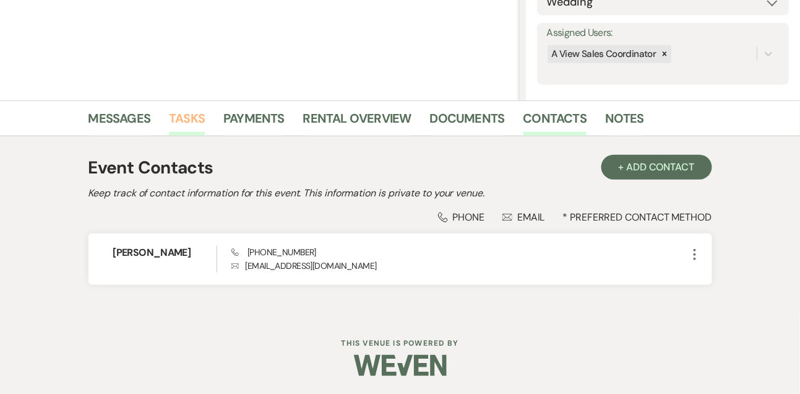
click at [194, 120] on link "Tasks" at bounding box center [187, 121] width 36 height 27
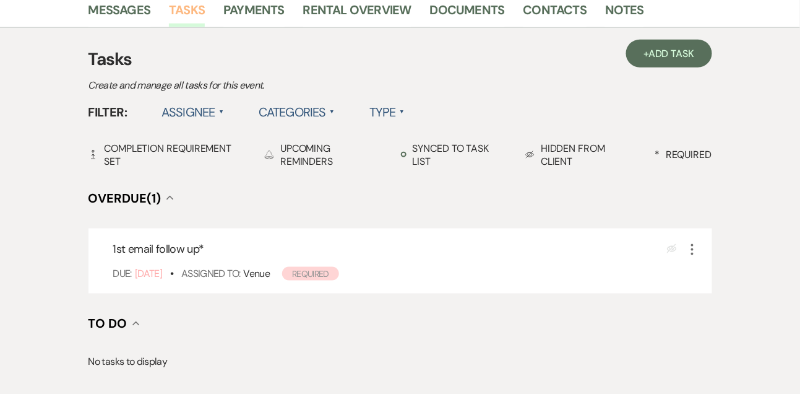
scroll to position [380, 0]
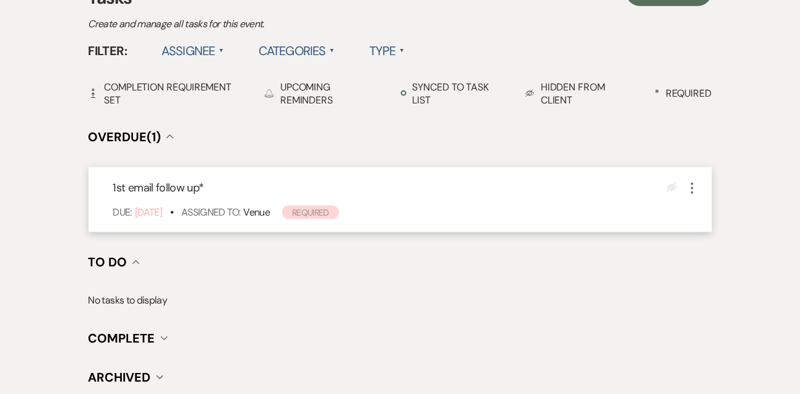
click at [691, 191] on icon "More" at bounding box center [692, 188] width 15 height 15
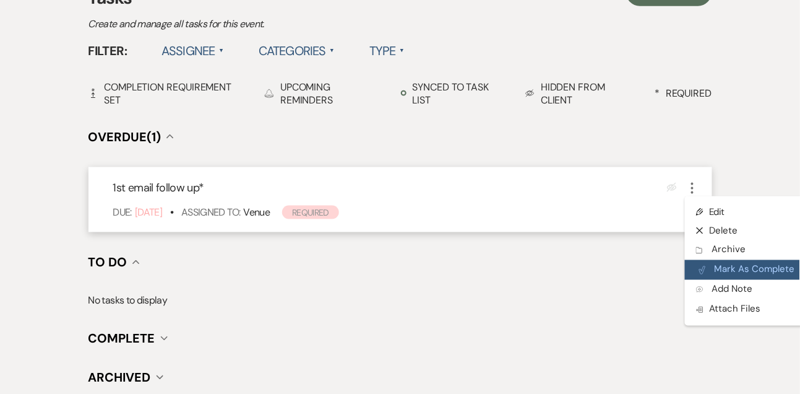
click at [700, 264] on button "Plan Portal Link Mark As Complete" at bounding box center [745, 270] width 121 height 20
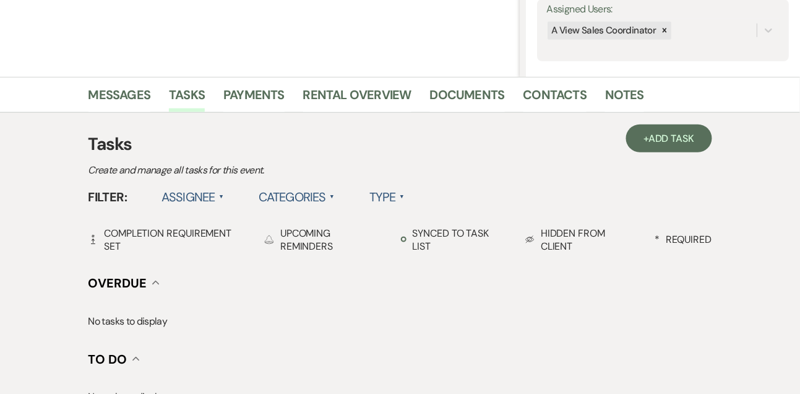
scroll to position [223, 0]
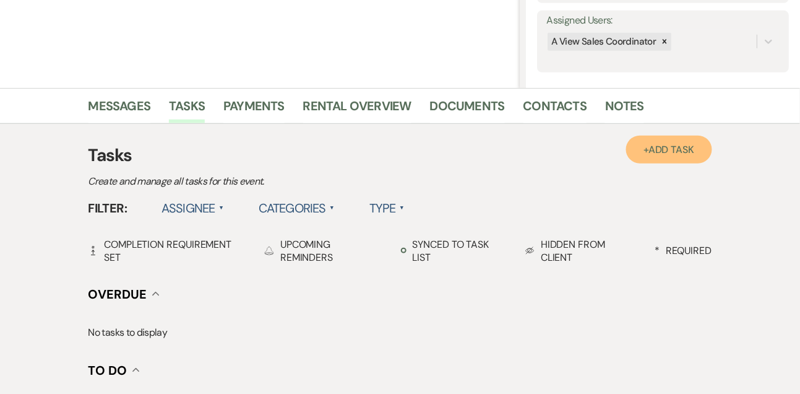
click at [658, 158] on link "+ Add Task" at bounding box center [668, 150] width 85 height 28
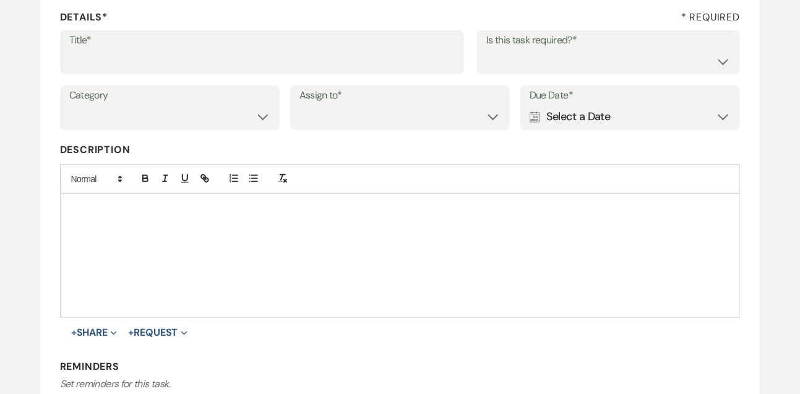
scroll to position [140, 0]
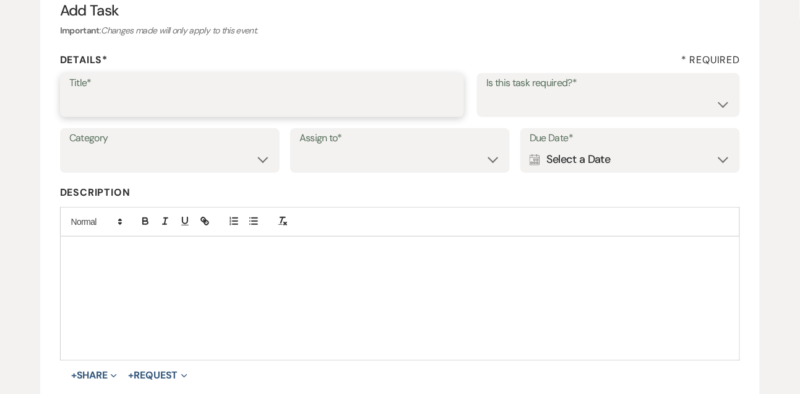
click at [252, 98] on input "Title*" at bounding box center [262, 104] width 386 height 24
type input "Text follow up"
click at [493, 116] on div "Is this task required?* Yes No" at bounding box center [608, 95] width 263 height 45
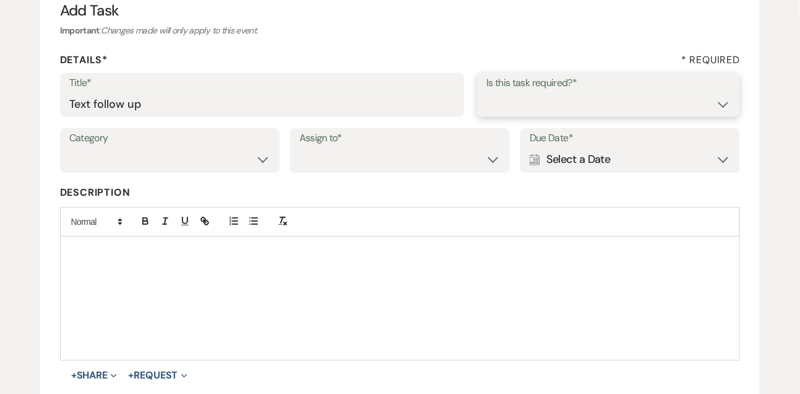
click at [496, 108] on select "Yes No" at bounding box center [608, 104] width 244 height 24
select select "true"
click at [486, 92] on select "Yes No" at bounding box center [608, 104] width 244 height 24
click at [166, 167] on select "Venue Vendors Guests Details Finalize & Share" at bounding box center [169, 159] width 201 height 24
select select "31"
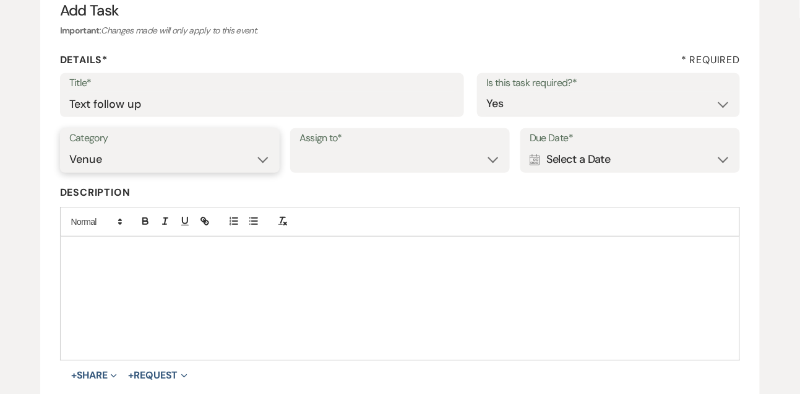
click at [69, 147] on select "Venue Vendors Guests Details Finalize & Share" at bounding box center [169, 159] width 201 height 24
click at [354, 168] on select "Venue Client" at bounding box center [400, 159] width 201 height 24
select select "venueHost"
click at [300, 147] on select "Venue Client" at bounding box center [400, 159] width 201 height 24
click at [611, 162] on div "Calendar Select a Date Expand" at bounding box center [630, 159] width 201 height 24
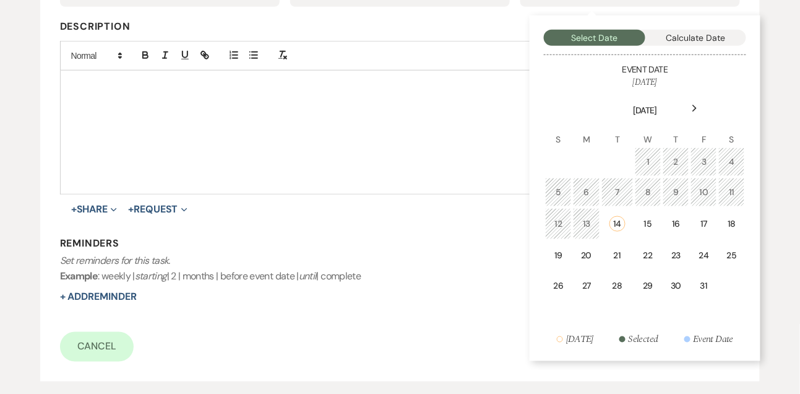
scroll to position [317, 0]
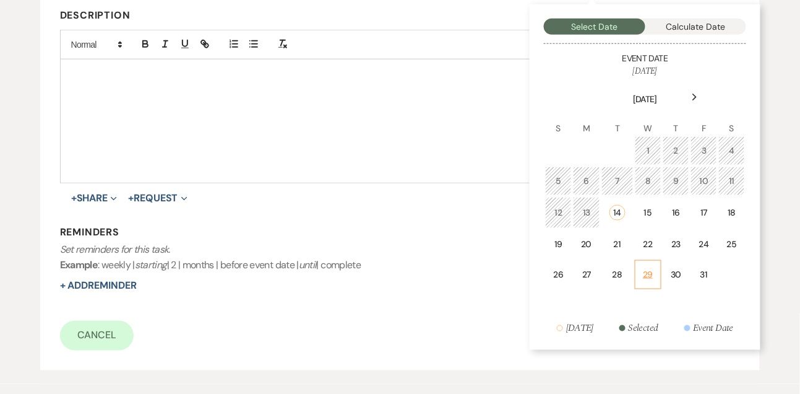
click at [642, 268] on td "29" at bounding box center [648, 274] width 27 height 29
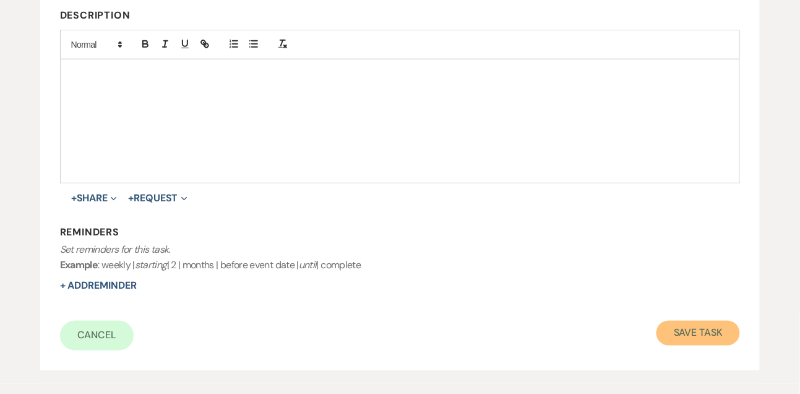
click at [665, 321] on button "Save Task" at bounding box center [699, 333] width 84 height 25
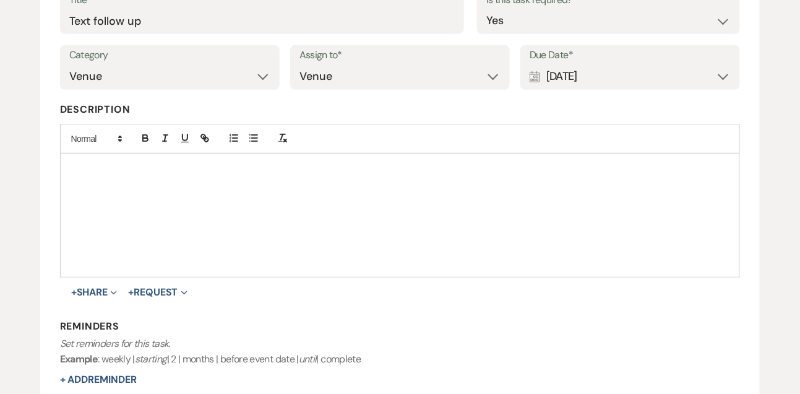
select select "9"
select select "5"
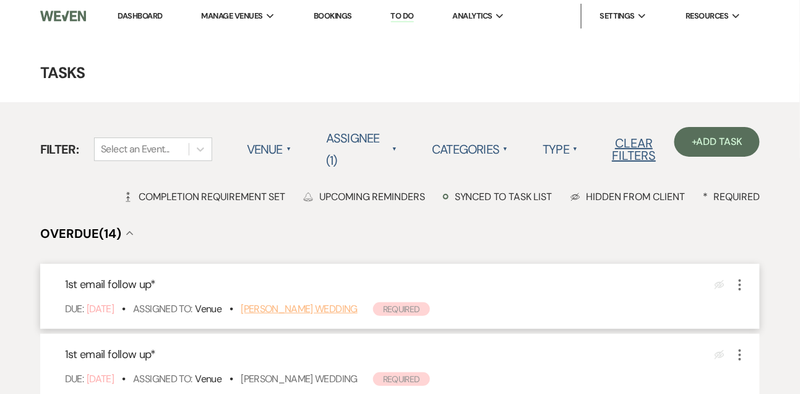
click at [309, 306] on link "[PERSON_NAME] Wedding" at bounding box center [299, 308] width 117 height 13
click at [321, 384] on link "[PERSON_NAME] Wedding" at bounding box center [299, 378] width 117 height 13
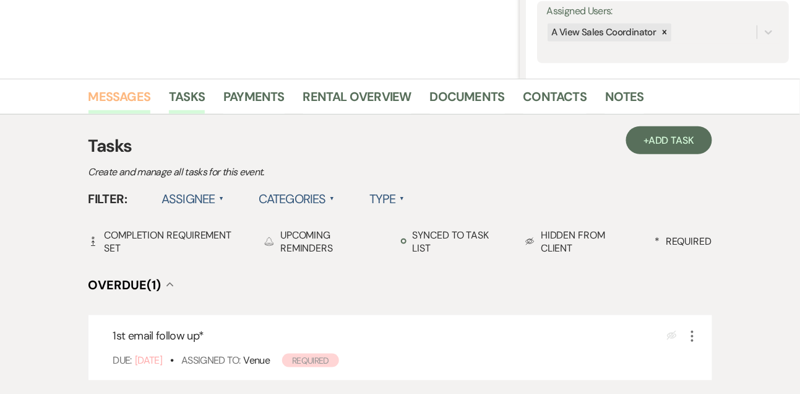
click at [137, 104] on link "Messages" at bounding box center [119, 100] width 63 height 27
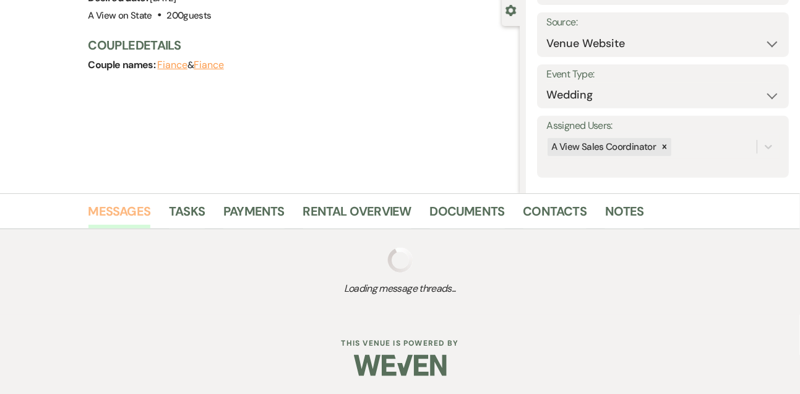
scroll to position [209, 0]
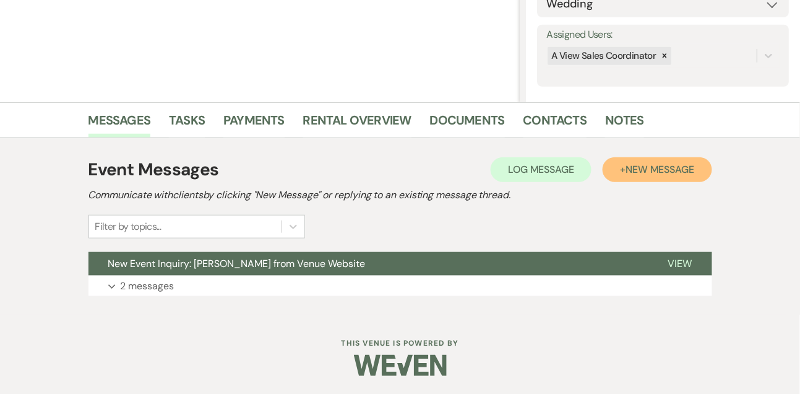
click at [671, 171] on span "New Message" at bounding box center [660, 169] width 69 height 13
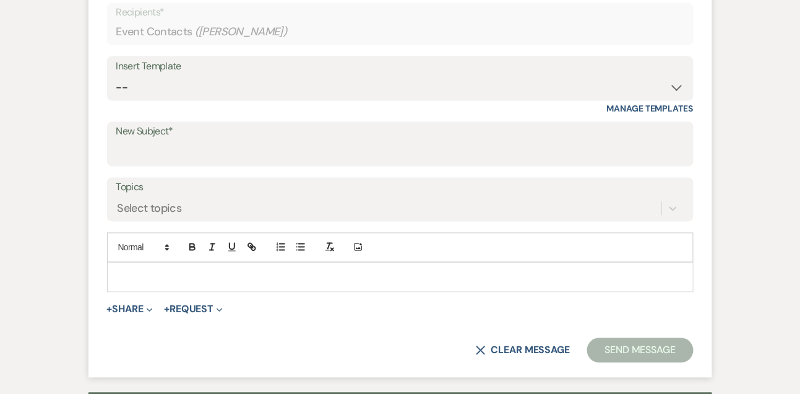
scroll to position [588, 0]
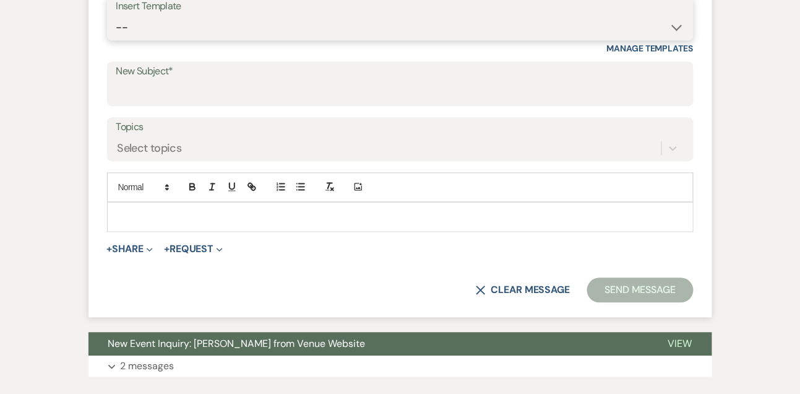
click at [156, 27] on select "-- Tour Confirmation Contract (Pre-Booked Leads) Out of office Inquiry Email Al…" at bounding box center [400, 27] width 568 height 24
select select "5552"
click at [116, 15] on select "-- Tour Confirmation Contract (Pre-Booked Leads) Out of office Inquiry Email Al…" at bounding box center [400, 27] width 568 height 24
type input "Still Thinking About A View? Let’s Chat! 💬"
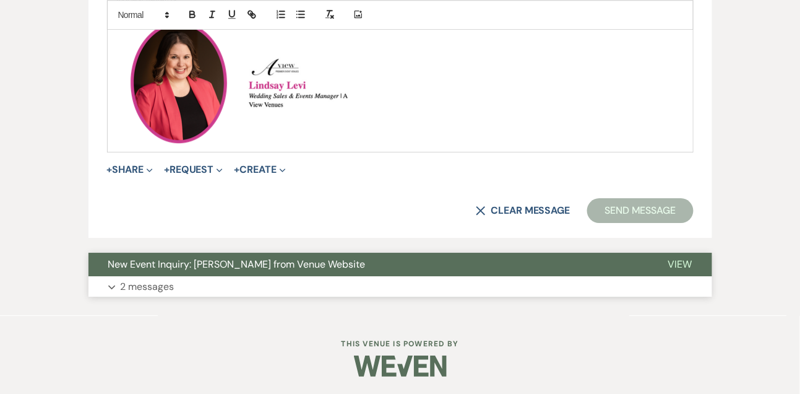
scroll to position [944, 0]
click at [652, 204] on button "Send Message" at bounding box center [640, 210] width 106 height 25
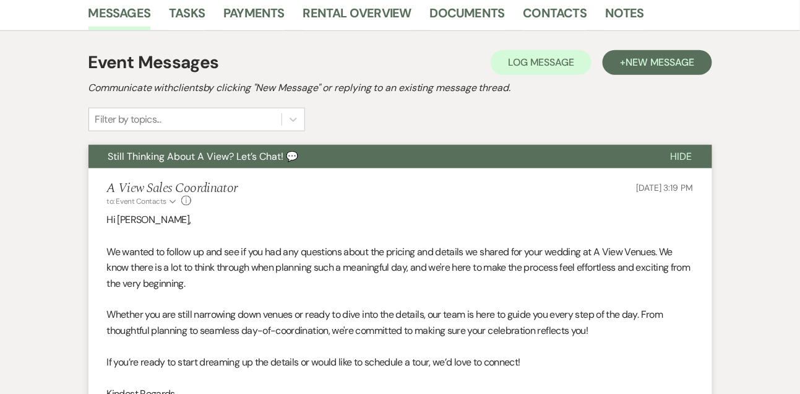
scroll to position [241, 0]
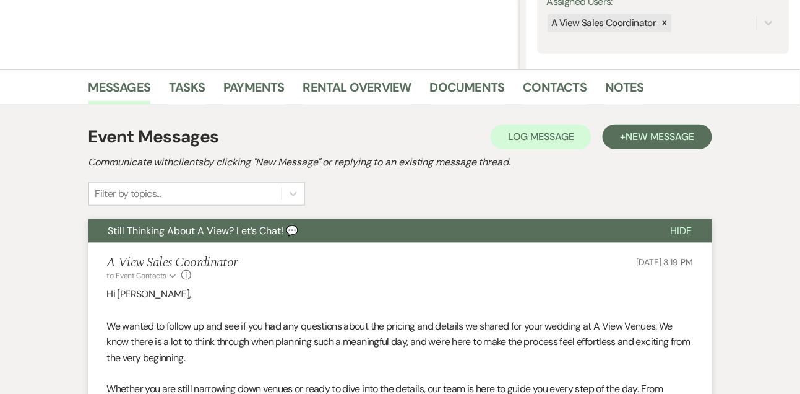
click at [551, 72] on div "Messages Tasks Payments Rental Overview Documents Contacts Notes" at bounding box center [400, 87] width 800 height 36
click at [546, 85] on link "Contacts" at bounding box center [556, 90] width 64 height 27
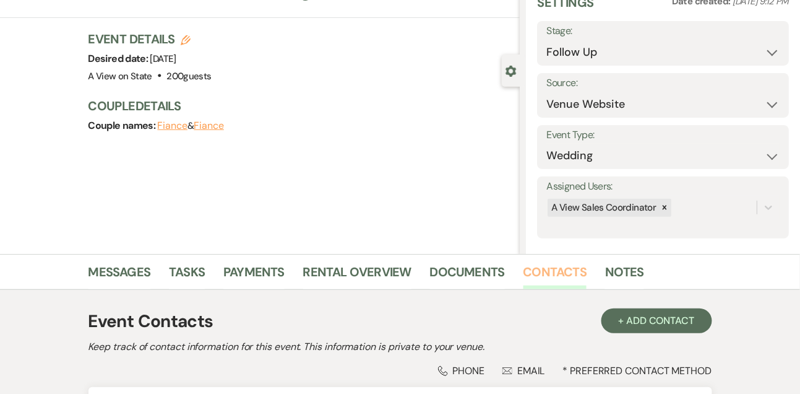
scroll to position [210, 0]
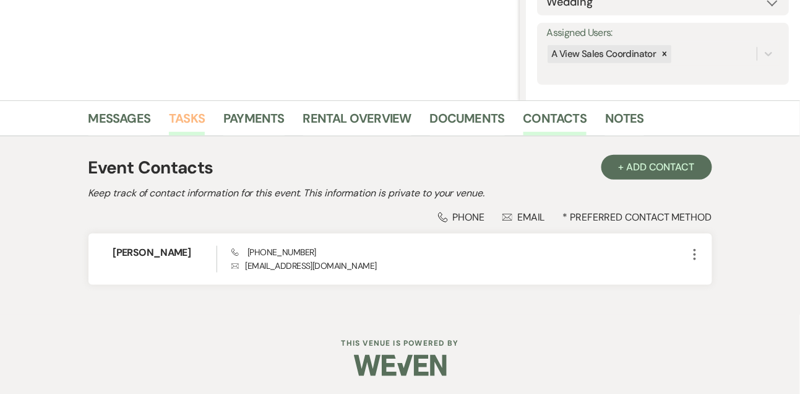
click at [173, 129] on link "Tasks" at bounding box center [187, 121] width 36 height 27
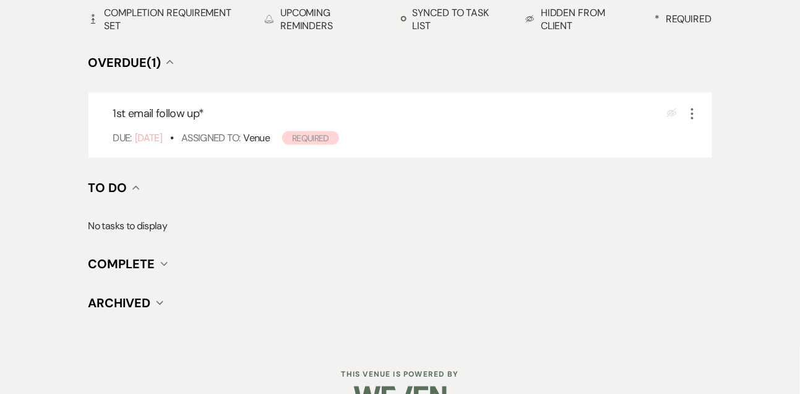
scroll to position [486, 0]
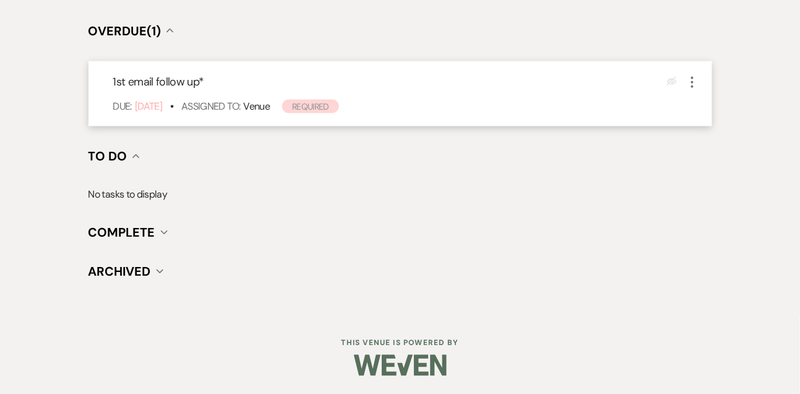
click at [695, 78] on icon "More" at bounding box center [692, 82] width 15 height 15
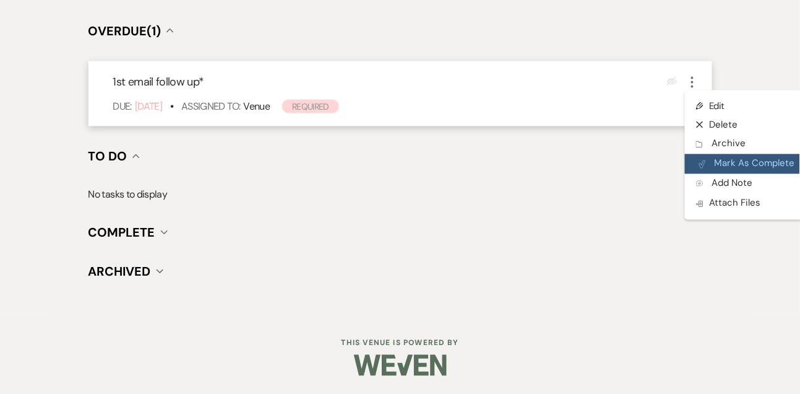
click at [709, 160] on button "Plan Portal Link Mark As Complete" at bounding box center [745, 164] width 121 height 20
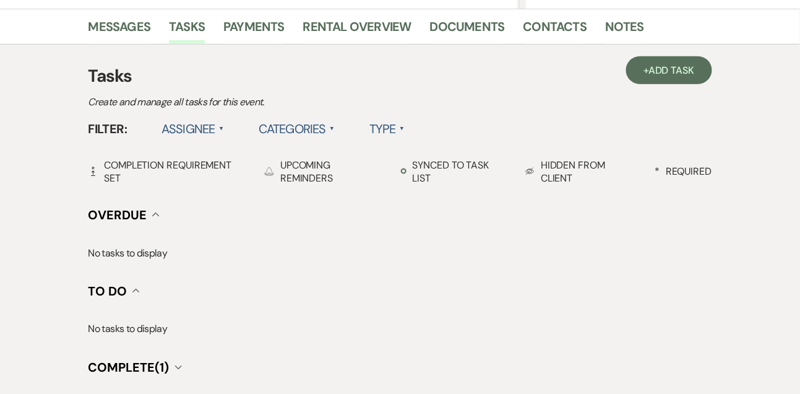
scroll to position [281, 0]
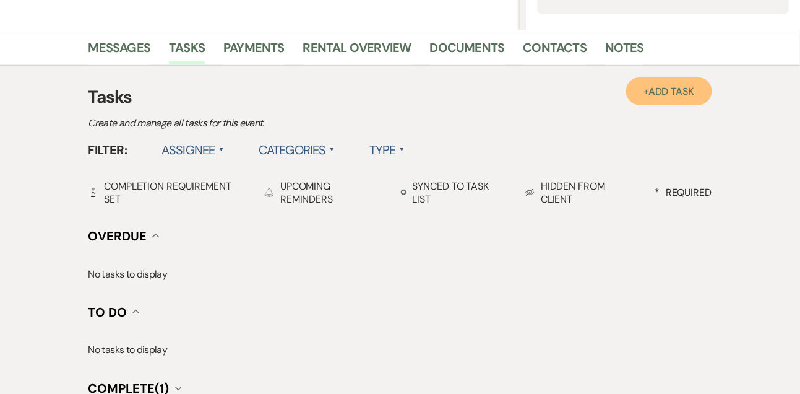
click at [664, 92] on span "Add Task" at bounding box center [672, 91] width 46 height 13
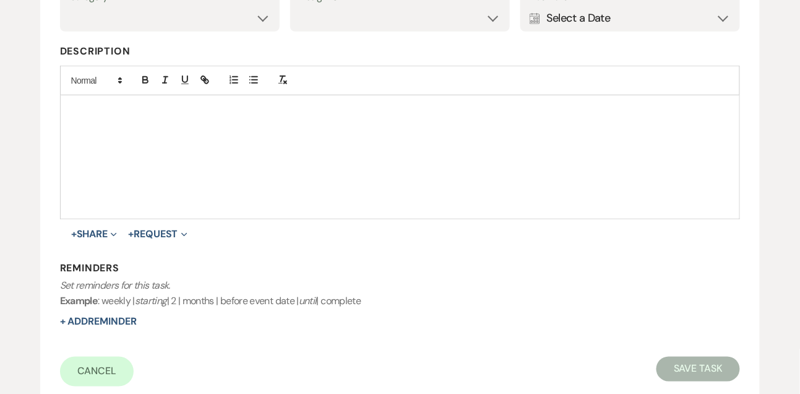
scroll to position [151, 0]
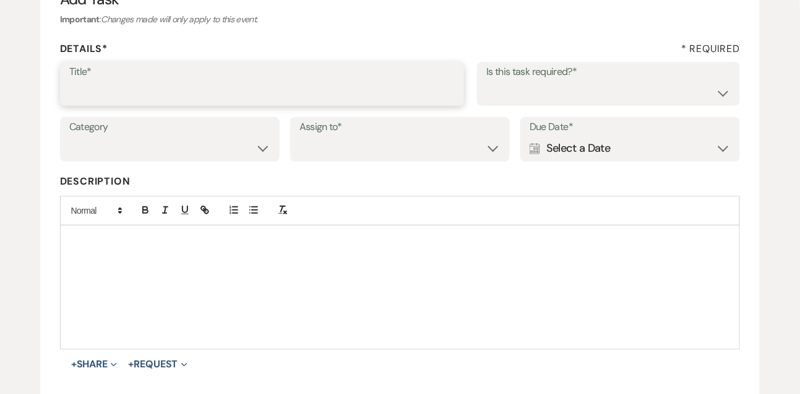
click at [251, 97] on input "Title*" at bounding box center [262, 92] width 386 height 24
type input "Text follow up"
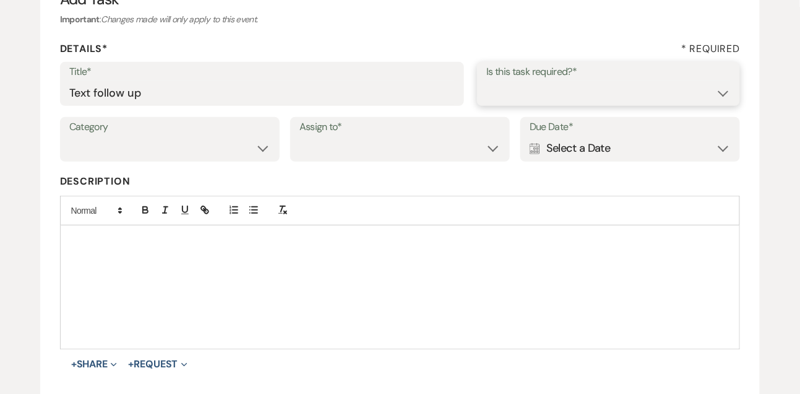
click at [501, 98] on select "Yes No" at bounding box center [608, 92] width 244 height 24
select select "true"
click at [486, 80] on select "Yes No" at bounding box center [608, 92] width 244 height 24
click at [203, 139] on select "Venue Vendors Guests Details Finalize & Share" at bounding box center [169, 148] width 201 height 24
select select "31"
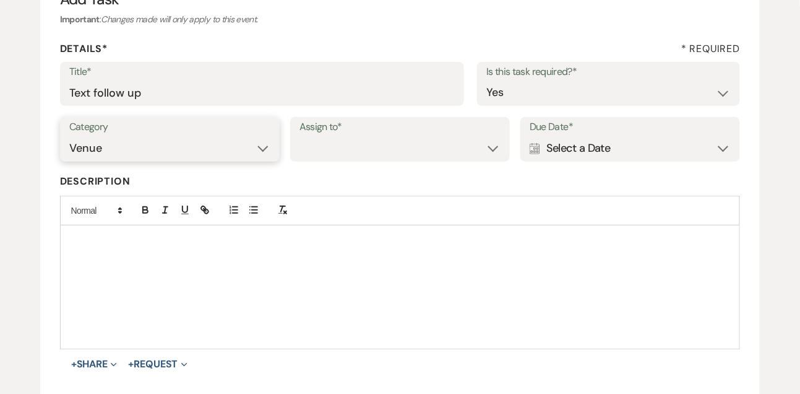
click at [69, 136] on select "Venue Vendors Guests Details Finalize & Share" at bounding box center [169, 148] width 201 height 24
click at [329, 147] on select "Venue Client" at bounding box center [400, 148] width 201 height 24
select select "venueHost"
click at [300, 136] on select "Venue Client" at bounding box center [400, 148] width 201 height 24
click at [548, 180] on label "Description" at bounding box center [400, 182] width 681 height 18
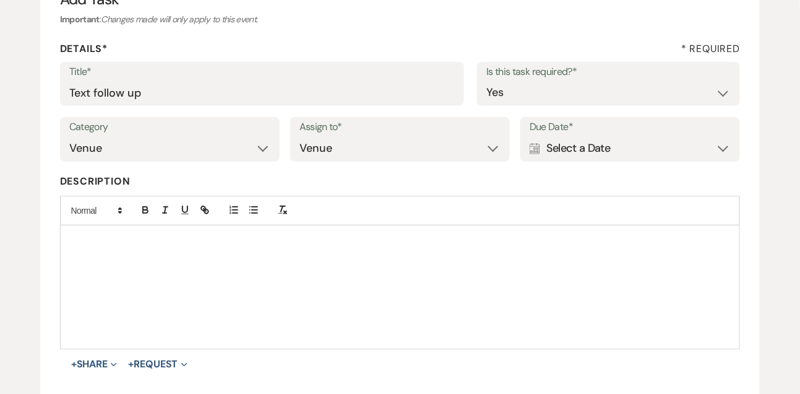
click at [561, 152] on div "Calendar Select a Date Expand" at bounding box center [630, 148] width 201 height 24
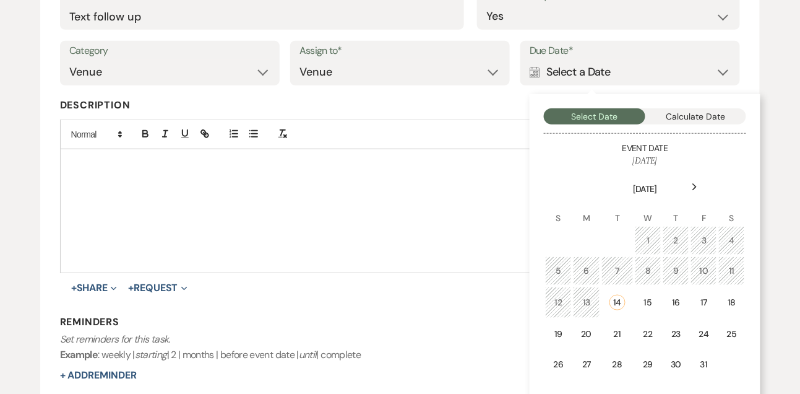
scroll to position [252, 0]
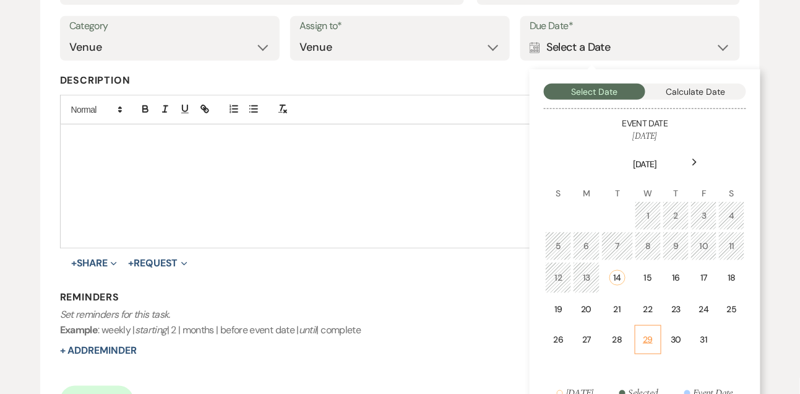
click at [647, 333] on div "29" at bounding box center [648, 339] width 11 height 13
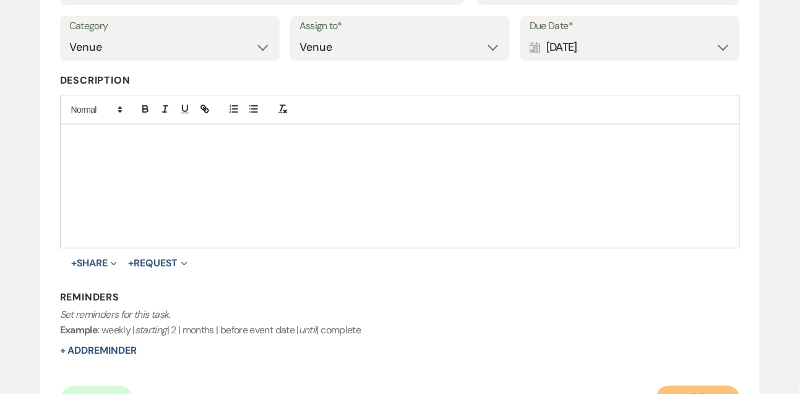
click at [680, 386] on button "Save Task" at bounding box center [699, 398] width 84 height 25
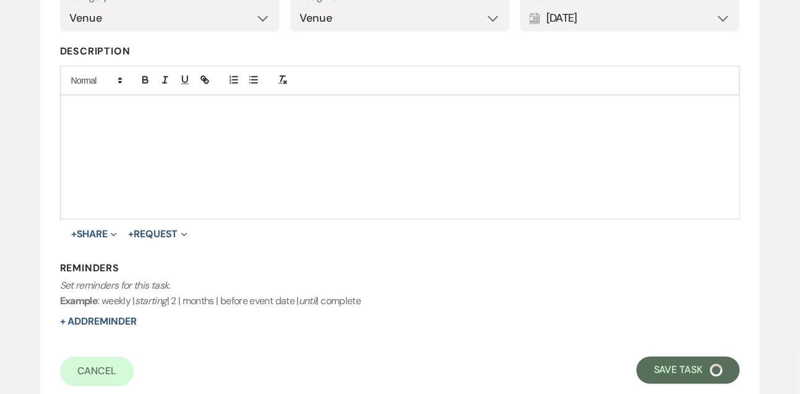
select select "9"
select select "5"
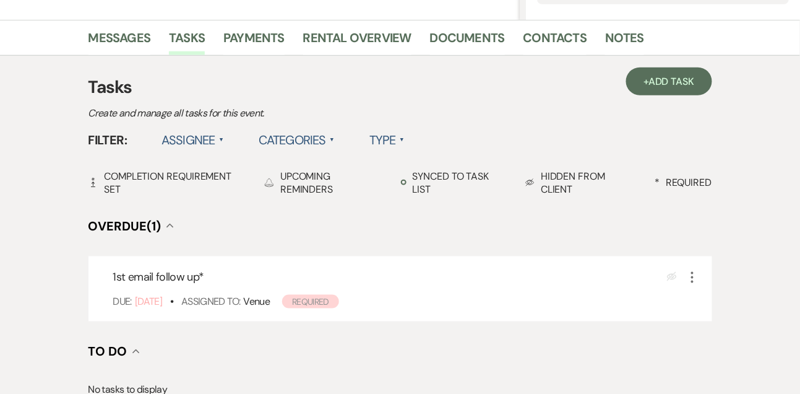
scroll to position [293, 0]
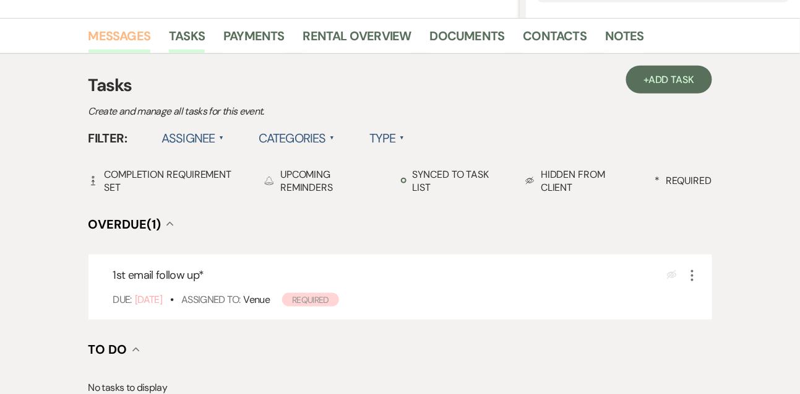
click at [129, 32] on link "Messages" at bounding box center [119, 39] width 63 height 27
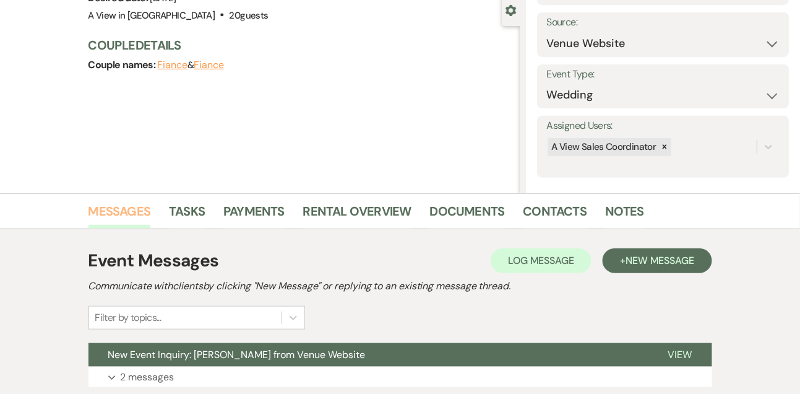
scroll to position [209, 0]
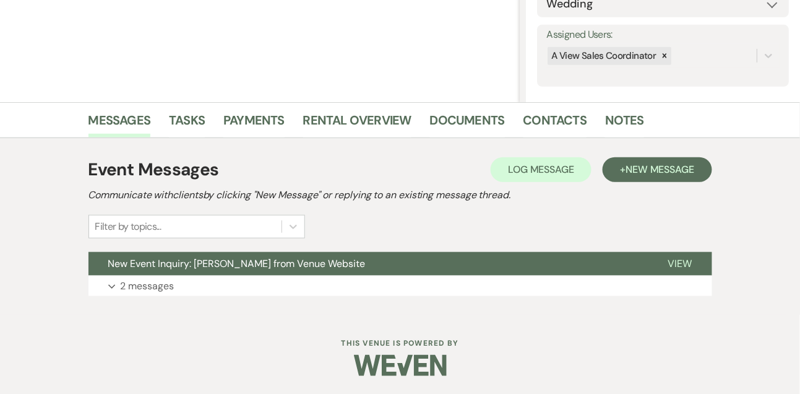
click at [652, 155] on div "Event Messages Log Log Message + New Message Communicate with clients by clicki…" at bounding box center [400, 226] width 624 height 152
click at [637, 168] on span "New Message" at bounding box center [660, 169] width 69 height 13
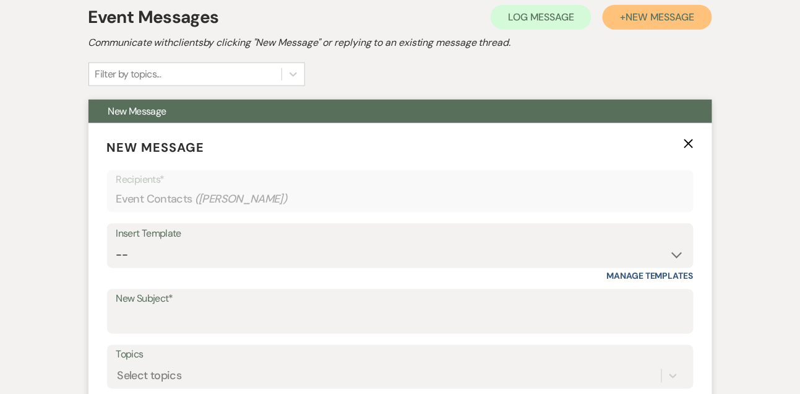
scroll to position [405, 0]
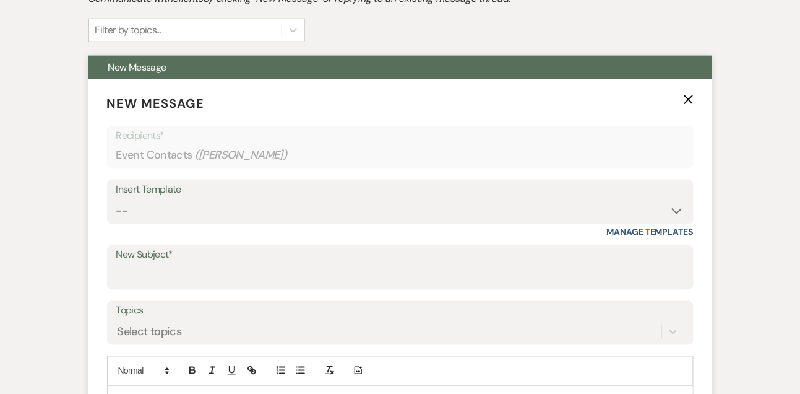
click at [140, 223] on div "Insert Template -- Tour Confirmation Contract (Pre-Booked Leads) Out of office …" at bounding box center [400, 201] width 587 height 45
click at [136, 208] on select "-- Tour Confirmation Contract (Pre-Booked Leads) Out of office Inquiry Email Al…" at bounding box center [400, 211] width 568 height 24
select select "5550"
click at [116, 199] on select "-- Tour Confirmation Contract (Pre-Booked Leads) Out of office Inquiry Email Al…" at bounding box center [400, 211] width 568 height 24
type input "Still Thinking About A View Venues? Let’s Chat! 💬"
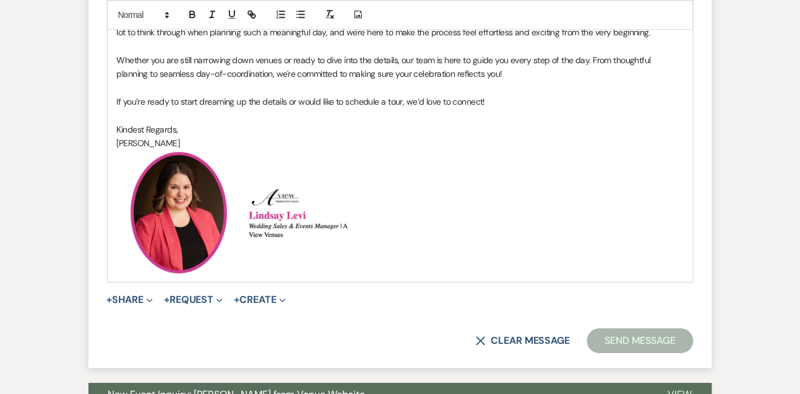
scroll to position [826, 0]
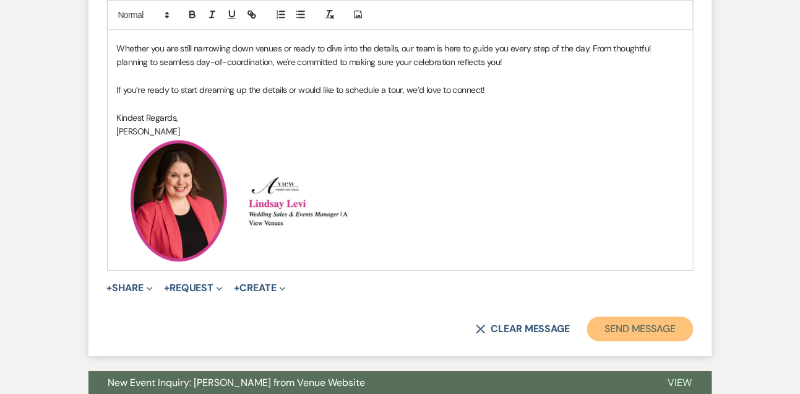
click at [626, 330] on button "Send Message" at bounding box center [640, 328] width 106 height 25
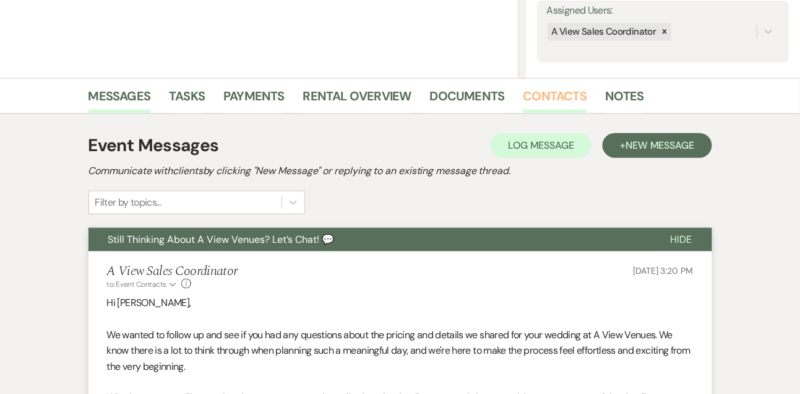
click at [548, 98] on link "Contacts" at bounding box center [556, 99] width 64 height 27
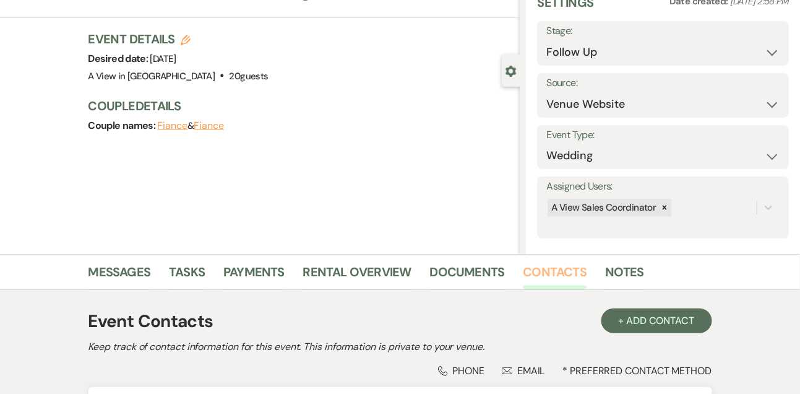
scroll to position [210, 0]
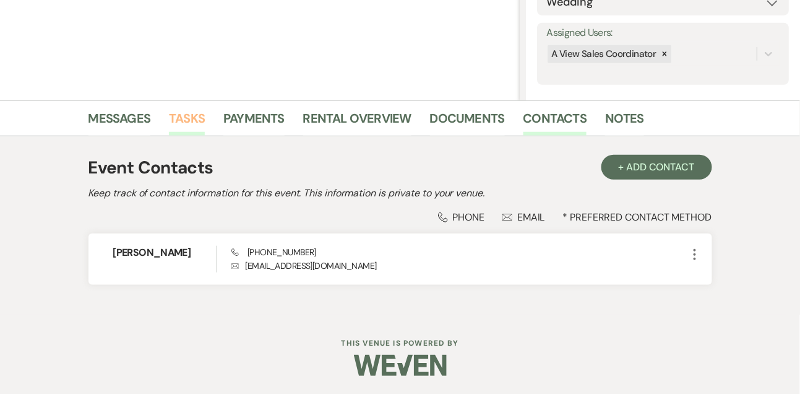
click at [184, 113] on link "Tasks" at bounding box center [187, 121] width 36 height 27
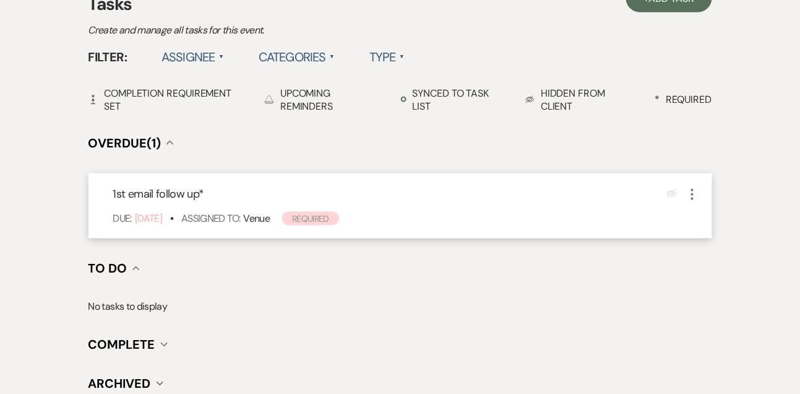
scroll to position [378, 0]
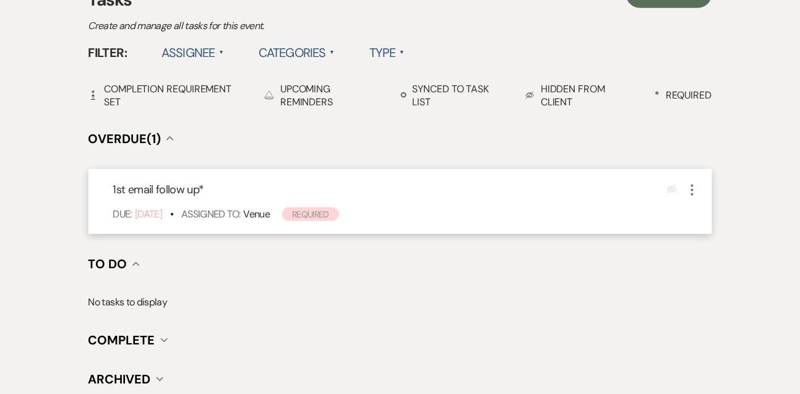
click at [693, 189] on icon "More" at bounding box center [692, 190] width 15 height 15
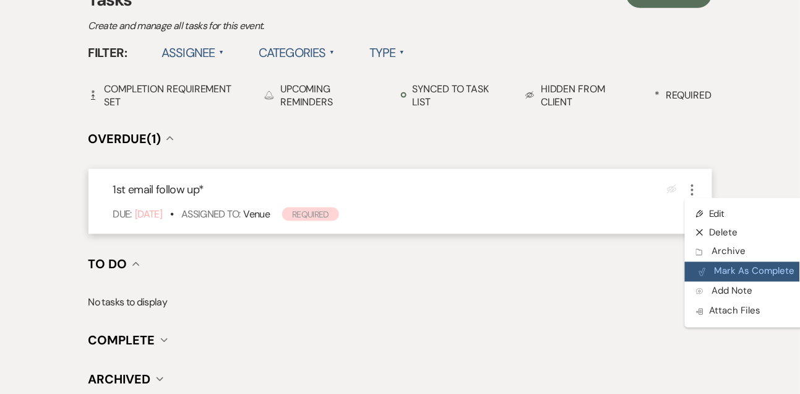
click at [713, 277] on button "Plan Portal Link Mark As Complete" at bounding box center [745, 272] width 121 height 20
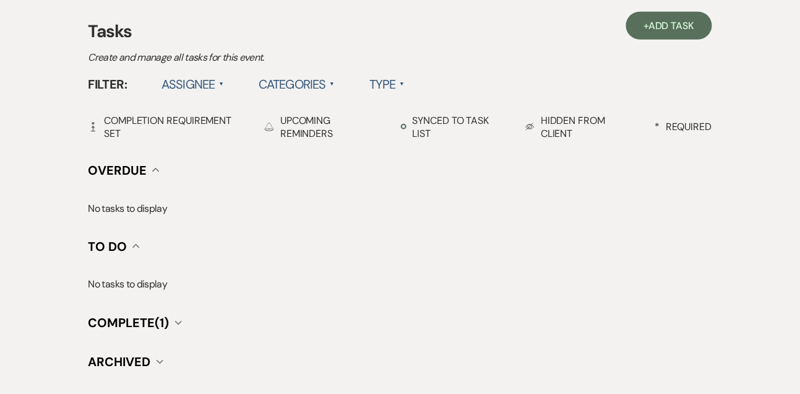
scroll to position [295, 0]
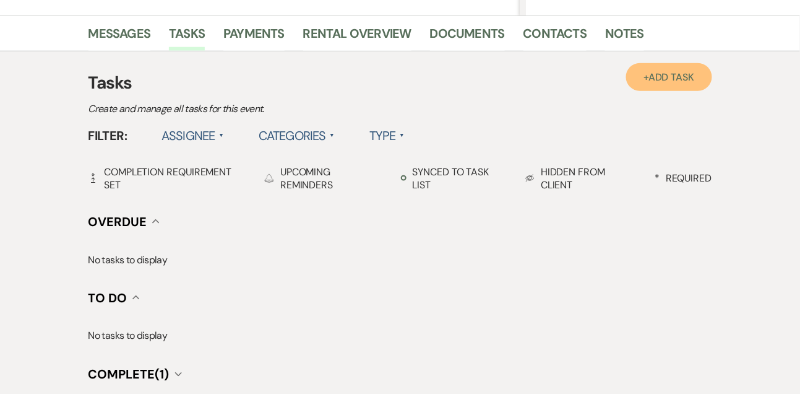
click at [686, 88] on link "+ Add Task" at bounding box center [668, 77] width 85 height 28
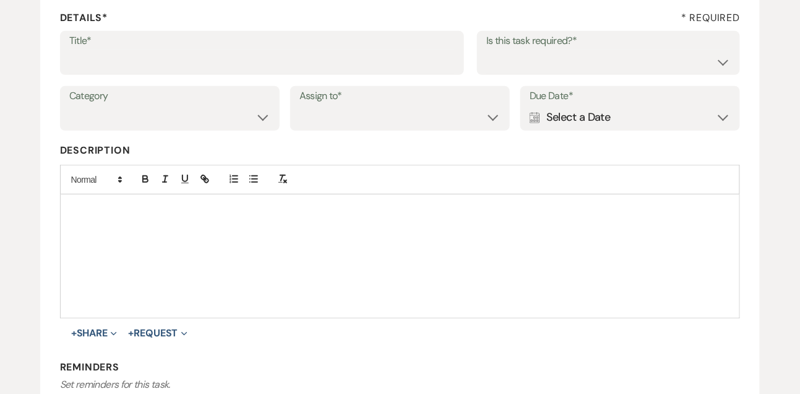
scroll to position [169, 0]
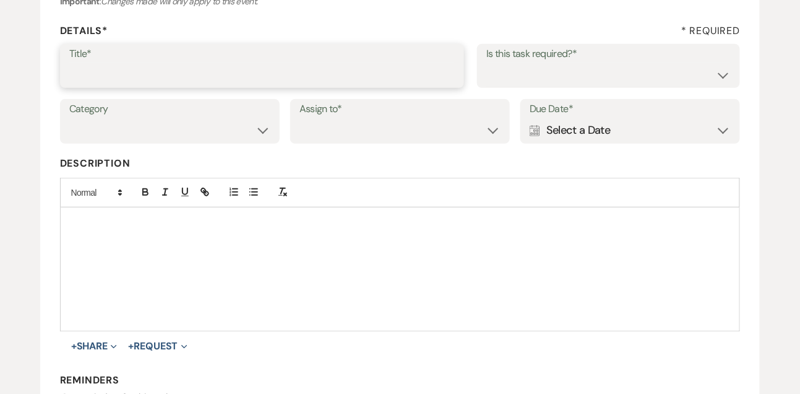
click at [387, 75] on input "Title*" at bounding box center [262, 75] width 386 height 24
type input "Text follow up"
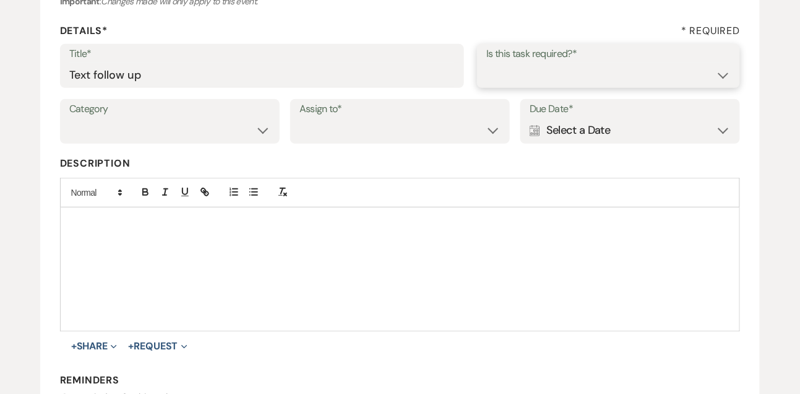
click at [527, 80] on select "Yes No" at bounding box center [608, 75] width 244 height 24
select select "true"
click at [486, 63] on select "Yes No" at bounding box center [608, 75] width 244 height 24
click at [244, 131] on select "Venue Vendors Guests Details Finalize & Share" at bounding box center [169, 130] width 201 height 24
select select "31"
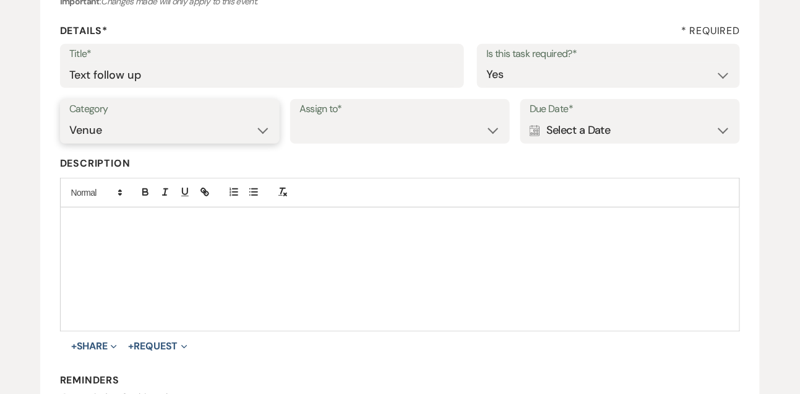
click at [69, 118] on select "Venue Vendors Guests Details Finalize & Share" at bounding box center [169, 130] width 201 height 24
click at [351, 130] on select "Venue Client" at bounding box center [400, 130] width 201 height 24
select select "venueHost"
click at [300, 118] on select "Venue Client" at bounding box center [400, 130] width 201 height 24
click at [590, 132] on div "Calendar Select a Date Expand" at bounding box center [630, 130] width 201 height 24
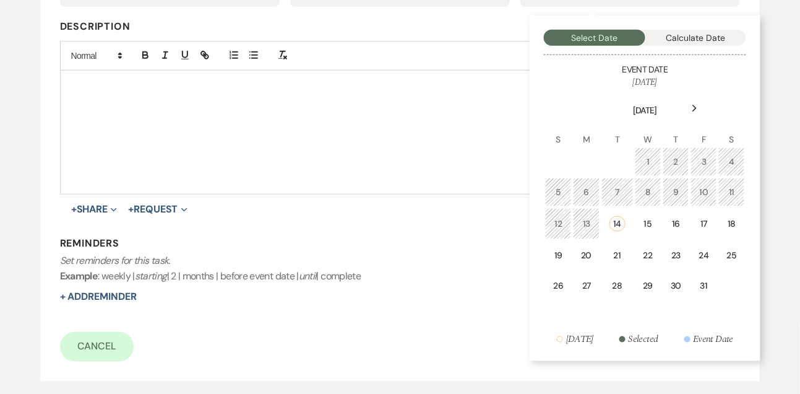
scroll to position [315, 0]
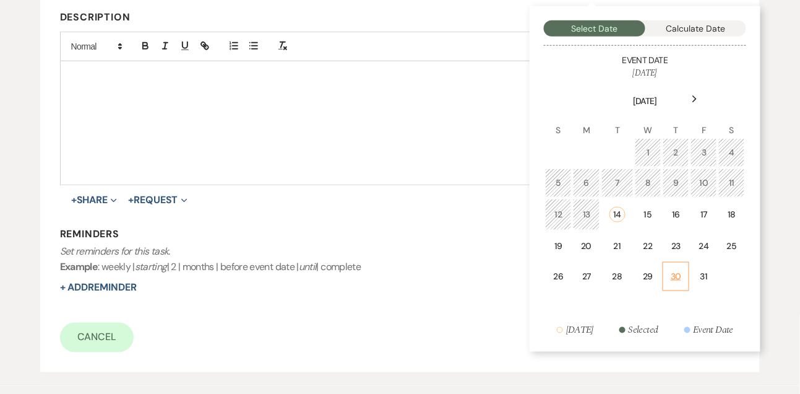
click at [671, 278] on div "30" at bounding box center [676, 276] width 11 height 13
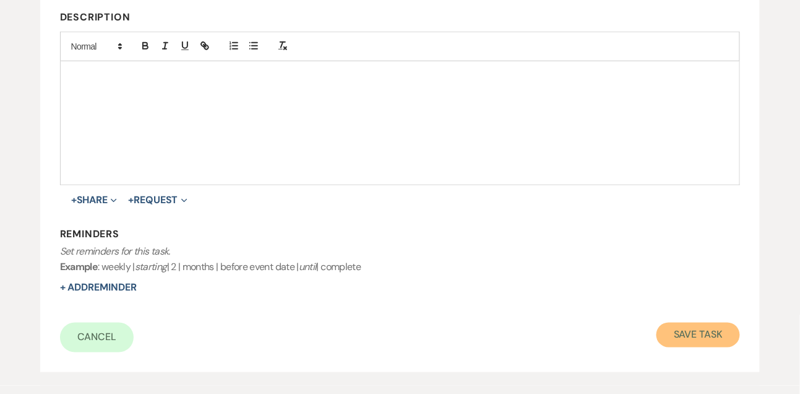
click at [695, 328] on button "Save Task" at bounding box center [699, 334] width 84 height 25
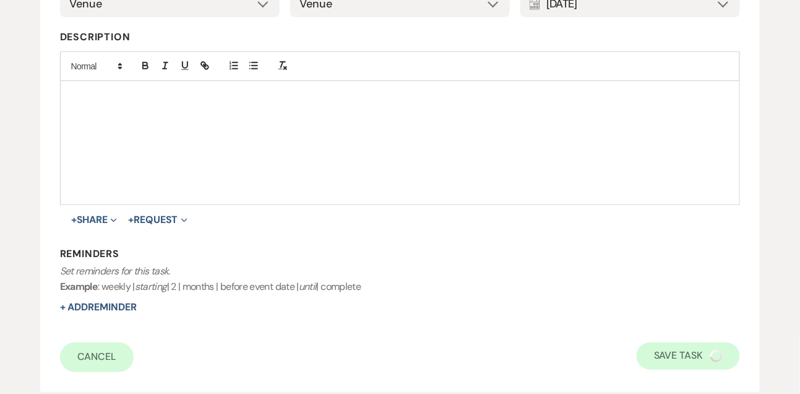
select select "9"
select select "5"
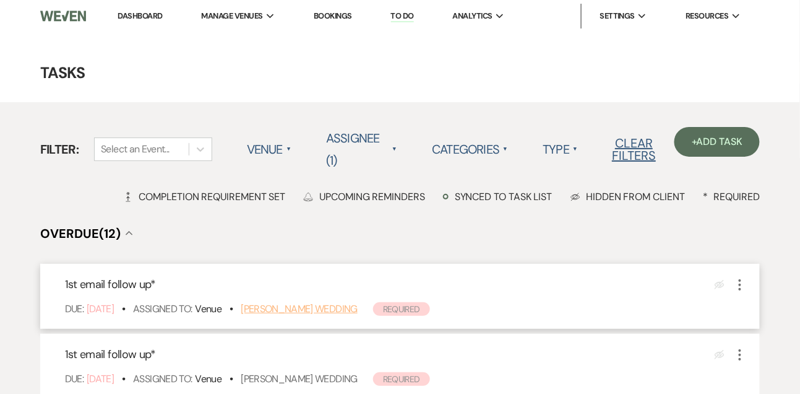
click at [285, 306] on link "[PERSON_NAME] Wedding" at bounding box center [299, 308] width 117 height 13
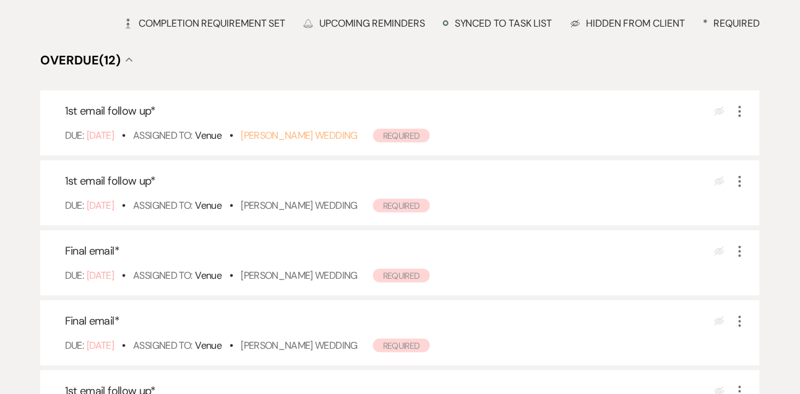
scroll to position [192, 0]
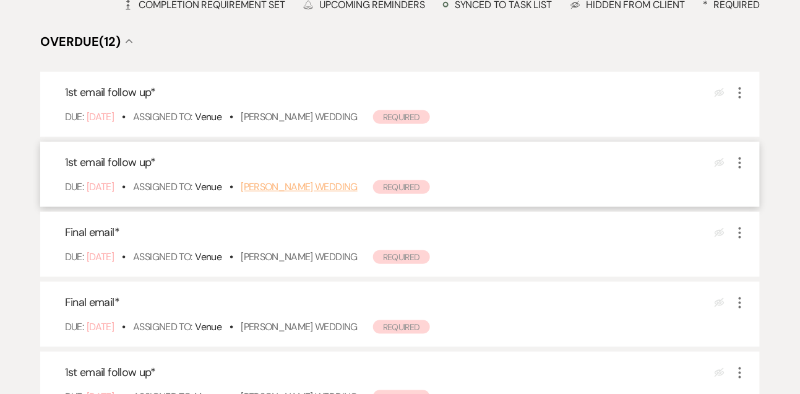
click at [317, 188] on link "[PERSON_NAME] Wedding" at bounding box center [299, 186] width 117 height 13
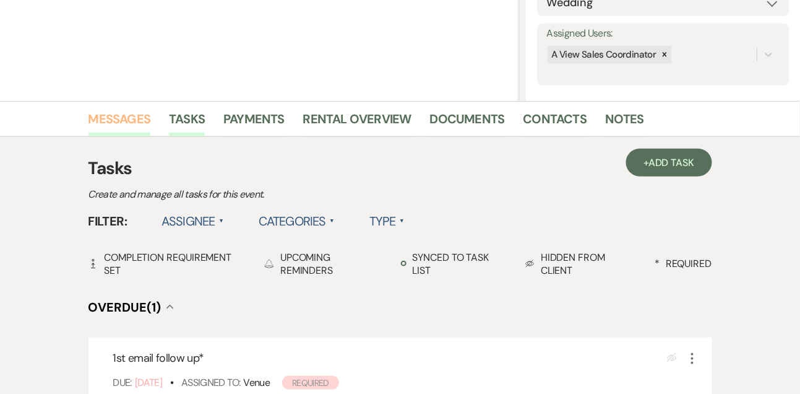
click at [102, 123] on link "Messages" at bounding box center [119, 122] width 63 height 27
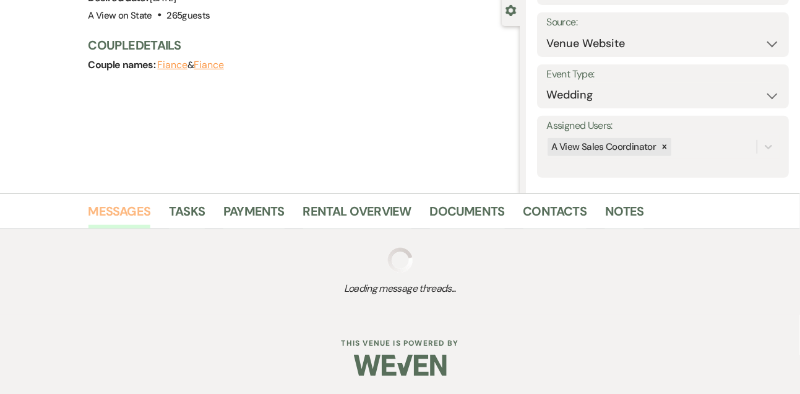
scroll to position [209, 0]
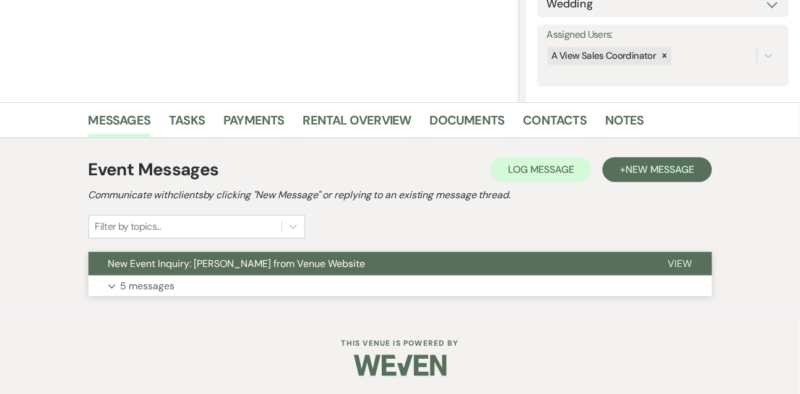
click at [371, 283] on button "Expand 5 messages" at bounding box center [400, 285] width 624 height 21
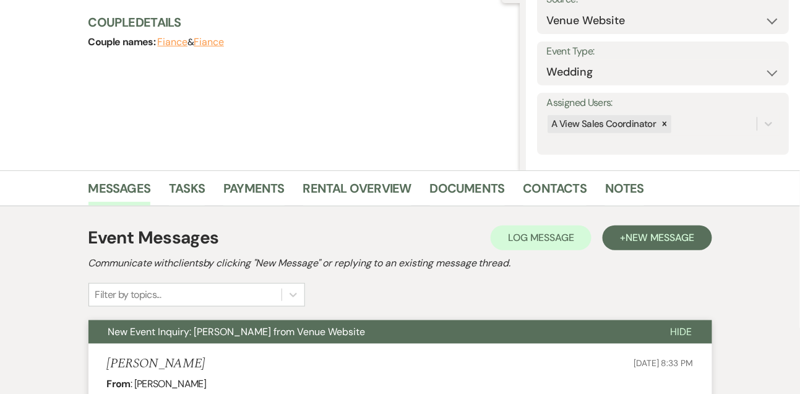
scroll to position [159, 0]
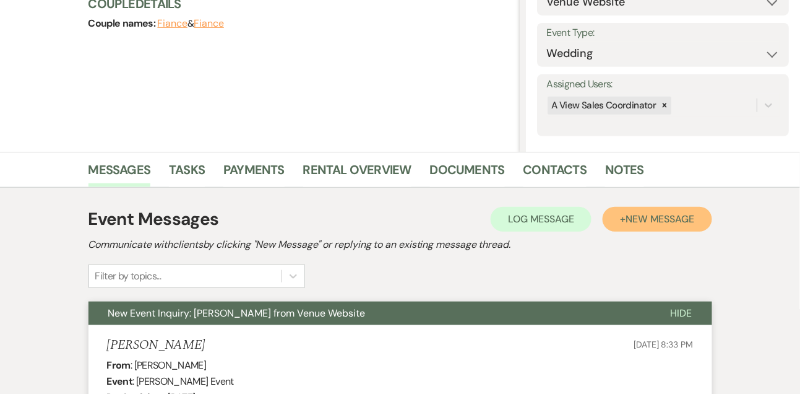
click at [647, 223] on span "New Message" at bounding box center [660, 218] width 69 height 13
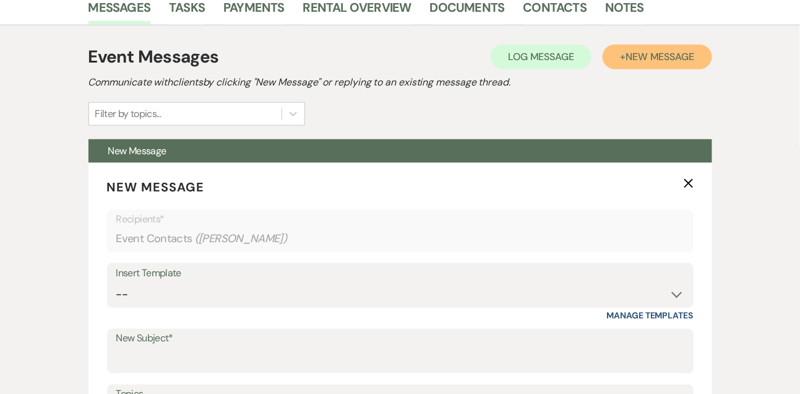
scroll to position [374, 0]
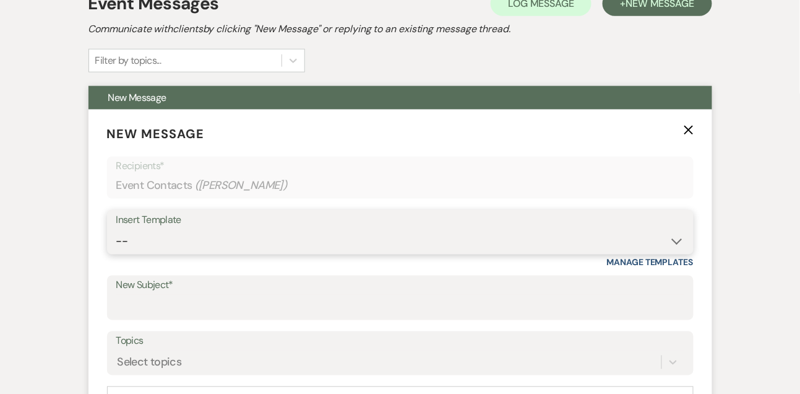
click at [145, 244] on select "-- Tour Confirmation Contract (Pre-Booked Leads) Out of office Inquiry Email Al…" at bounding box center [400, 241] width 568 height 24
select select "5552"
click at [116, 229] on select "-- Tour Confirmation Contract (Pre-Booked Leads) Out of office Inquiry Email Al…" at bounding box center [400, 241] width 568 height 24
type input "Still Thinking About A View? Let’s Chat! 💬"
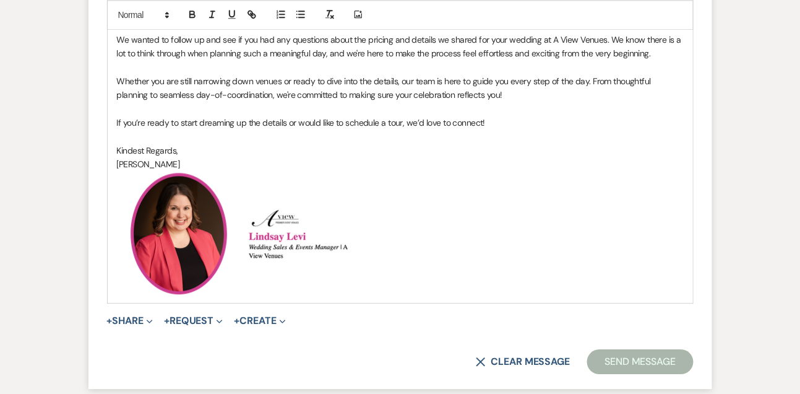
scroll to position [795, 0]
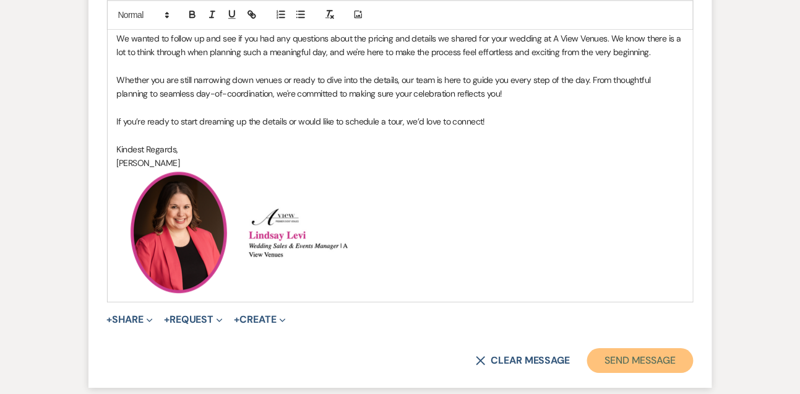
click at [610, 367] on button "Send Message" at bounding box center [640, 360] width 106 height 25
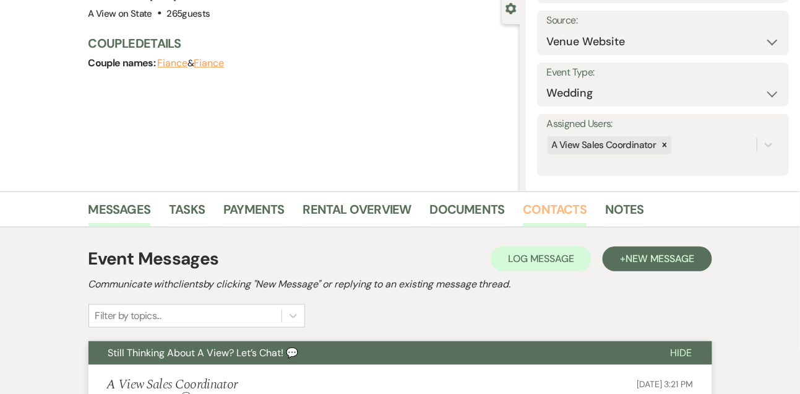
click at [561, 210] on link "Contacts" at bounding box center [556, 212] width 64 height 27
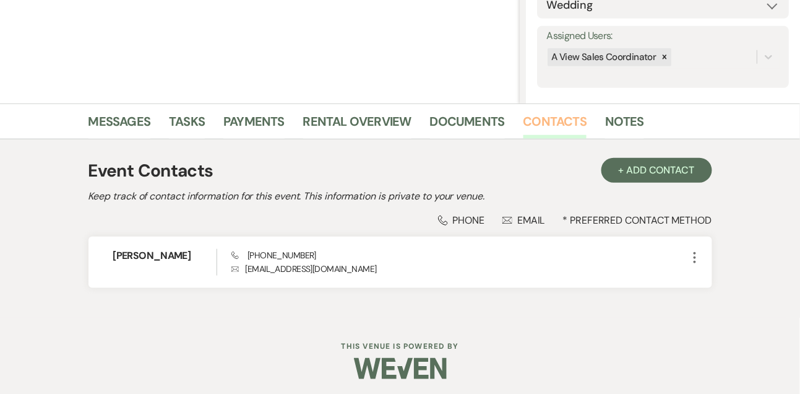
scroll to position [210, 0]
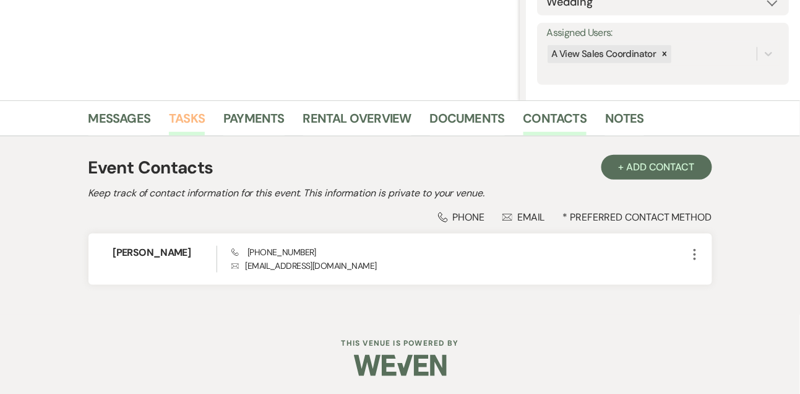
click at [196, 119] on link "Tasks" at bounding box center [187, 121] width 36 height 27
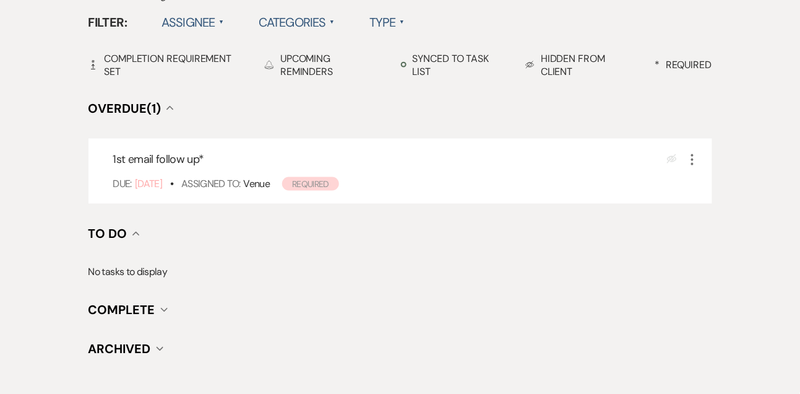
scroll to position [433, 0]
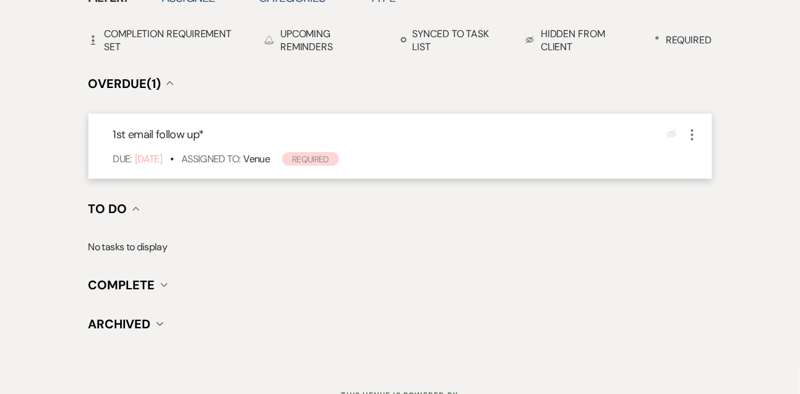
click at [691, 136] on icon "More" at bounding box center [692, 134] width 15 height 15
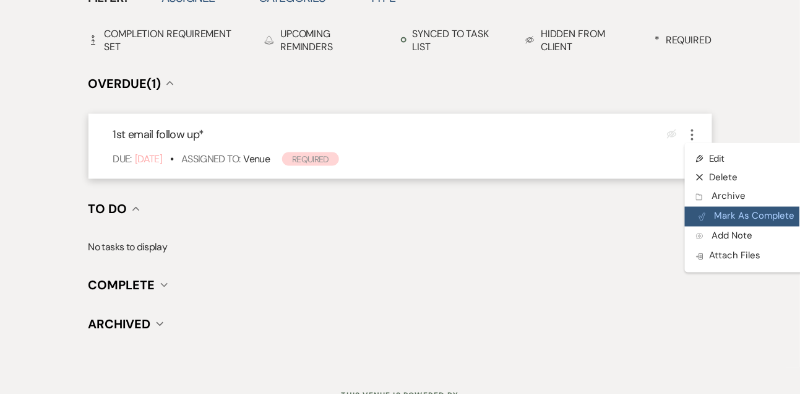
click at [695, 210] on button "Plan Portal Link Mark As Complete" at bounding box center [745, 217] width 121 height 20
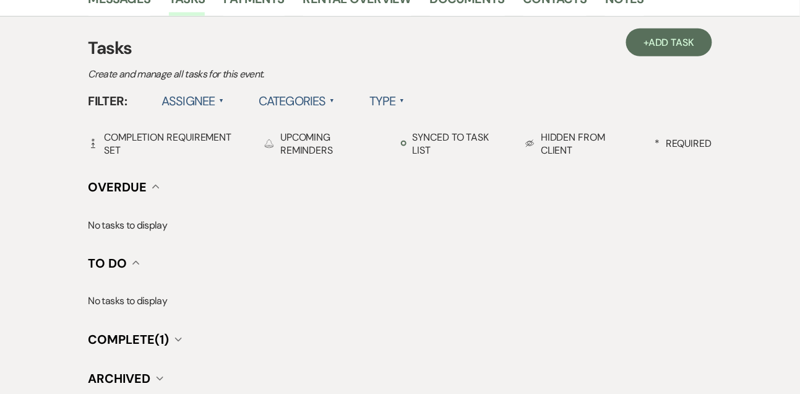
scroll to position [324, 0]
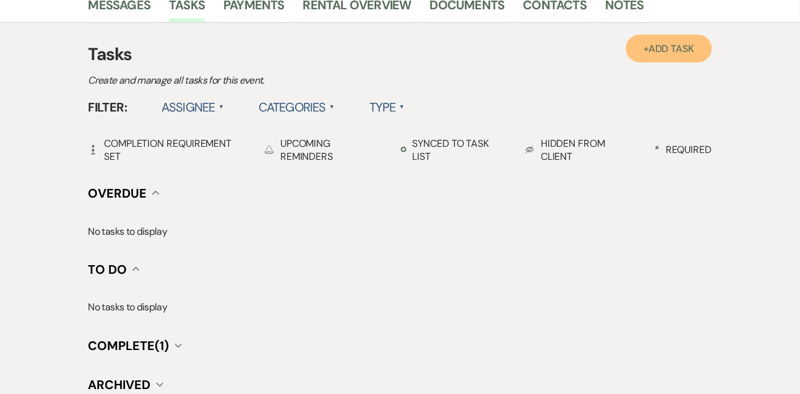
click at [671, 61] on link "+ Add Task" at bounding box center [668, 49] width 85 height 28
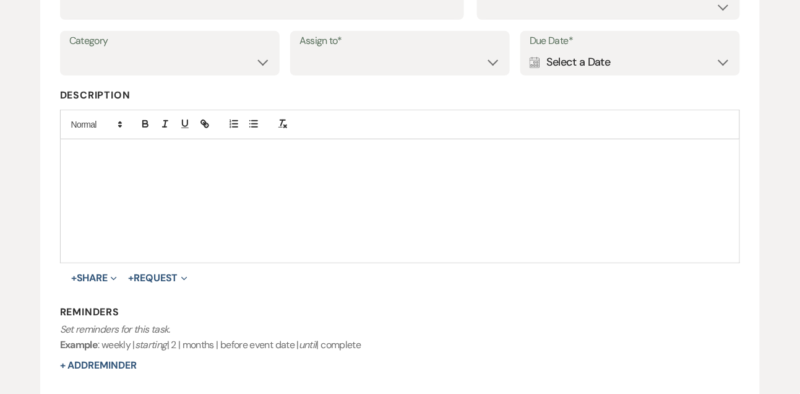
scroll to position [198, 0]
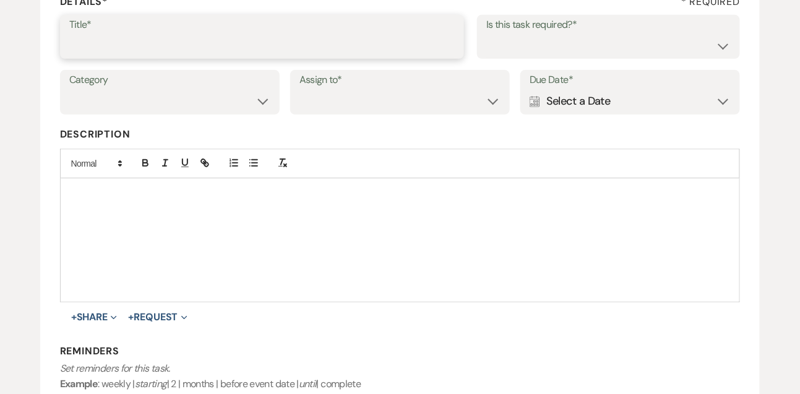
click at [309, 57] on input "Title*" at bounding box center [262, 45] width 386 height 24
type input "Text follow up"
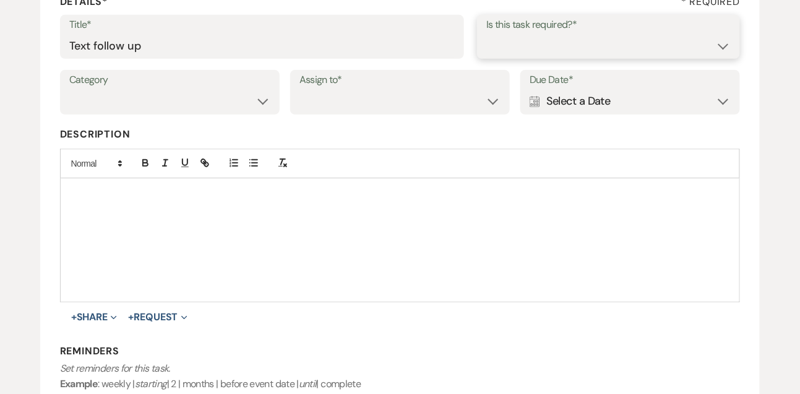
click at [512, 56] on select "Yes No" at bounding box center [608, 45] width 244 height 24
select select "true"
click at [486, 33] on select "Yes No" at bounding box center [608, 45] width 244 height 24
click at [225, 100] on select "Venue Vendors Guests Details Finalize & Share" at bounding box center [169, 101] width 201 height 24
select select "31"
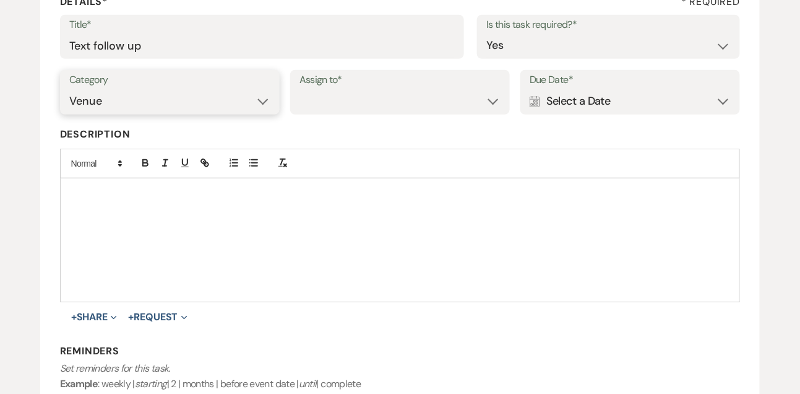
click at [69, 89] on select "Venue Vendors Guests Details Finalize & Share" at bounding box center [169, 101] width 201 height 24
click at [307, 111] on select "Venue Client" at bounding box center [400, 101] width 201 height 24
select select "venueHost"
click at [300, 89] on select "Venue Client" at bounding box center [400, 101] width 201 height 24
click at [550, 118] on div "Category Venue Vendors Guests Details Finalize & Share Assign to* Venue Client …" at bounding box center [400, 98] width 681 height 56
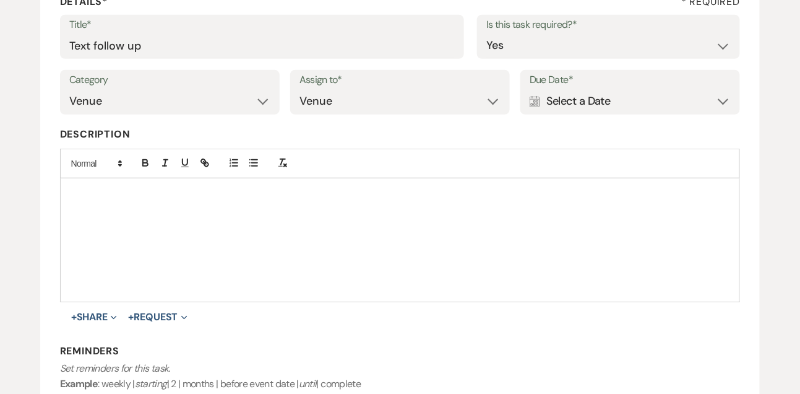
click at [560, 103] on div "Calendar Select a Date Expand" at bounding box center [630, 101] width 201 height 24
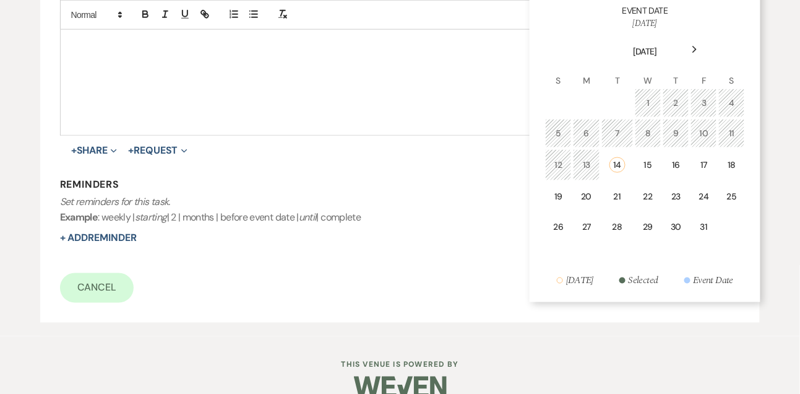
scroll to position [384, 0]
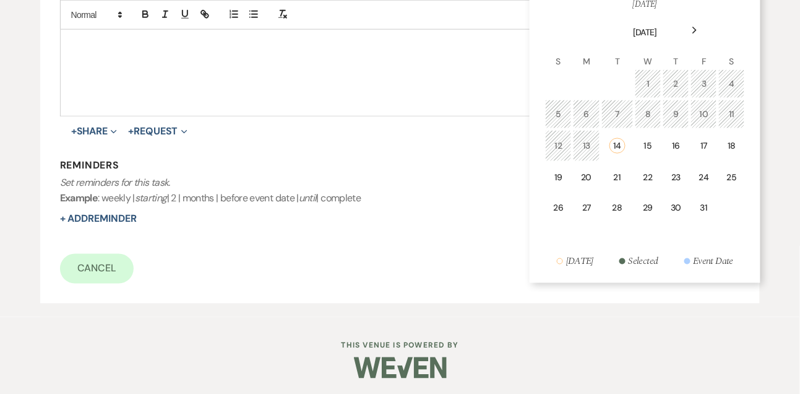
click at [693, 32] on icon "Next" at bounding box center [695, 30] width 6 height 7
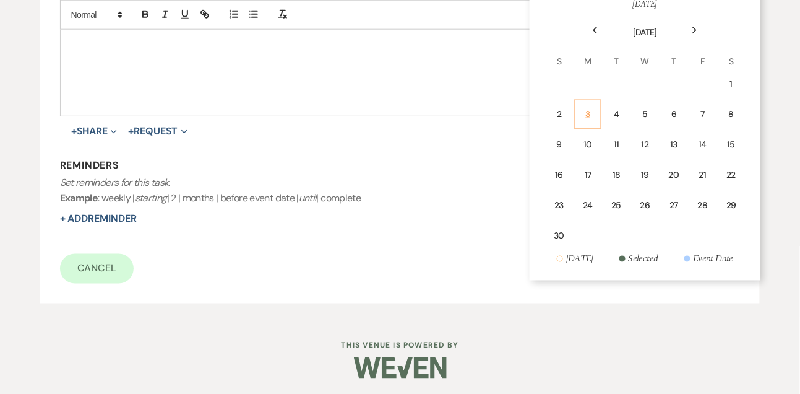
click at [593, 110] on div "3" at bounding box center [587, 114] width 11 height 13
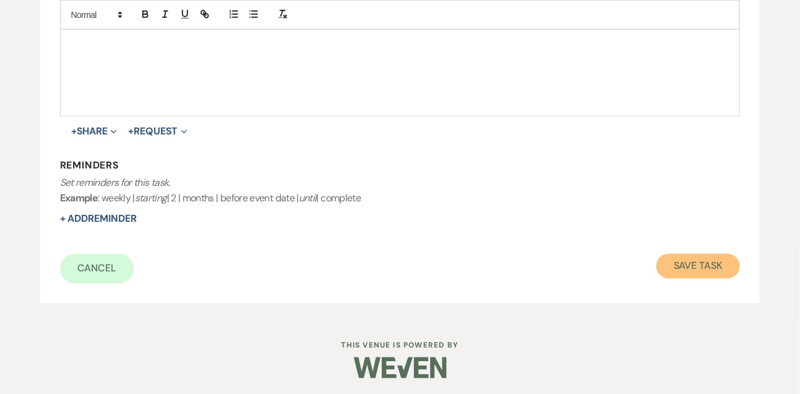
click at [676, 258] on button "Save Task" at bounding box center [699, 266] width 84 height 25
select select "9"
select select "5"
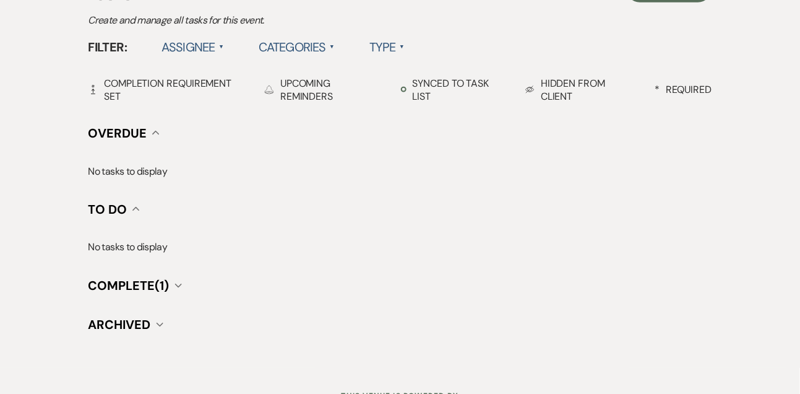
scroll to position [324, 0]
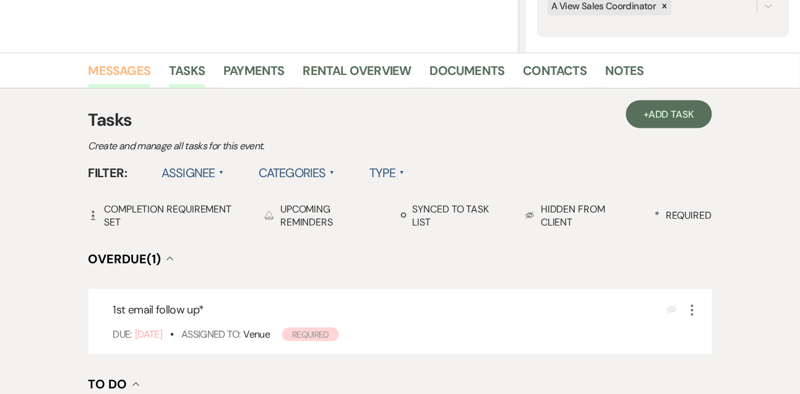
click at [129, 66] on link "Messages" at bounding box center [119, 74] width 63 height 27
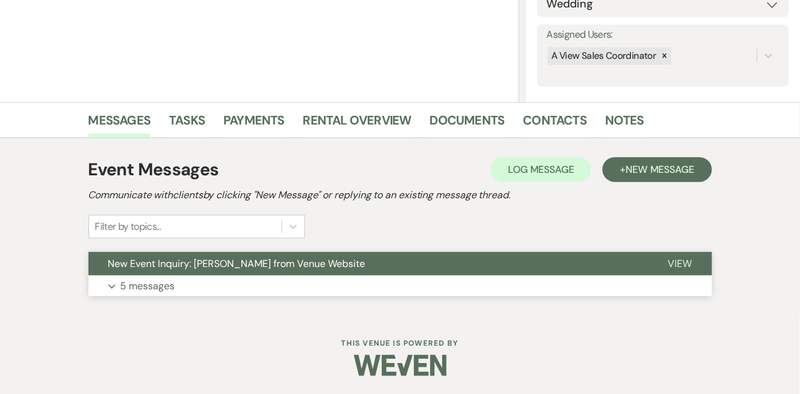
click at [124, 288] on p "5 messages" at bounding box center [148, 286] width 54 height 16
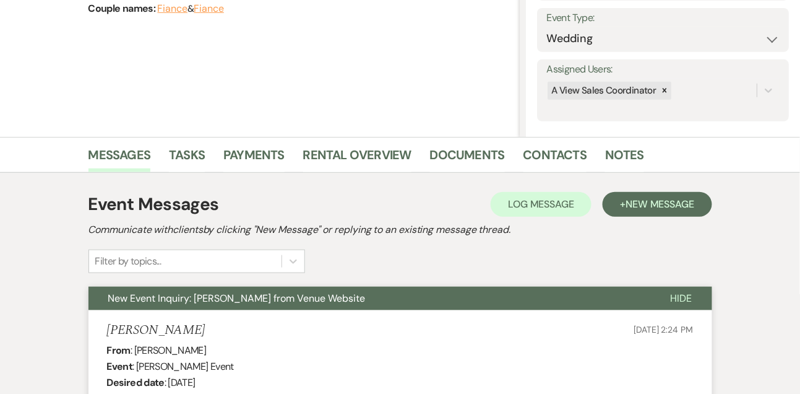
scroll to position [168, 0]
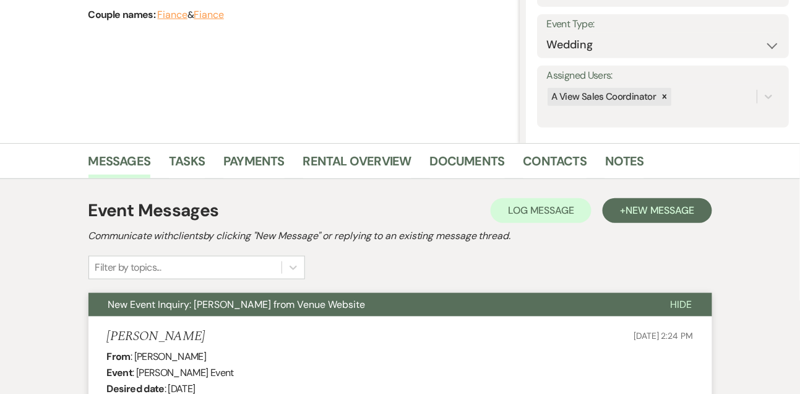
click at [677, 222] on div "Event Messages Log Log Message + New Message" at bounding box center [400, 210] width 624 height 26
click at [649, 204] on span "New Message" at bounding box center [660, 210] width 69 height 13
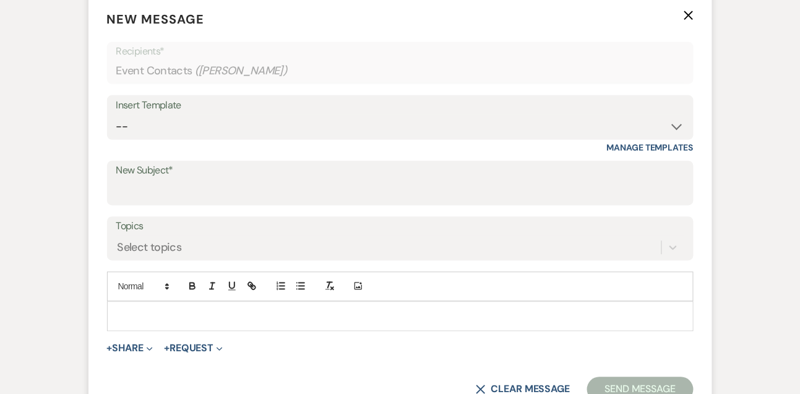
scroll to position [446, 0]
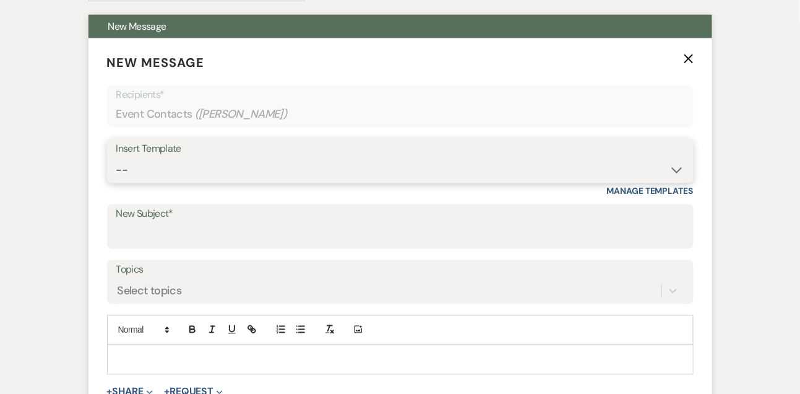
click at [125, 173] on select "-- Tour Confirmation Contract (Pre-Booked Leads) Out of office Inquiry Email Al…" at bounding box center [400, 170] width 568 height 24
select select "5552"
click at [116, 158] on select "-- Tour Confirmation Contract (Pre-Booked Leads) Out of office Inquiry Email Al…" at bounding box center [400, 170] width 568 height 24
type input "Still Thinking About A View? Let’s Chat! 💬"
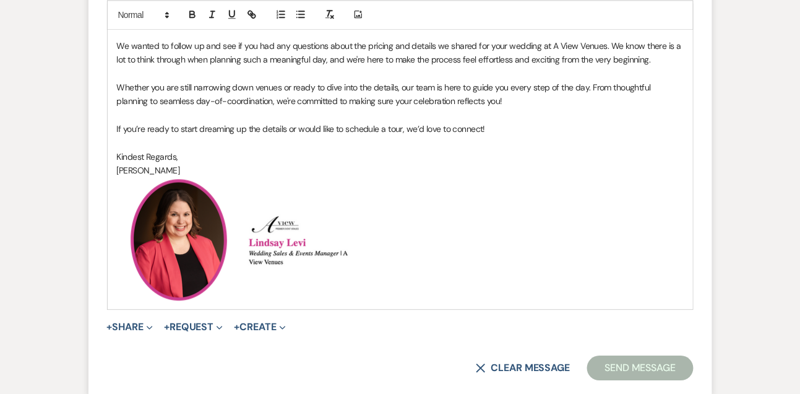
scroll to position [788, 0]
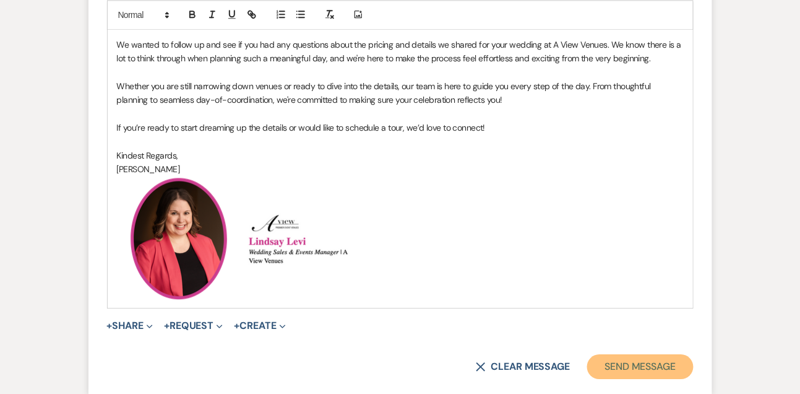
click at [615, 374] on button "Send Message" at bounding box center [640, 366] width 106 height 25
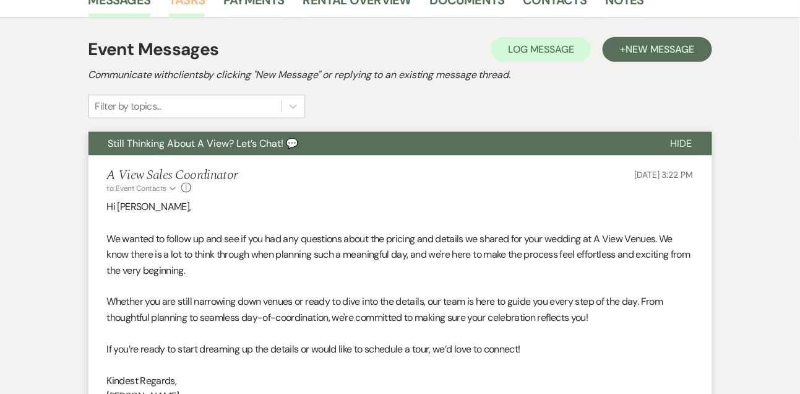
click at [192, 7] on link "Tasks" at bounding box center [187, 3] width 36 height 27
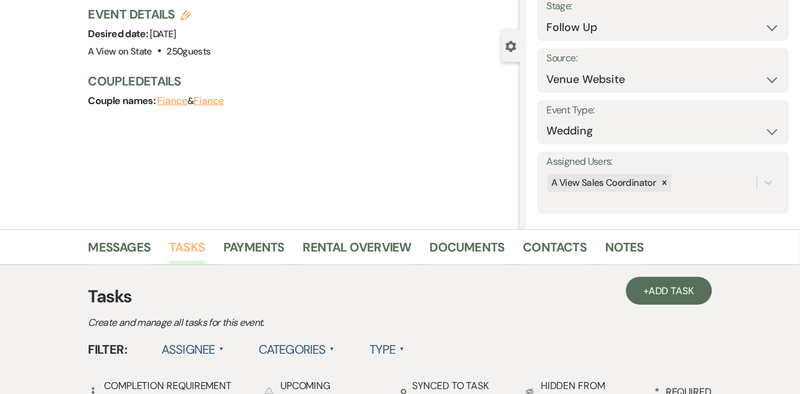
scroll to position [329, 0]
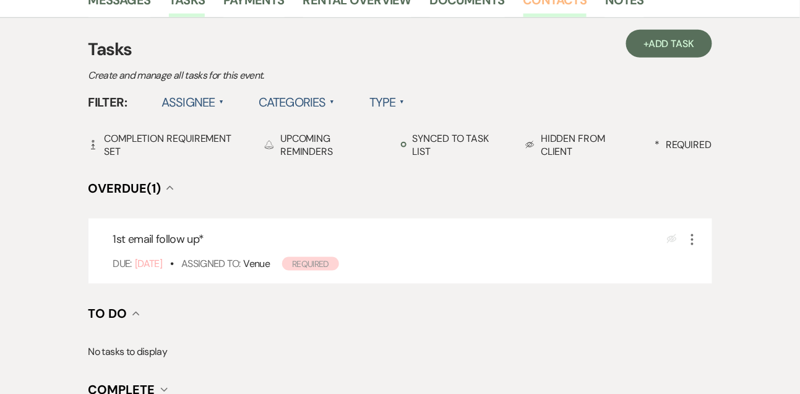
click at [562, 8] on link "Contacts" at bounding box center [556, 3] width 64 height 27
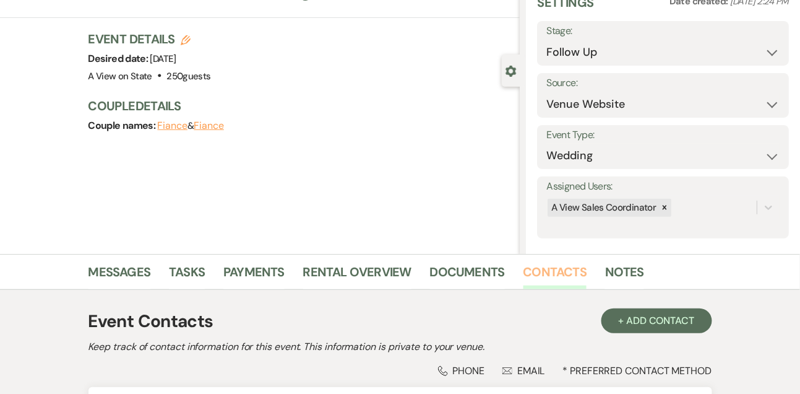
scroll to position [210, 0]
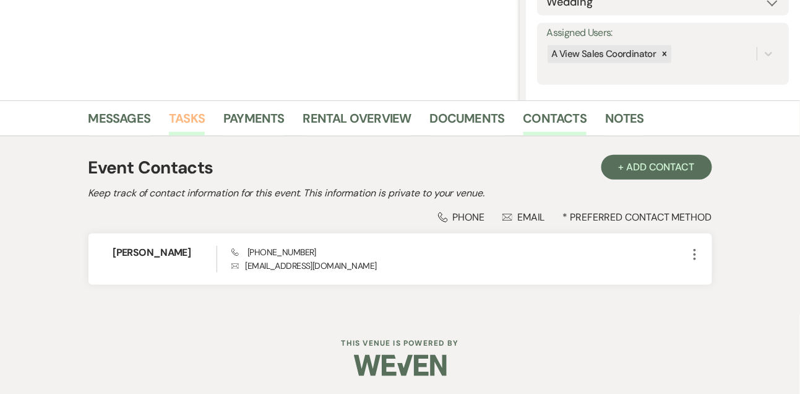
click at [189, 132] on link "Tasks" at bounding box center [187, 121] width 36 height 27
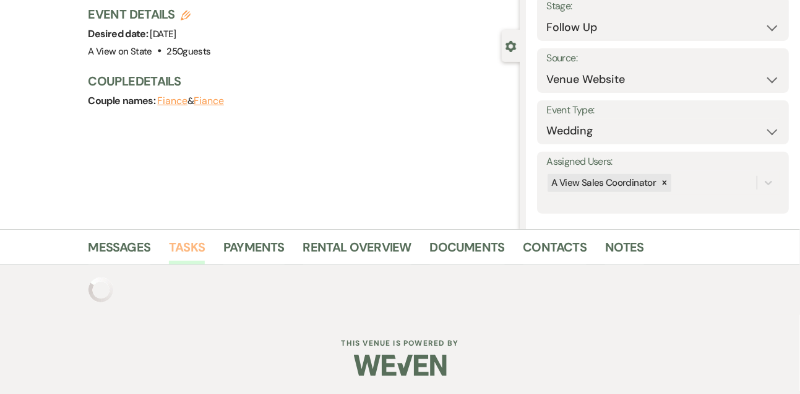
scroll to position [210, 0]
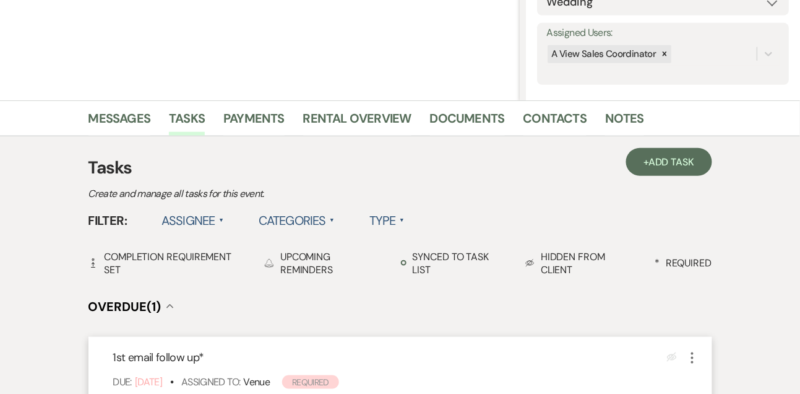
click at [691, 356] on use "button" at bounding box center [692, 357] width 2 height 11
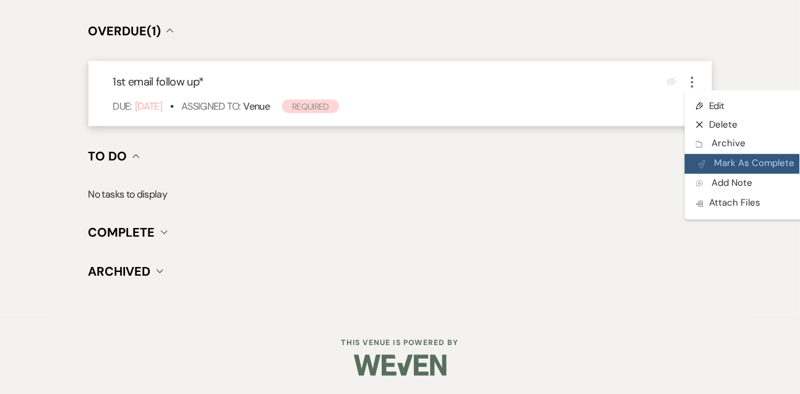
click at [728, 160] on button "Plan Portal Link Mark As Complete" at bounding box center [745, 164] width 121 height 20
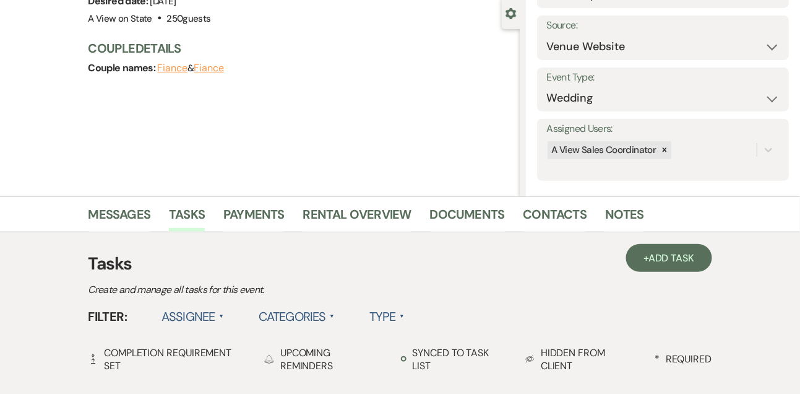
scroll to position [101, 0]
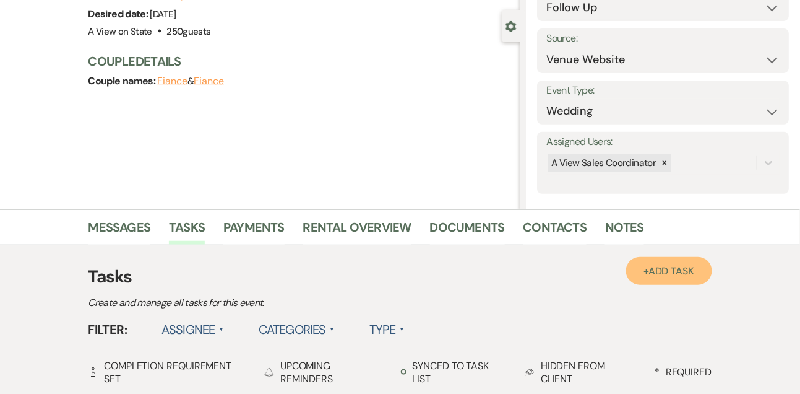
click at [670, 266] on span "Add Task" at bounding box center [672, 270] width 46 height 13
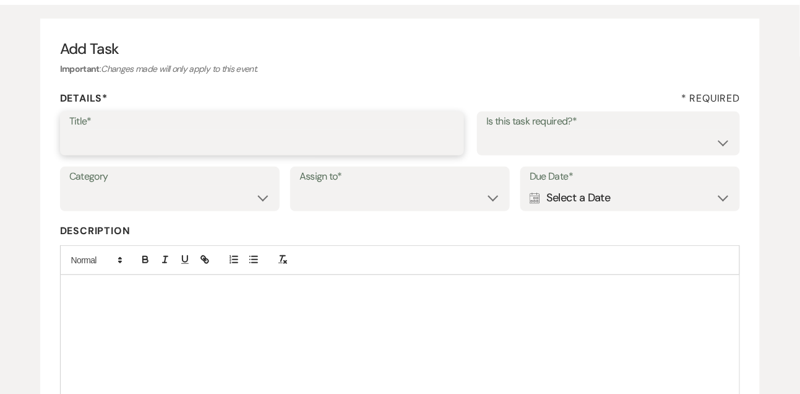
click at [277, 153] on input "Title*" at bounding box center [262, 142] width 386 height 24
type input "E"
type input "Text follow up"
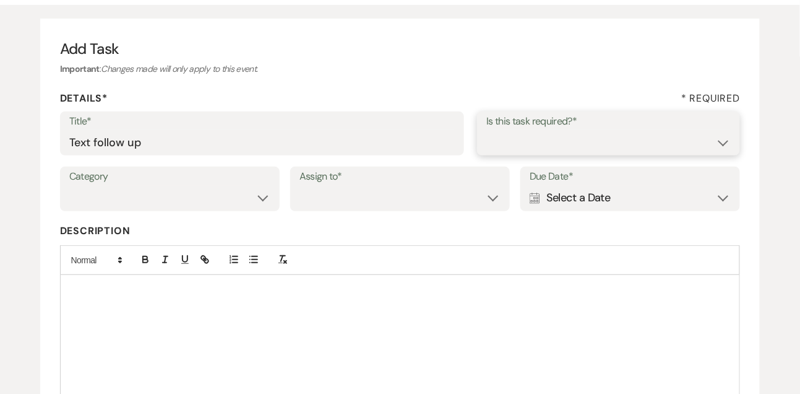
click at [491, 149] on select "Yes No" at bounding box center [608, 142] width 244 height 24
select select "true"
click at [486, 130] on select "Yes No" at bounding box center [608, 142] width 244 height 24
click at [219, 205] on select "Venue Vendors Guests Details Finalize & Share" at bounding box center [169, 198] width 201 height 24
select select "31"
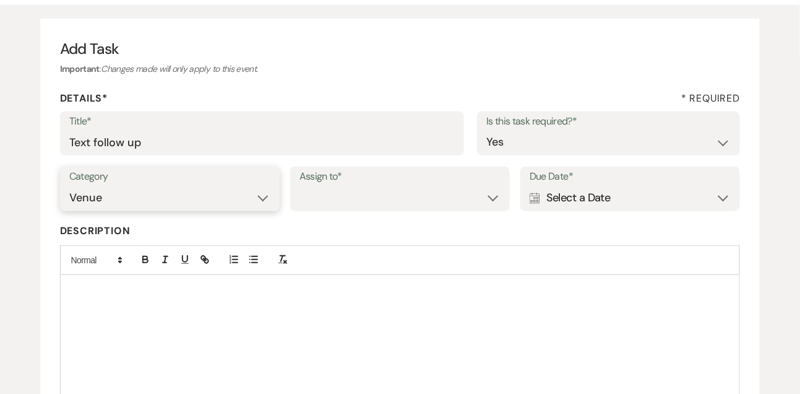
click at [69, 186] on select "Venue Vendors Guests Details Finalize & Share" at bounding box center [169, 198] width 201 height 24
click at [343, 194] on select "Venue Client" at bounding box center [400, 198] width 201 height 24
select select "venueHost"
click at [300, 186] on select "Venue Client" at bounding box center [400, 198] width 201 height 24
click at [558, 195] on div "Calendar Select a Date Expand" at bounding box center [630, 198] width 201 height 24
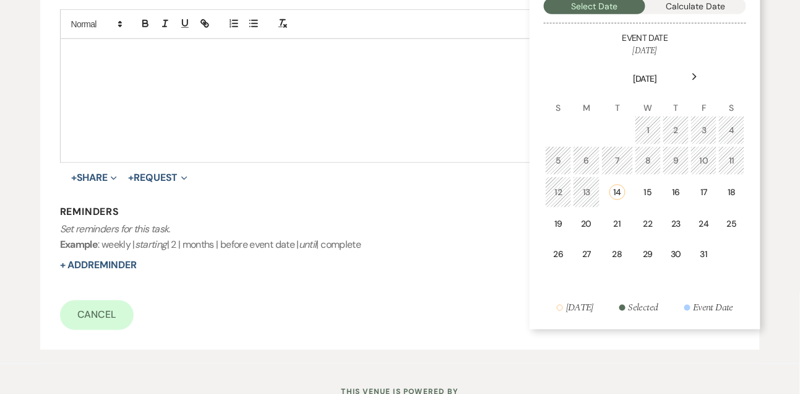
scroll to position [363, 0]
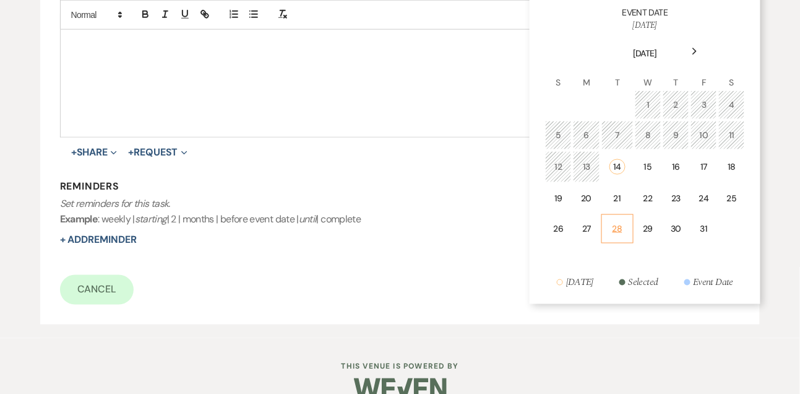
click at [618, 233] on div "28" at bounding box center [618, 228] width 16 height 13
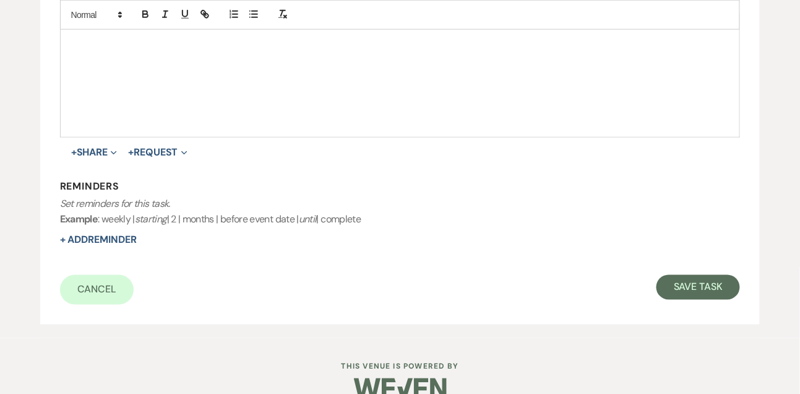
click at [660, 296] on div "Cancel Save Task" at bounding box center [400, 290] width 681 height 30
click at [671, 295] on button "Save Task" at bounding box center [699, 287] width 84 height 25
select select "9"
select select "5"
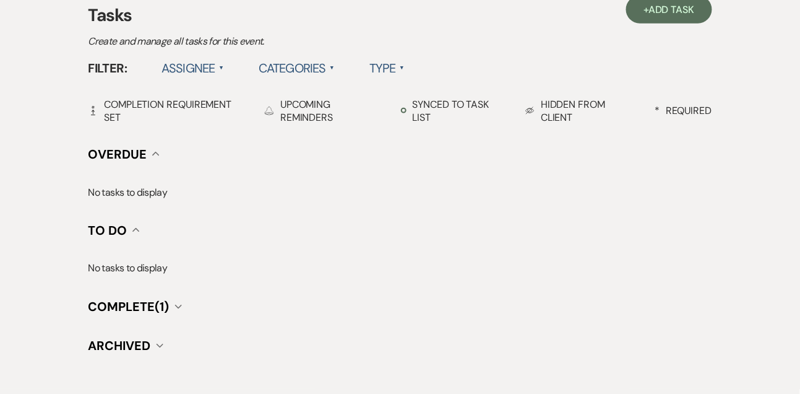
scroll to position [101, 0]
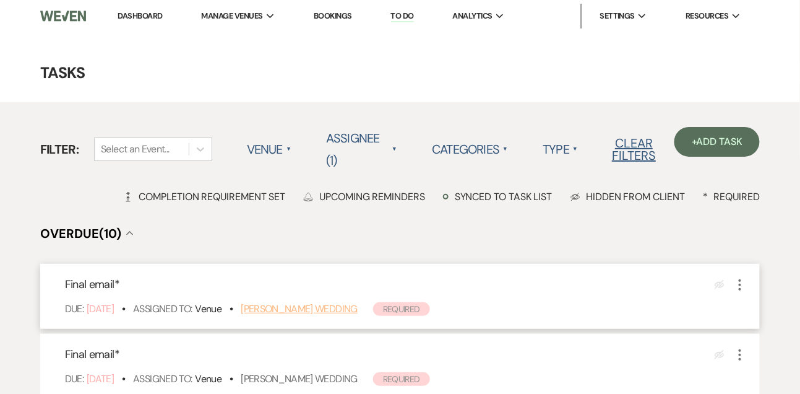
click at [283, 309] on link "[PERSON_NAME] Wedding" at bounding box center [299, 308] width 117 height 13
click at [271, 373] on link "[PERSON_NAME] Wedding" at bounding box center [299, 378] width 117 height 13
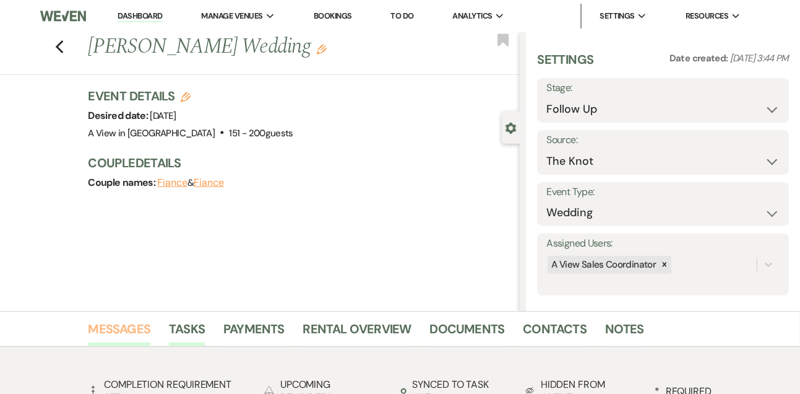
click at [116, 337] on link "Messages" at bounding box center [119, 332] width 63 height 27
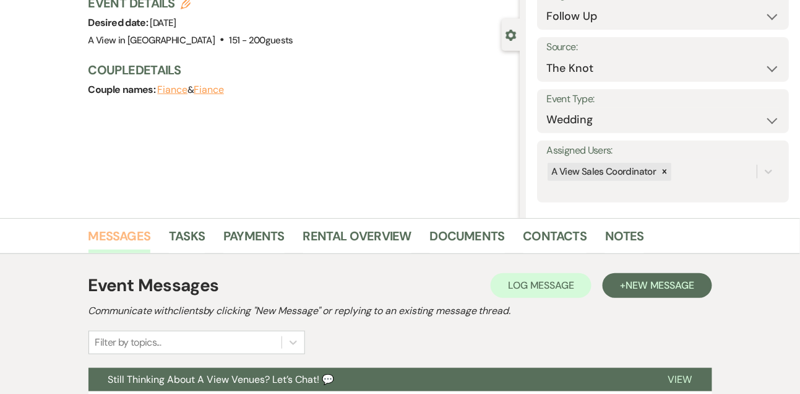
scroll to position [266, 0]
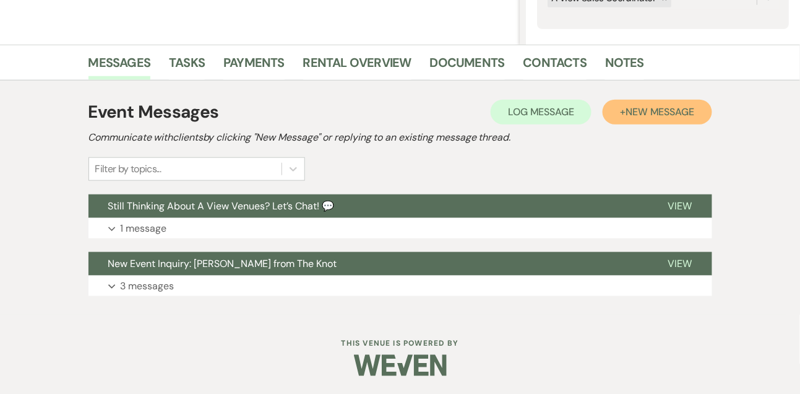
click at [686, 101] on button "+ New Message" at bounding box center [657, 112] width 109 height 25
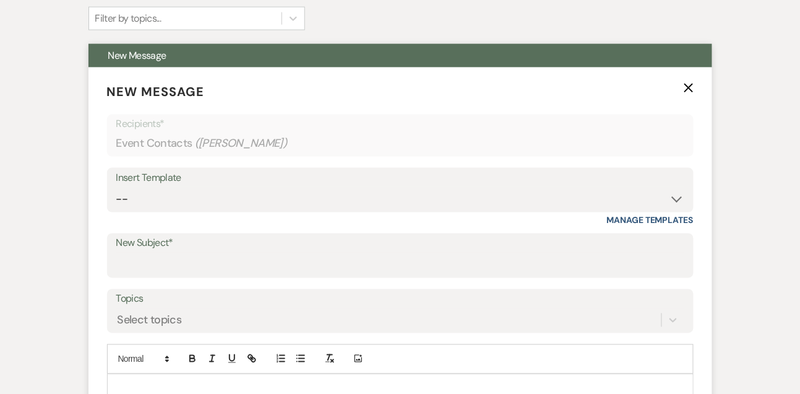
scroll to position [438, 0]
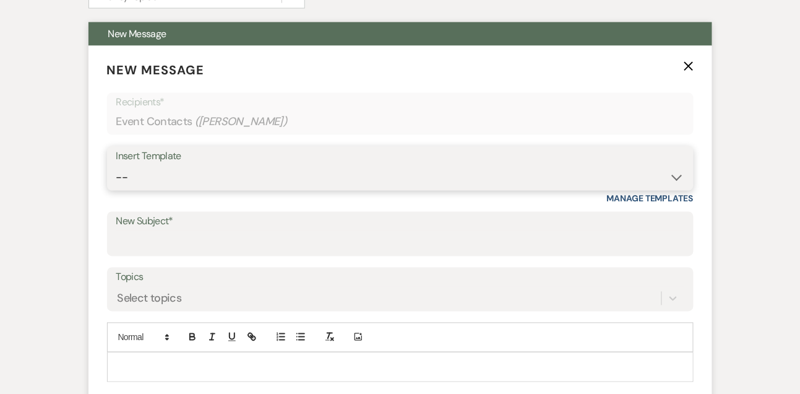
click at [131, 183] on select "-- Tour Confirmation Contract (Pre-Booked Leads) Out of office Inquiry Email Al…" at bounding box center [400, 177] width 568 height 24
select select "5665"
click at [116, 165] on select "-- Tour Confirmation Contract (Pre-Booked Leads) Out of office Inquiry Email Al…" at bounding box center [400, 177] width 568 height 24
type input "Let’s Revisit Your Wedding Vision at A View Venues 💍"
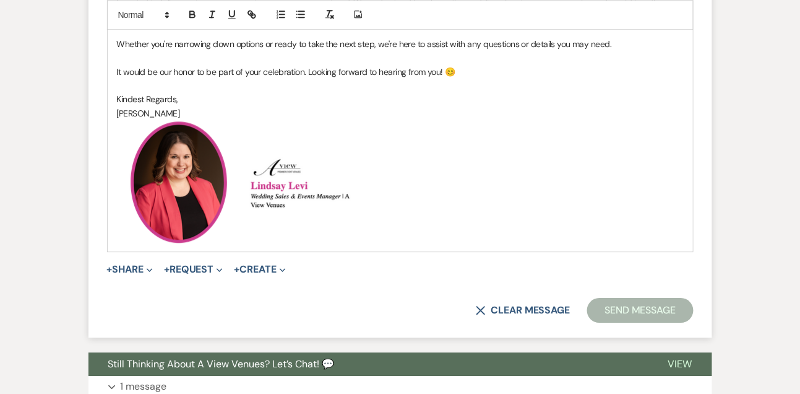
scroll to position [833, 0]
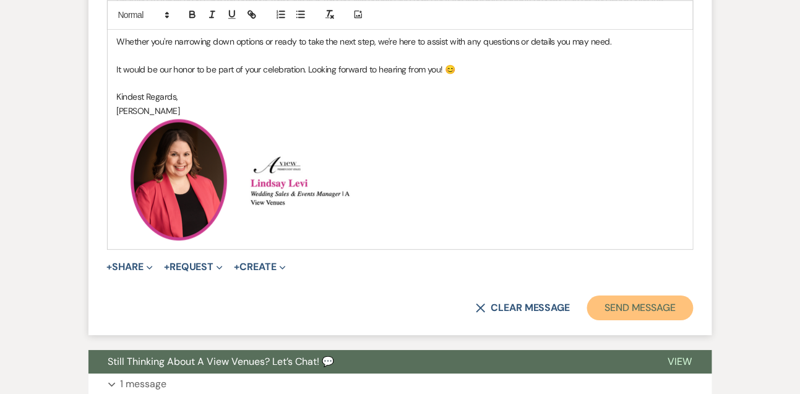
click at [618, 306] on button "Send Message" at bounding box center [640, 307] width 106 height 25
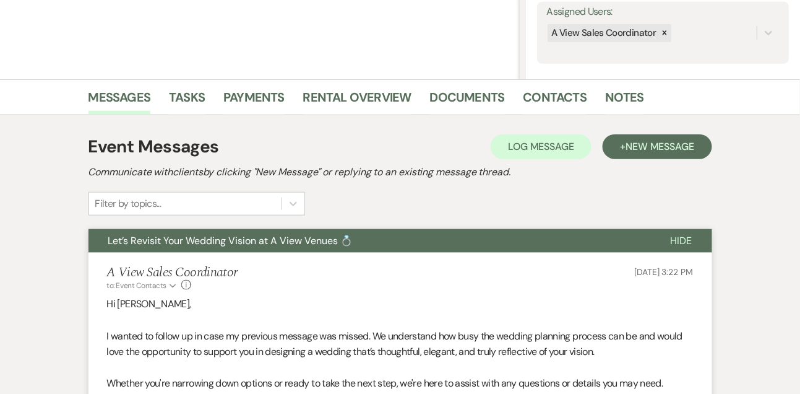
scroll to position [0, 0]
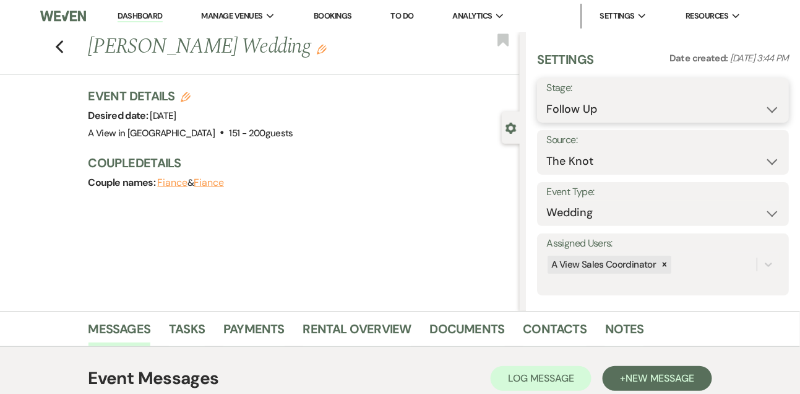
click at [572, 116] on select "Inquiry Follow Up Tour Requested Tour Confirmed Toured Proposal Sent Booked Lost" at bounding box center [662, 109] width 233 height 24
select select "8"
click at [546, 97] on select "Inquiry Follow Up Tour Requested Tour Confirmed Toured Proposal Sent Booked Lost" at bounding box center [662, 109] width 233 height 24
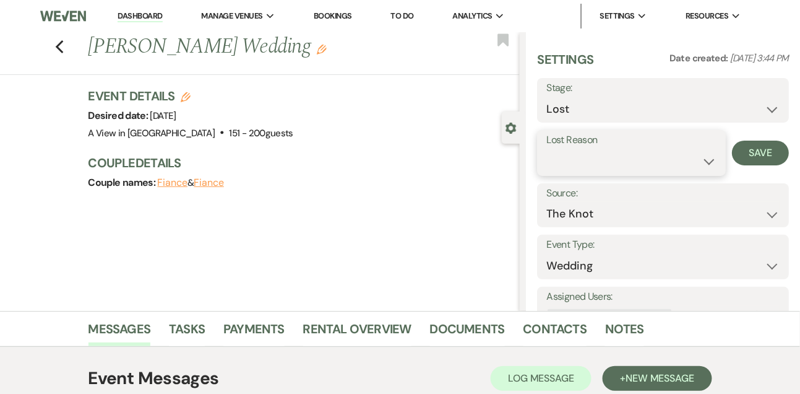
click at [572, 164] on select "Booked Elsewhere Budget Date Unavailable No Response Not a Good Match Capacity …" at bounding box center [631, 161] width 170 height 24
select select "5"
click at [546, 149] on select "Booked Elsewhere Budget Date Unavailable No Response Not a Good Match Capacity …" at bounding box center [631, 161] width 170 height 24
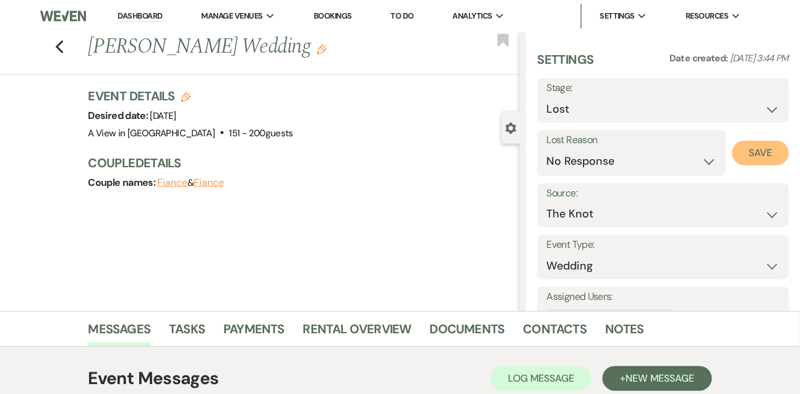
click at [759, 145] on button "Save" at bounding box center [760, 152] width 57 height 25
click at [197, 332] on link "Tasks" at bounding box center [187, 332] width 36 height 27
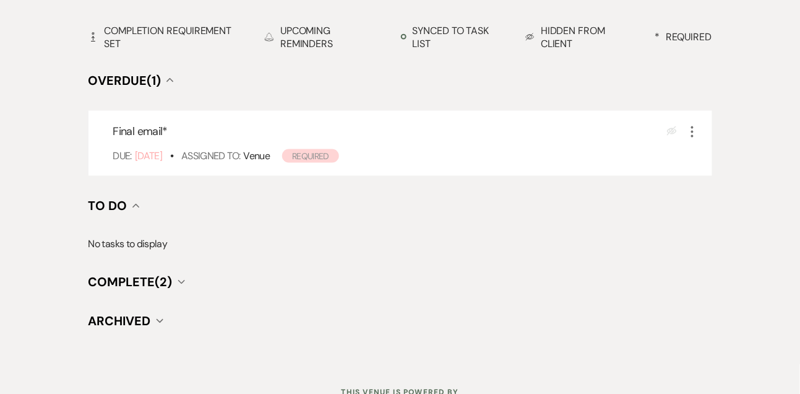
scroll to position [486, 0]
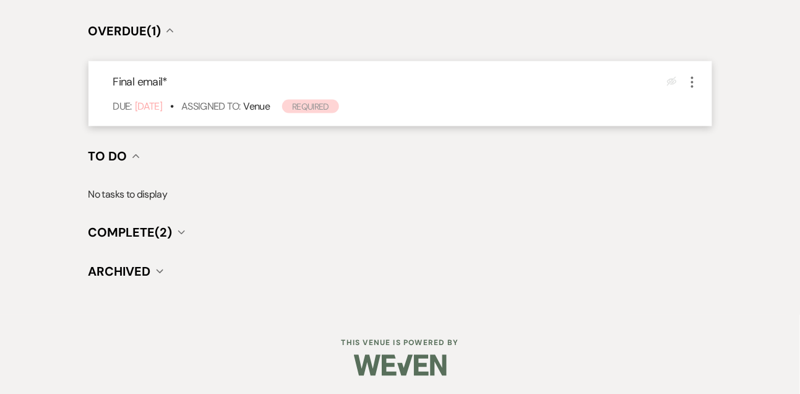
click at [696, 79] on icon "More" at bounding box center [692, 82] width 15 height 15
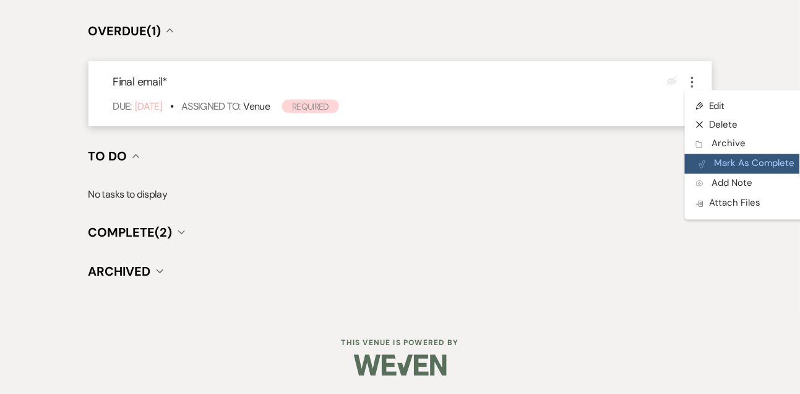
click at [723, 162] on button "Plan Portal Link Mark As Complete" at bounding box center [745, 164] width 121 height 20
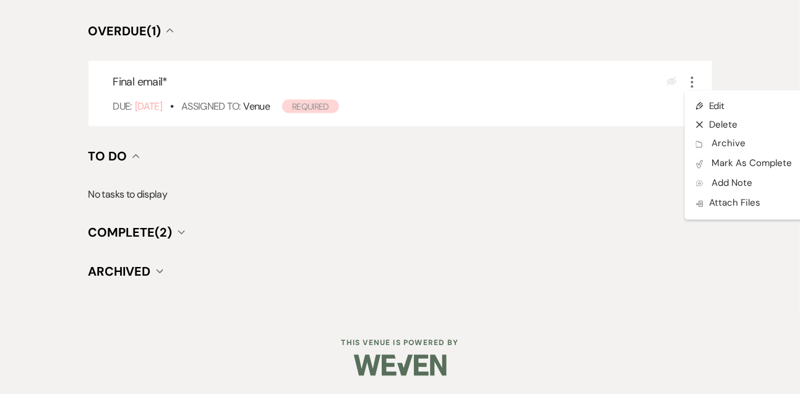
scroll to position [436, 0]
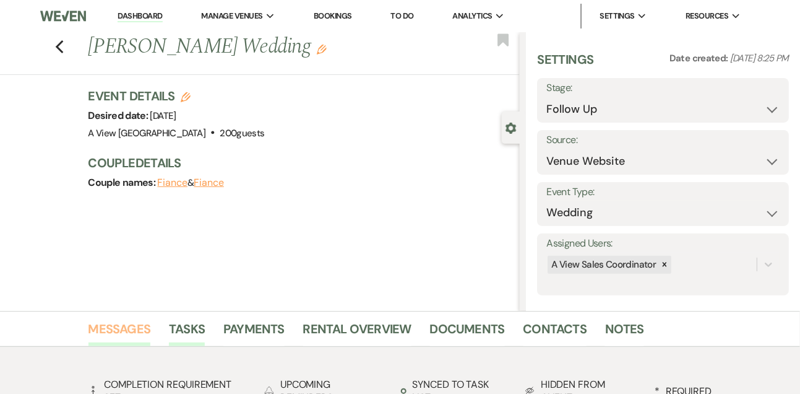
click at [123, 329] on link "Messages" at bounding box center [119, 332] width 63 height 27
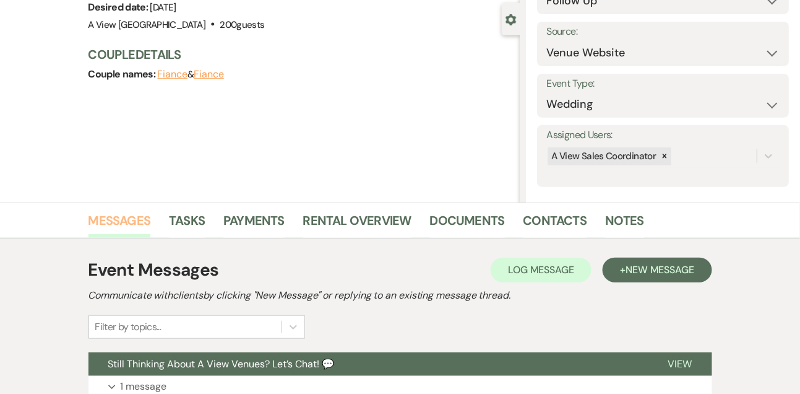
scroll to position [266, 0]
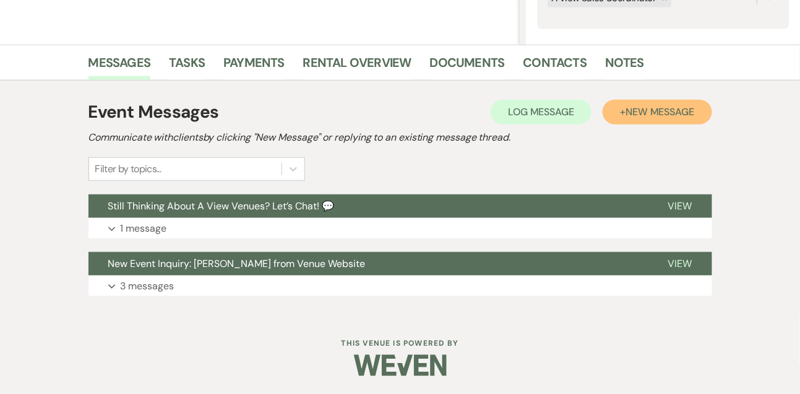
click at [670, 113] on span "New Message" at bounding box center [660, 111] width 69 height 13
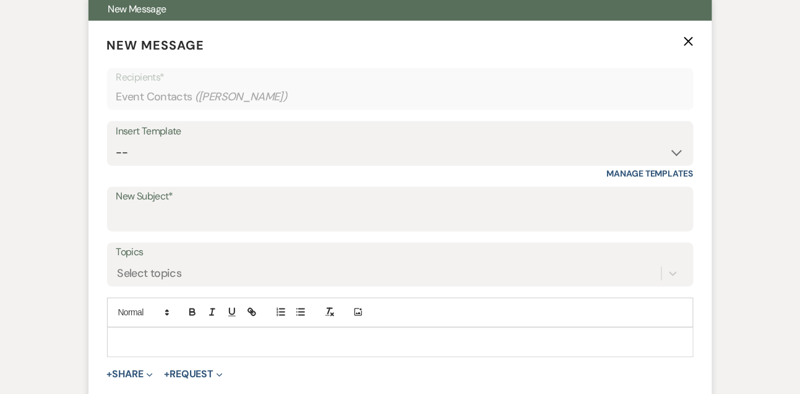
scroll to position [477, 0]
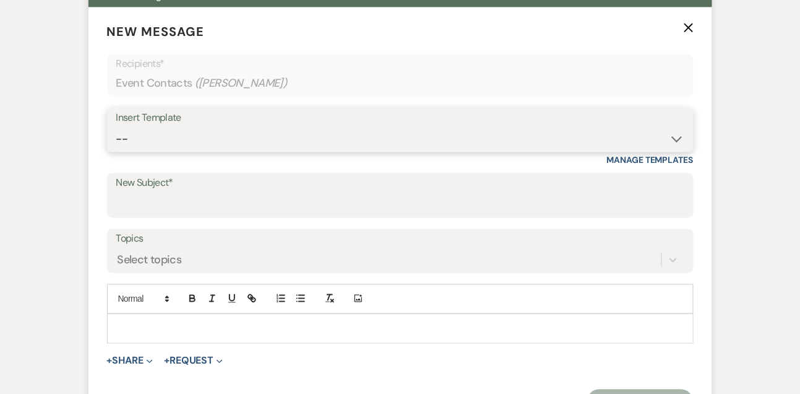
click at [164, 150] on select "-- Tour Confirmation Contract (Pre-Booked Leads) Out of office Inquiry Email Al…" at bounding box center [400, 139] width 568 height 24
select select "5666"
click at [116, 127] on select "-- Tour Confirmation Contract (Pre-Booked Leads) Out of office Inquiry Email Al…" at bounding box center [400, 139] width 568 height 24
type input "Let’s Revisit Your Wedding Vision at A View Venues 💍"
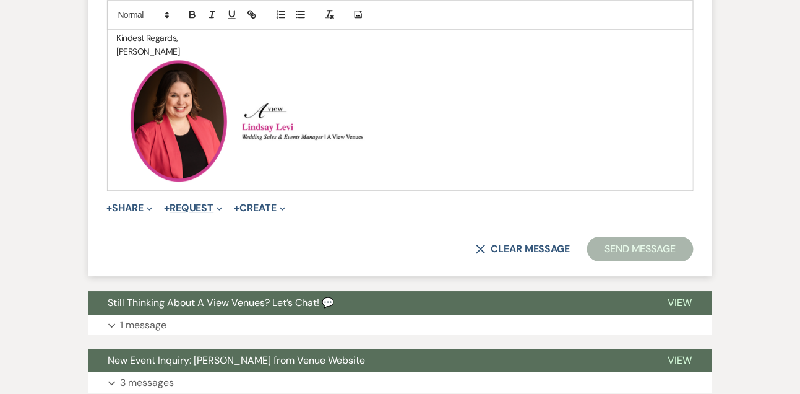
scroll to position [907, 0]
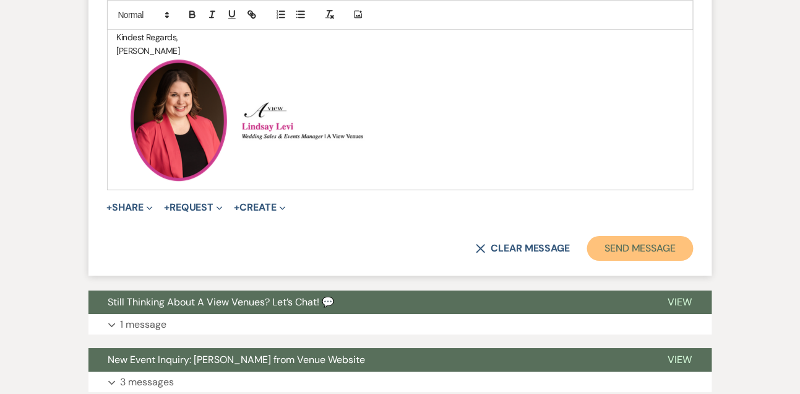
click at [621, 253] on button "Send Message" at bounding box center [640, 248] width 106 height 25
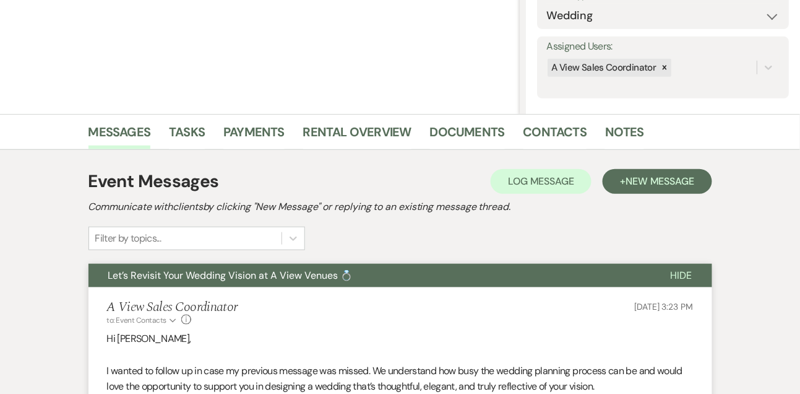
scroll to position [176, 0]
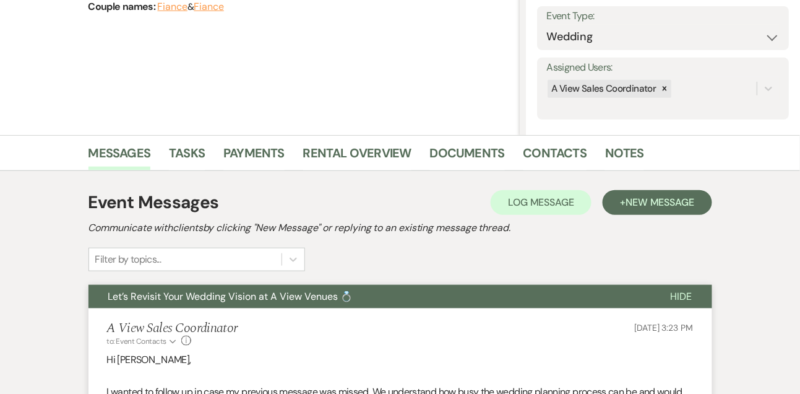
click at [201, 142] on li "Tasks" at bounding box center [196, 155] width 54 height 30
click at [194, 151] on link "Tasks" at bounding box center [187, 156] width 36 height 27
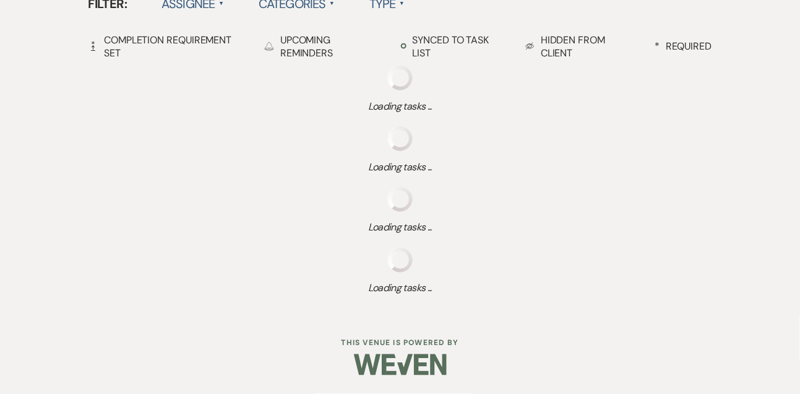
scroll to position [486, 0]
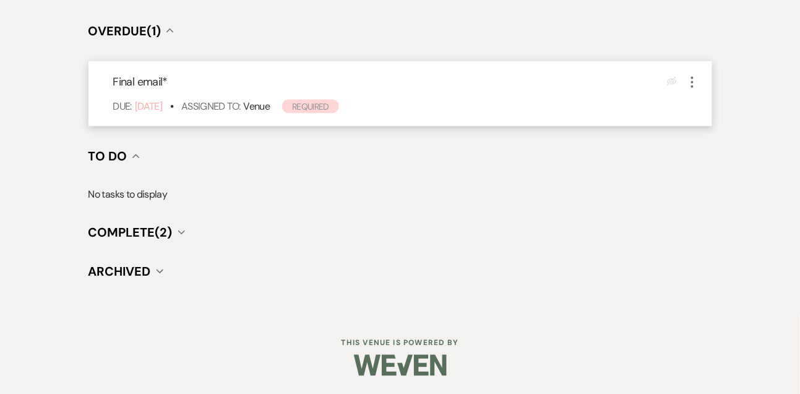
click at [693, 82] on icon "More" at bounding box center [692, 82] width 15 height 15
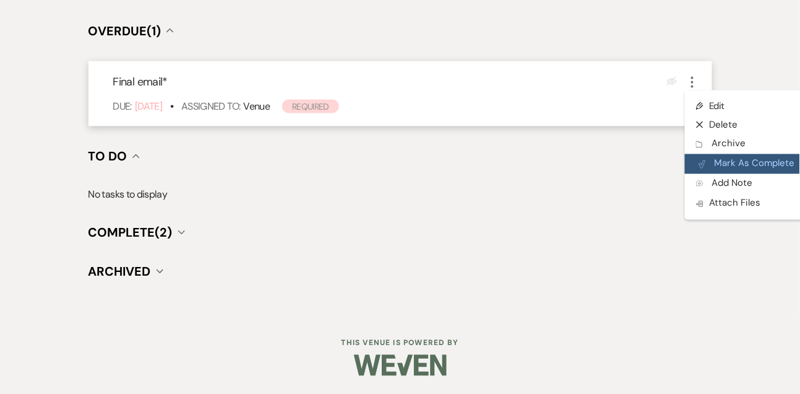
click at [709, 157] on button "Plan Portal Link Mark As Complete" at bounding box center [745, 164] width 121 height 20
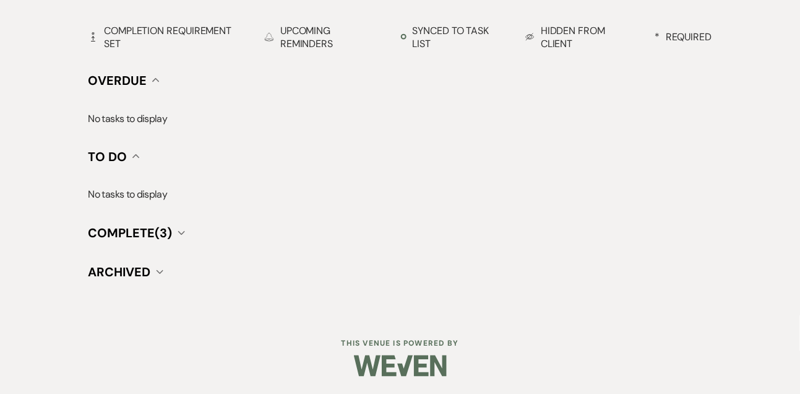
scroll to position [0, 0]
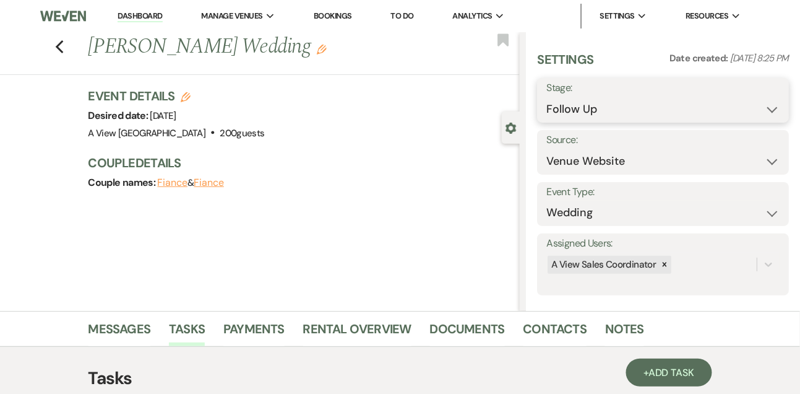
click at [587, 108] on select "Inquiry Follow Up Tour Requested Tour Confirmed Toured Proposal Sent Booked Lost" at bounding box center [662, 109] width 233 height 24
select select "8"
click at [546, 97] on select "Inquiry Follow Up Tour Requested Tour Confirmed Toured Proposal Sent Booked Lost" at bounding box center [662, 109] width 233 height 24
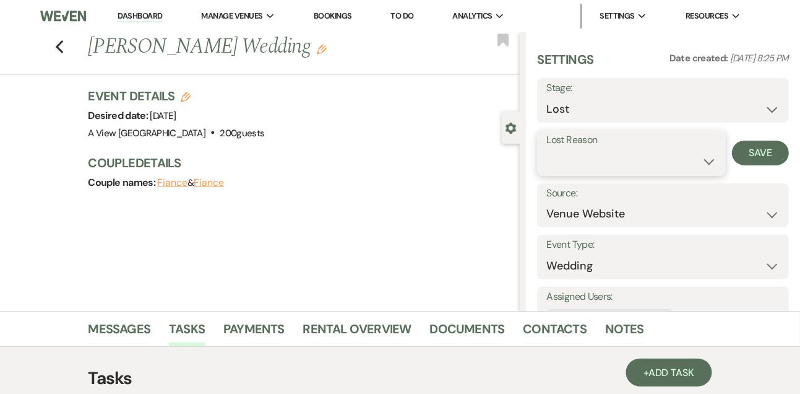
click at [564, 158] on select "Booked Elsewhere Budget Date Unavailable No Response Not a Good Match Capacity …" at bounding box center [631, 161] width 170 height 24
select select "5"
click at [546, 149] on select "Booked Elsewhere Budget Date Unavailable No Response Not a Good Match Capacity …" at bounding box center [631, 161] width 170 height 24
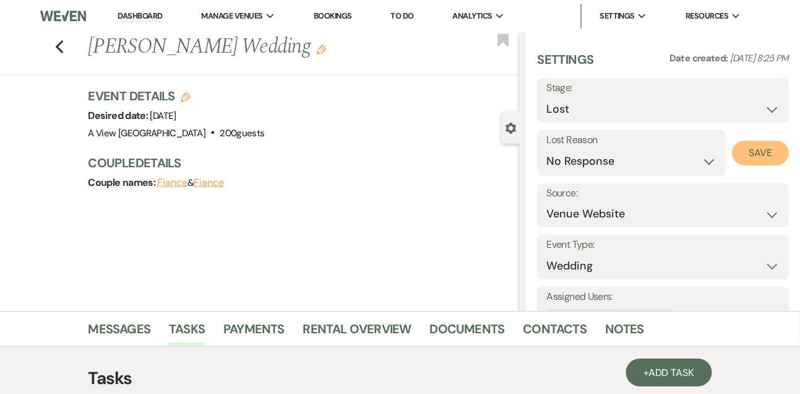
click at [749, 155] on button "Save" at bounding box center [760, 152] width 57 height 25
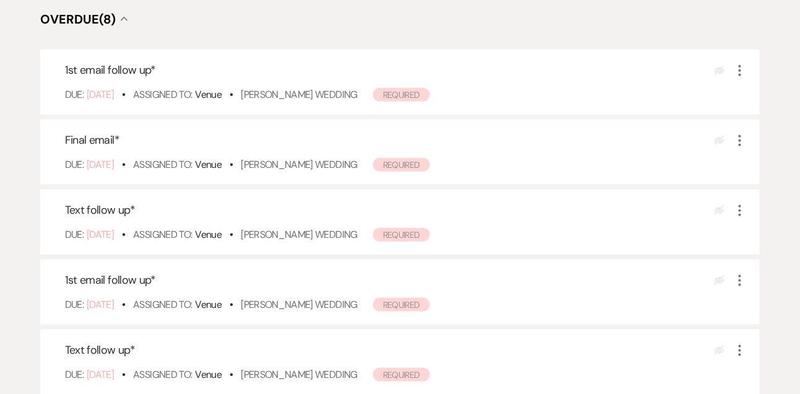
scroll to position [217, 0]
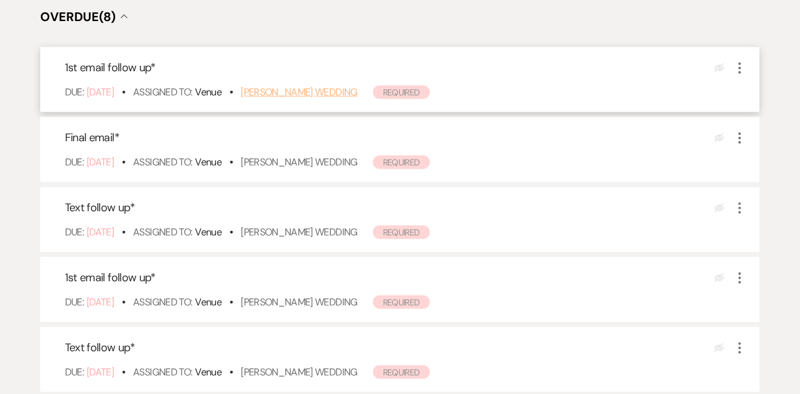
click at [286, 96] on link "[PERSON_NAME] Wedding" at bounding box center [299, 91] width 117 height 13
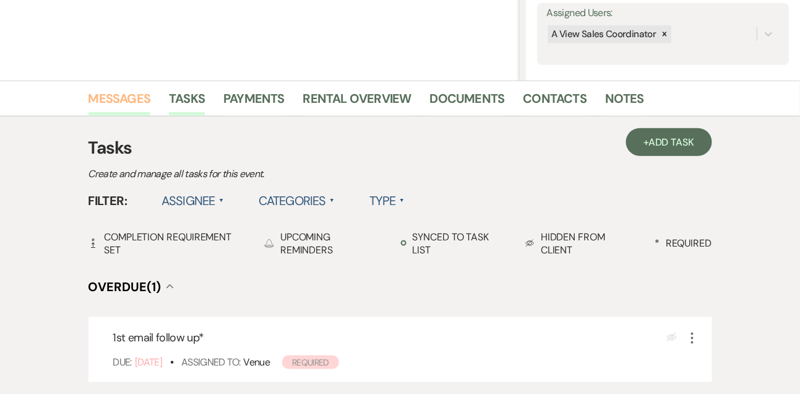
click at [122, 98] on link "Messages" at bounding box center [119, 101] width 63 height 27
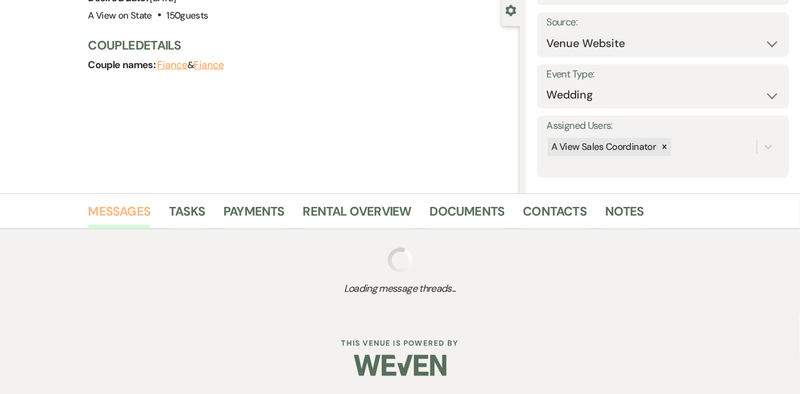
scroll to position [209, 0]
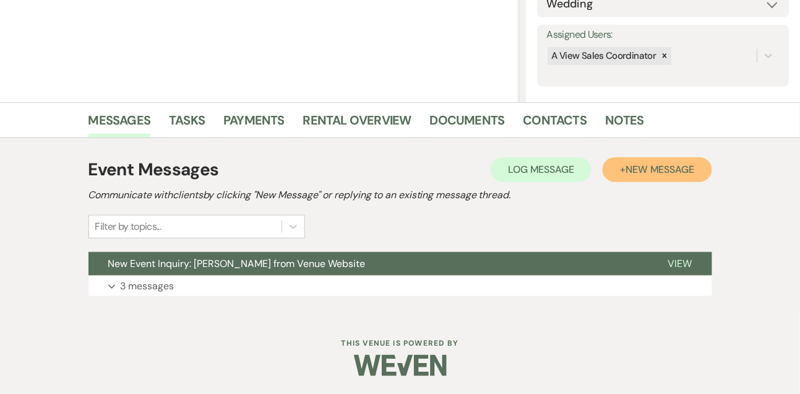
click at [663, 179] on button "+ New Message" at bounding box center [657, 169] width 109 height 25
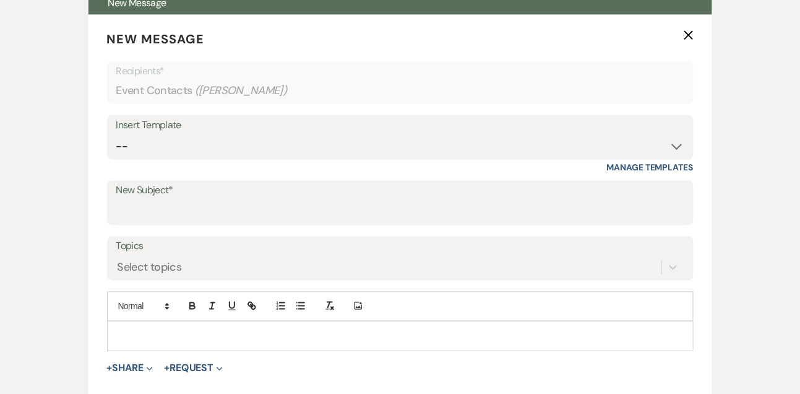
scroll to position [538, 0]
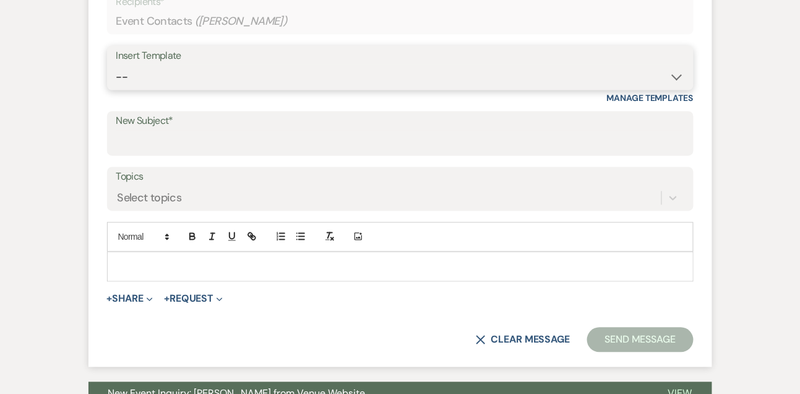
click at [163, 79] on select "-- Tour Confirmation Contract (Pre-Booked Leads) Out of office Inquiry Email Al…" at bounding box center [400, 77] width 568 height 24
select select "5552"
click at [116, 65] on select "-- Tour Confirmation Contract (Pre-Booked Leads) Out of office Inquiry Email Al…" at bounding box center [400, 77] width 568 height 24
type input "Still Thinking About A View? Let’s Chat! 💬"
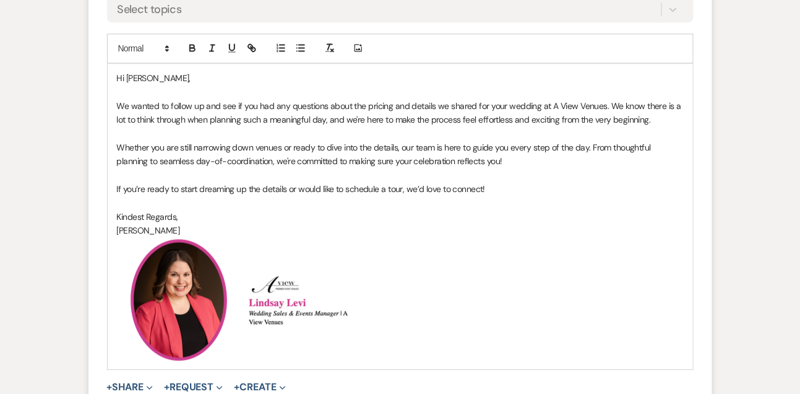
scroll to position [768, 0]
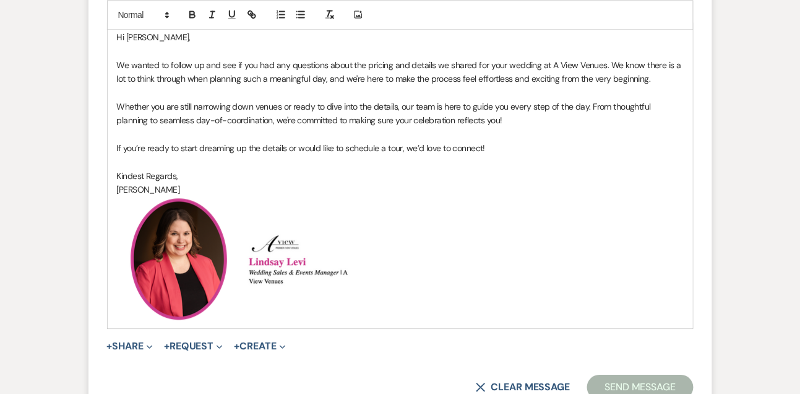
click at [158, 34] on p "Hi DANIYAH," at bounding box center [400, 37] width 567 height 14
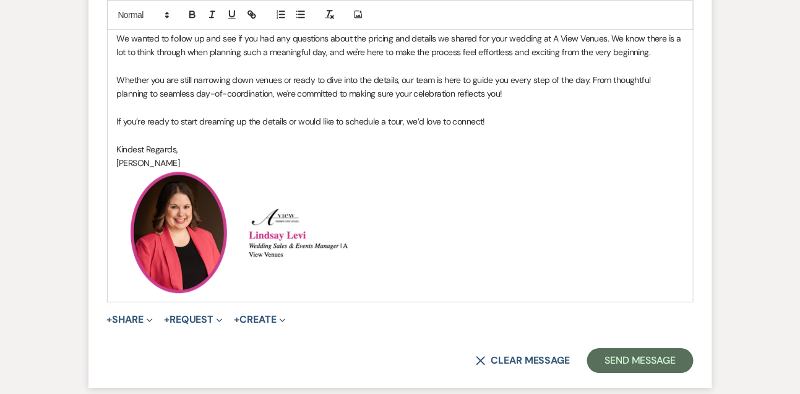
scroll to position [840, 0]
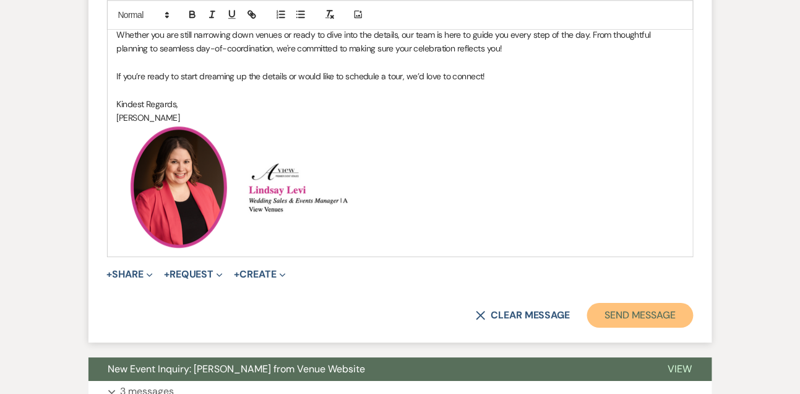
click at [636, 304] on button "Send Message" at bounding box center [640, 315] width 106 height 25
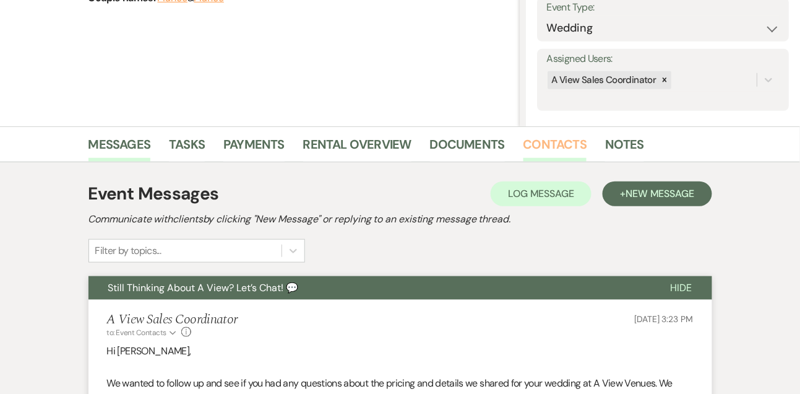
click at [564, 145] on link "Contacts" at bounding box center [556, 147] width 64 height 27
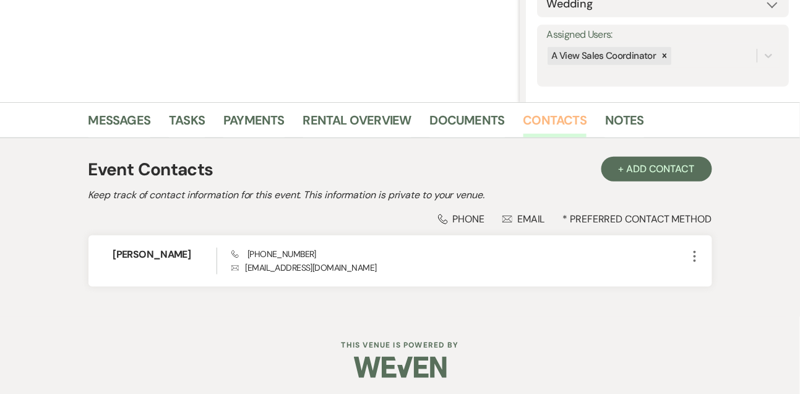
scroll to position [210, 0]
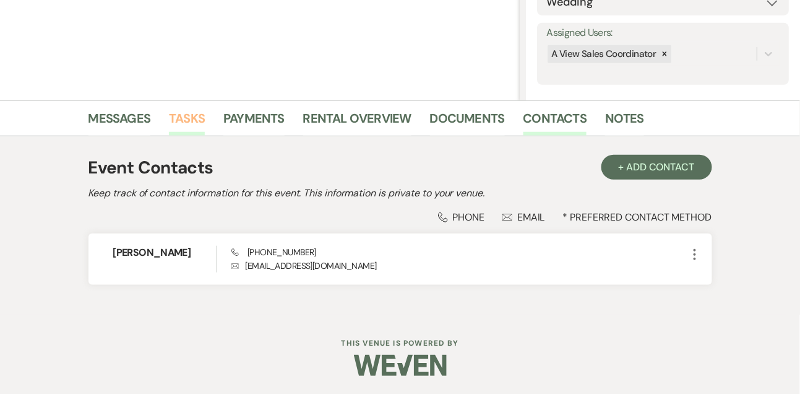
click at [201, 121] on link "Tasks" at bounding box center [187, 121] width 36 height 27
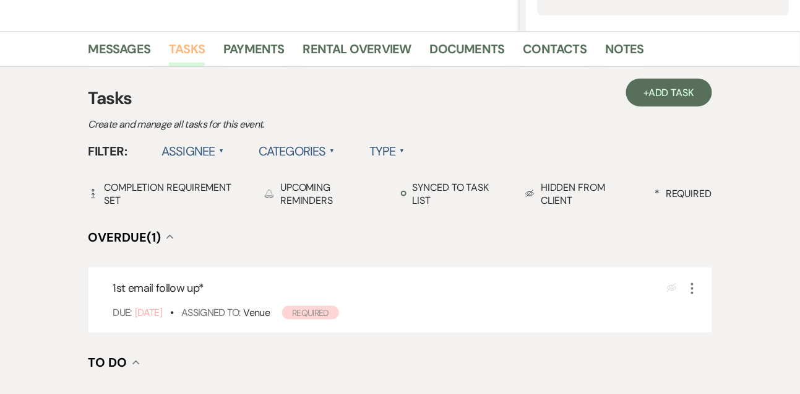
scroll to position [338, 0]
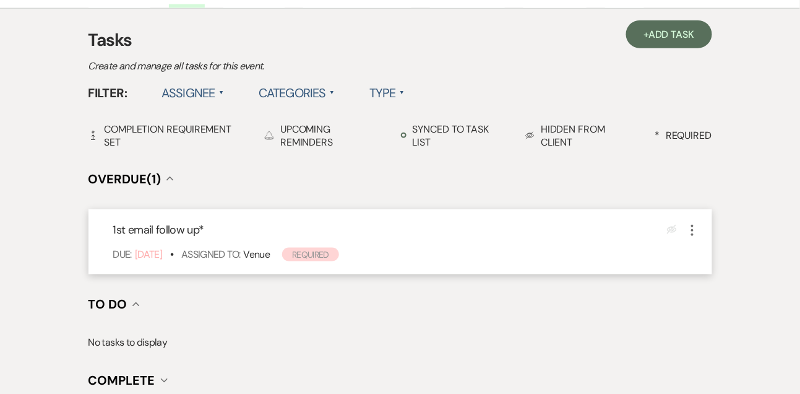
click at [693, 230] on icon "More" at bounding box center [692, 230] width 15 height 15
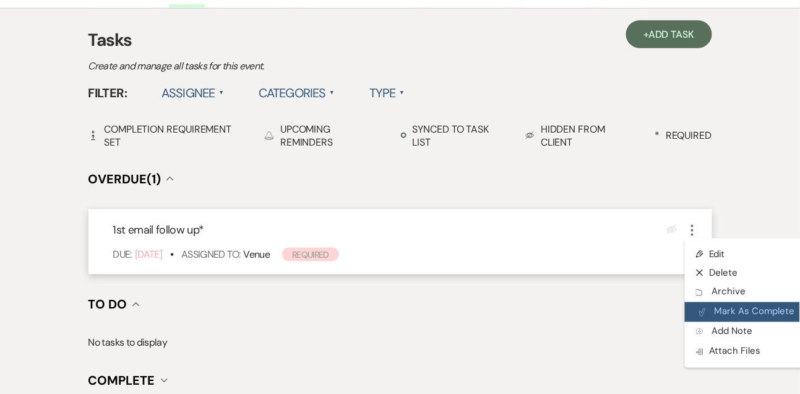
click at [707, 317] on button "Plan Portal Link Mark As Complete" at bounding box center [745, 312] width 121 height 20
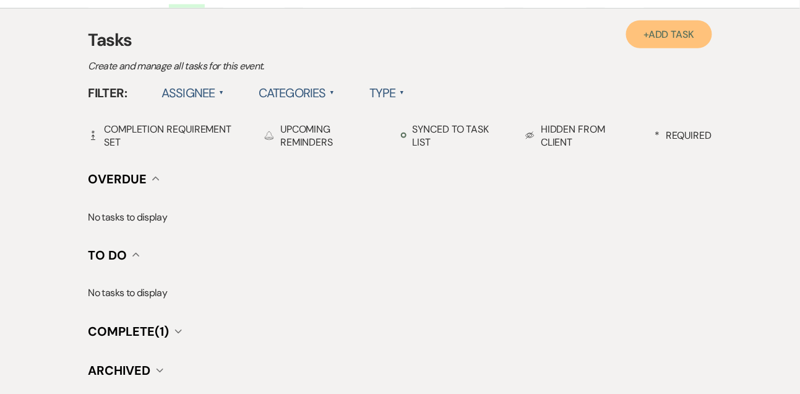
click at [674, 38] on span "Add Task" at bounding box center [672, 34] width 46 height 13
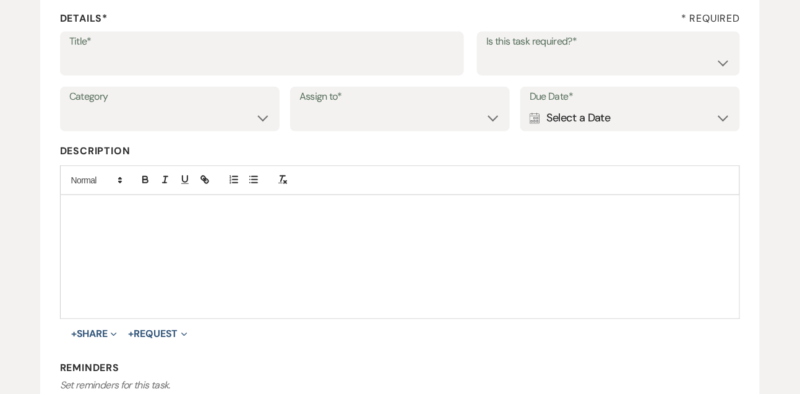
scroll to position [186, 0]
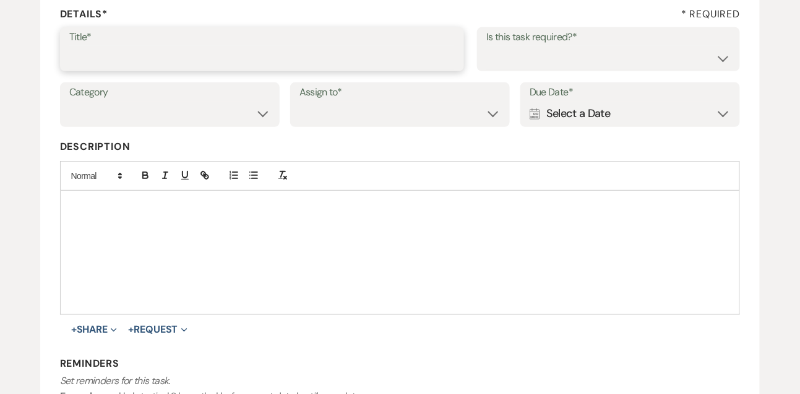
click at [352, 59] on input "Title*" at bounding box center [262, 58] width 386 height 24
type input "Text follow up"
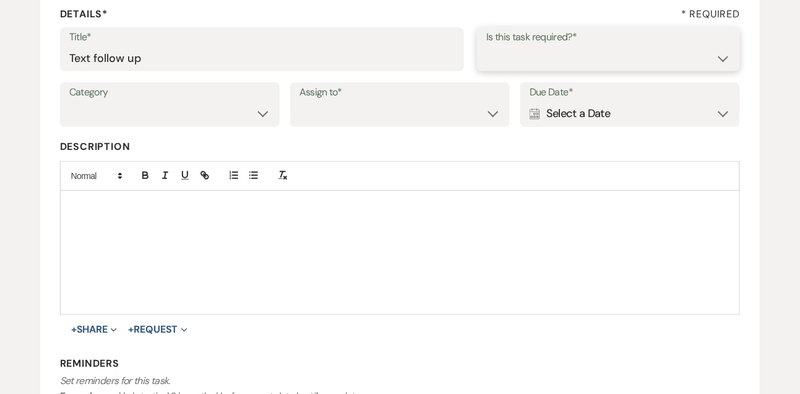
click at [530, 63] on select "Yes No" at bounding box center [608, 58] width 244 height 24
select select "true"
click at [486, 46] on select "Yes No" at bounding box center [608, 58] width 244 height 24
click at [232, 113] on select "Venue Vendors Guests Details Finalize & Share" at bounding box center [169, 113] width 201 height 24
select select "31"
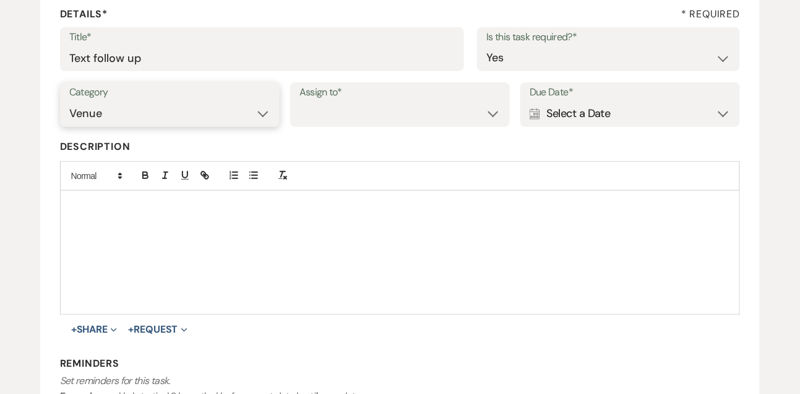
click at [69, 101] on select "Venue Vendors Guests Details Finalize & Share" at bounding box center [169, 113] width 201 height 24
click at [359, 114] on select "Venue Client" at bounding box center [400, 113] width 201 height 24
select select "venueHost"
click at [300, 101] on select "Venue Client" at bounding box center [400, 113] width 201 height 24
click at [558, 112] on div "Calendar Select a Date Expand" at bounding box center [630, 113] width 201 height 24
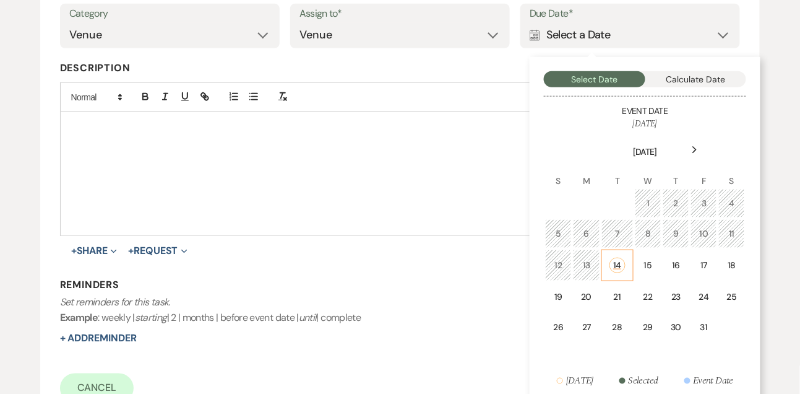
scroll to position [269, 0]
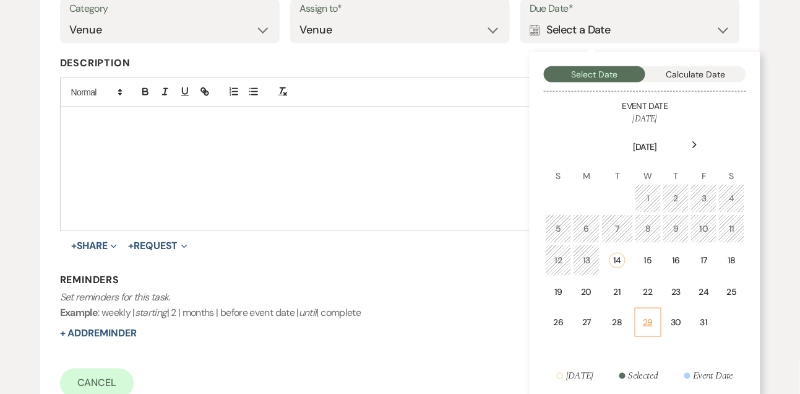
click at [645, 330] on td "29" at bounding box center [648, 322] width 27 height 29
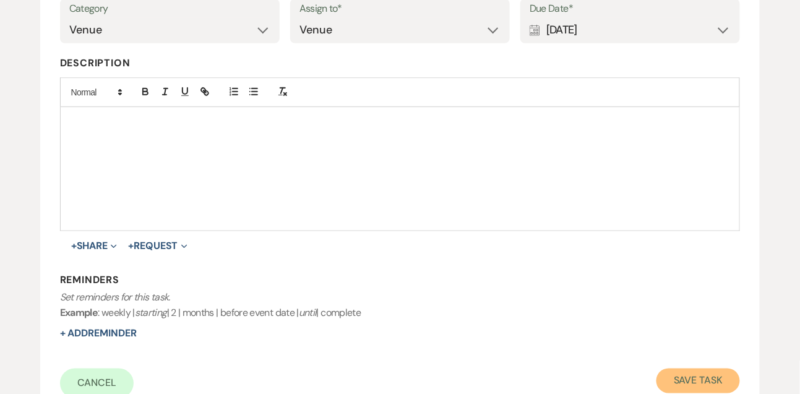
click at [688, 373] on button "Save Task" at bounding box center [699, 380] width 84 height 25
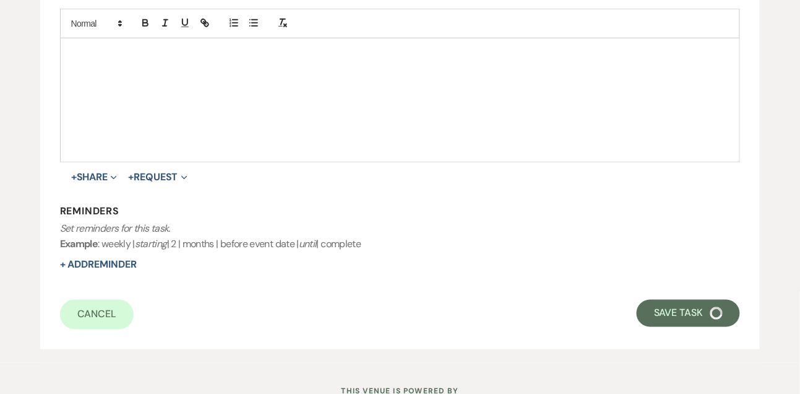
select select "9"
select select "5"
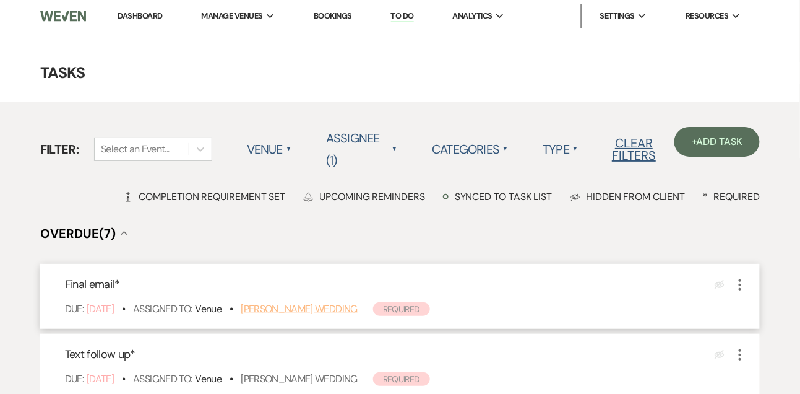
click at [310, 313] on link "[PERSON_NAME] Wedding" at bounding box center [299, 308] width 117 height 13
